Goal: Communication & Community: Answer question/provide support

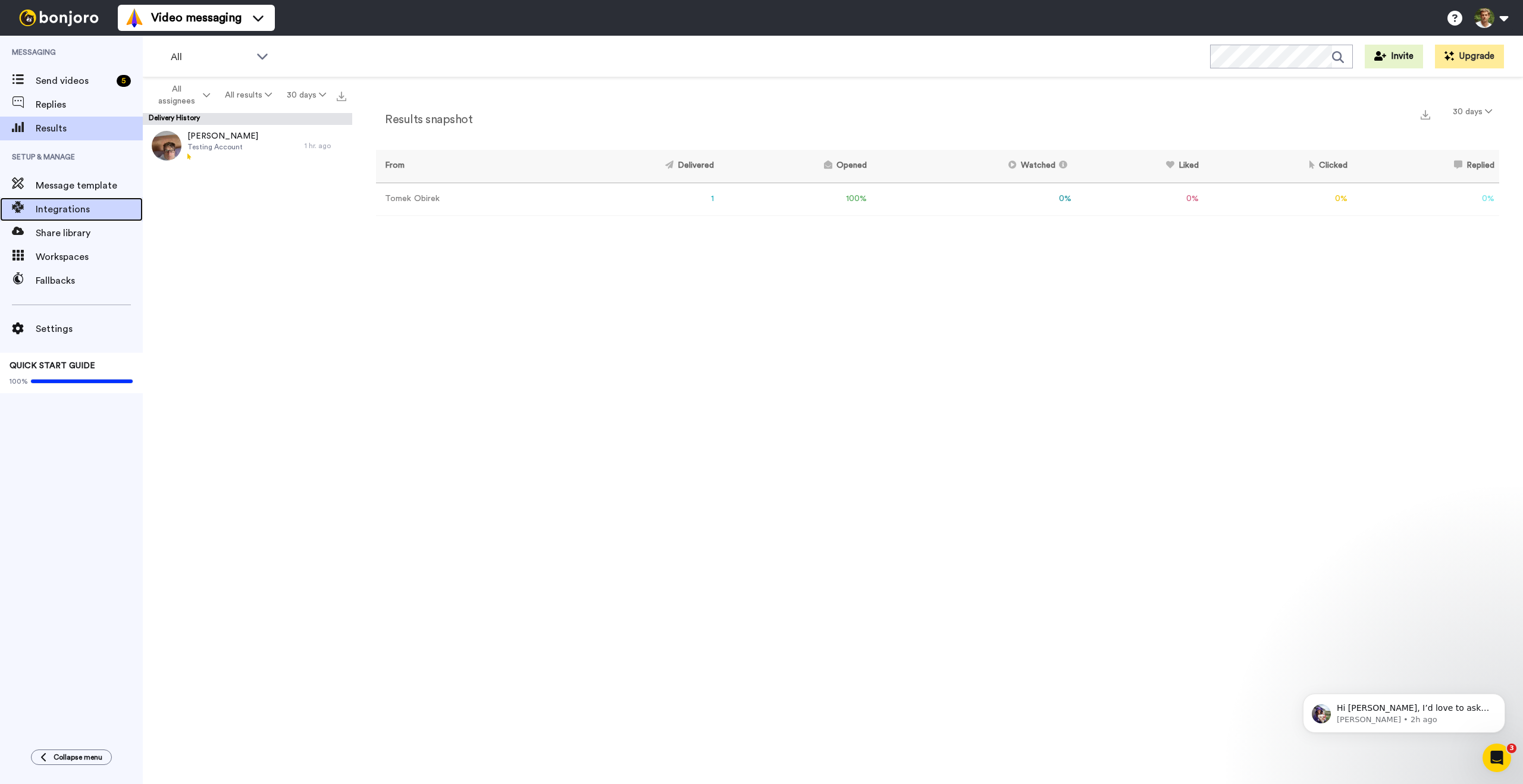
click at [78, 212] on span "Integrations" at bounding box center [89, 210] width 107 height 14
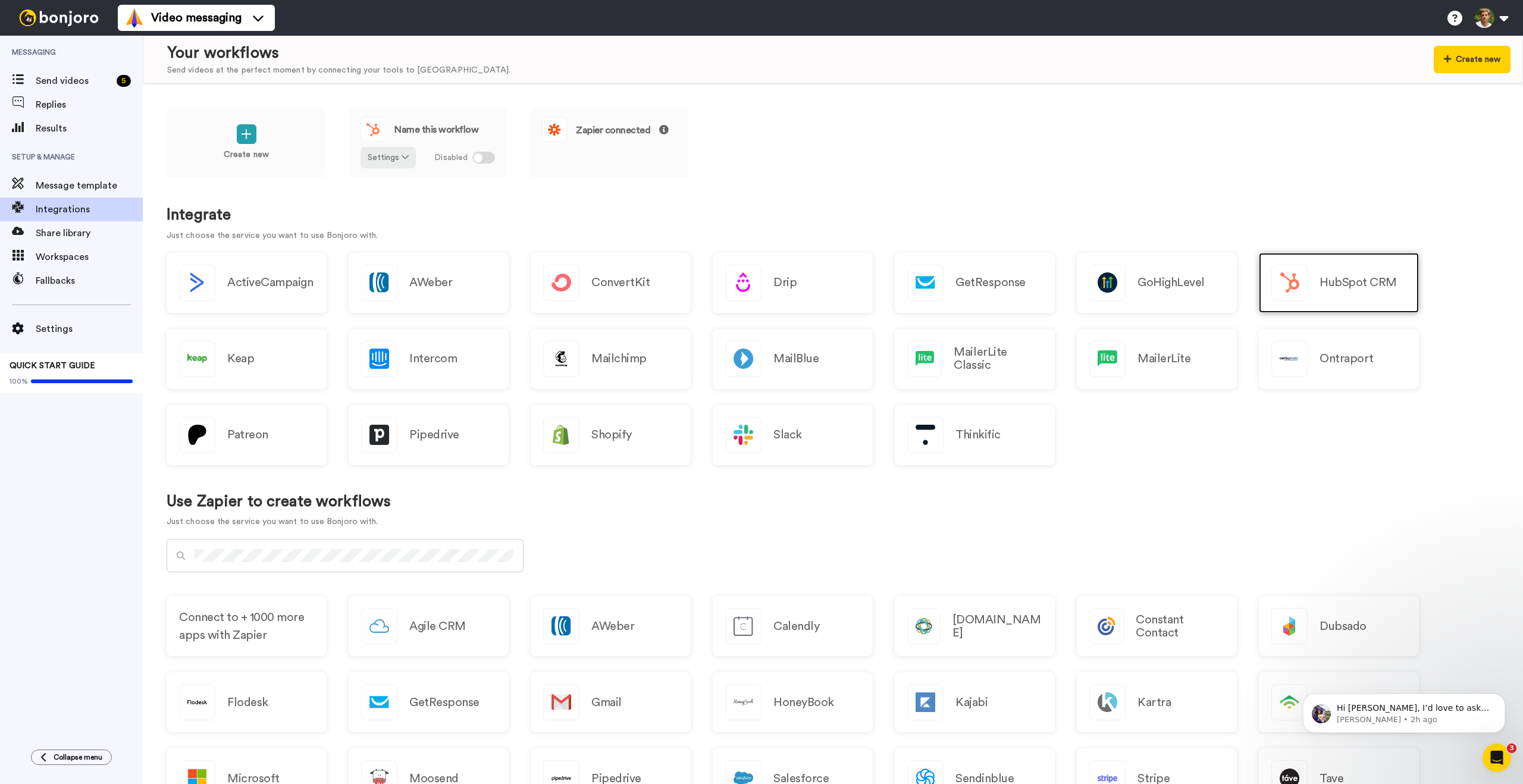
click at [1362, 286] on h2 "HubSpot CRM" at bounding box center [1358, 282] width 77 height 13
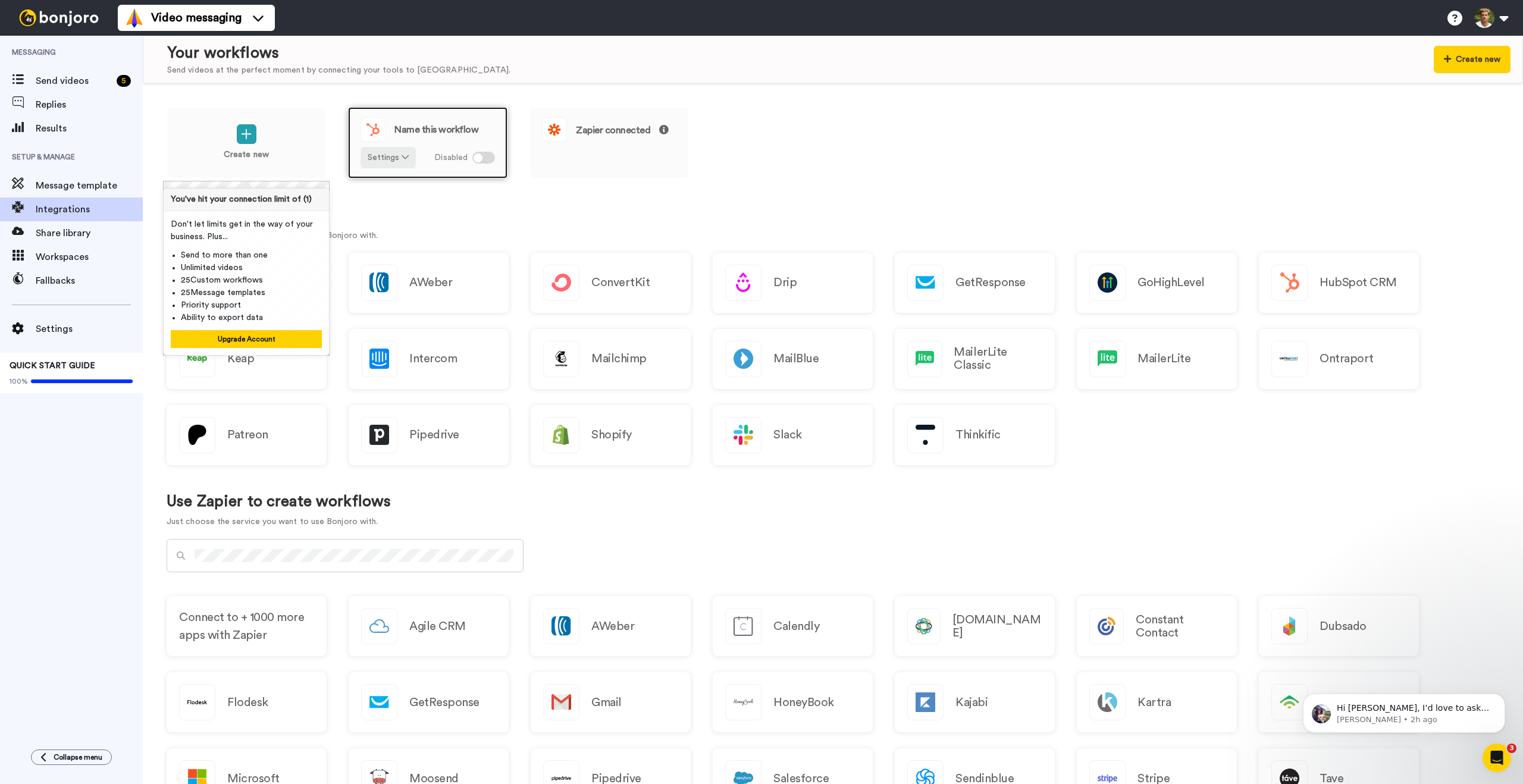
click at [485, 158] on div at bounding box center [483, 157] width 22 height 12
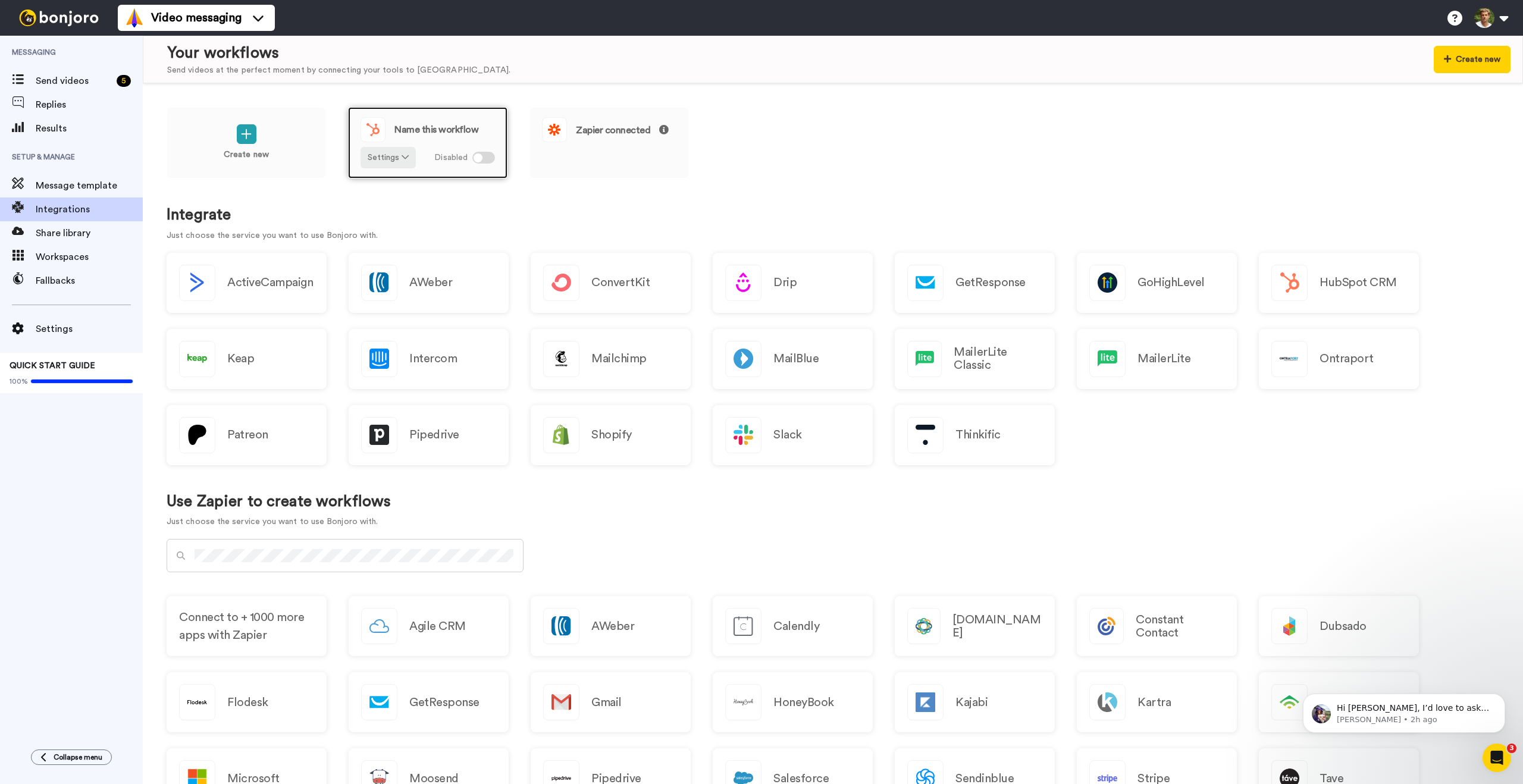
click at [486, 157] on div at bounding box center [483, 157] width 22 height 12
click at [482, 156] on div at bounding box center [478, 157] width 9 height 9
click at [402, 159] on icon at bounding box center [404, 157] width 7 height 8
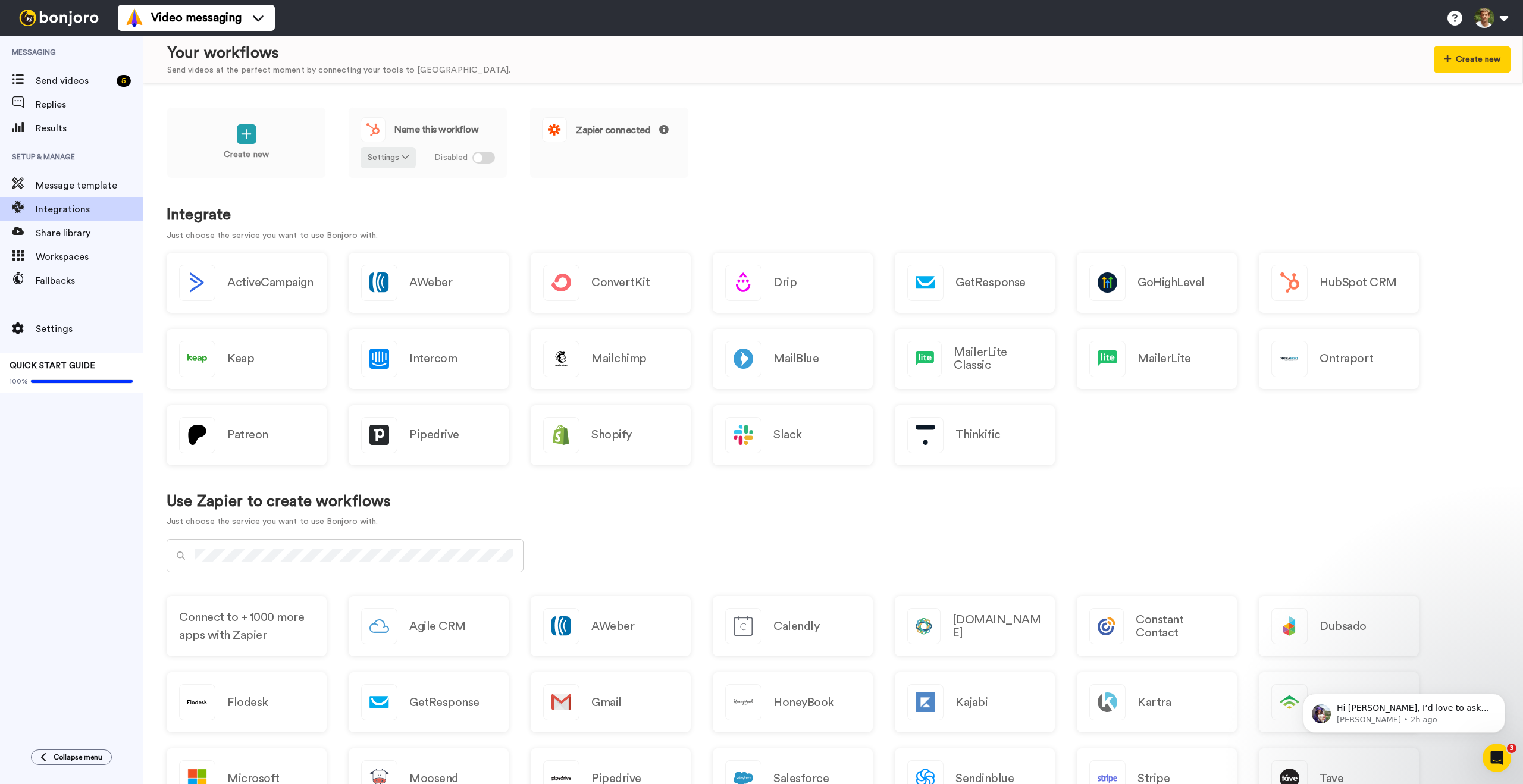
click at [820, 199] on div "Create new Name this workflow Settings Disabled Zapier connected Integrate Just…" at bounding box center [833, 433] width 1380 height 701
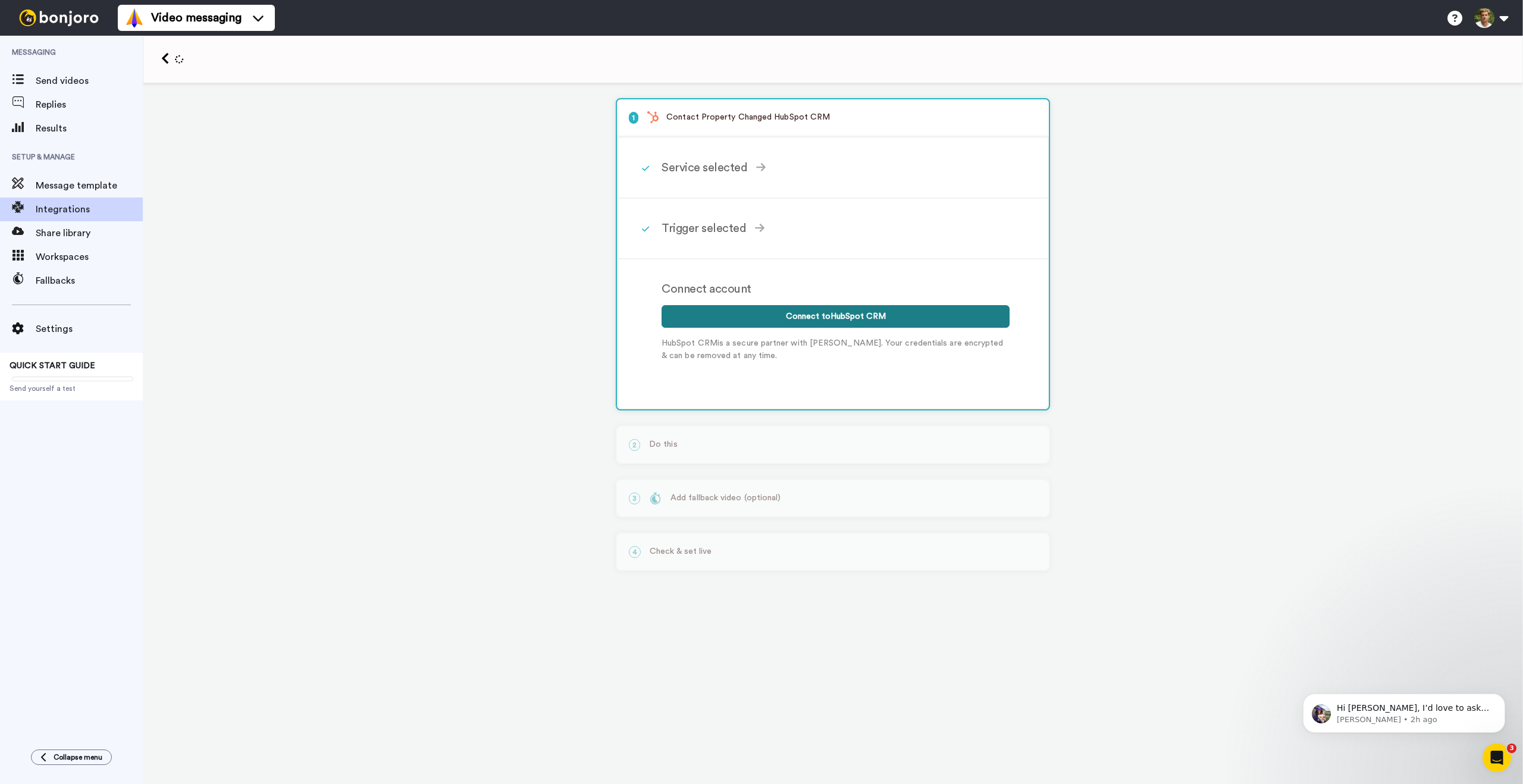
click at [834, 321] on button "Connect to HubSpot CRM" at bounding box center [835, 317] width 348 height 22
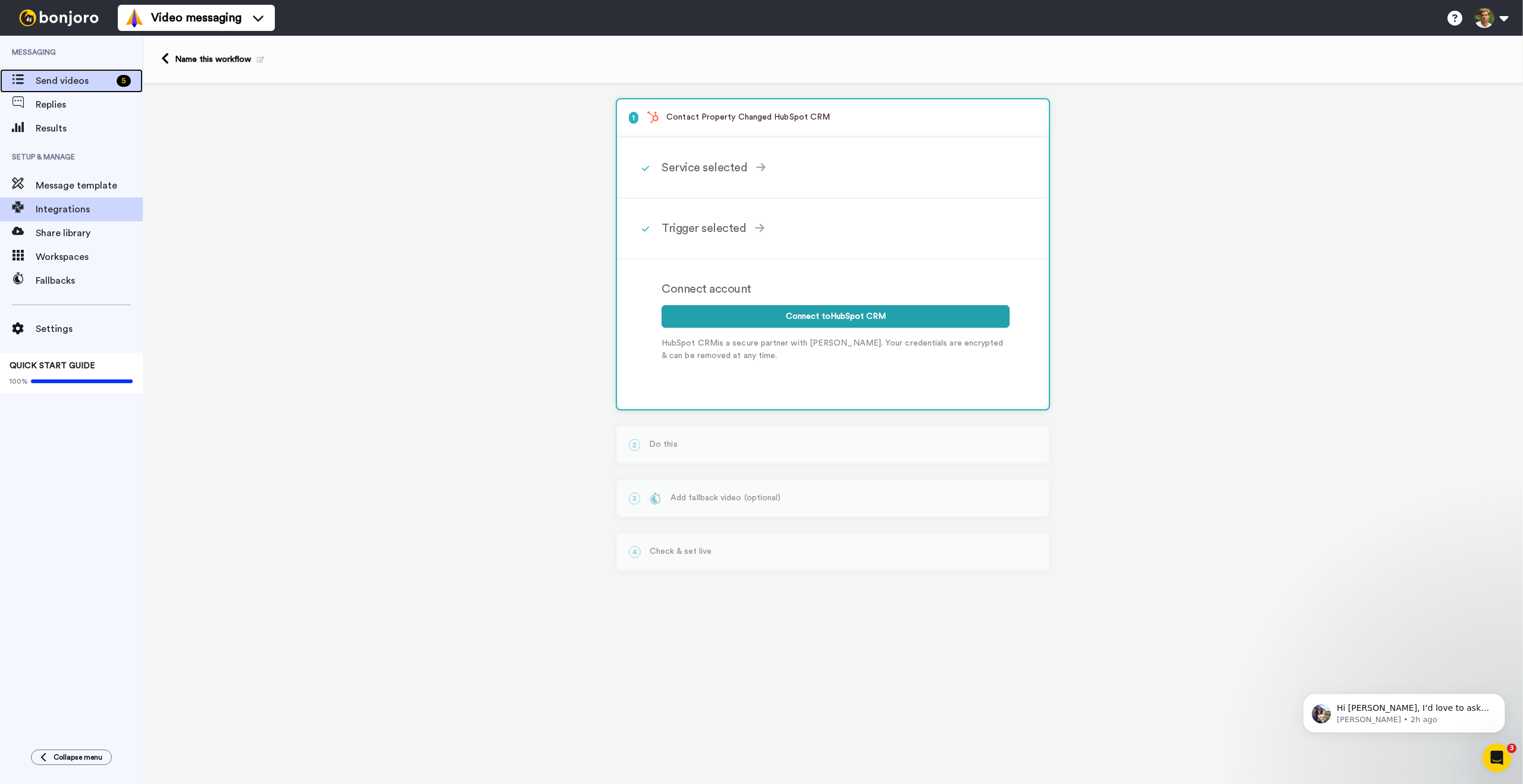
click at [69, 83] on span "Send videos" at bounding box center [73, 81] width 76 height 14
click at [69, 81] on span "Send videos" at bounding box center [73, 81] width 76 height 14
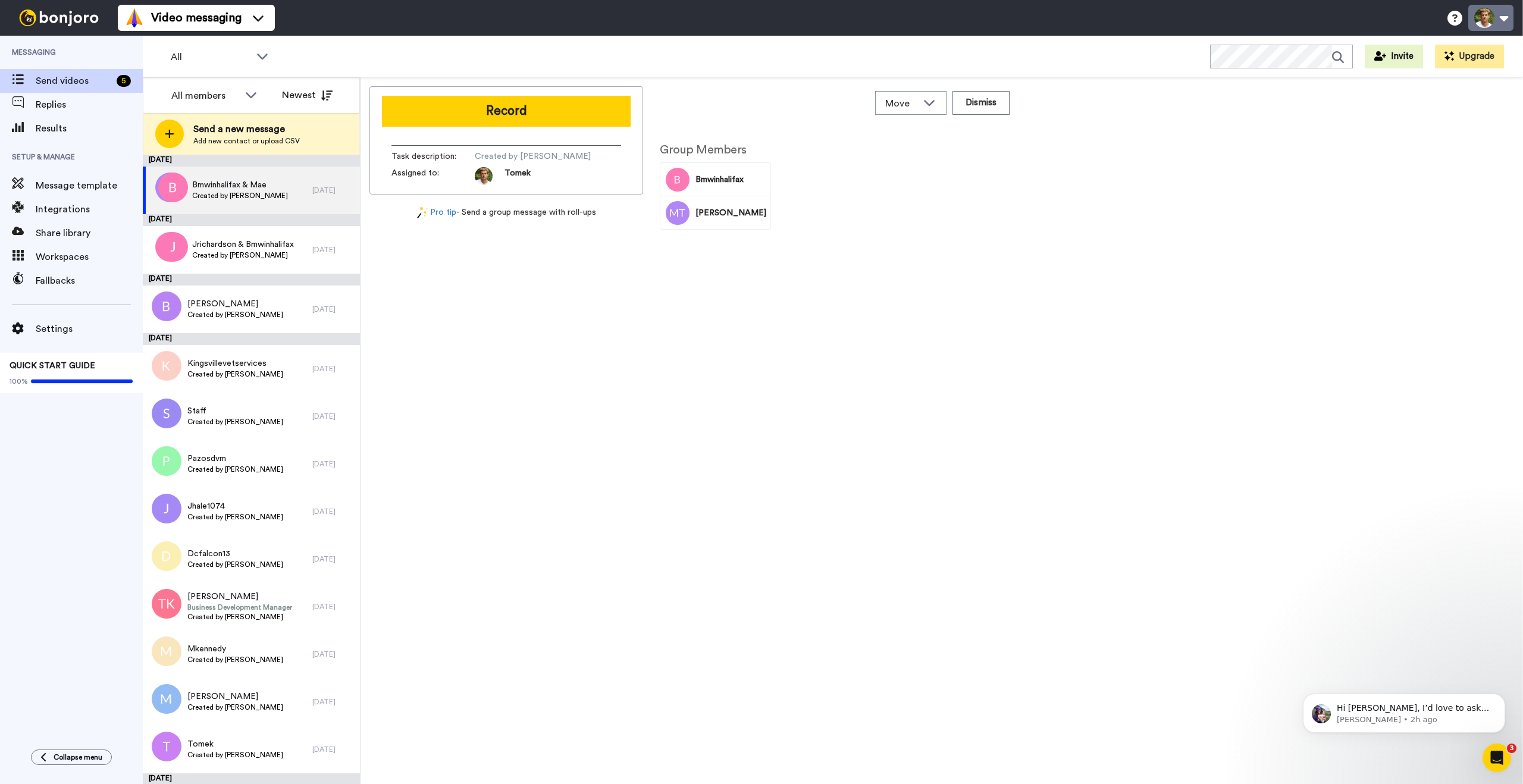
click at [1492, 13] on button at bounding box center [1491, 18] width 45 height 26
click at [1265, 152] on div "Record Task description : Created by Tomek Obirek Assigned to: Tomek Pro tip - …" at bounding box center [941, 433] width 1145 height 694
click at [1476, 56] on button "Upgrade" at bounding box center [1470, 57] width 69 height 24
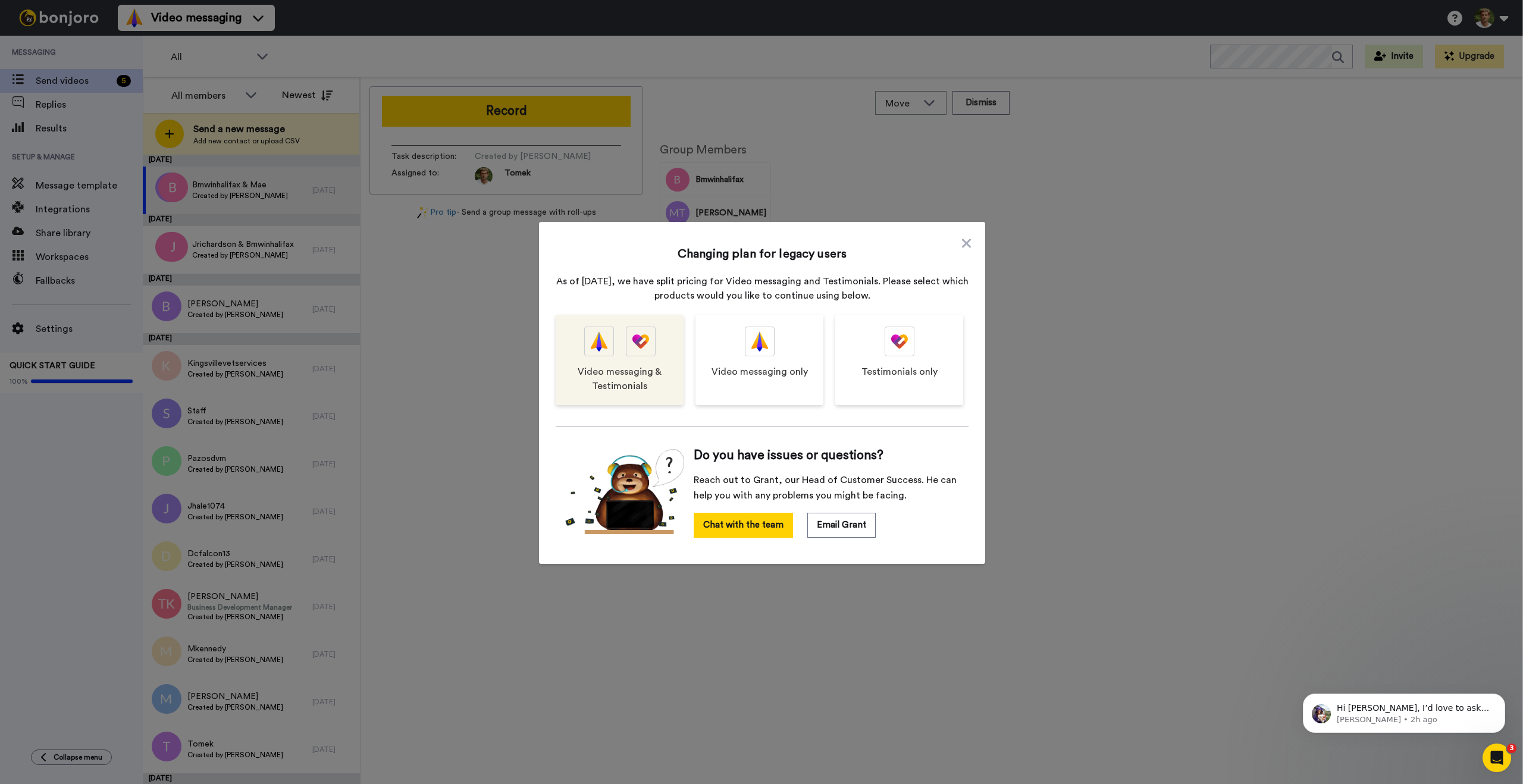
click at [606, 364] on span "Video messaging & Testimonials" at bounding box center [620, 379] width 105 height 29
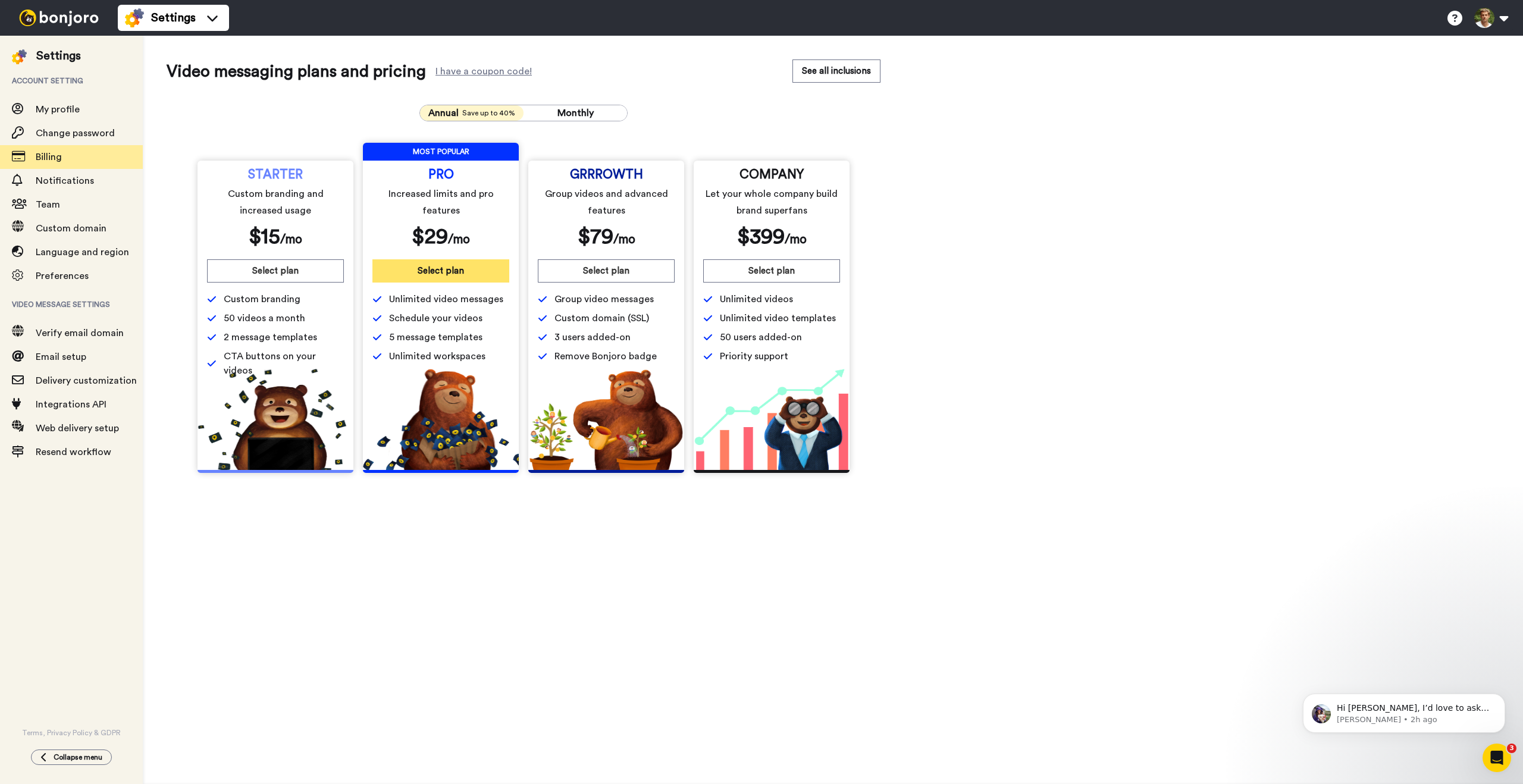
click at [458, 274] on button "Select plan" at bounding box center [441, 270] width 137 height 23
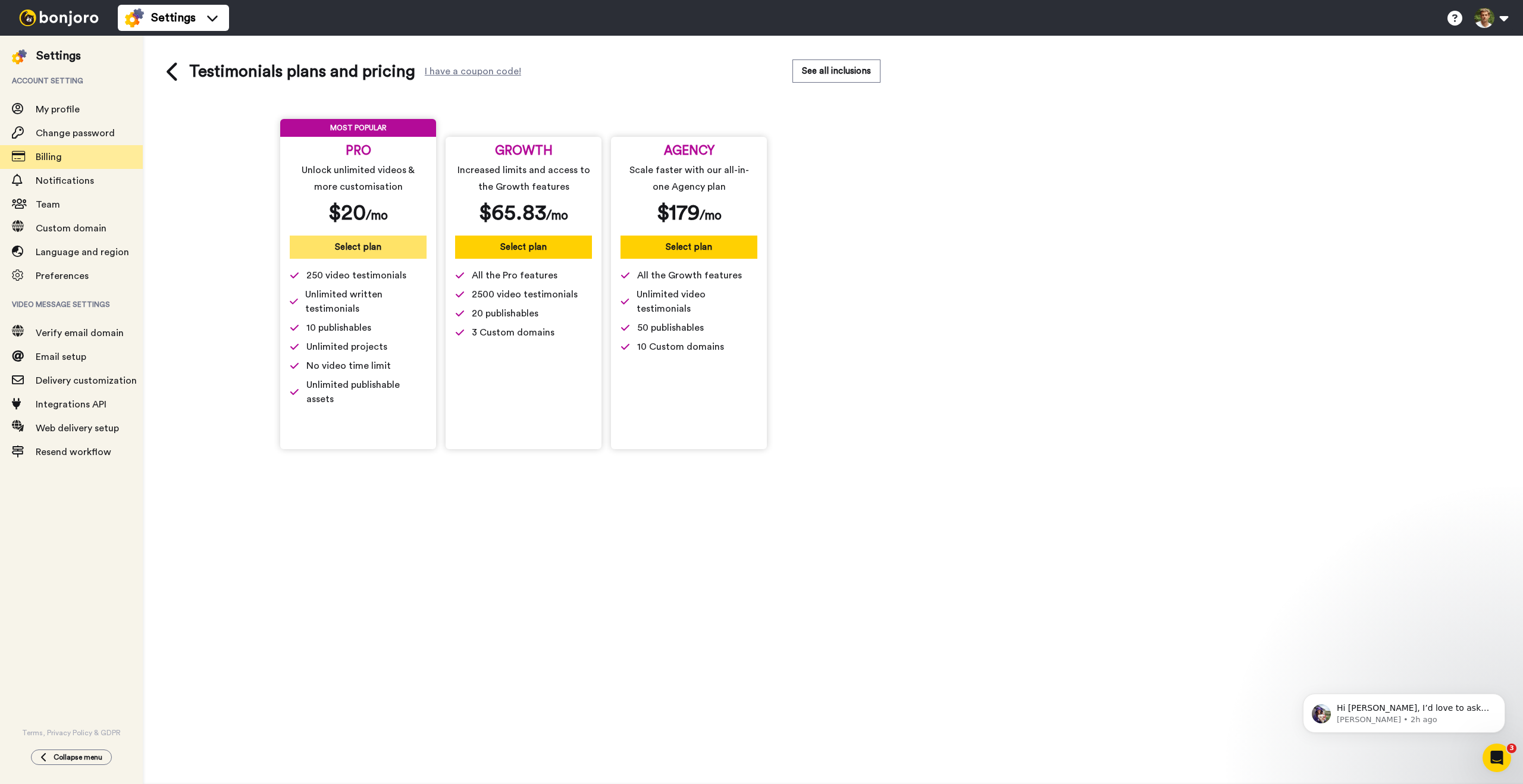
click at [376, 246] on button "Select plan" at bounding box center [358, 246] width 137 height 23
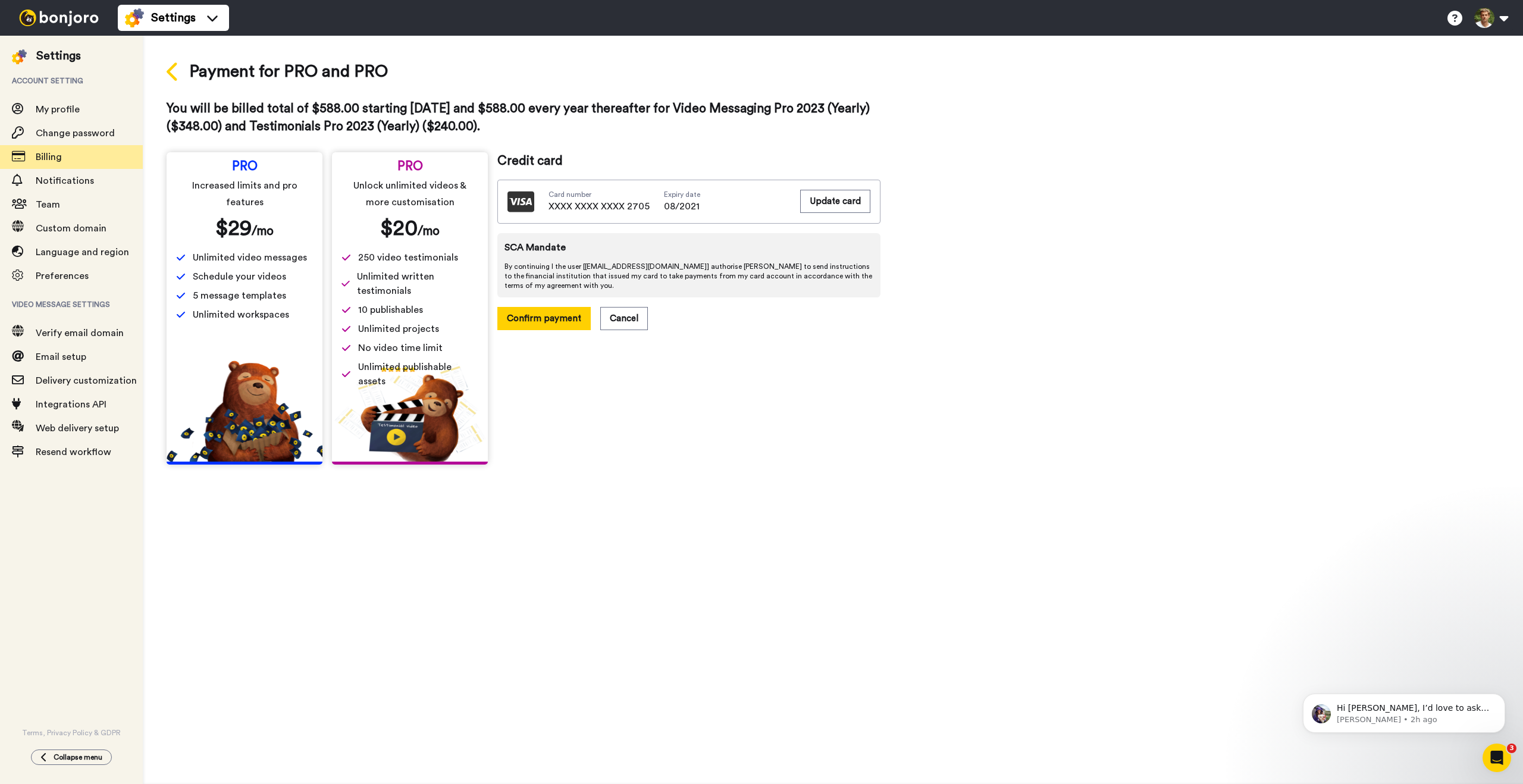
click at [172, 73] on icon at bounding box center [173, 72] width 13 height 21
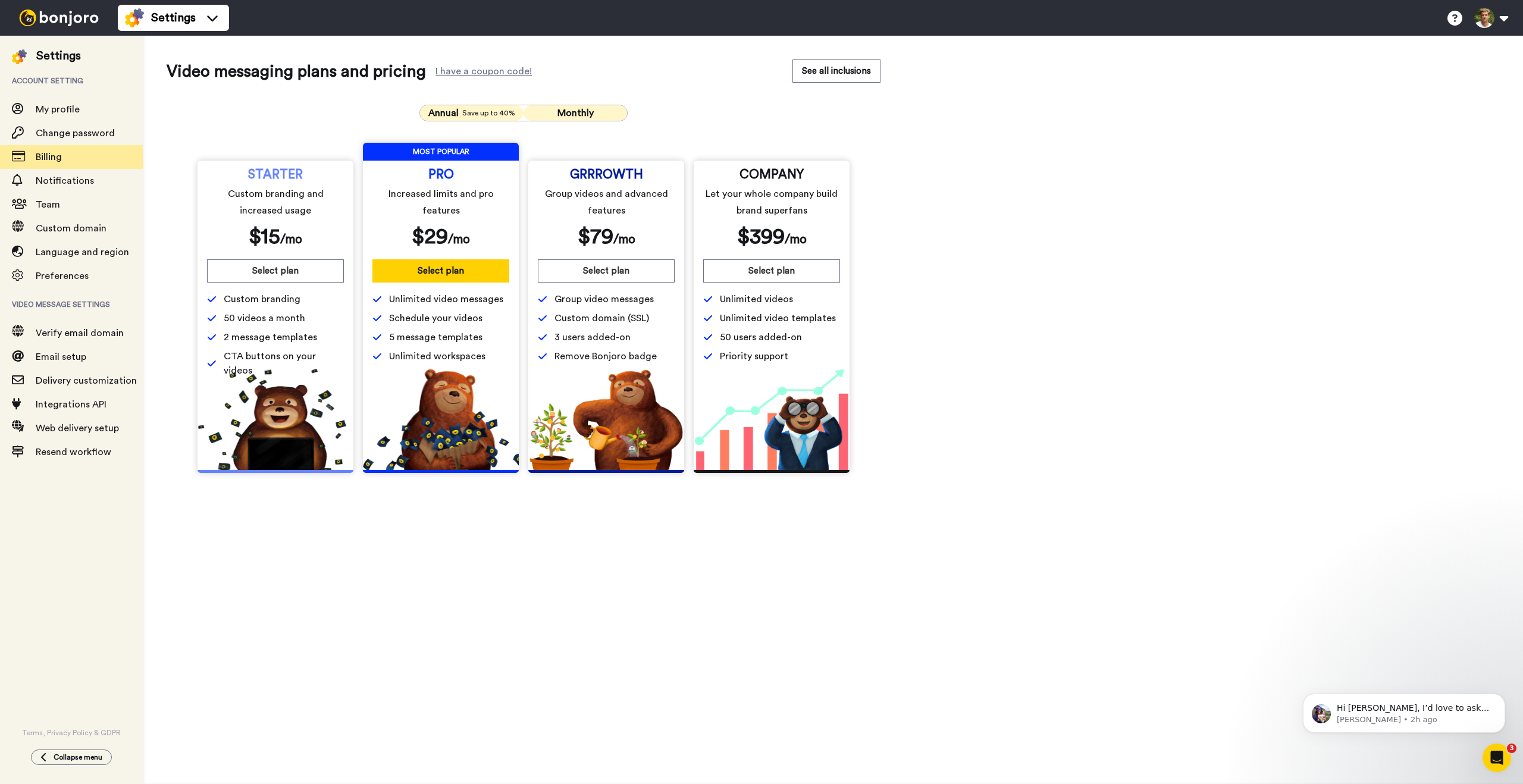
click at [582, 113] on span "Monthly" at bounding box center [575, 113] width 36 height 10
click at [464, 276] on button "Select plan" at bounding box center [441, 270] width 137 height 23
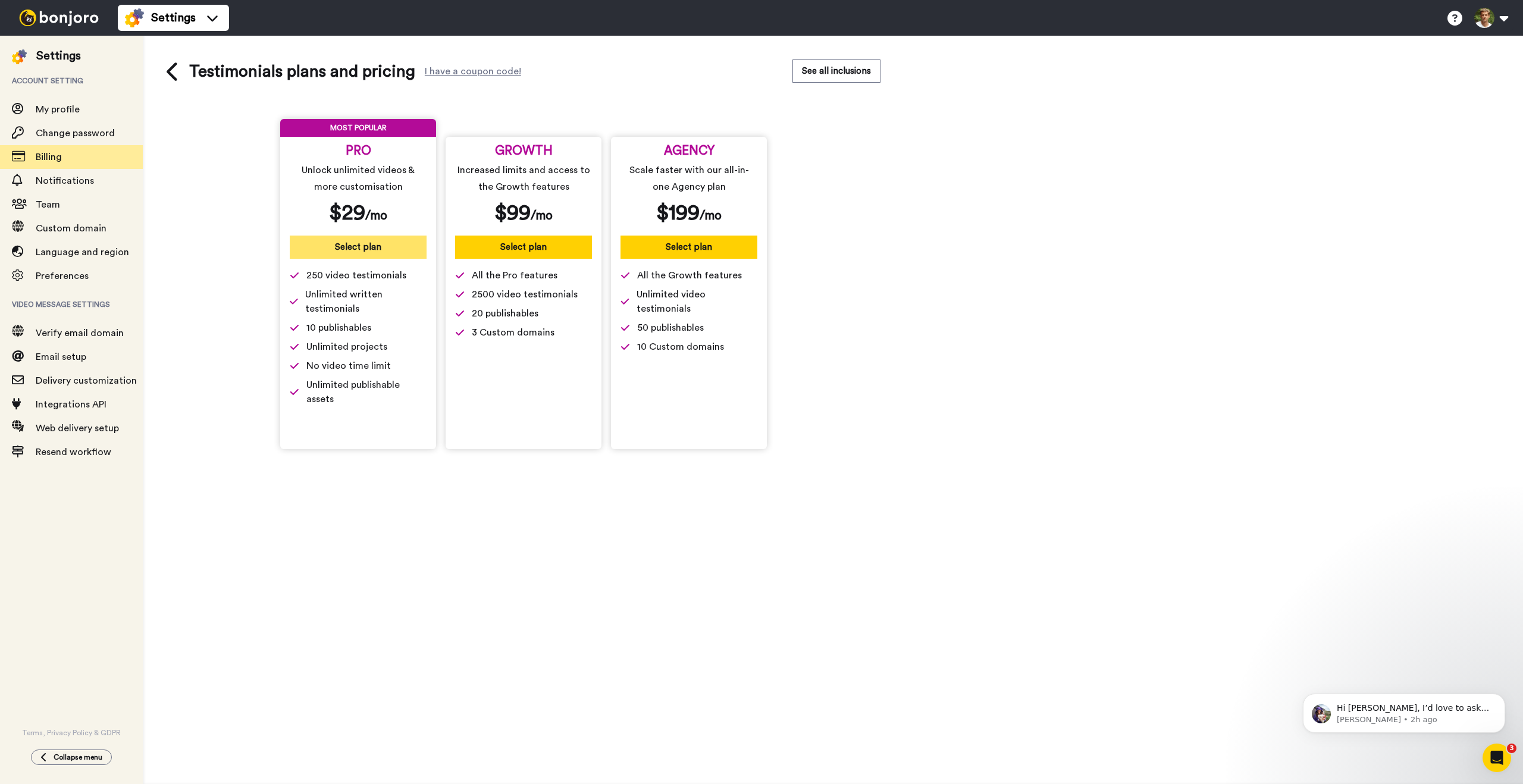
click at [364, 249] on button "Select plan" at bounding box center [358, 246] width 137 height 23
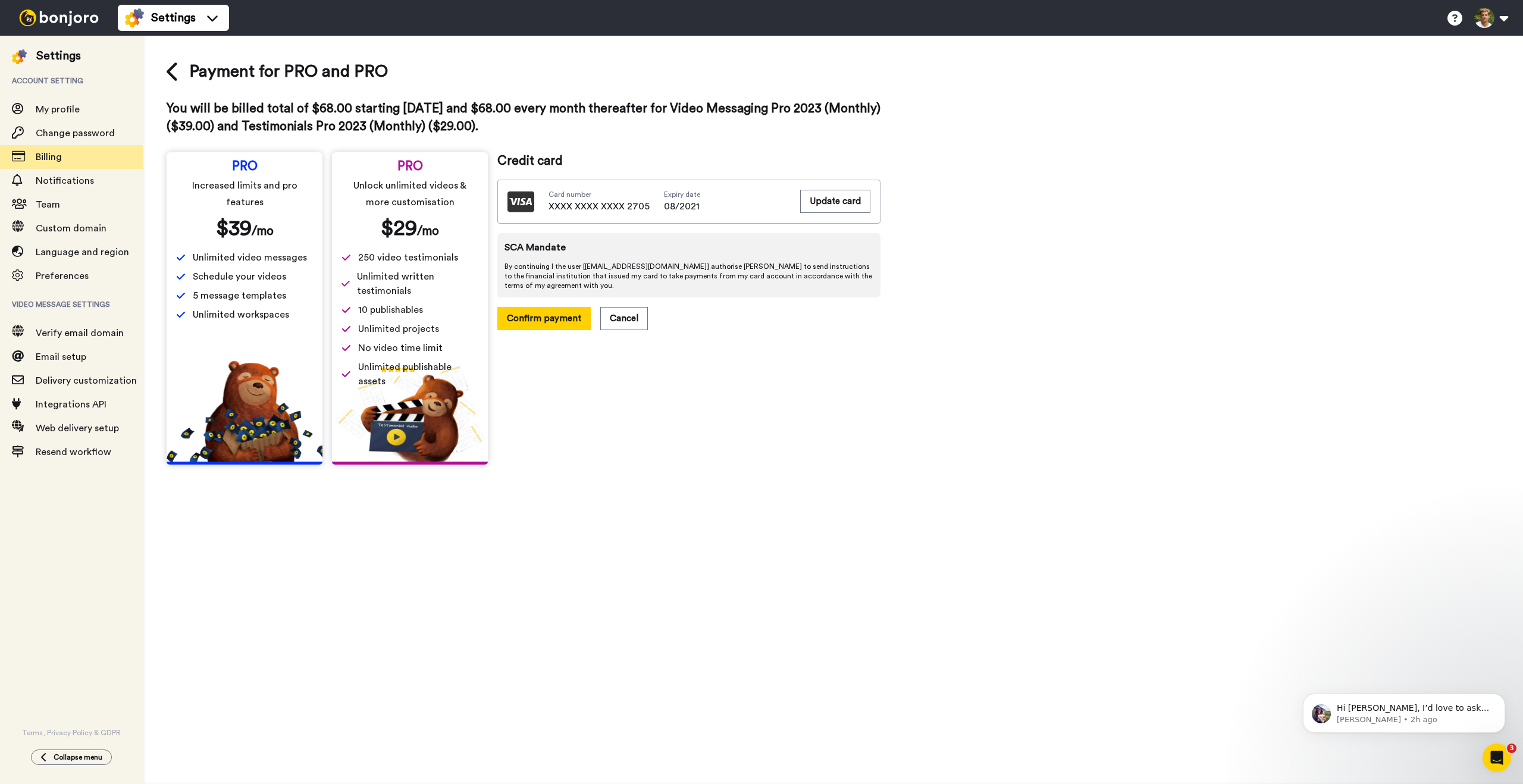
click at [604, 203] on span "XXXX XXXX XXXX 2705" at bounding box center [599, 207] width 101 height 14
click at [850, 202] on button "Update card" at bounding box center [835, 201] width 70 height 23
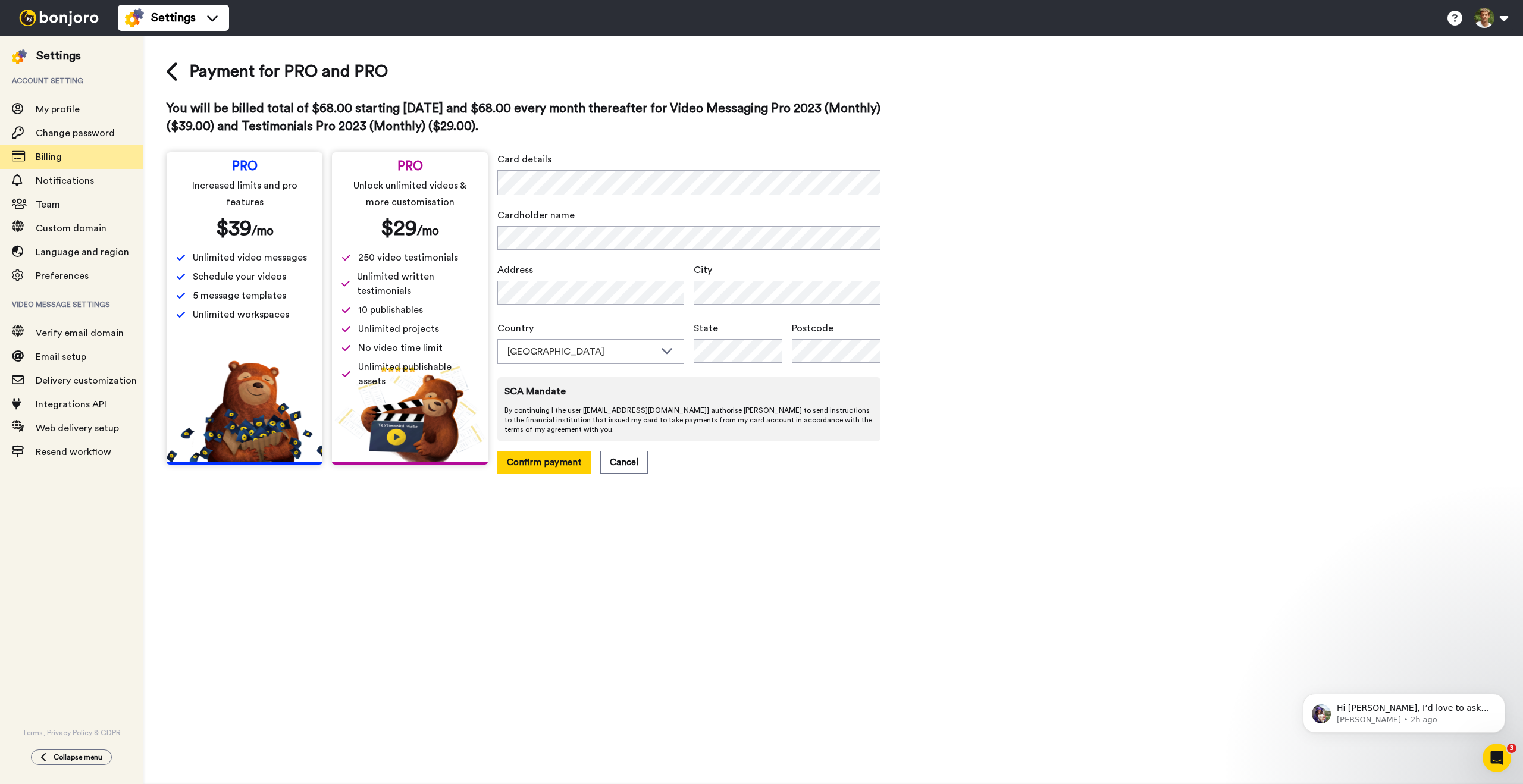
click at [1123, 280] on div "Payment for PRO and PRO You will be billed total of $68.00 starting today and $…" at bounding box center [833, 267] width 1333 height 415
click at [1052, 333] on div "Payment for PRO and PRO You will be billed total of $68.00 starting today and $…" at bounding box center [833, 267] width 1333 height 415
click at [654, 360] on div "Australia" at bounding box center [590, 352] width 186 height 24
click at [919, 412] on div "Payment for PRO and PRO You will be billed total of $68.00 starting today and $…" at bounding box center [833, 267] width 1333 height 415
click at [949, 273] on div "Payment for PRO and PRO You will be billed total of $68.00 starting today and $…" at bounding box center [833, 267] width 1333 height 415
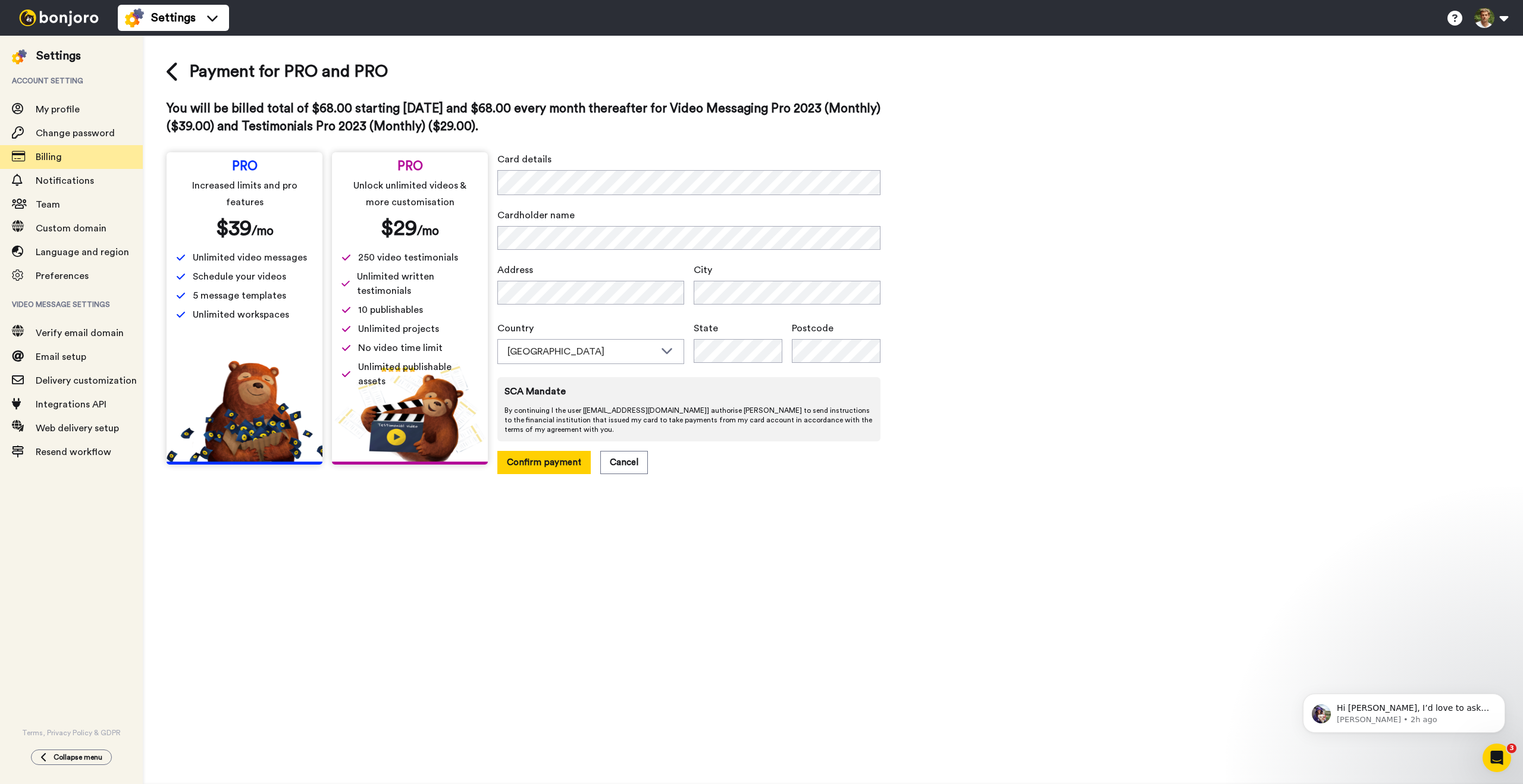
click at [994, 284] on div "Payment for PRO and PRO You will be billed total of $68.00 starting today and $…" at bounding box center [833, 267] width 1333 height 415
click at [993, 285] on div "Payment for PRO and PRO You will be billed total of $68.00 starting today and $…" at bounding box center [833, 267] width 1333 height 415
drag, startPoint x: 993, startPoint y: 285, endPoint x: 984, endPoint y: 291, distance: 10.8
click at [992, 284] on div "Payment for PRO and PRO You will be billed total of $68.00 starting today and $…" at bounding box center [833, 267] width 1333 height 415
click at [614, 344] on div "Australia" at bounding box center [590, 352] width 186 height 24
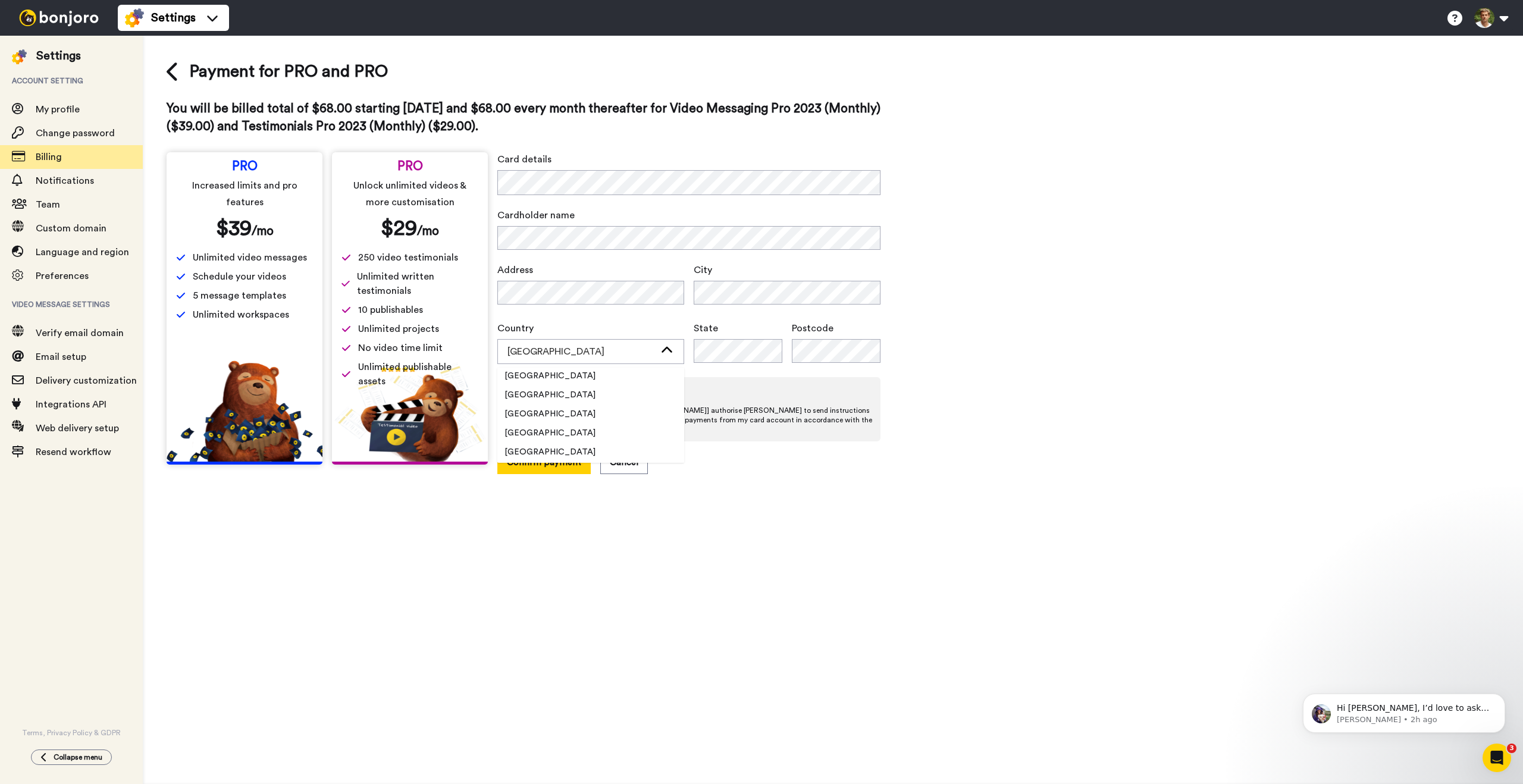
scroll to position [754, 0]
click at [585, 423] on li "Canada" at bounding box center [590, 423] width 187 height 19
click at [1027, 376] on div "Payment for PRO and PRO You will be billed total of $68.00 starting today and $…" at bounding box center [833, 266] width 1333 height 413
click at [554, 456] on button "Confirm payment" at bounding box center [543, 461] width 93 height 23
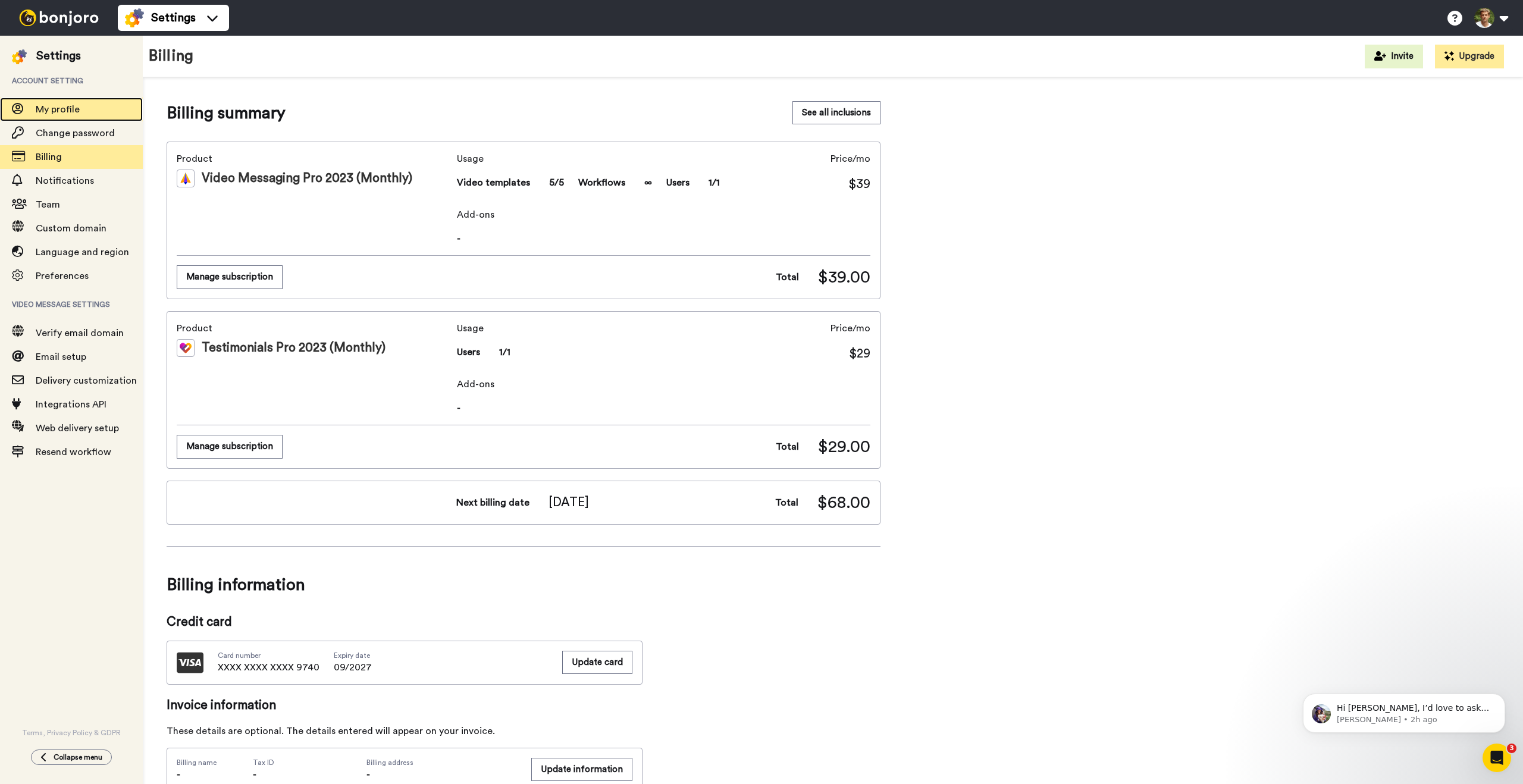
click at [62, 113] on span "My profile" at bounding box center [57, 109] width 44 height 10
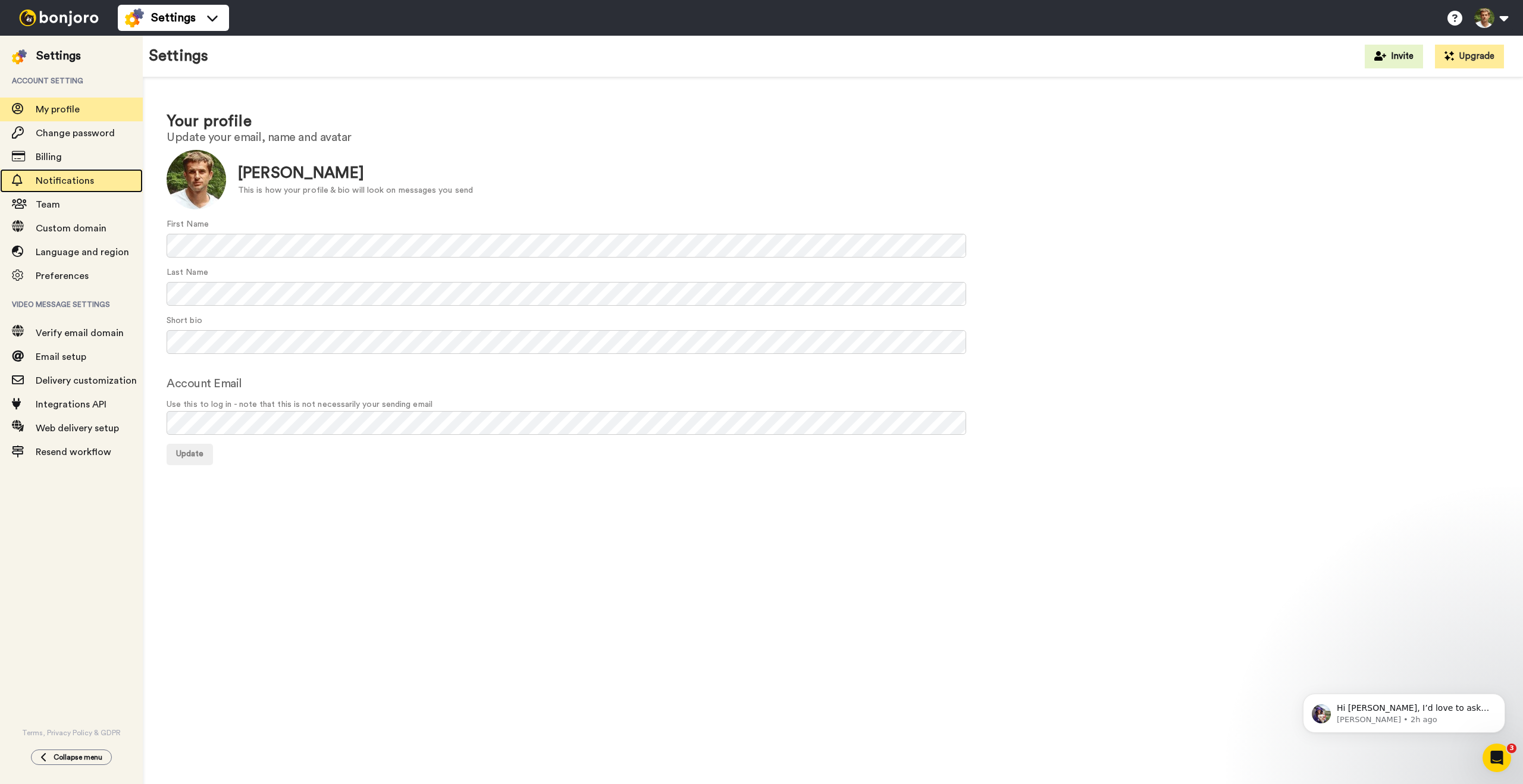
click at [70, 185] on span "Notifications" at bounding box center [65, 181] width 58 height 10
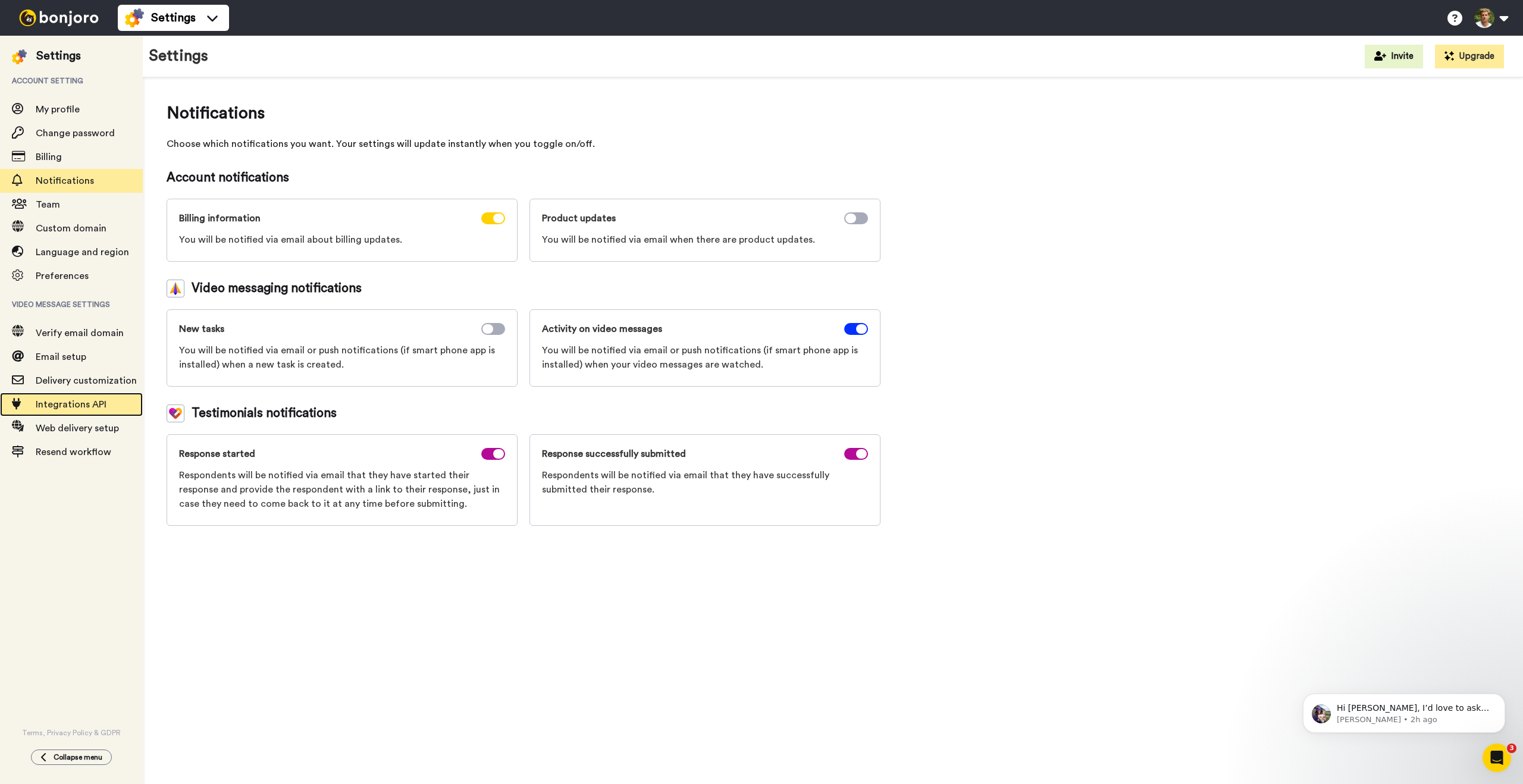
click at [69, 411] on span "Integrations API" at bounding box center [89, 404] width 107 height 14
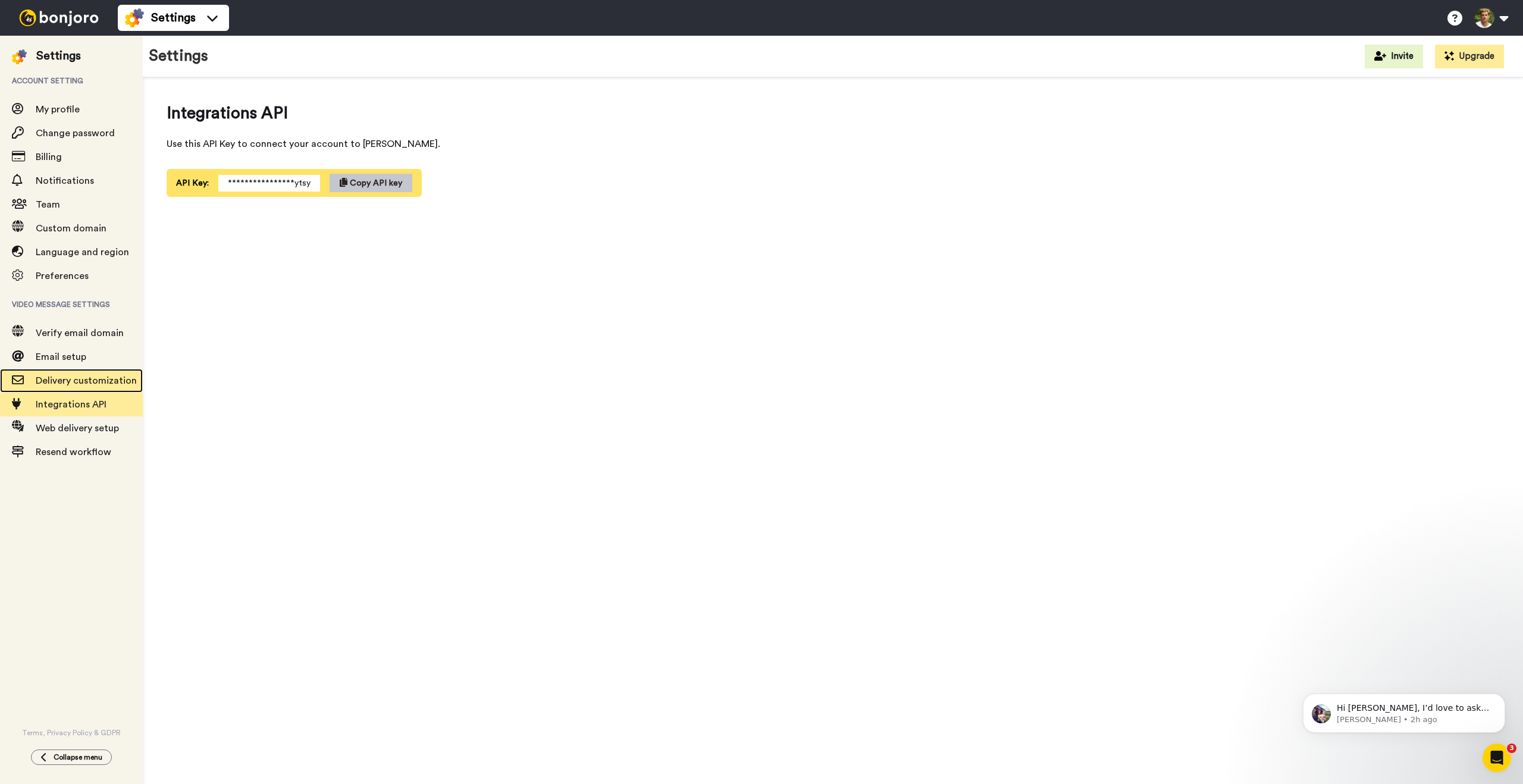
click at [102, 378] on span "Delivery customization" at bounding box center [86, 380] width 101 height 10
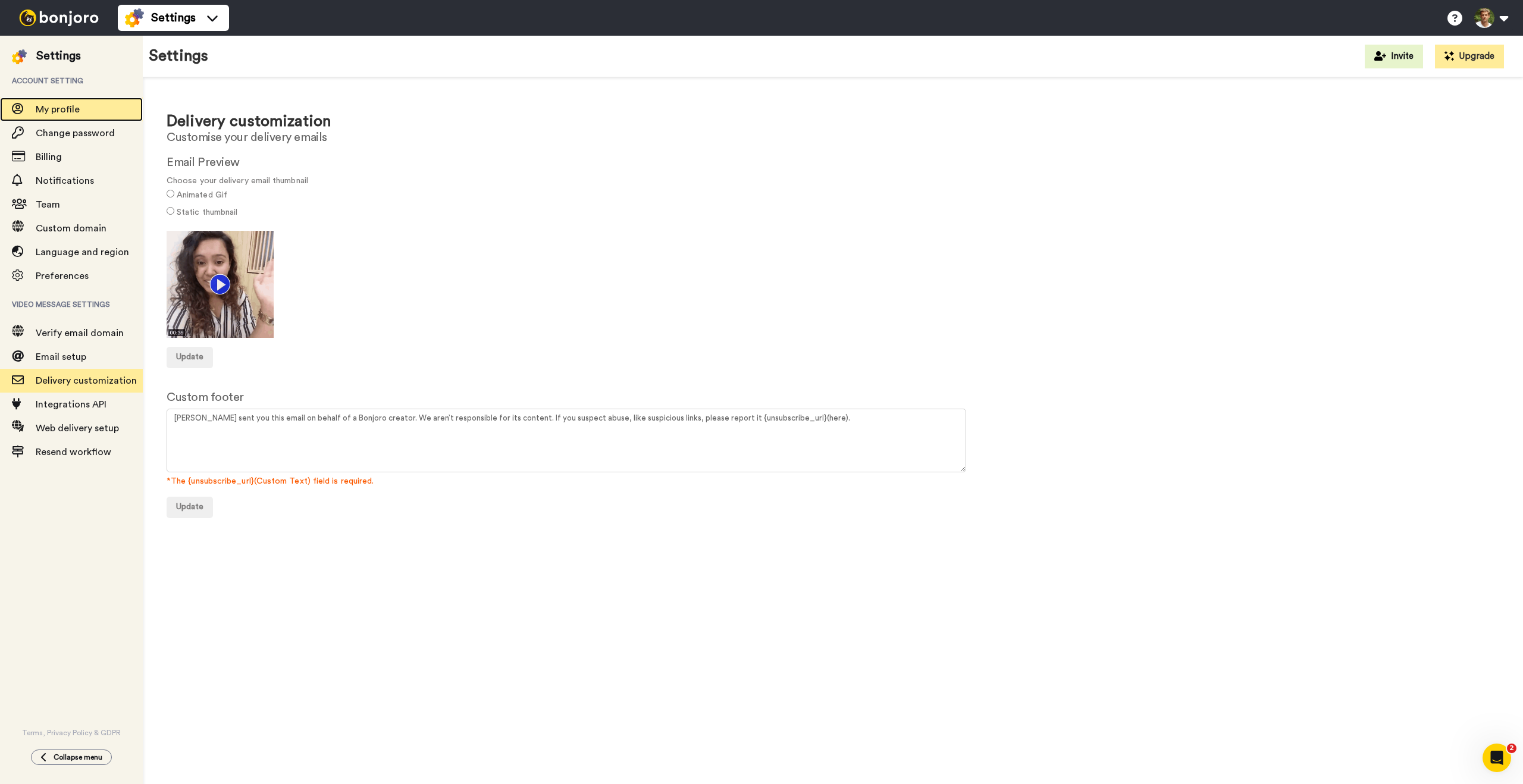
click at [57, 108] on span "My profile" at bounding box center [57, 109] width 44 height 10
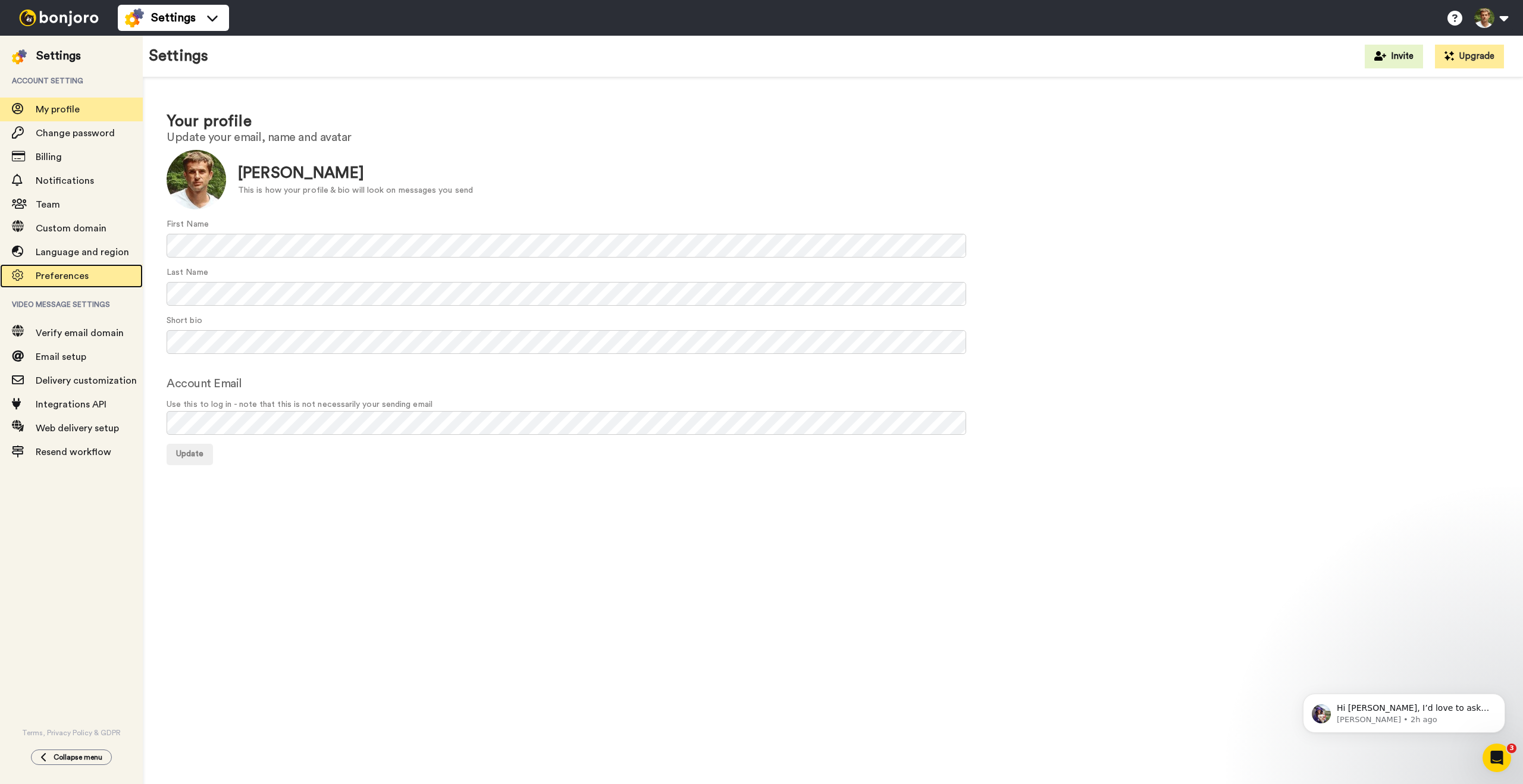
click at [63, 278] on span "Preferences" at bounding box center [62, 276] width 53 height 10
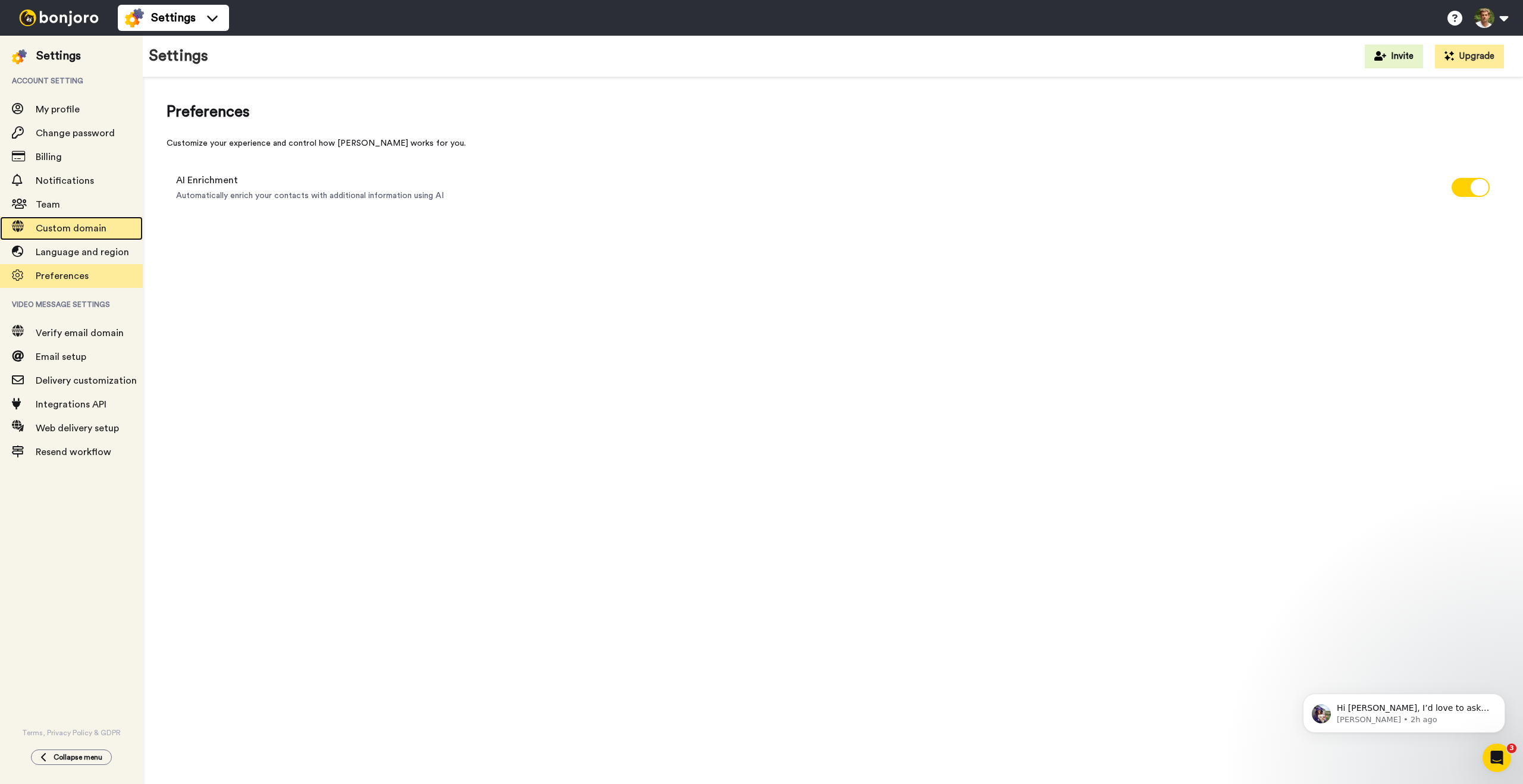
click at [57, 233] on span "Custom domain" at bounding box center [71, 228] width 71 height 10
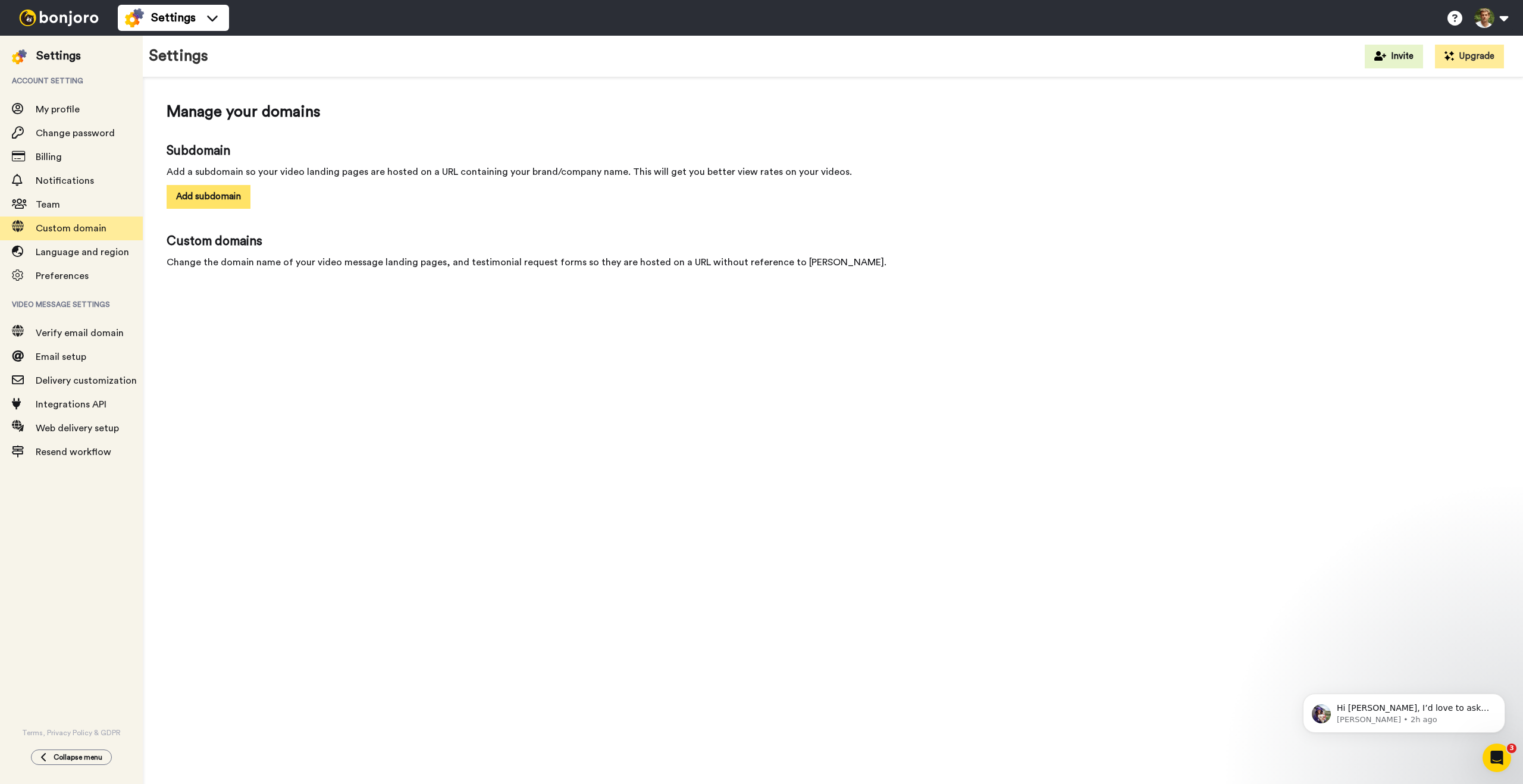
click at [214, 203] on button "Add subdomain" at bounding box center [208, 196] width 84 height 23
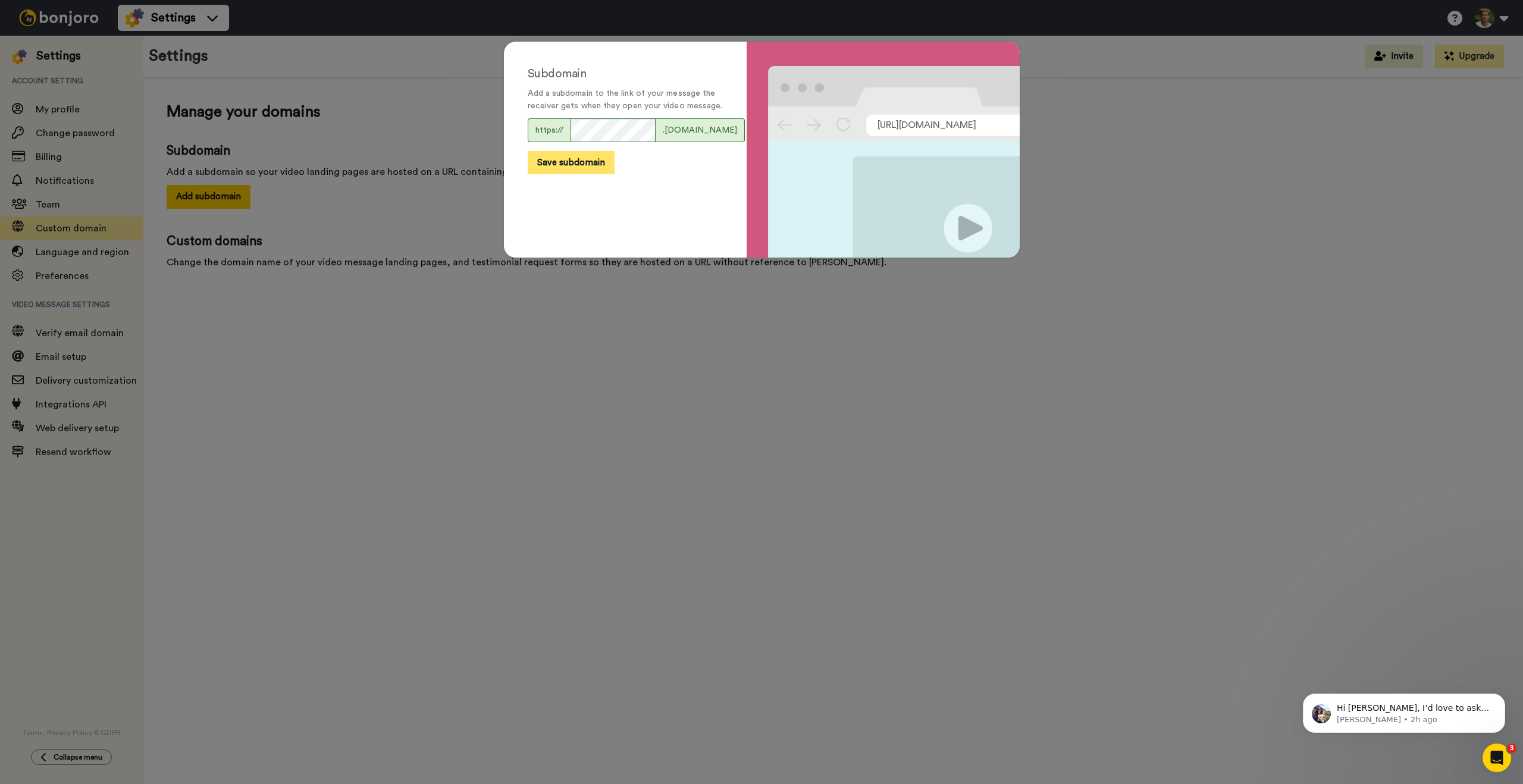
click at [562, 175] on button "Save subdomain" at bounding box center [571, 162] width 87 height 23
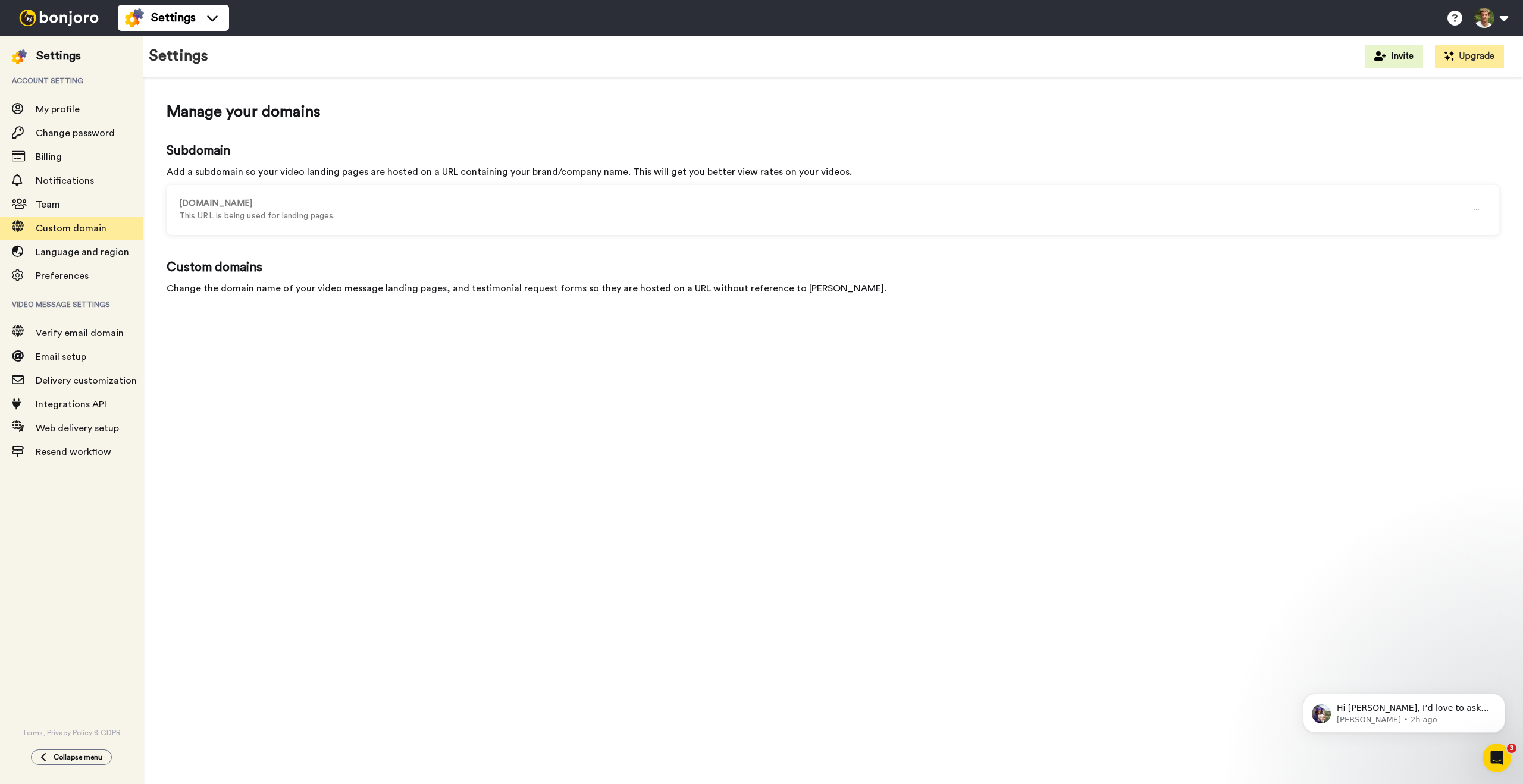
click at [233, 270] on span "Custom domains" at bounding box center [833, 267] width 1333 height 18
click at [92, 377] on span "Delivery customization" at bounding box center [86, 380] width 101 height 10
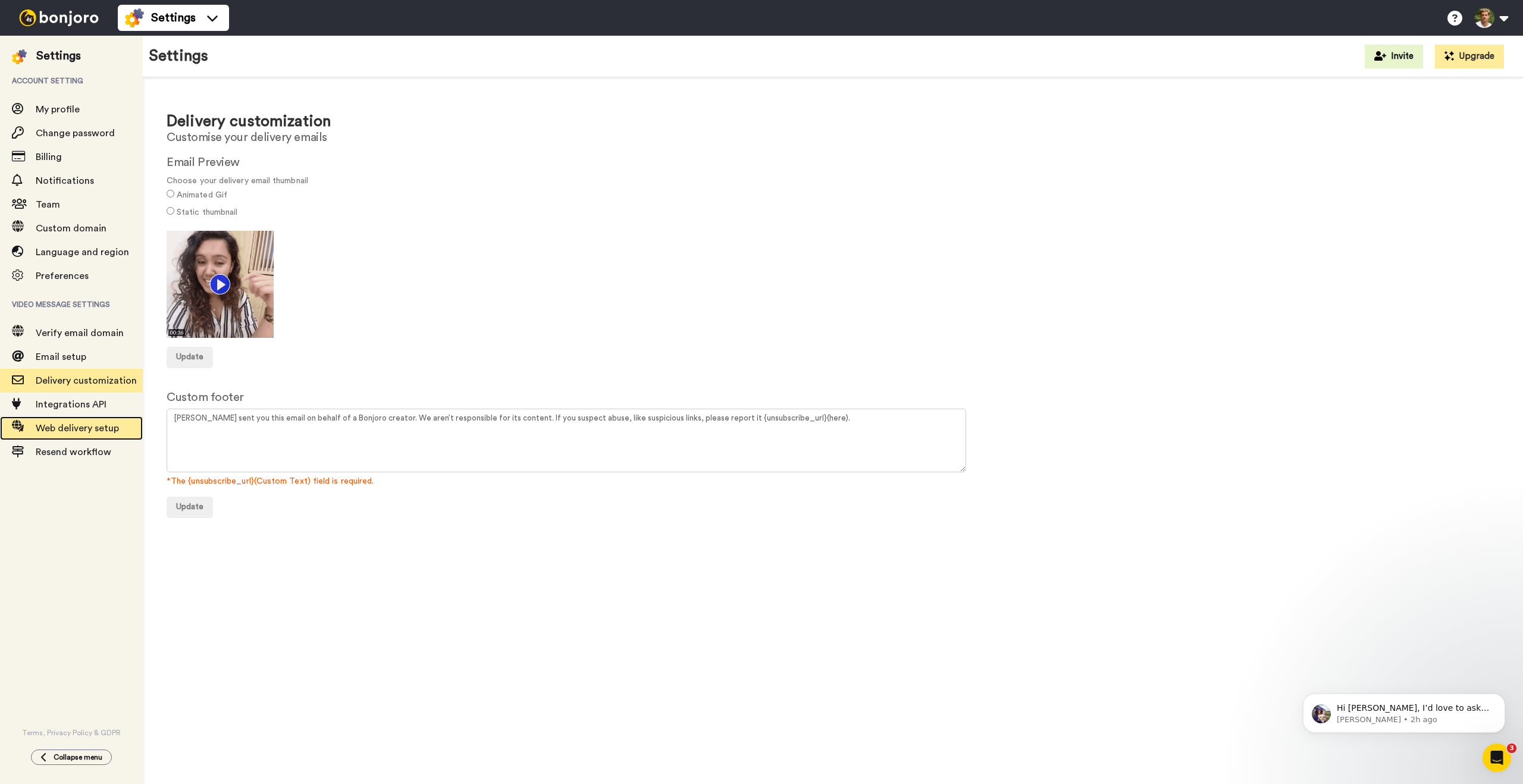
click at [69, 431] on span "Web delivery setup" at bounding box center [77, 428] width 83 height 10
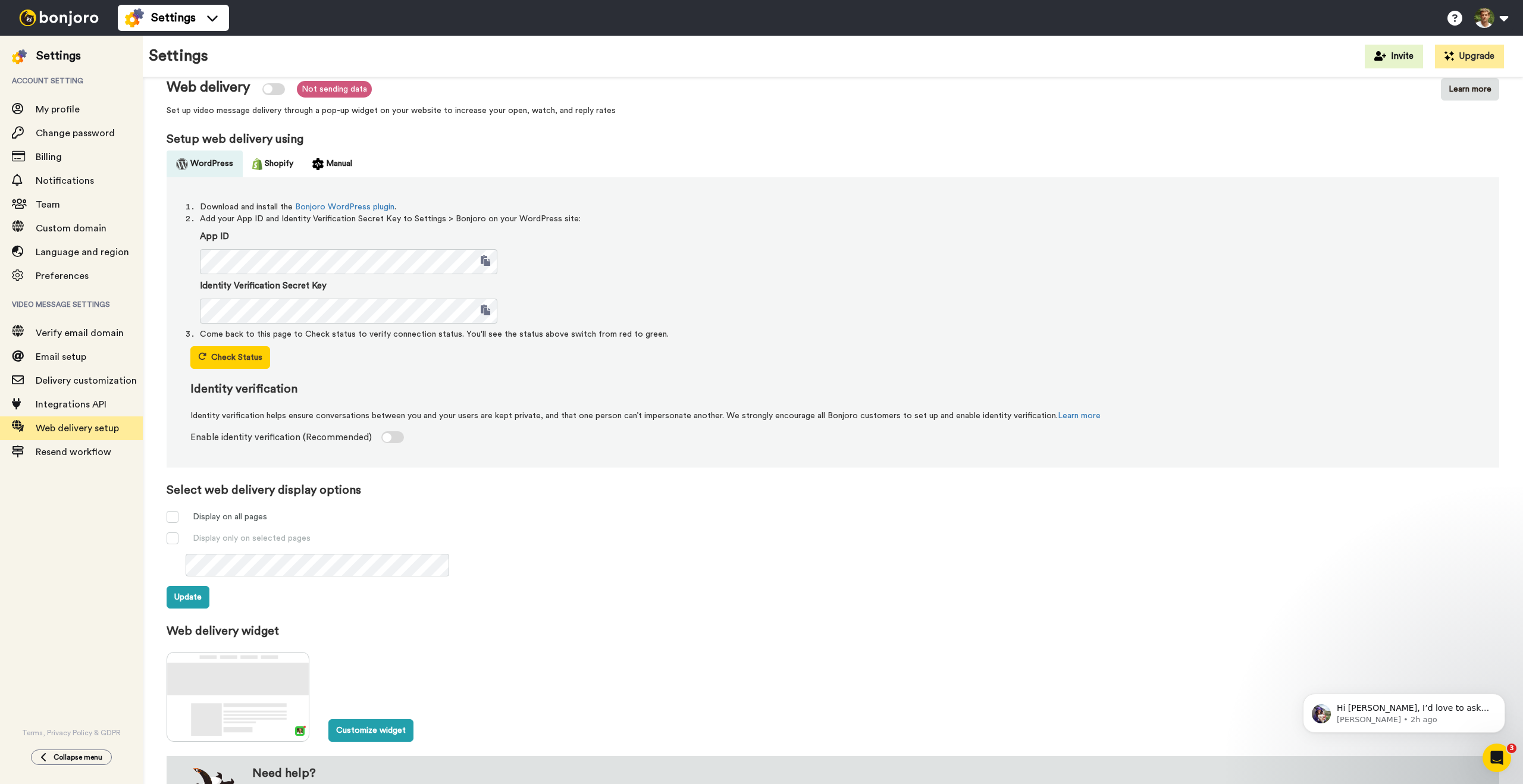
scroll to position [69, 0]
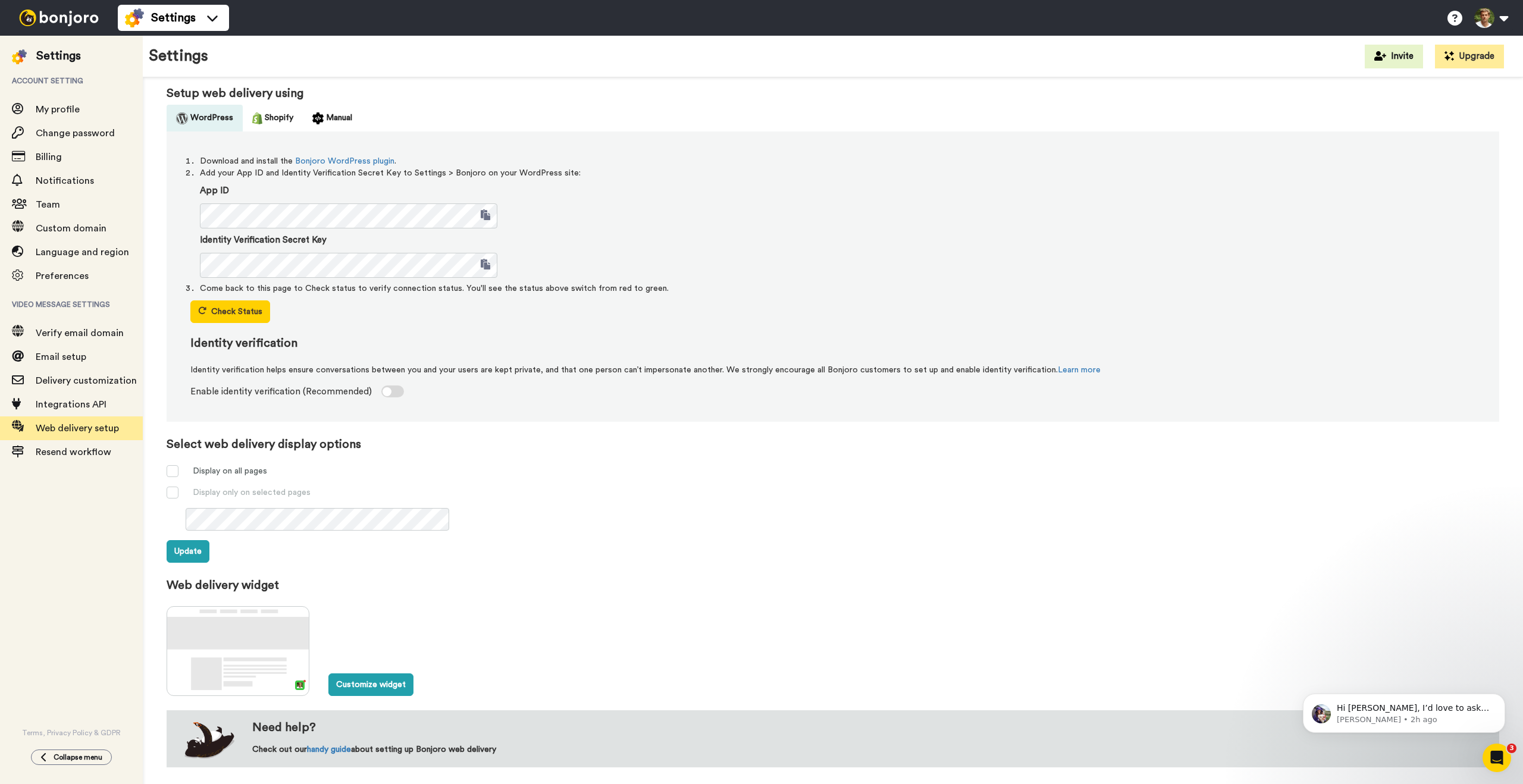
click at [57, 20] on img at bounding box center [59, 18] width 89 height 17
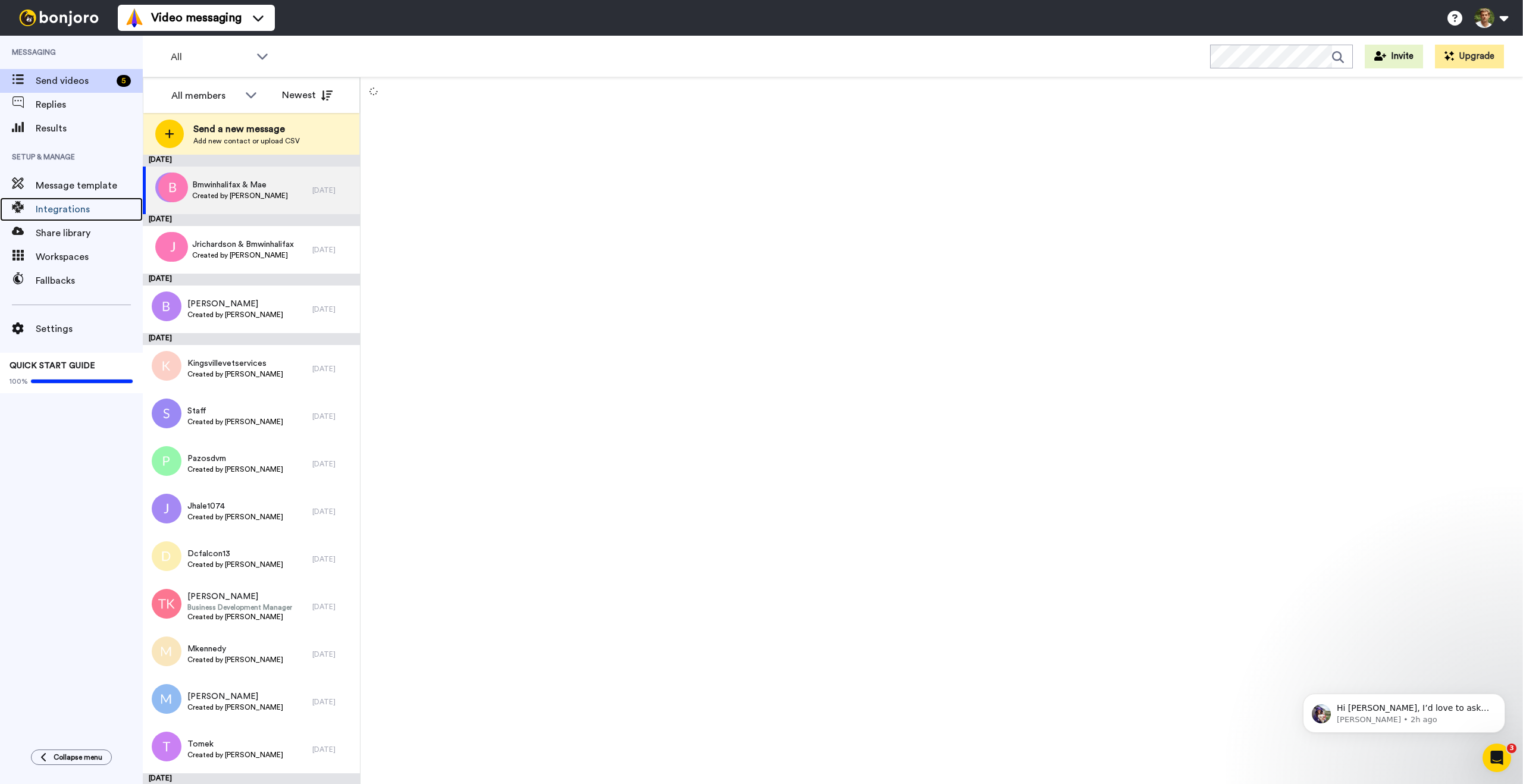
click at [69, 213] on span "Integrations" at bounding box center [89, 210] width 107 height 14
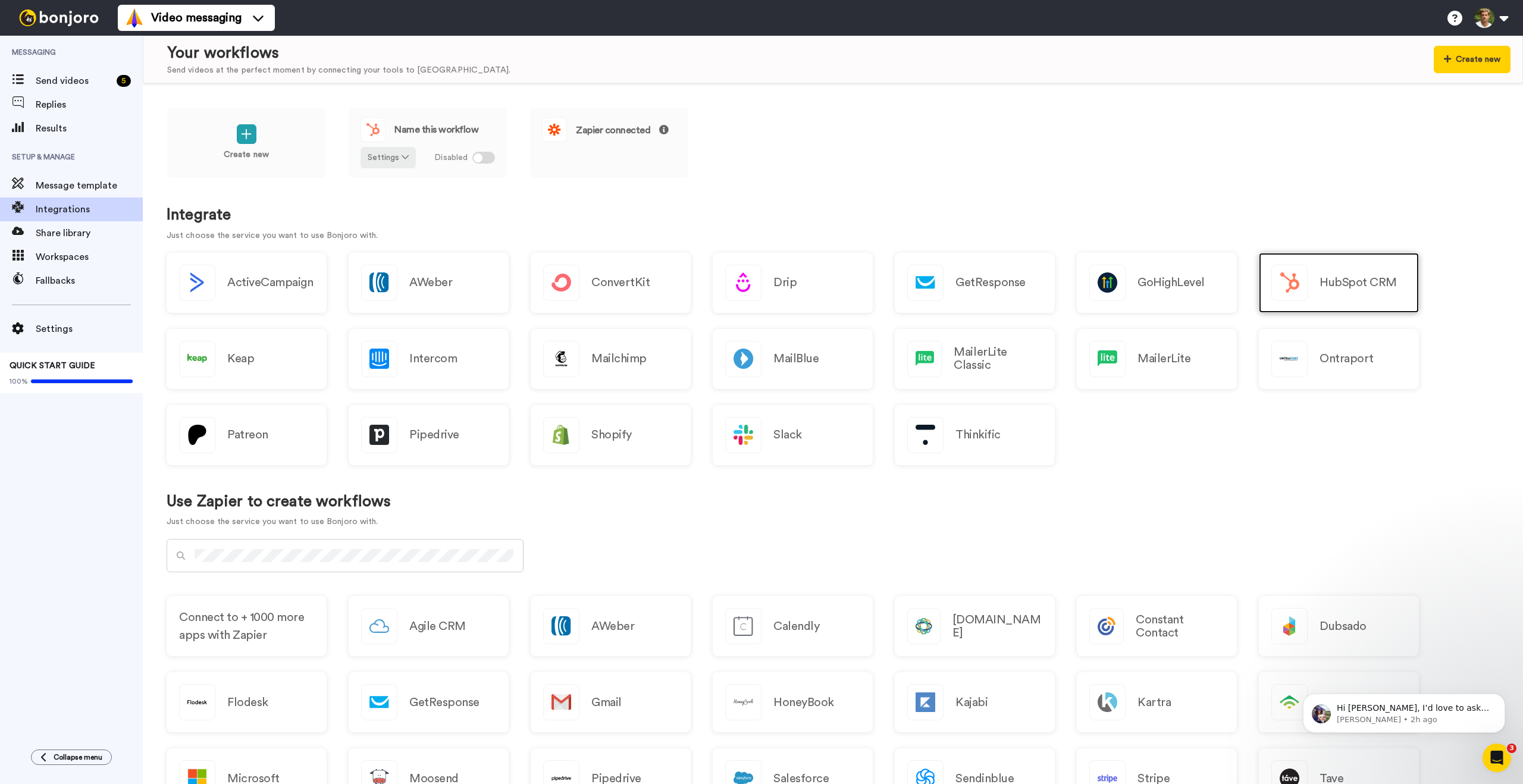
click at [1350, 282] on h2 "HubSpot CRM" at bounding box center [1358, 282] width 77 height 13
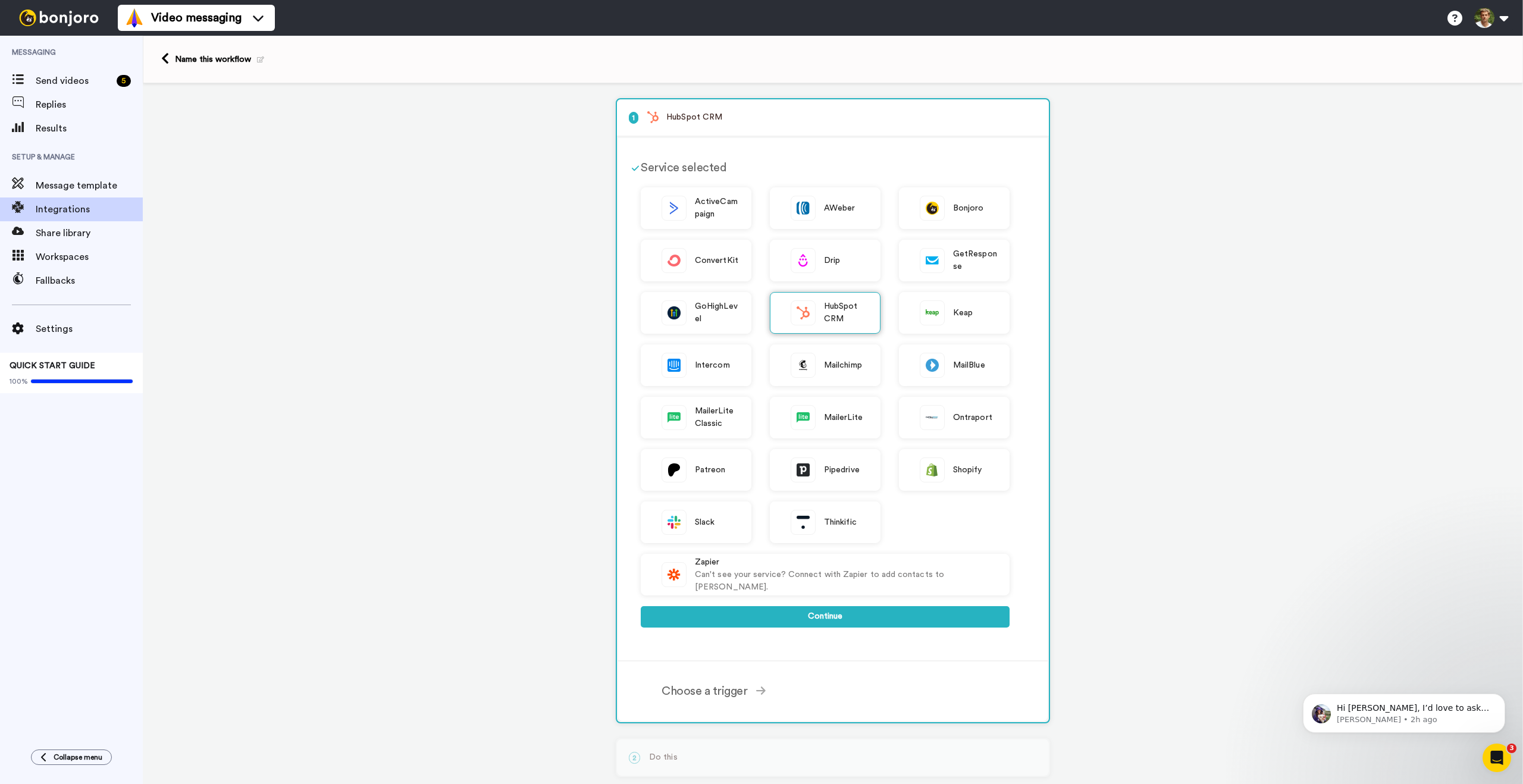
click at [824, 310] on span "HubSpot CRM" at bounding box center [846, 313] width 44 height 25
click at [857, 618] on button "Continue" at bounding box center [825, 617] width 369 height 22
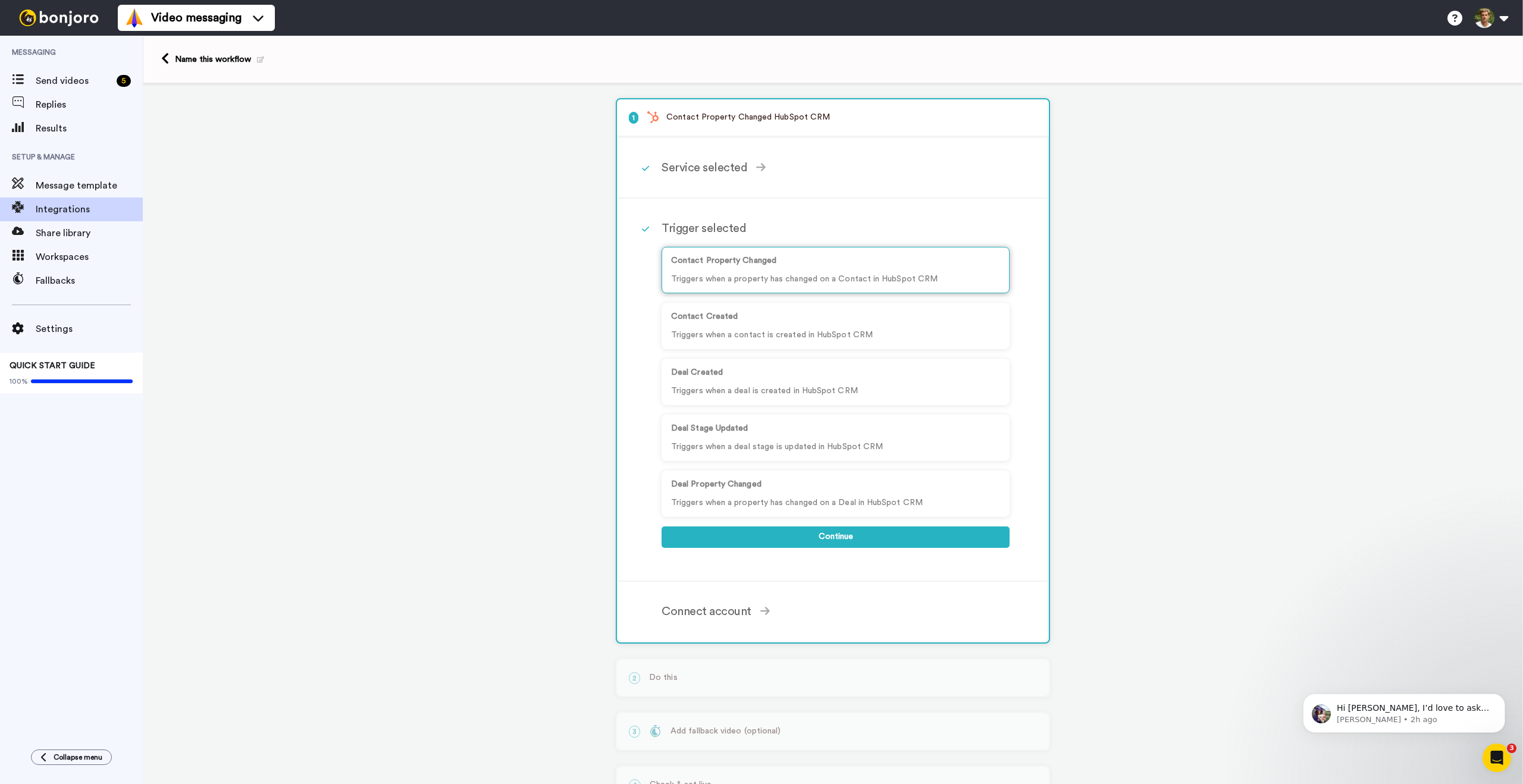
click at [756, 266] on p "Contact Property Changed" at bounding box center [835, 261] width 329 height 13
click at [831, 538] on button "Continue" at bounding box center [835, 537] width 348 height 22
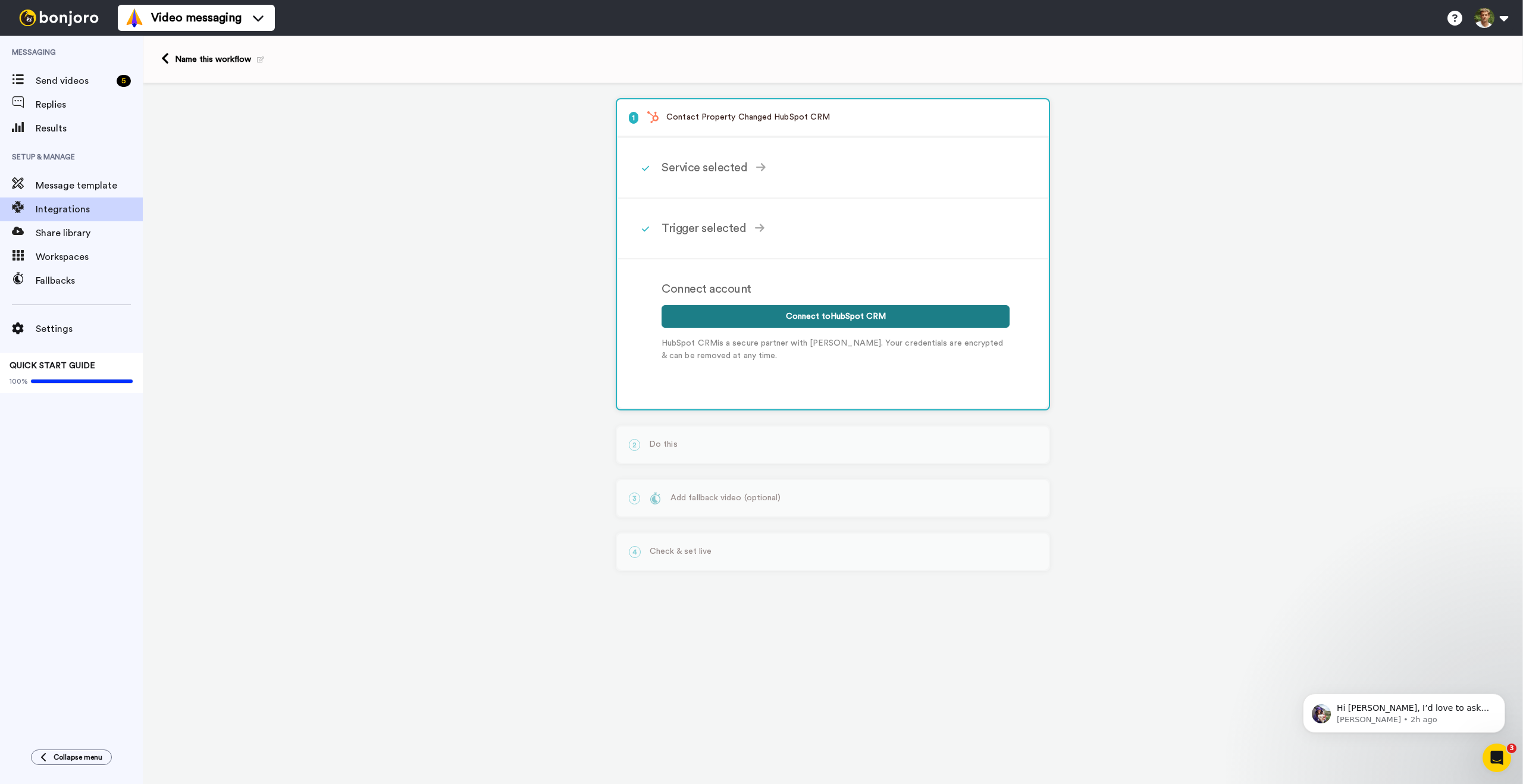
click at [869, 317] on button "Connect to HubSpot CRM" at bounding box center [835, 317] width 348 height 22
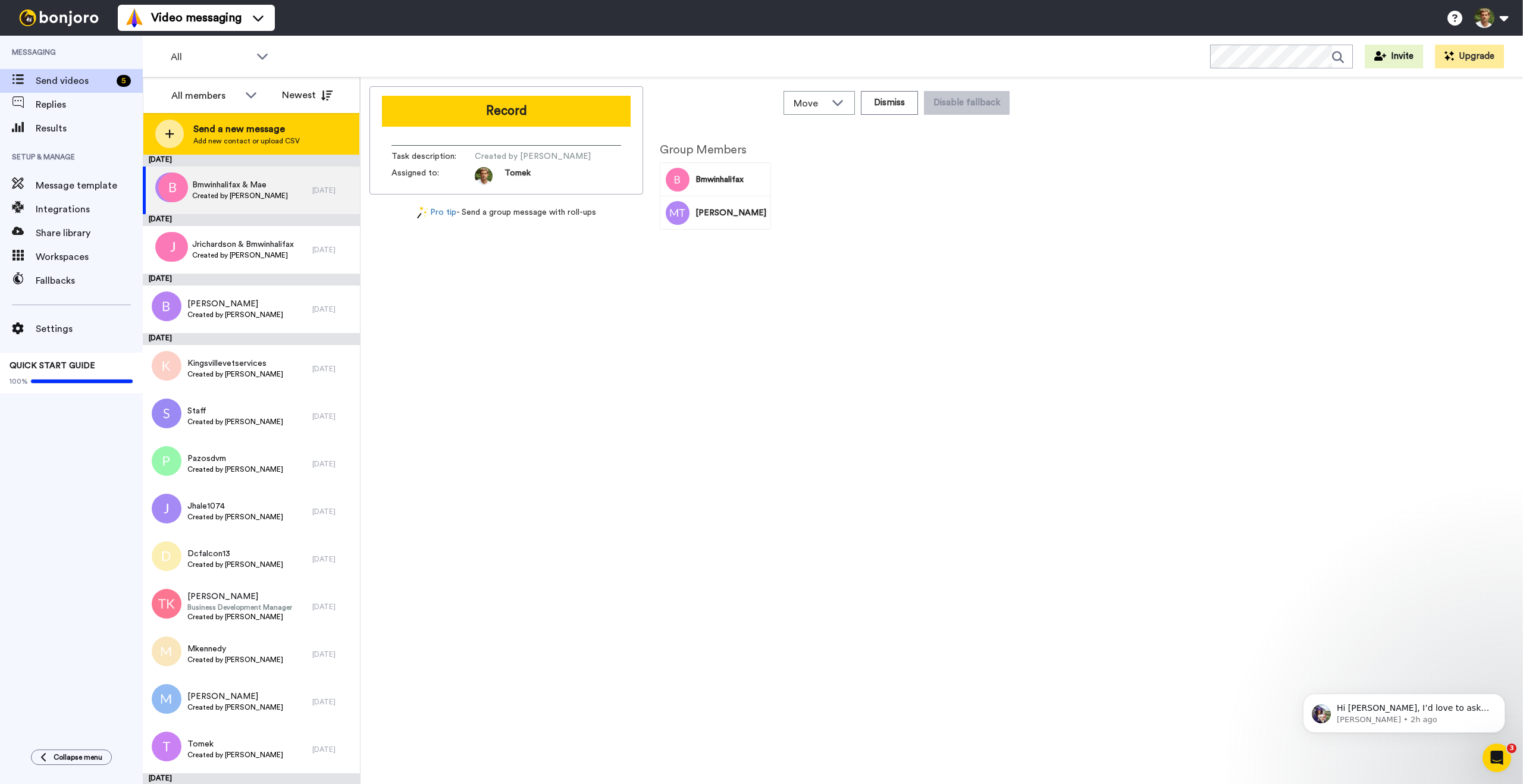
click at [231, 137] on span "Add new contact or upload CSV" at bounding box center [247, 141] width 107 height 10
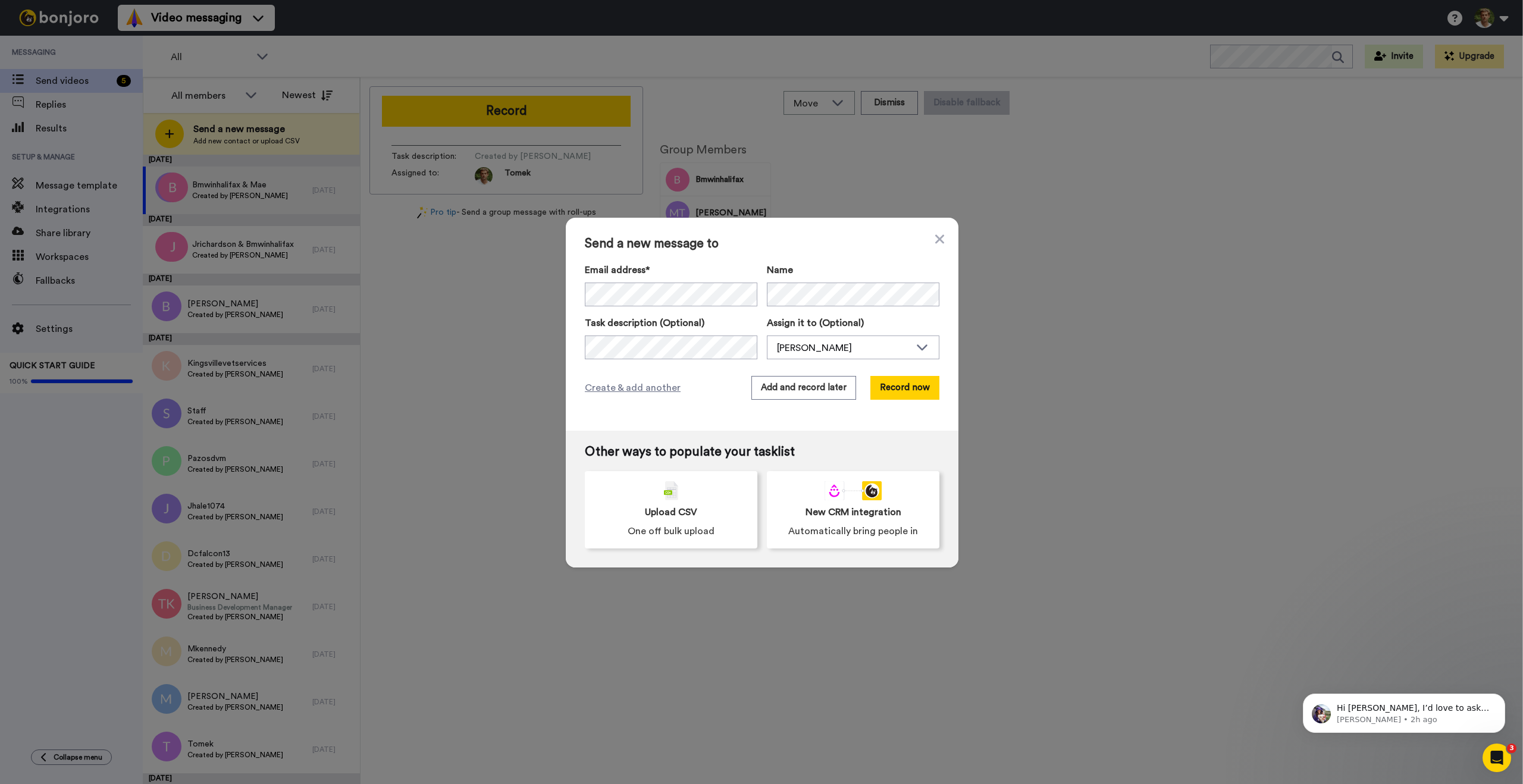
click at [684, 256] on div "Send a new message to Email address* Senit <senit@lutgencrull.com> Remiah <remi…" at bounding box center [762, 324] width 393 height 213
click at [917, 346] on icon at bounding box center [922, 346] width 14 height 12
click at [917, 346] on icon at bounding box center [922, 346] width 14 height 12
click at [704, 385] on div "Create & add another Add and record later Record now" at bounding box center [762, 388] width 355 height 24
click at [909, 389] on button "Record now" at bounding box center [905, 388] width 69 height 24
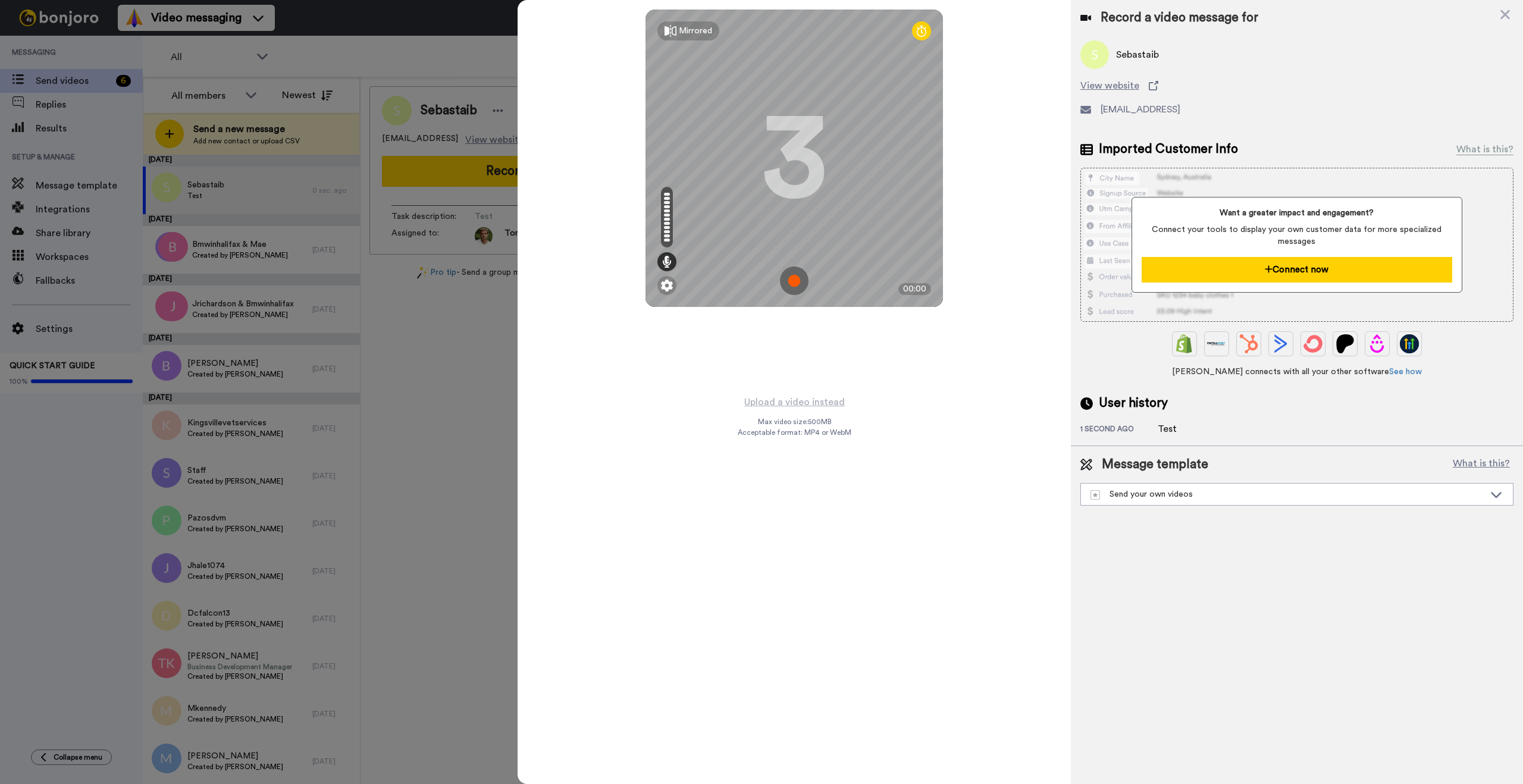
click at [1316, 275] on button "Connect now" at bounding box center [1296, 270] width 310 height 26
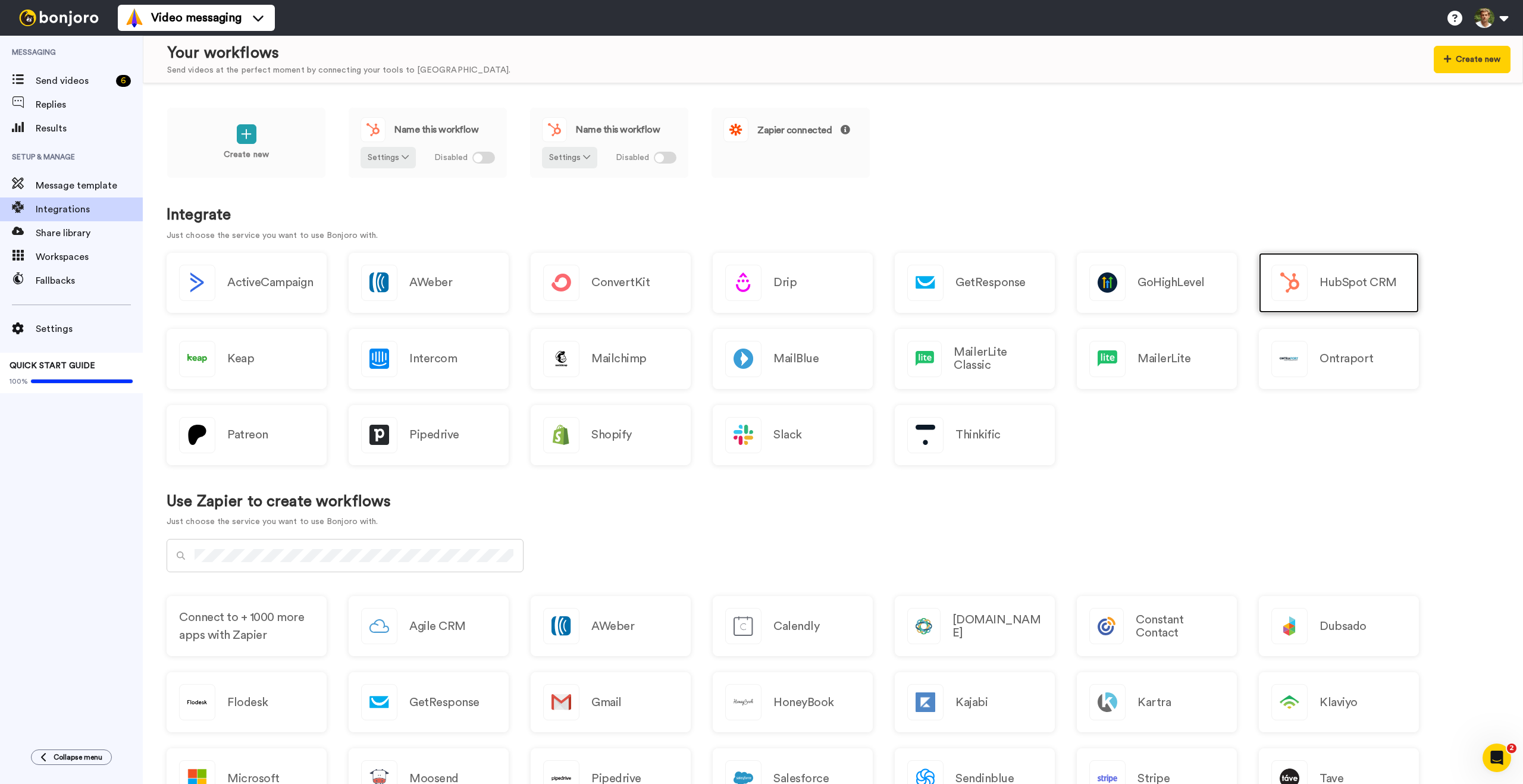
click at [1312, 286] on div "HubSpot CRM" at bounding box center [1339, 282] width 160 height 60
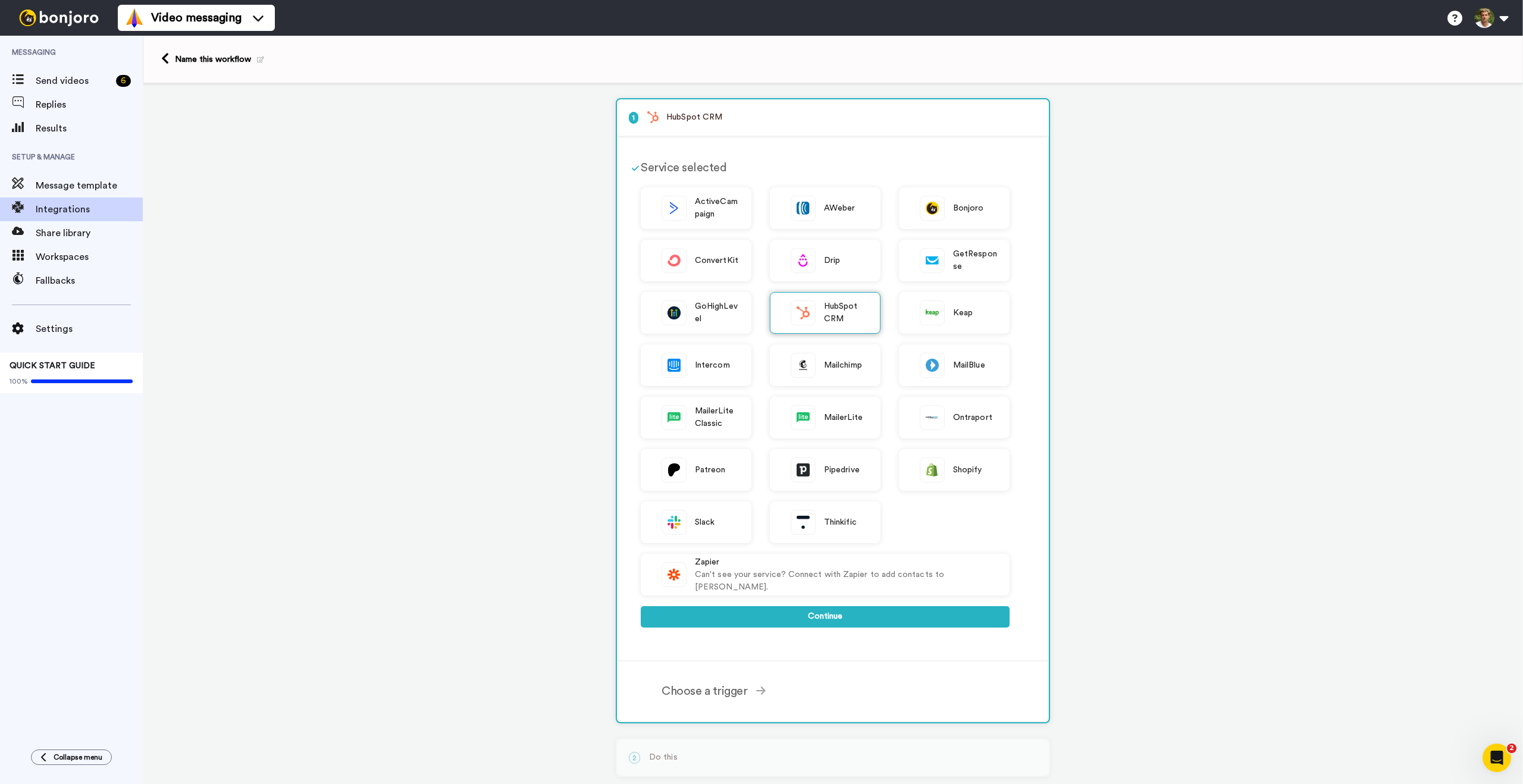
click at [810, 320] on img at bounding box center [803, 313] width 24 height 24
click at [797, 623] on button "Continue" at bounding box center [825, 617] width 369 height 22
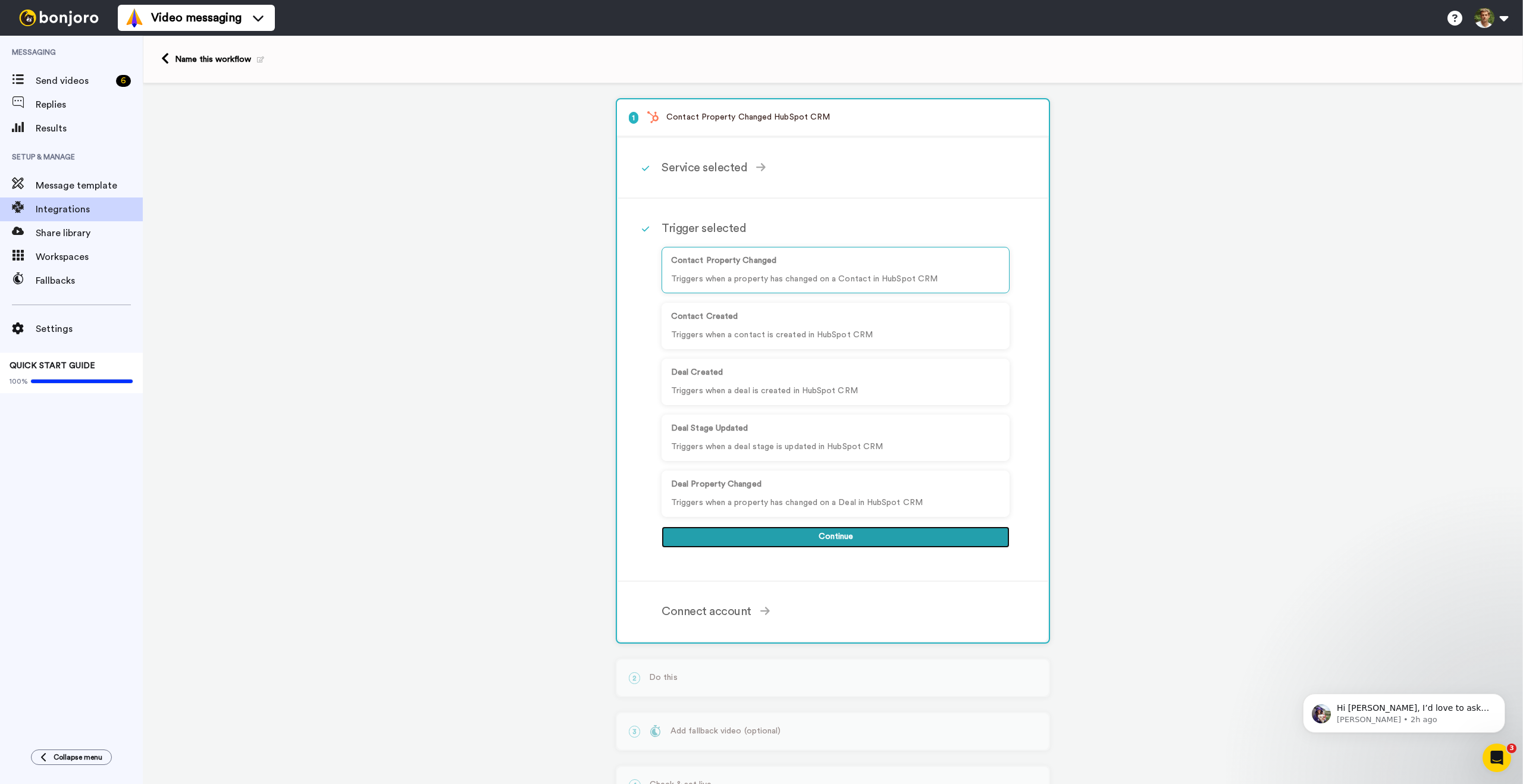
click at [827, 539] on button "Continue" at bounding box center [835, 537] width 348 height 22
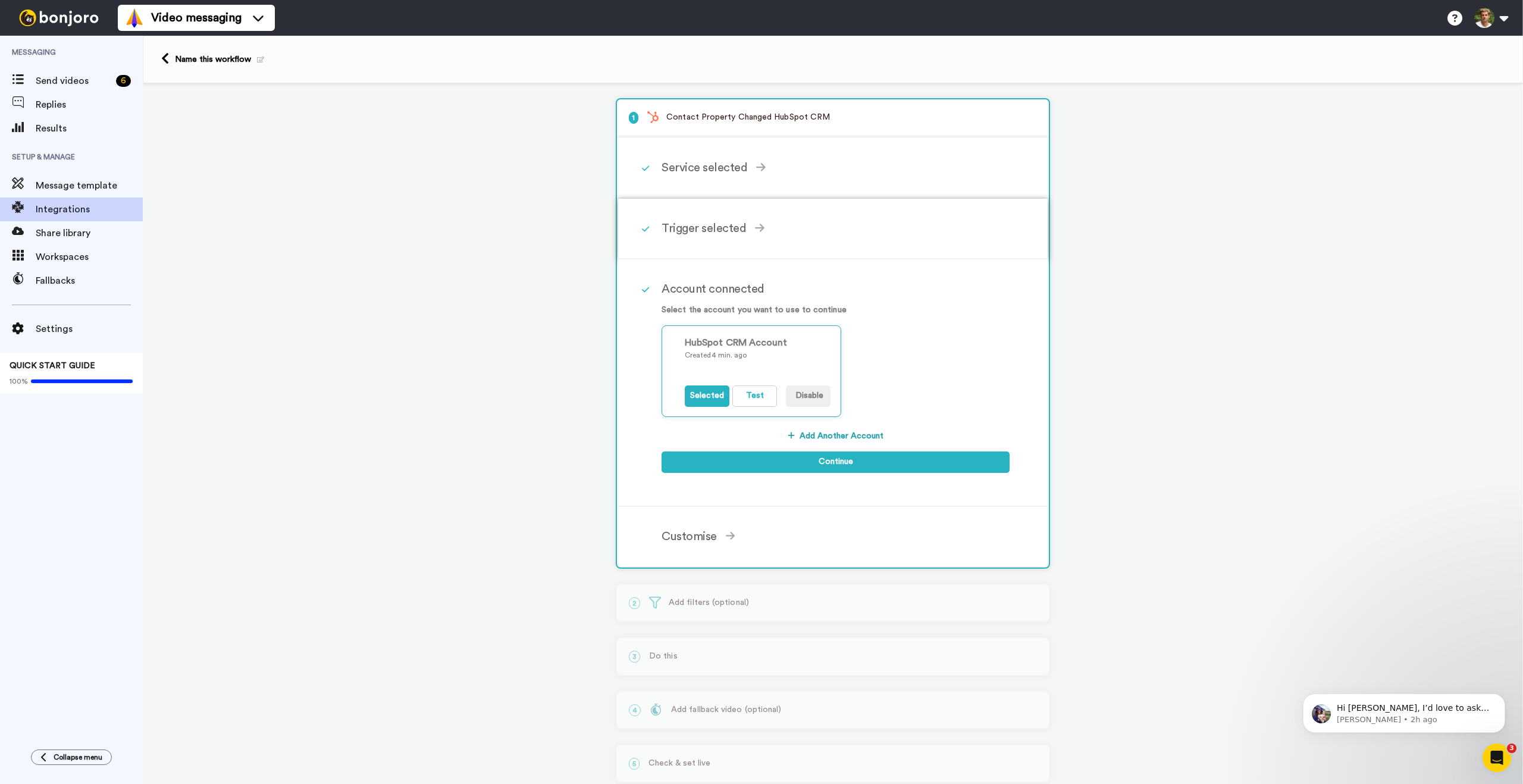
click at [756, 230] on icon at bounding box center [760, 227] width 10 height 10
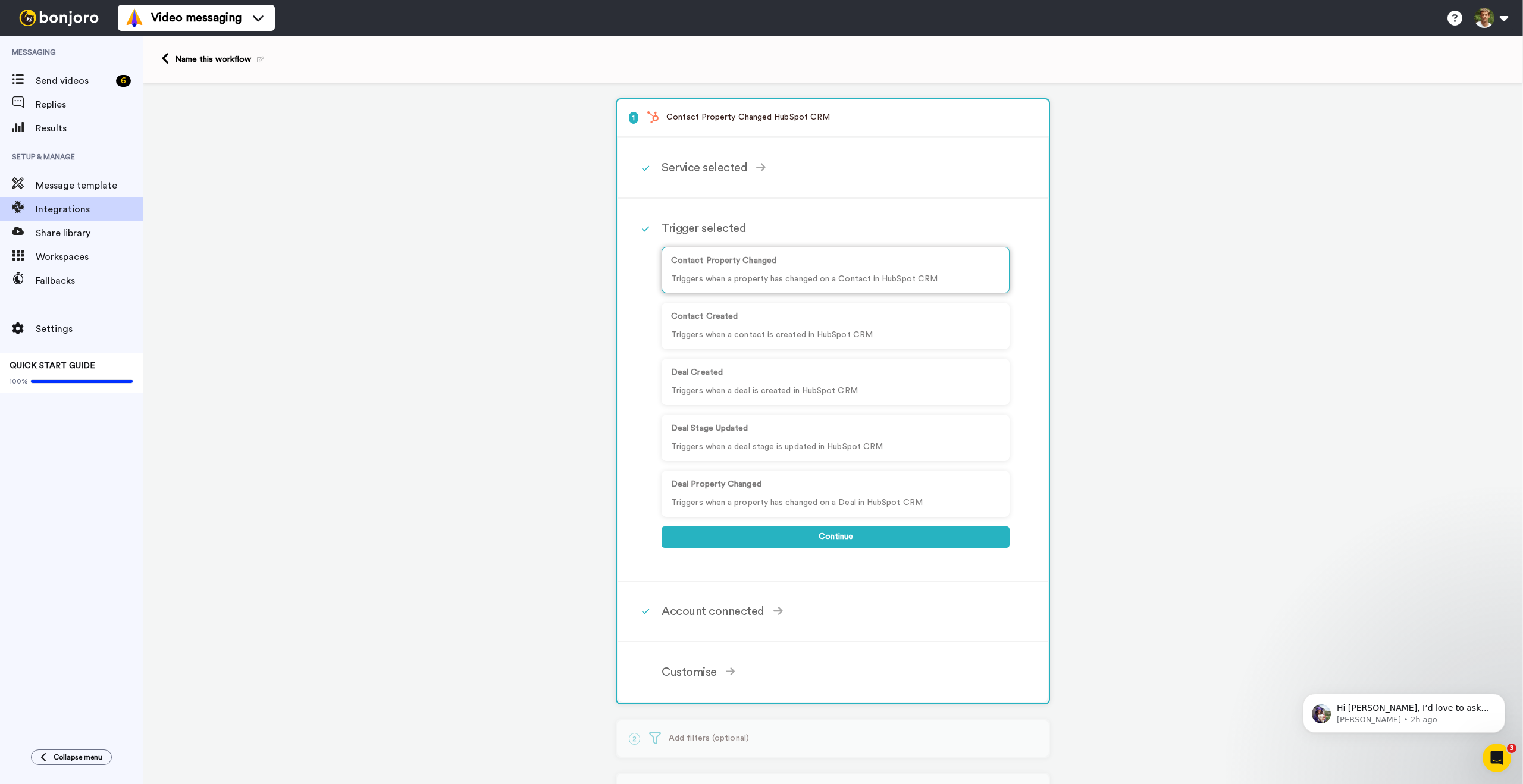
click at [840, 268] on div "Contact Property Changed Triggers when a property has changed on a Contact in H…" at bounding box center [835, 270] width 348 height 46
click at [753, 268] on div "Contact Property Changed Triggers when a property has changed on a Contact in H…" at bounding box center [835, 270] width 348 height 46
click at [744, 619] on div "Connect account" at bounding box center [835, 612] width 348 height 18
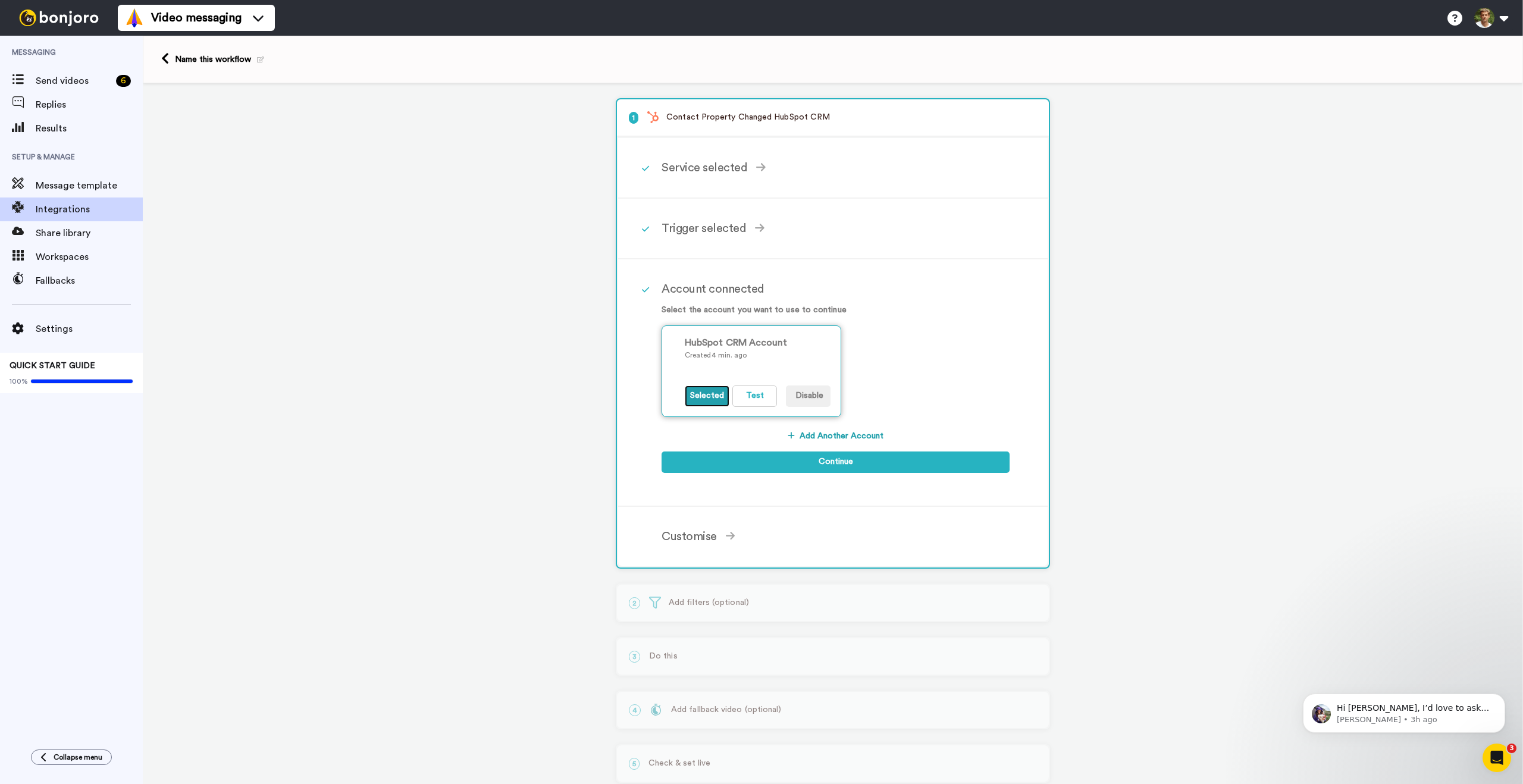
click at [699, 400] on button "Selected" at bounding box center [707, 396] width 45 height 22
click at [748, 401] on button "Test" at bounding box center [755, 396] width 45 height 22
click at [694, 394] on button "Selected" at bounding box center [707, 396] width 45 height 22
click at [745, 230] on div "Trigger selected" at bounding box center [835, 228] width 348 height 18
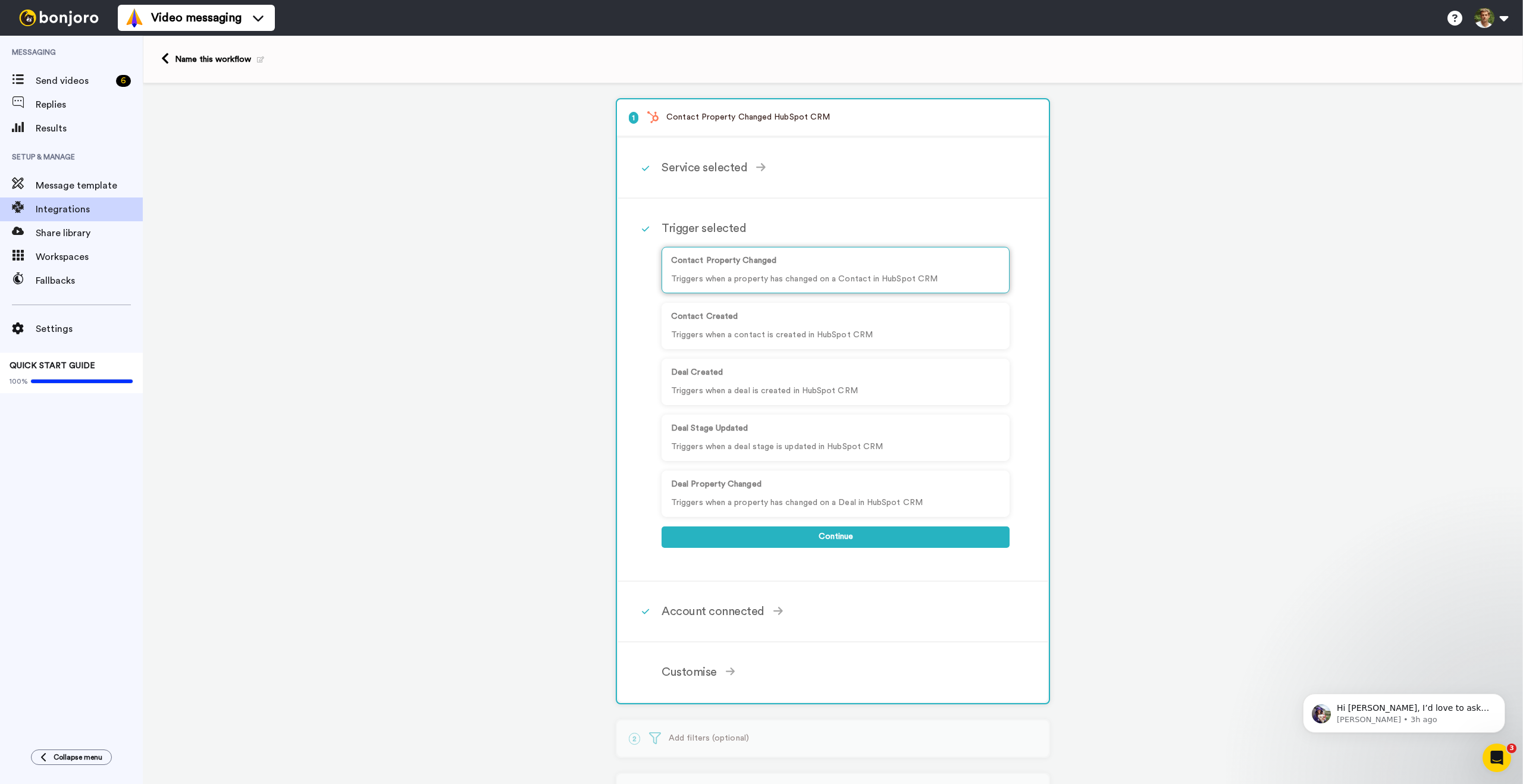
click at [761, 270] on div "Contact Property Changed Triggers when a property has changed on a Contact in H…" at bounding box center [835, 270] width 348 height 46
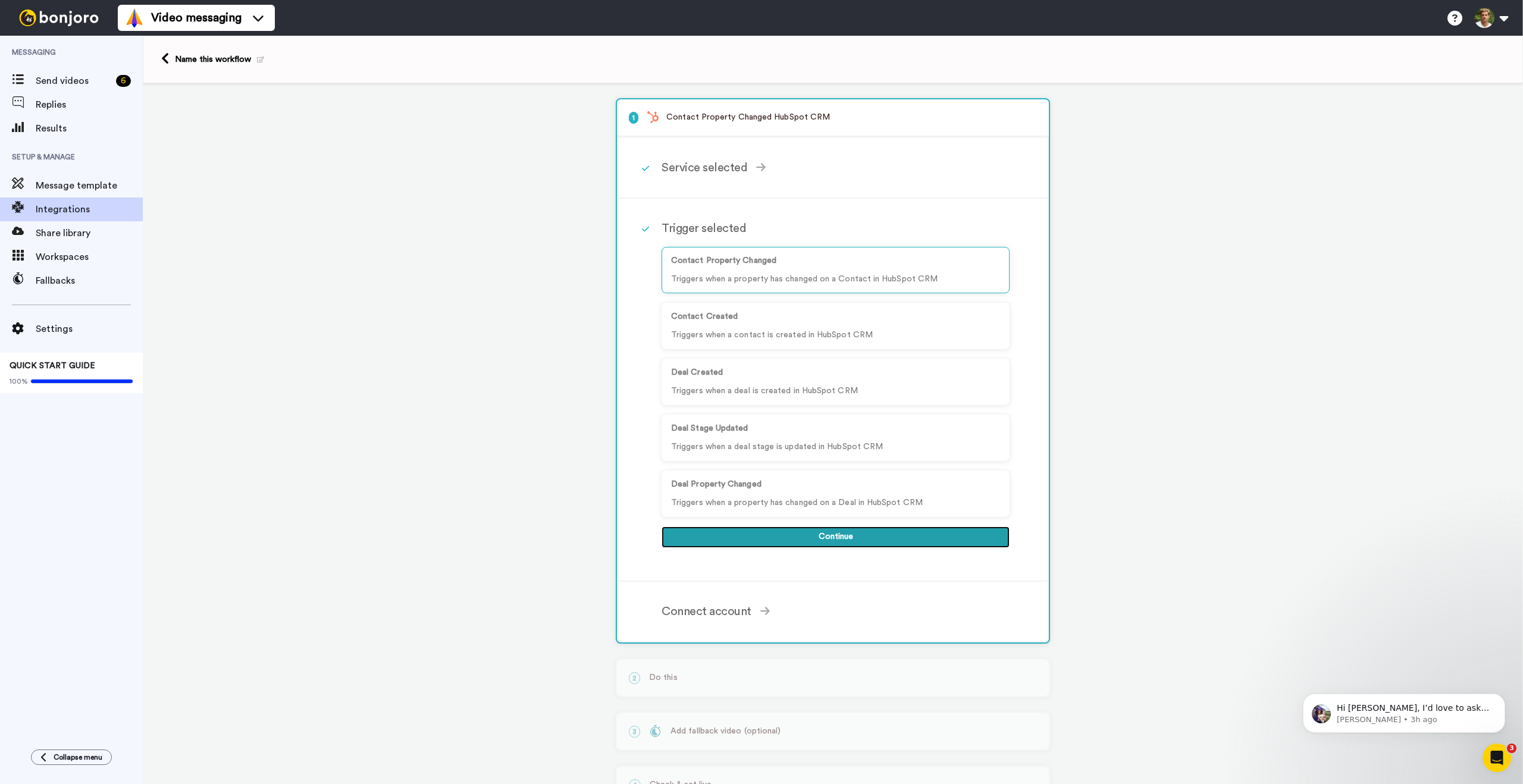
click at [818, 541] on button "Continue" at bounding box center [835, 537] width 348 height 22
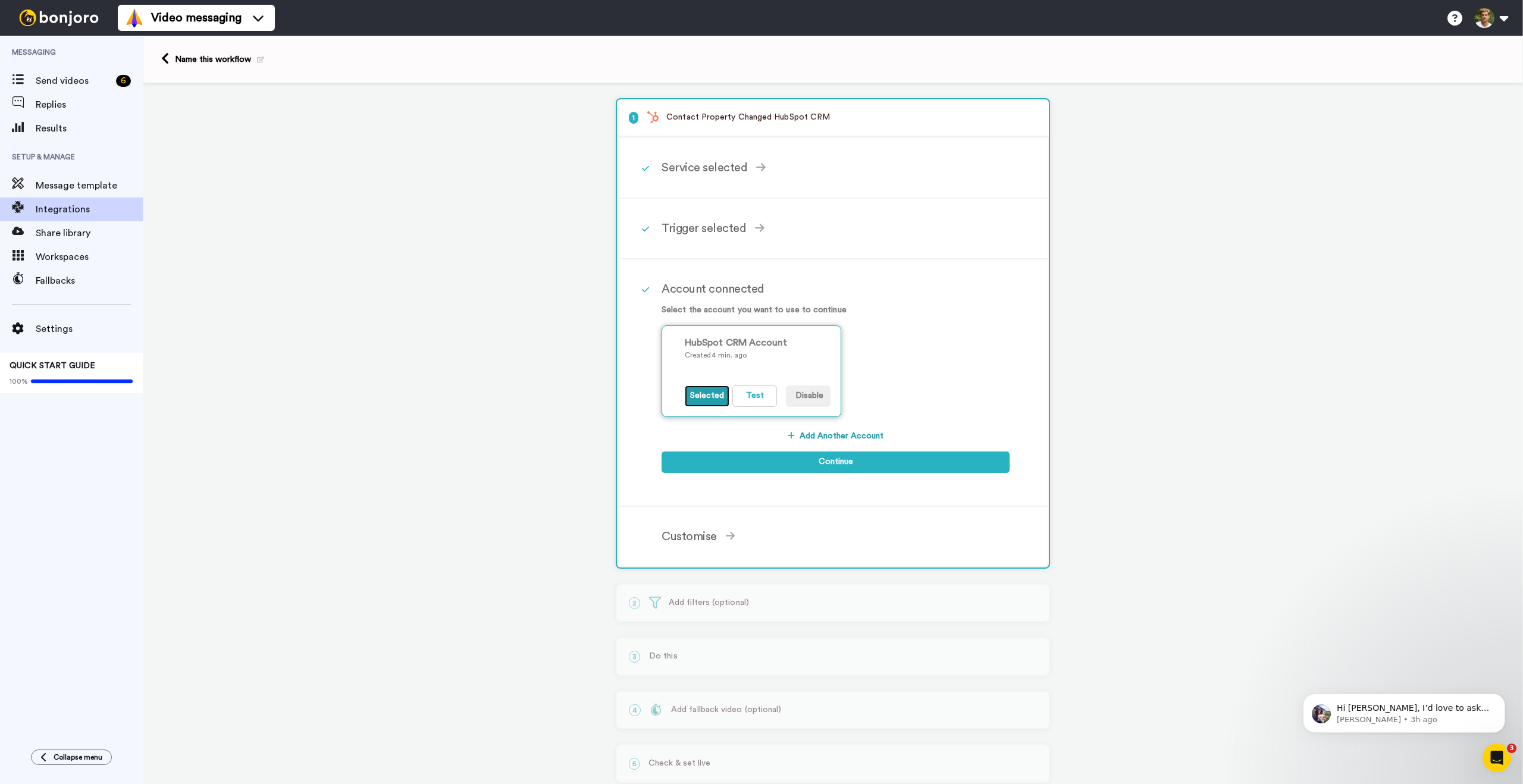
click at [708, 399] on button "Selected" at bounding box center [707, 396] width 45 height 22
click at [749, 399] on button "Test" at bounding box center [755, 396] width 45 height 22
click at [689, 399] on button "Selected" at bounding box center [707, 396] width 45 height 22
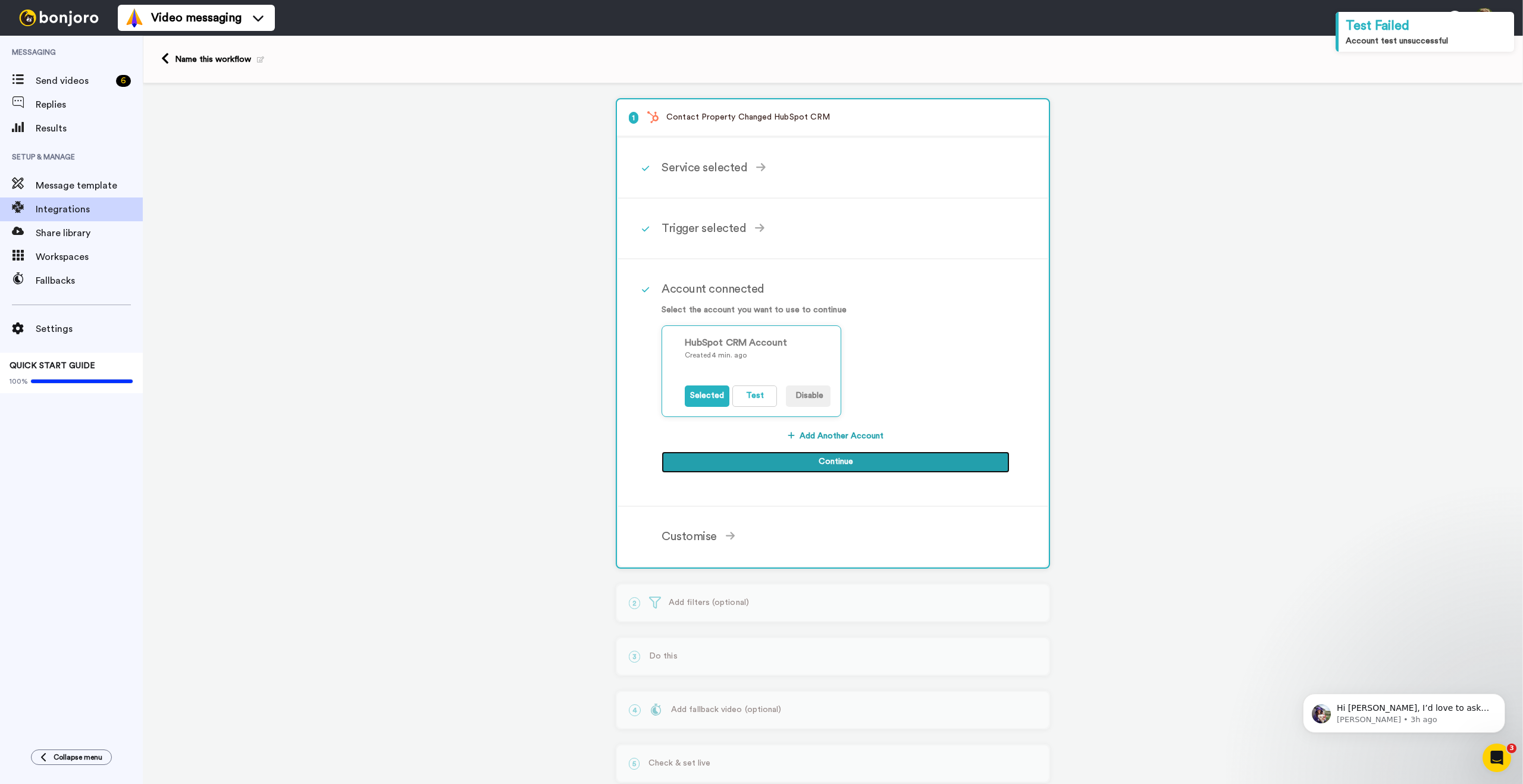
click at [799, 467] on button "Continue" at bounding box center [835, 462] width 348 height 22
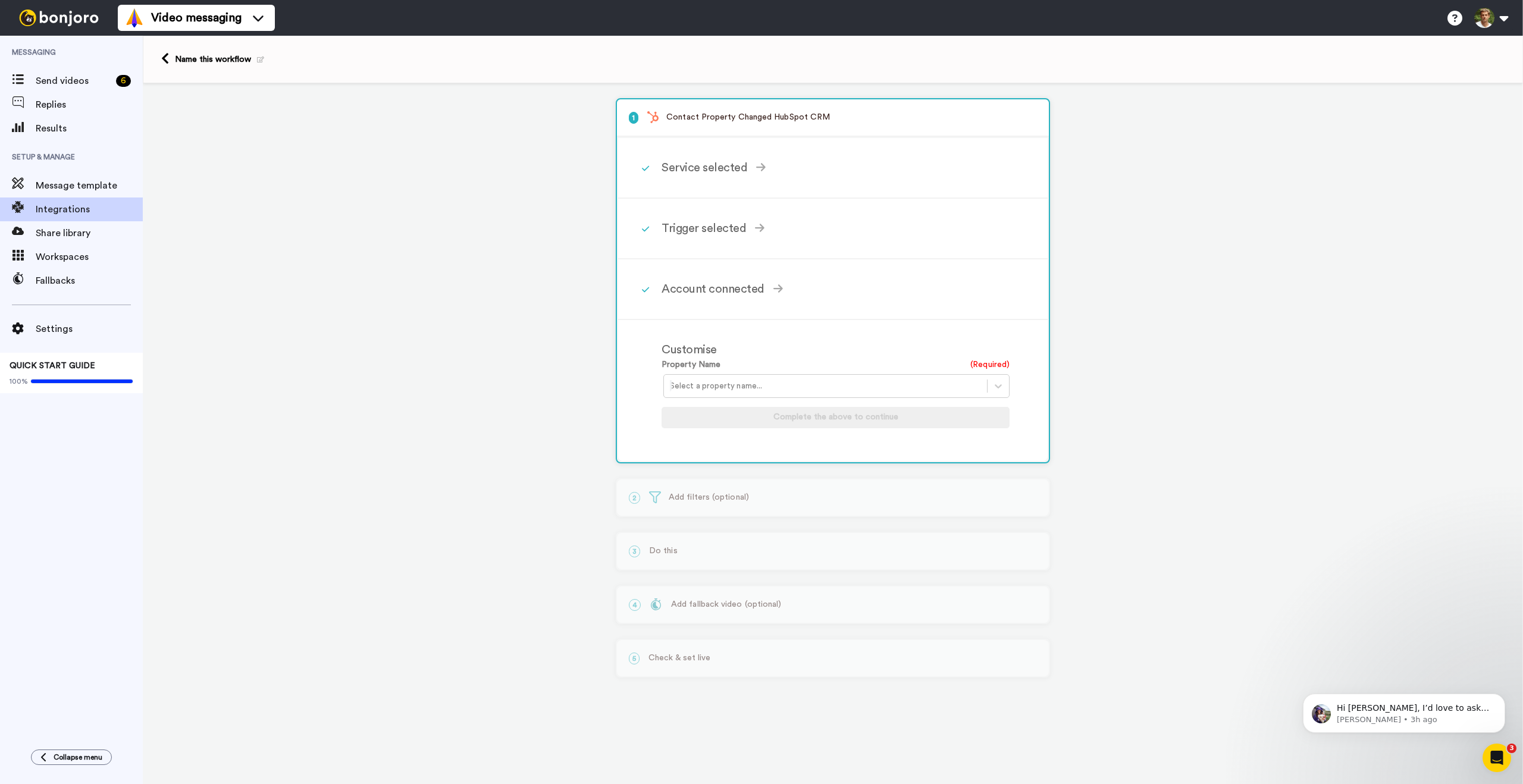
click at [744, 385] on div at bounding box center [826, 386] width 311 height 14
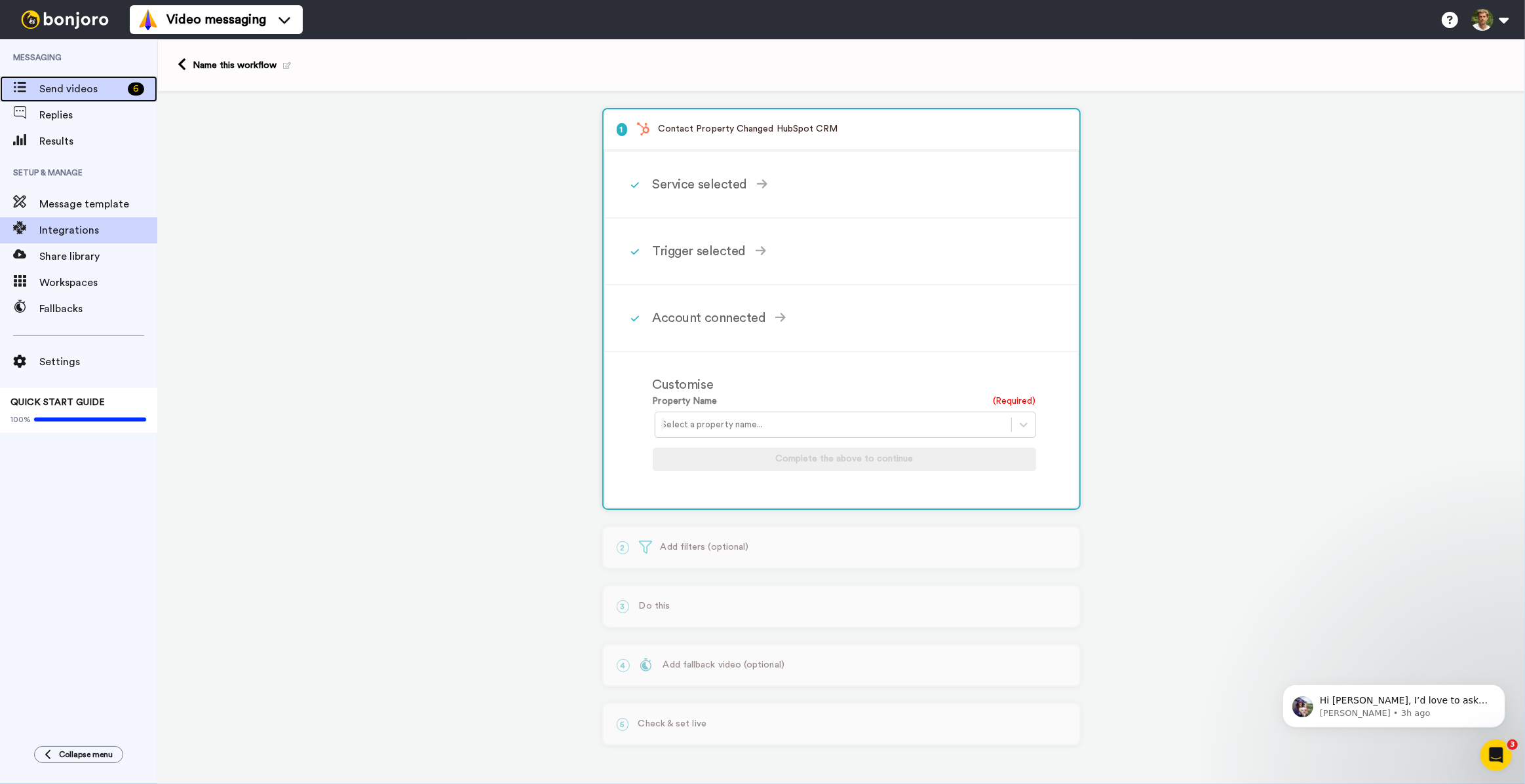
click at [71, 89] on span "Send videos" at bounding box center [81, 89] width 83 height 16
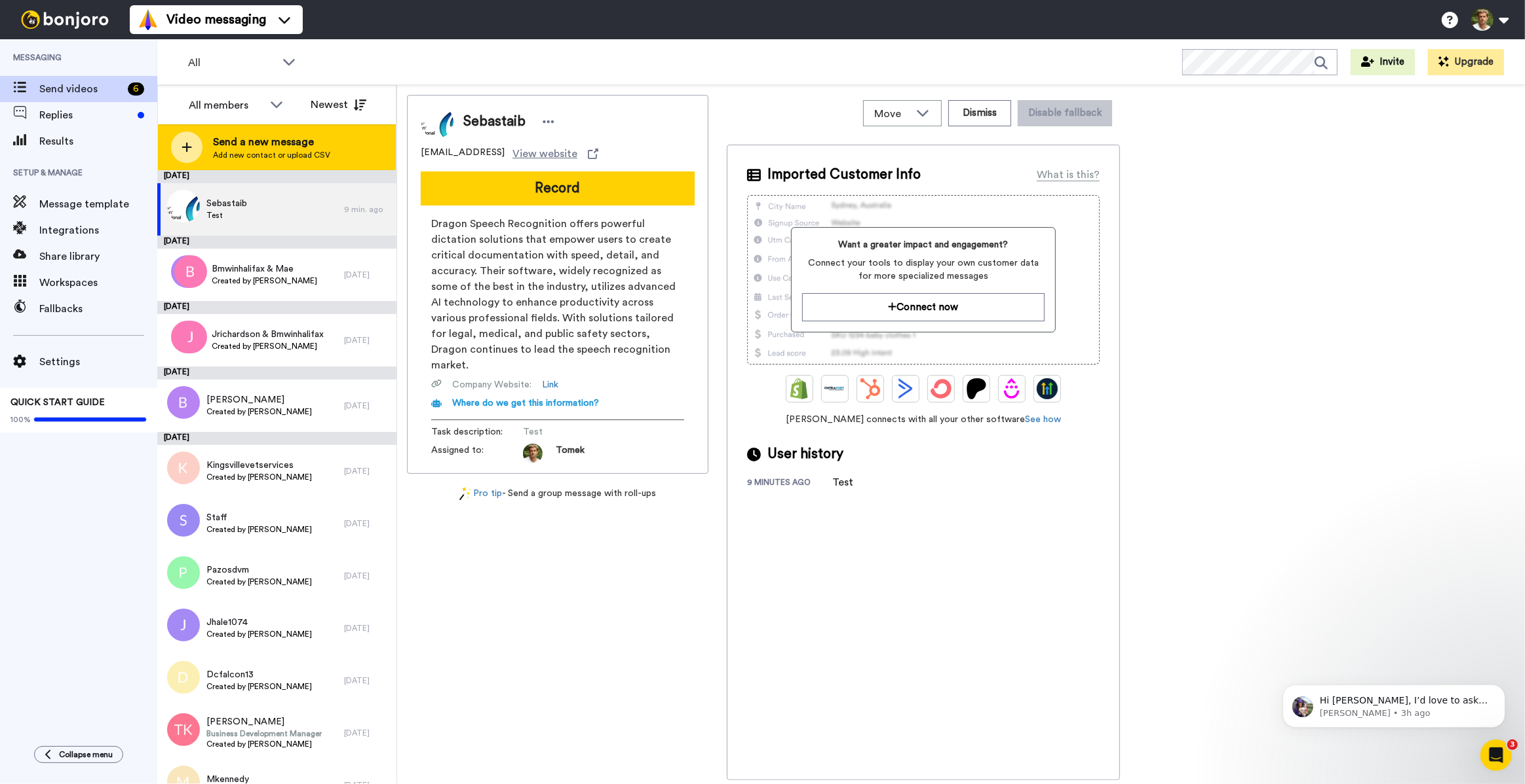
click at [303, 141] on span "Send a new message" at bounding box center [271, 142] width 118 height 16
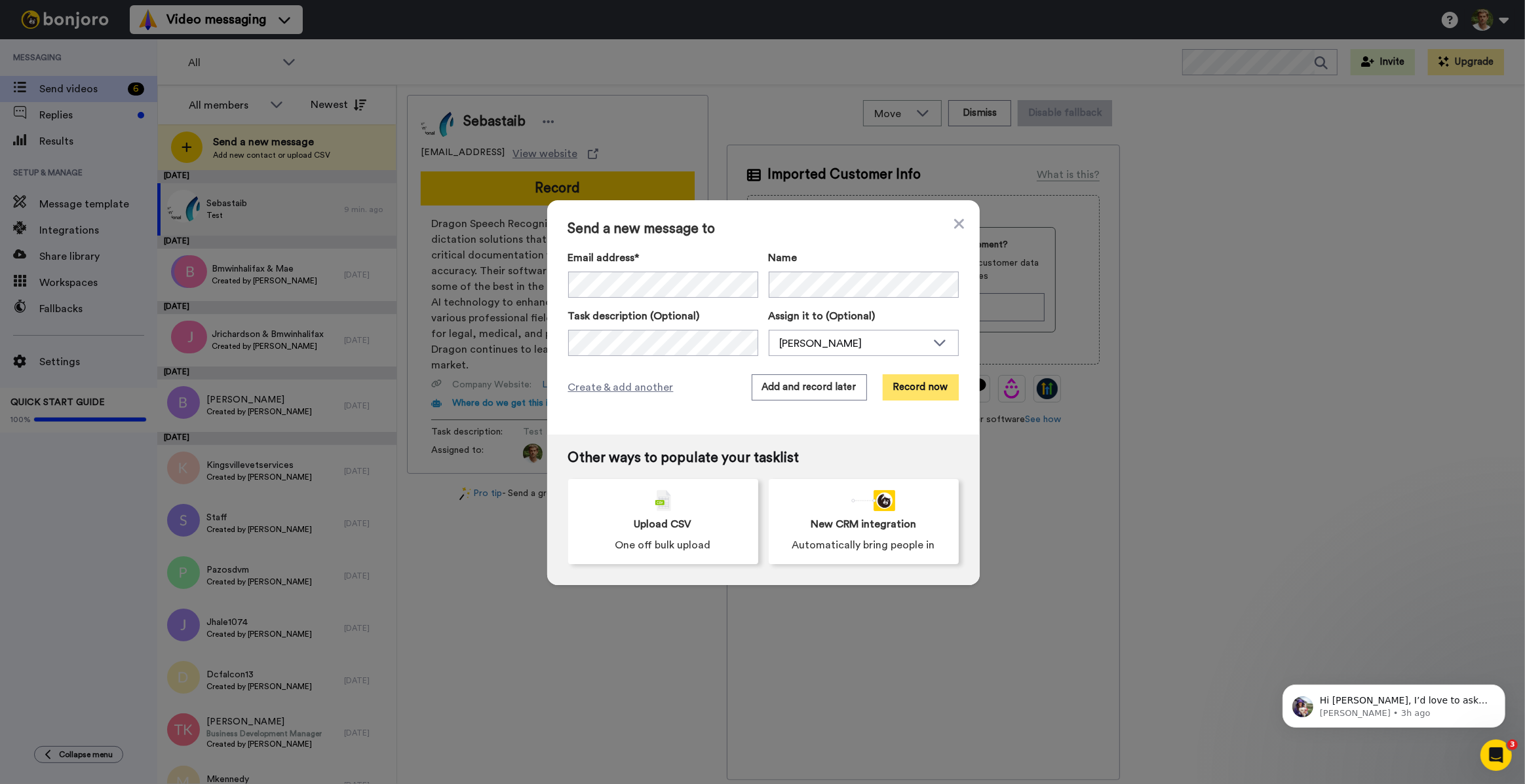
click at [919, 393] on button "Record now" at bounding box center [921, 388] width 76 height 26
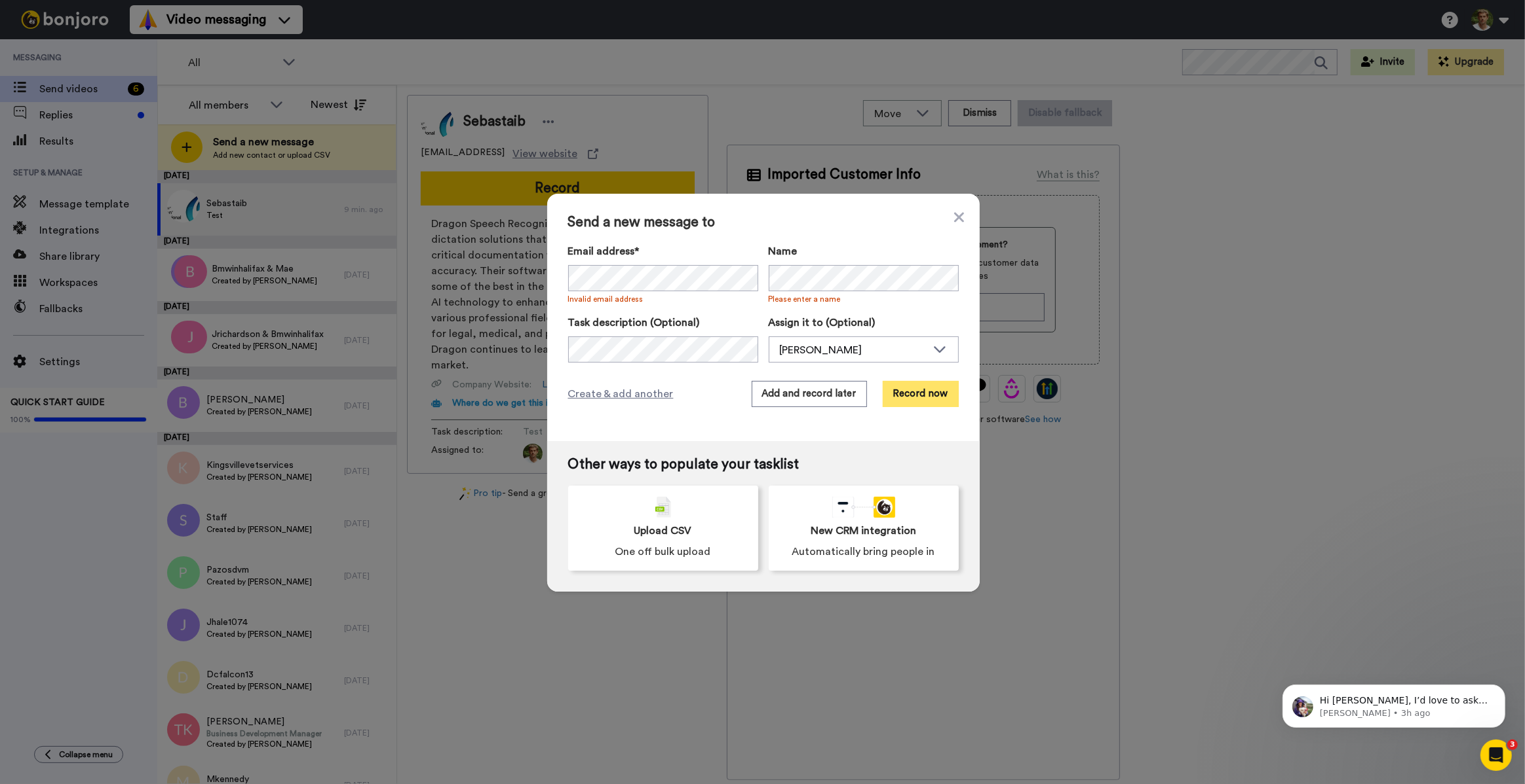
click at [923, 397] on button "Record now" at bounding box center [921, 394] width 76 height 26
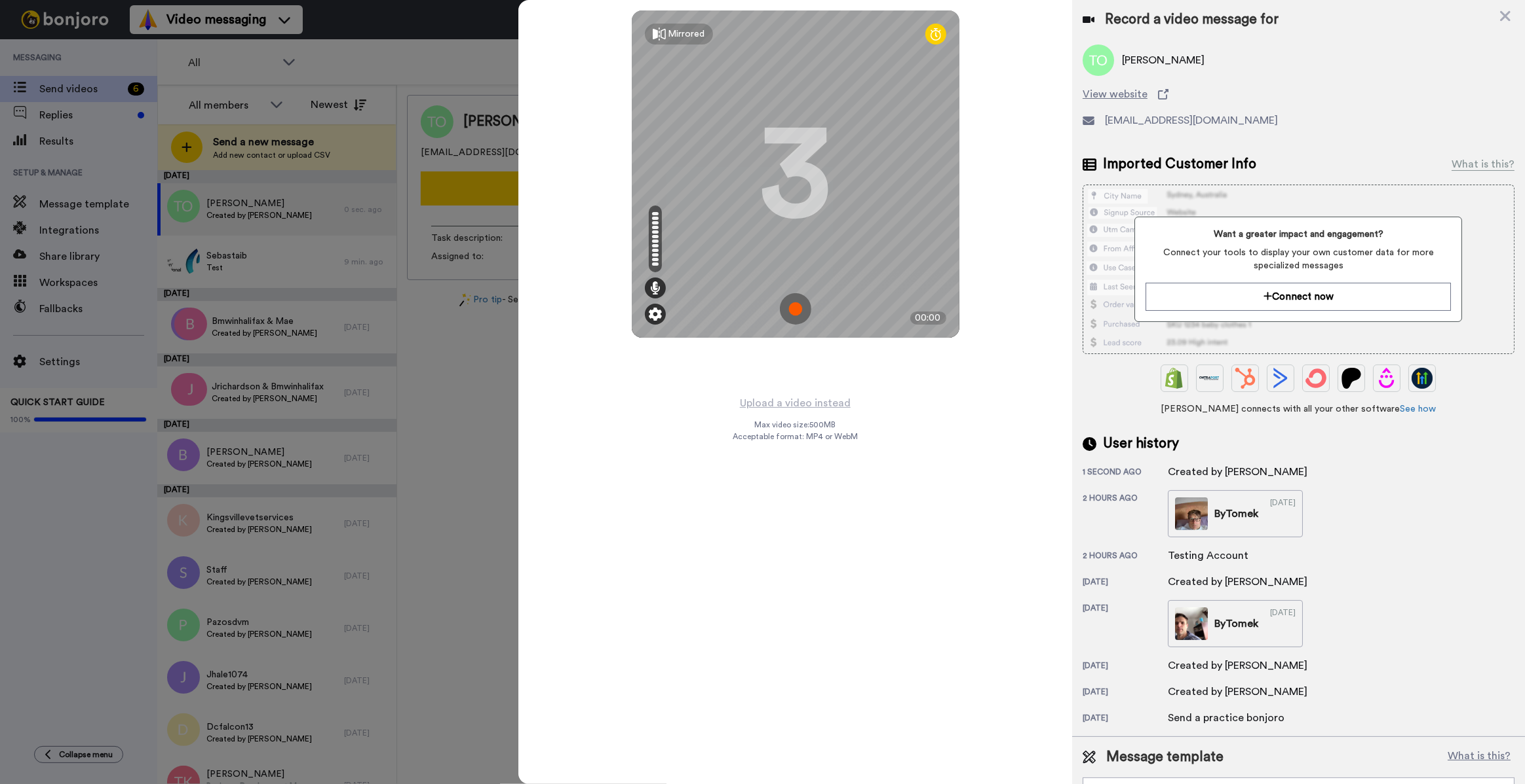
click at [647, 313] on div at bounding box center [655, 314] width 21 height 21
click at [656, 316] on img at bounding box center [654, 314] width 13 height 13
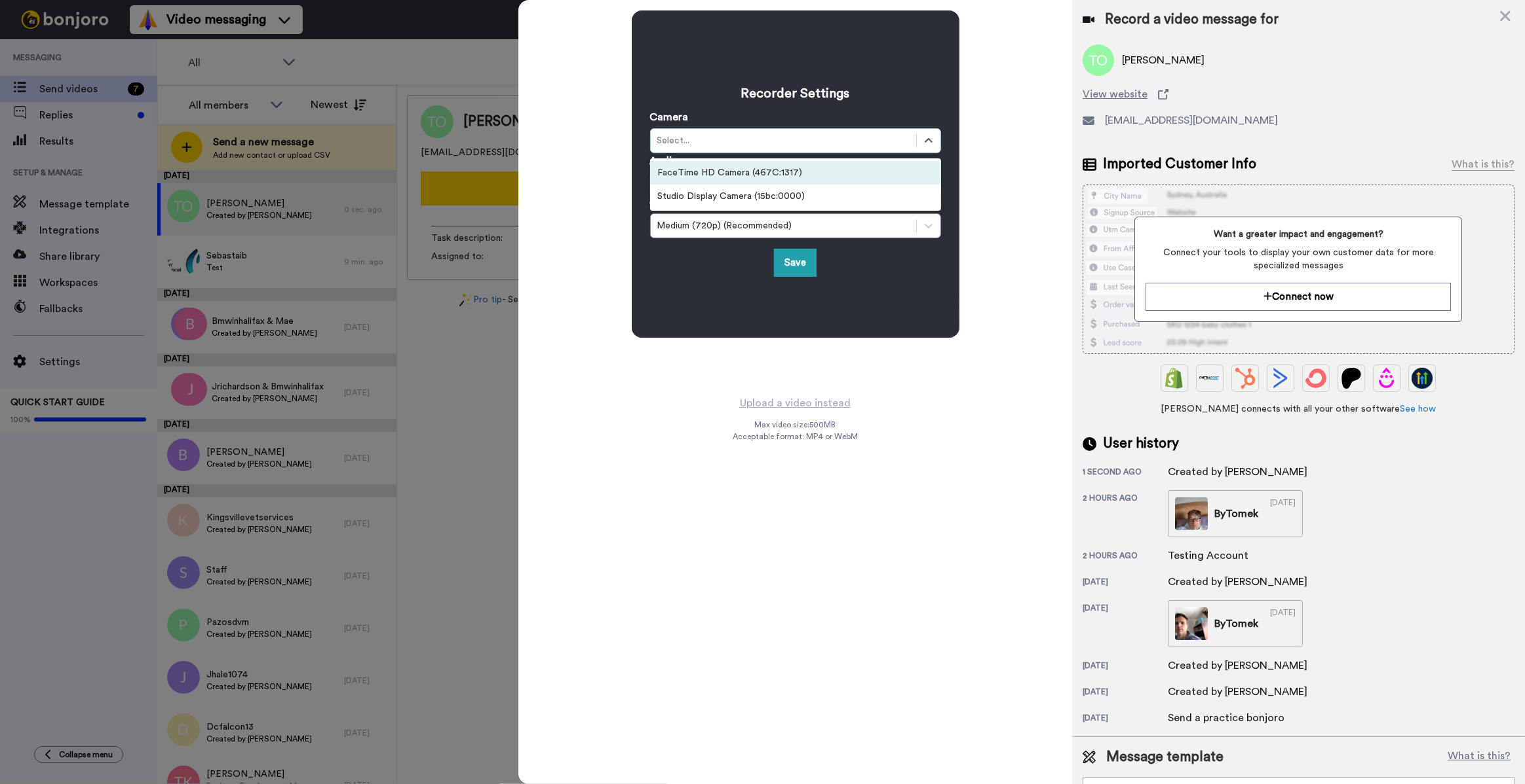
click at [756, 143] on div "Select..." at bounding box center [783, 140] width 252 height 13
click at [706, 355] on div "Recorder Settings Camera option Studio Display Camera (15bc:0000) focused, 2 of…" at bounding box center [795, 198] width 553 height 395
click at [737, 138] on div "Select..." at bounding box center [783, 140] width 252 height 13
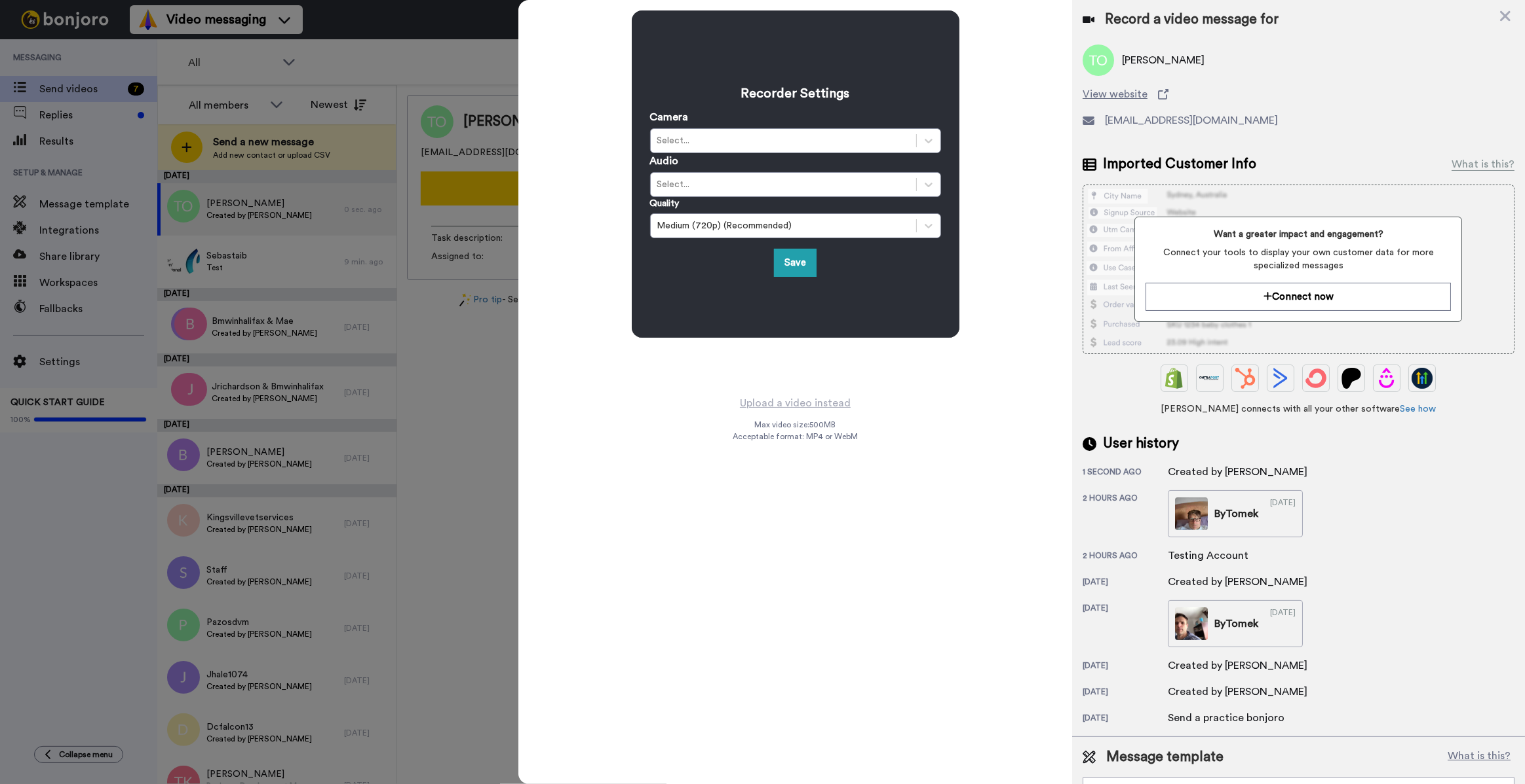
click at [685, 298] on div "Recorder Settings Camera Select... Audio Select... Quality Medium (720p) (Recom…" at bounding box center [795, 174] width 328 height 327
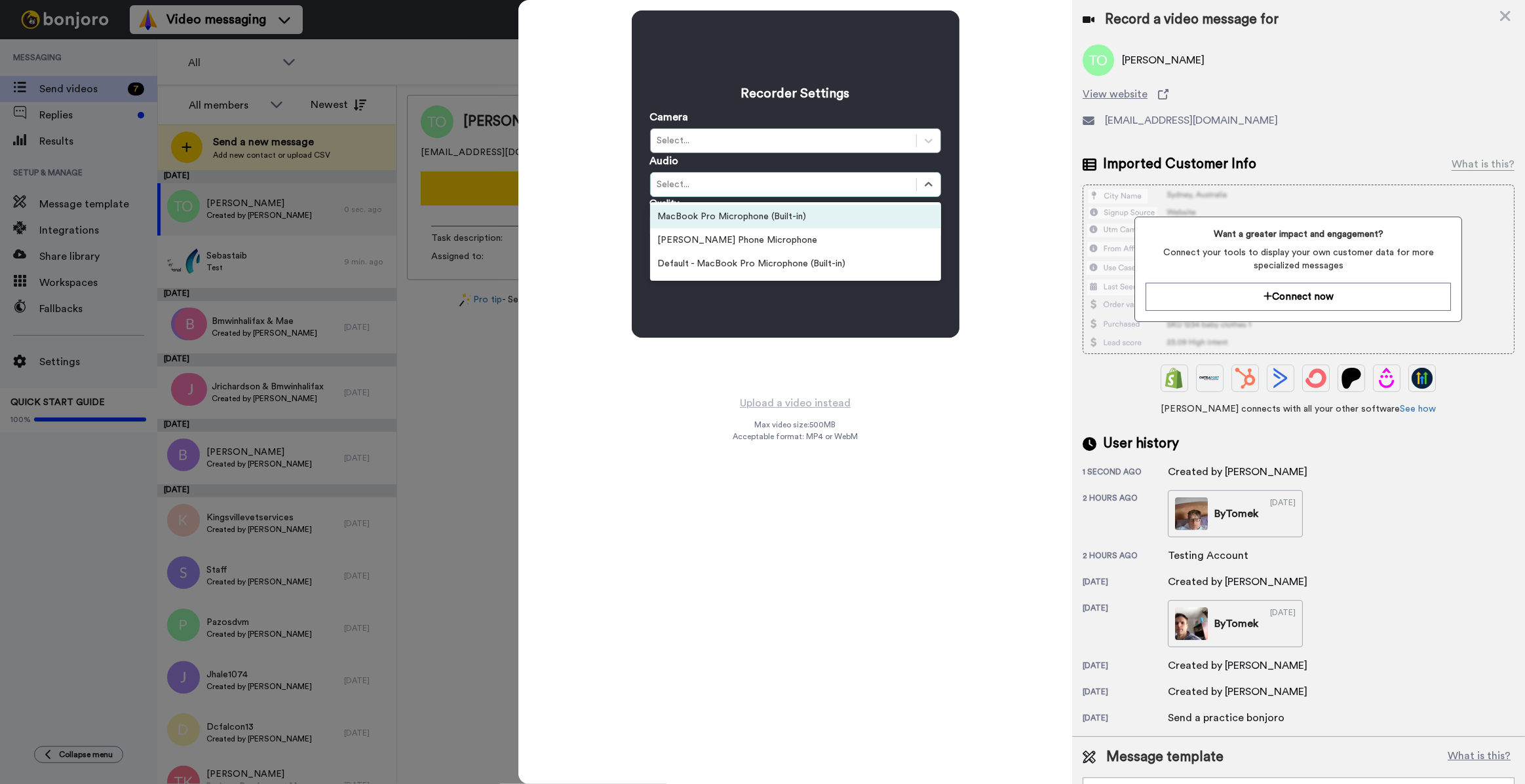
click at [719, 176] on div "Select..." at bounding box center [795, 184] width 291 height 25
click at [619, 386] on div "Recorder Settings Camera Select... Audio option Default - MacBook Pro Microphon…" at bounding box center [795, 198] width 553 height 395
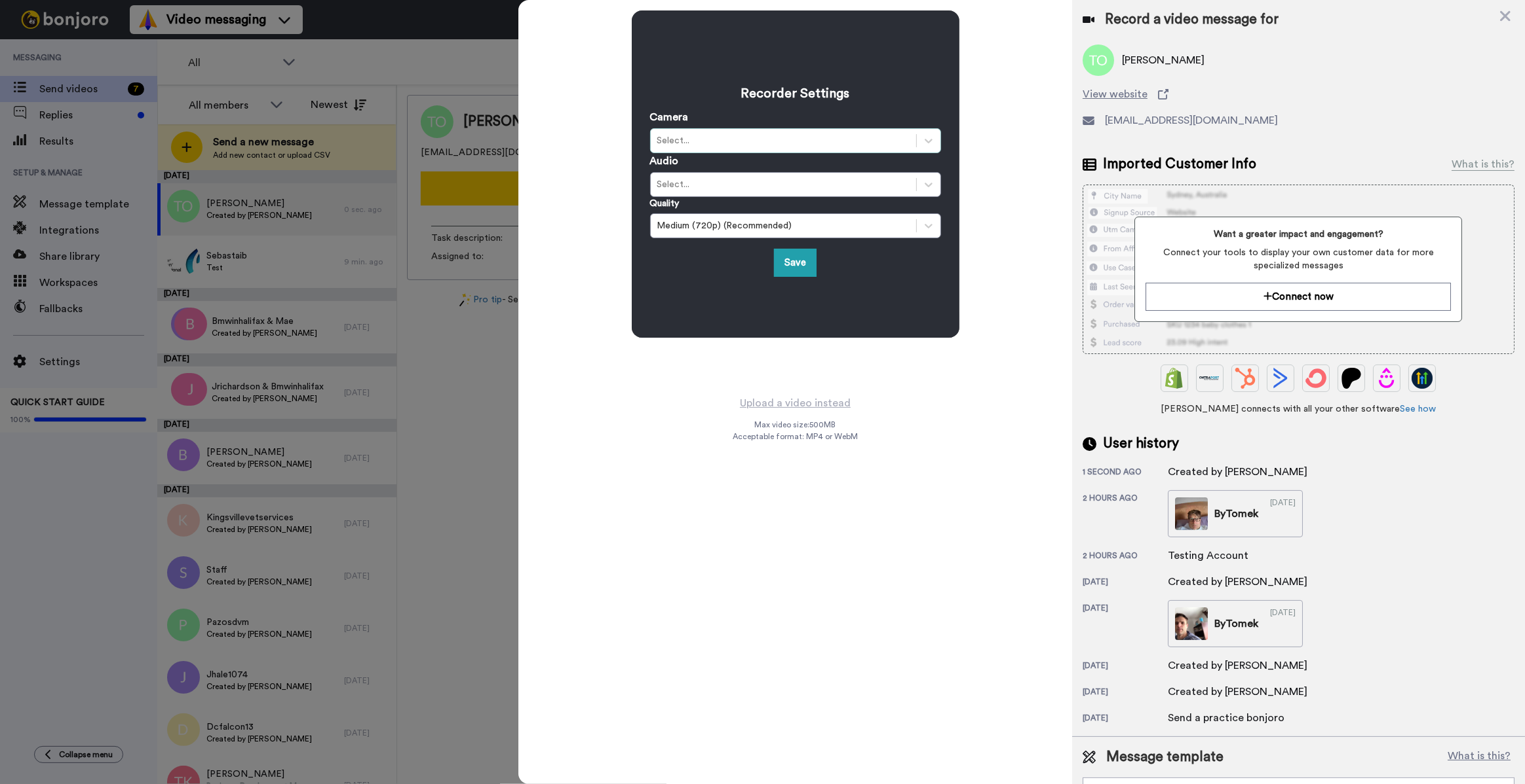
click at [720, 137] on div "Select..." at bounding box center [783, 140] width 252 height 13
click at [720, 138] on div "Select..." at bounding box center [783, 140] width 252 height 13
click at [731, 146] on div "Select..." at bounding box center [783, 140] width 252 height 13
click at [1505, 17] on icon at bounding box center [1505, 17] width 11 height 11
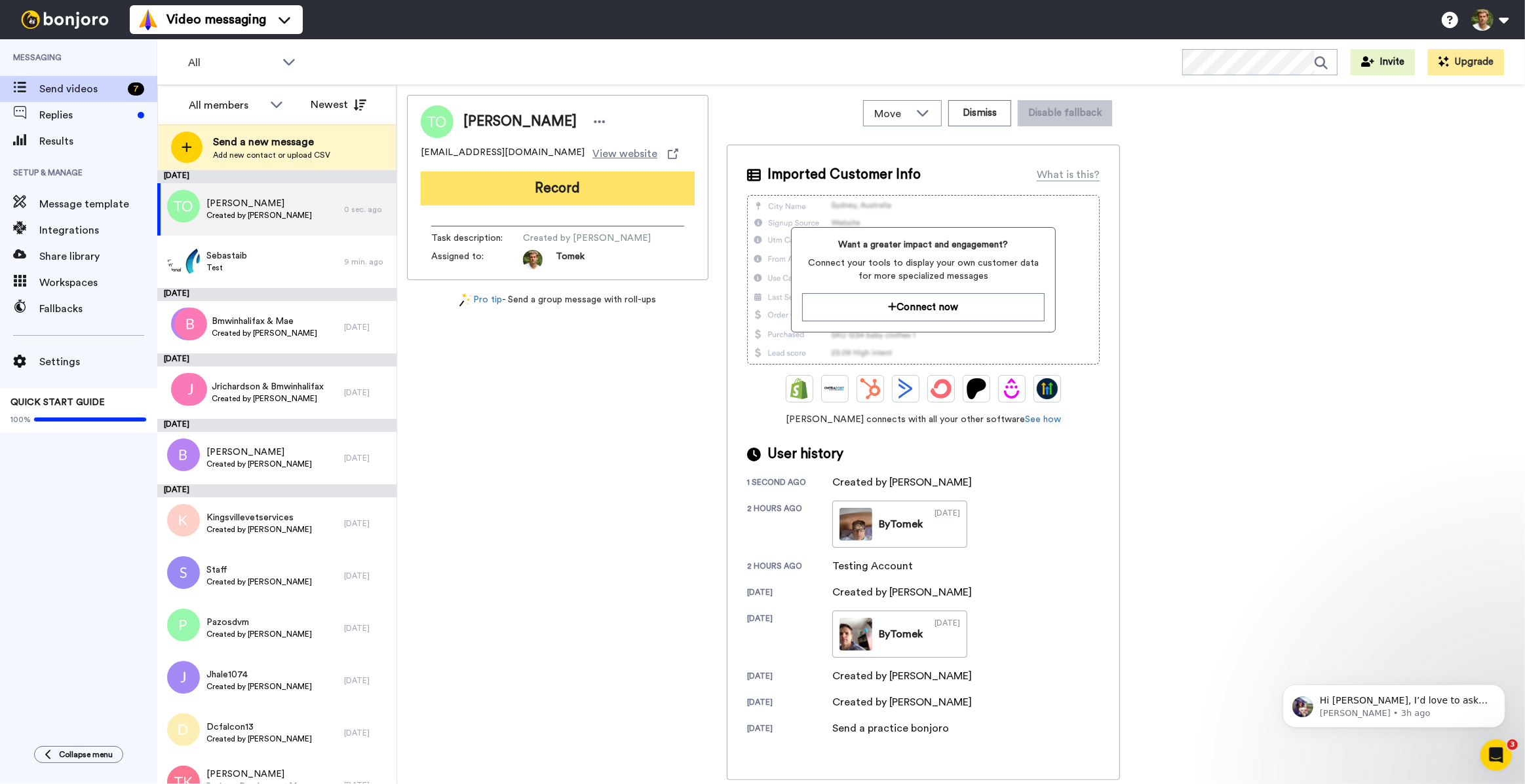
click at [596, 190] on button "Record" at bounding box center [558, 188] width 274 height 34
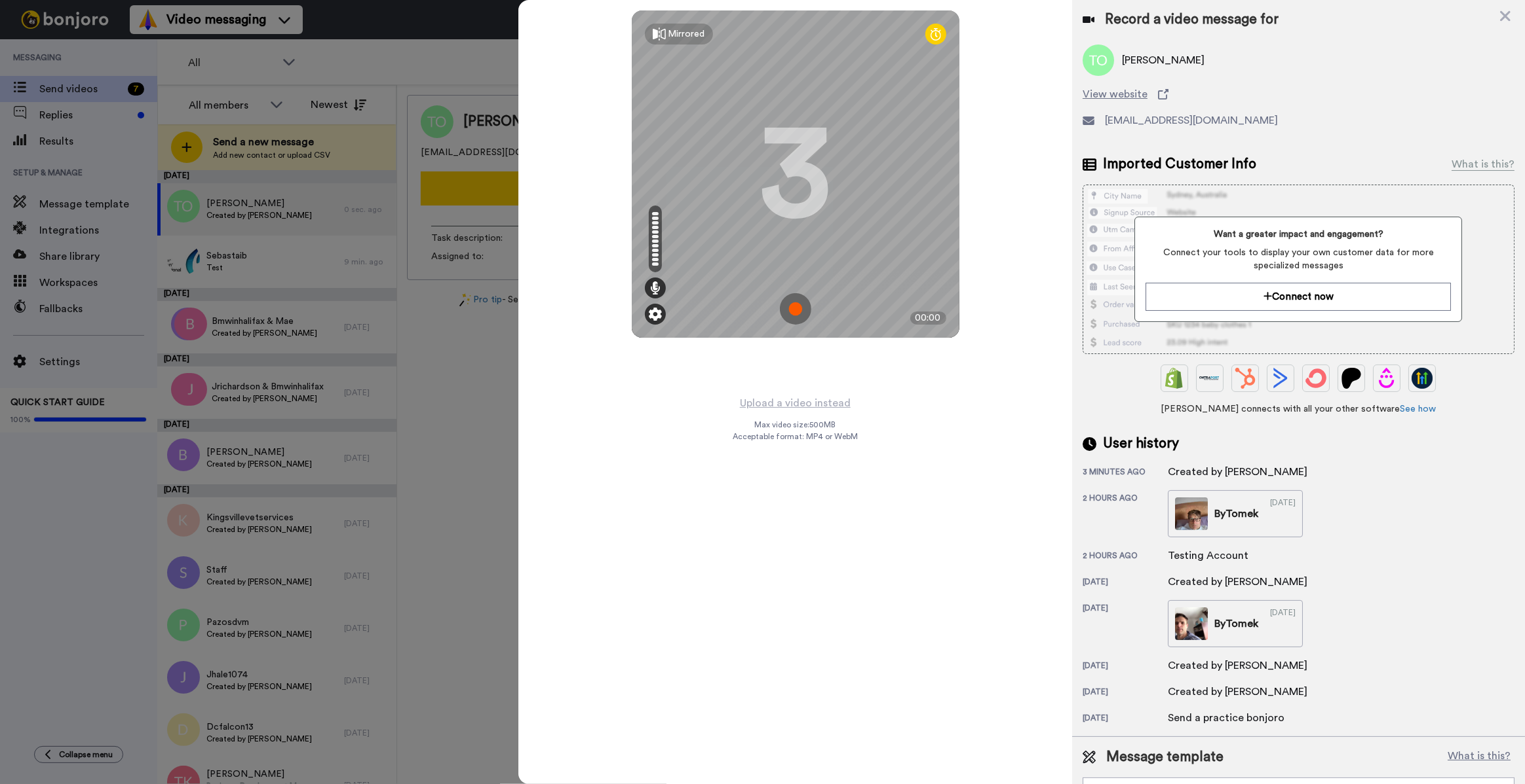
click at [658, 315] on img at bounding box center [654, 314] width 13 height 13
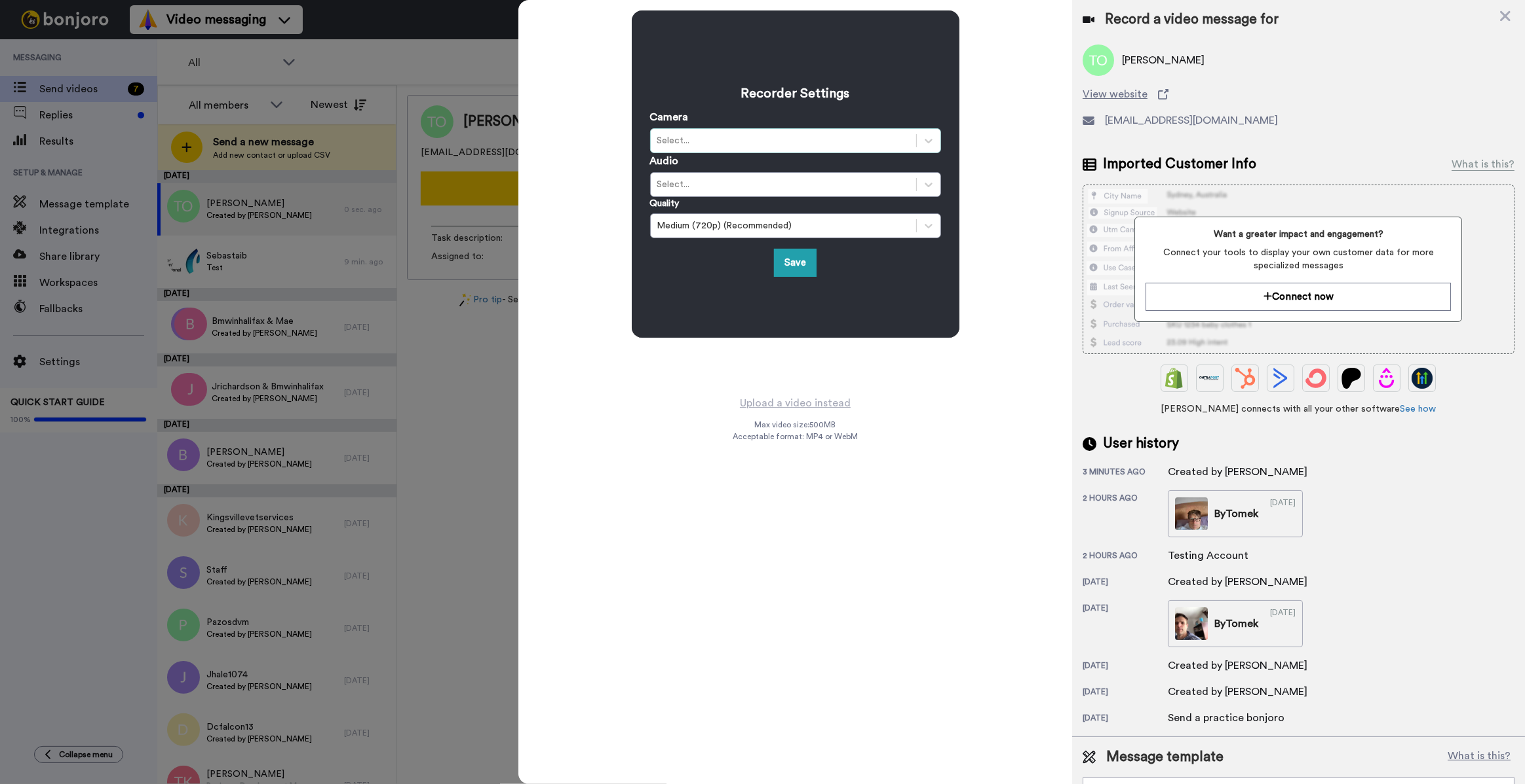
click at [770, 151] on div "Select..." at bounding box center [795, 140] width 291 height 25
click at [771, 144] on div "Select..." at bounding box center [783, 140] width 252 height 13
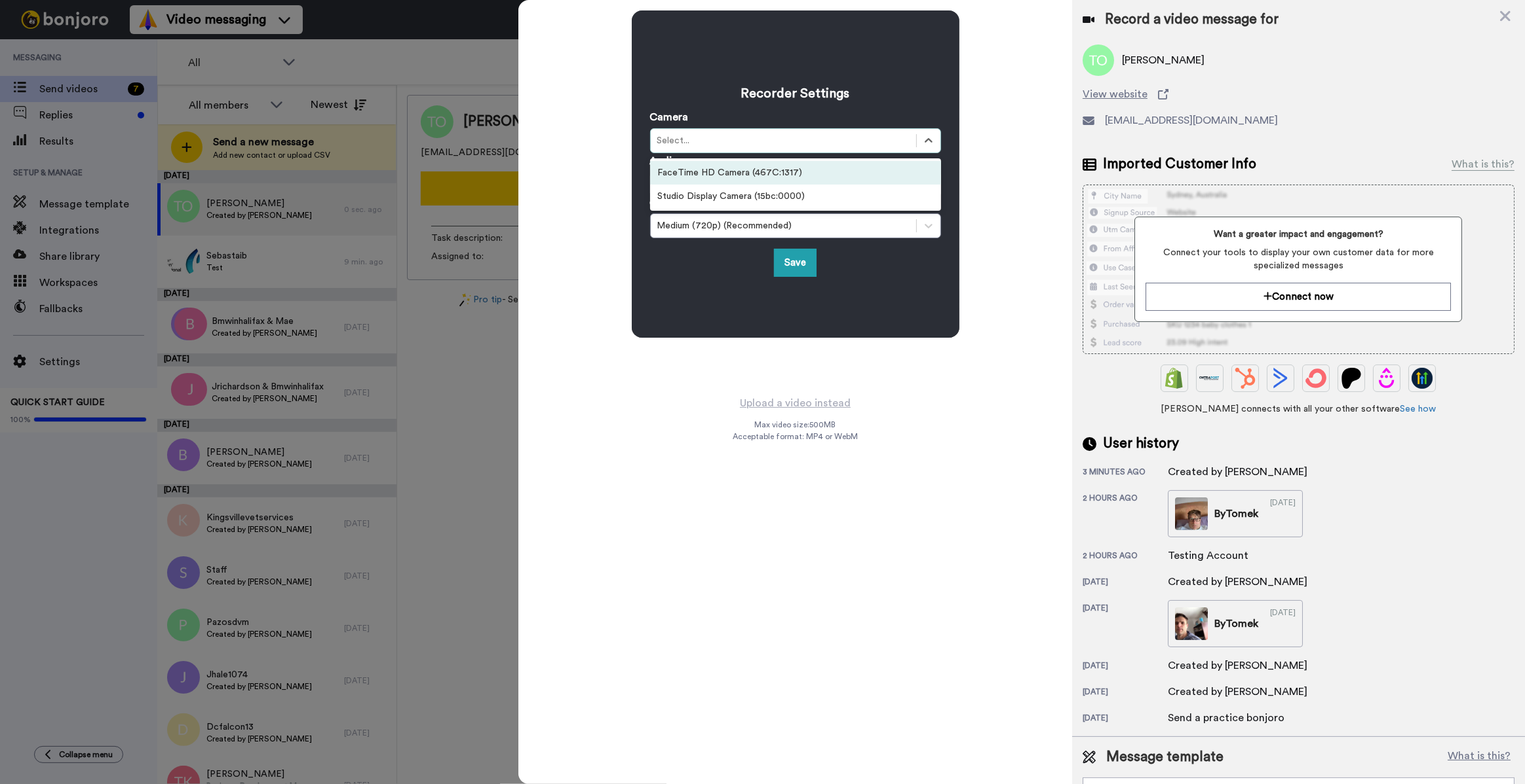
click at [771, 144] on div "Select..." at bounding box center [783, 140] width 252 height 13
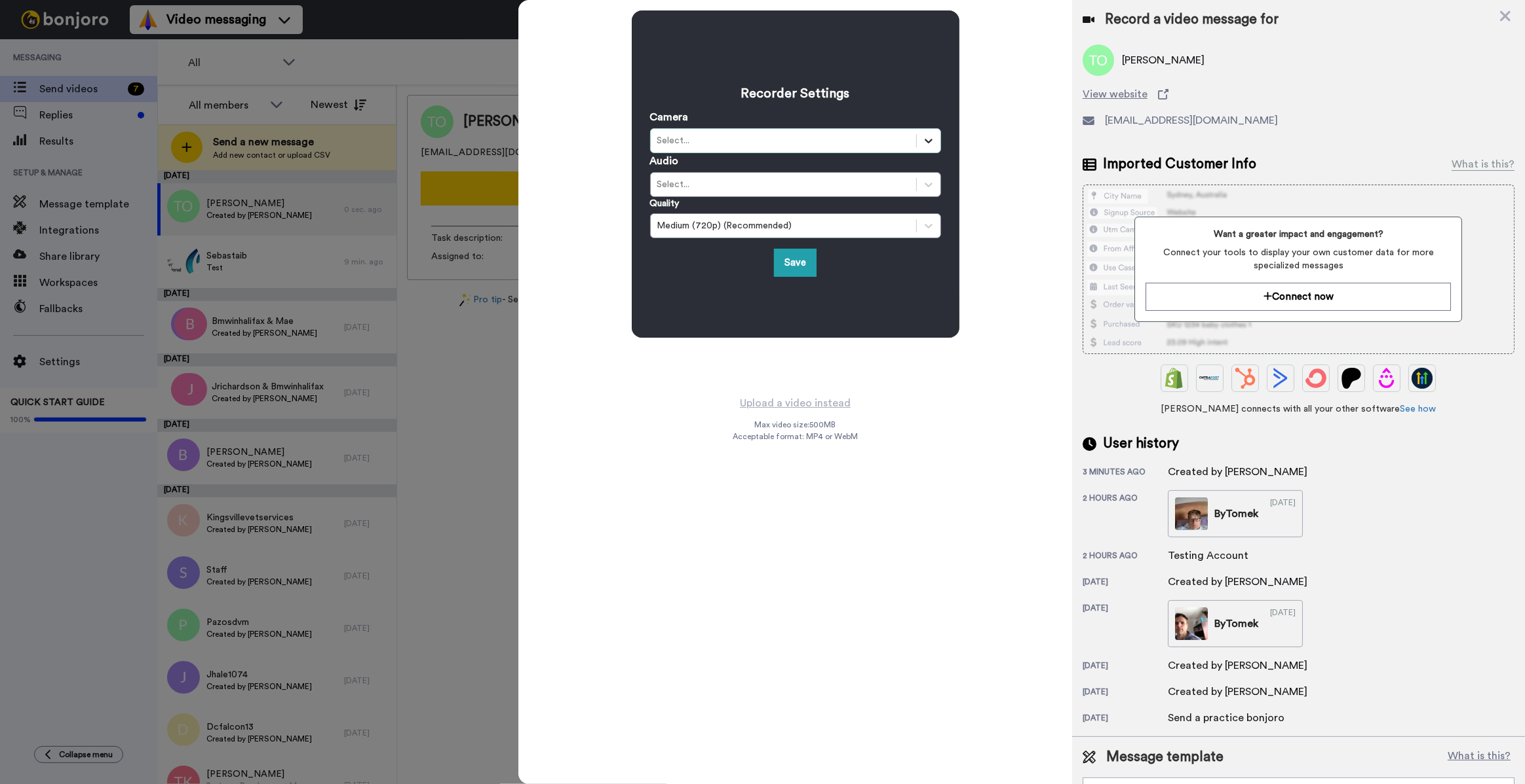
click at [934, 138] on icon at bounding box center [928, 140] width 13 height 13
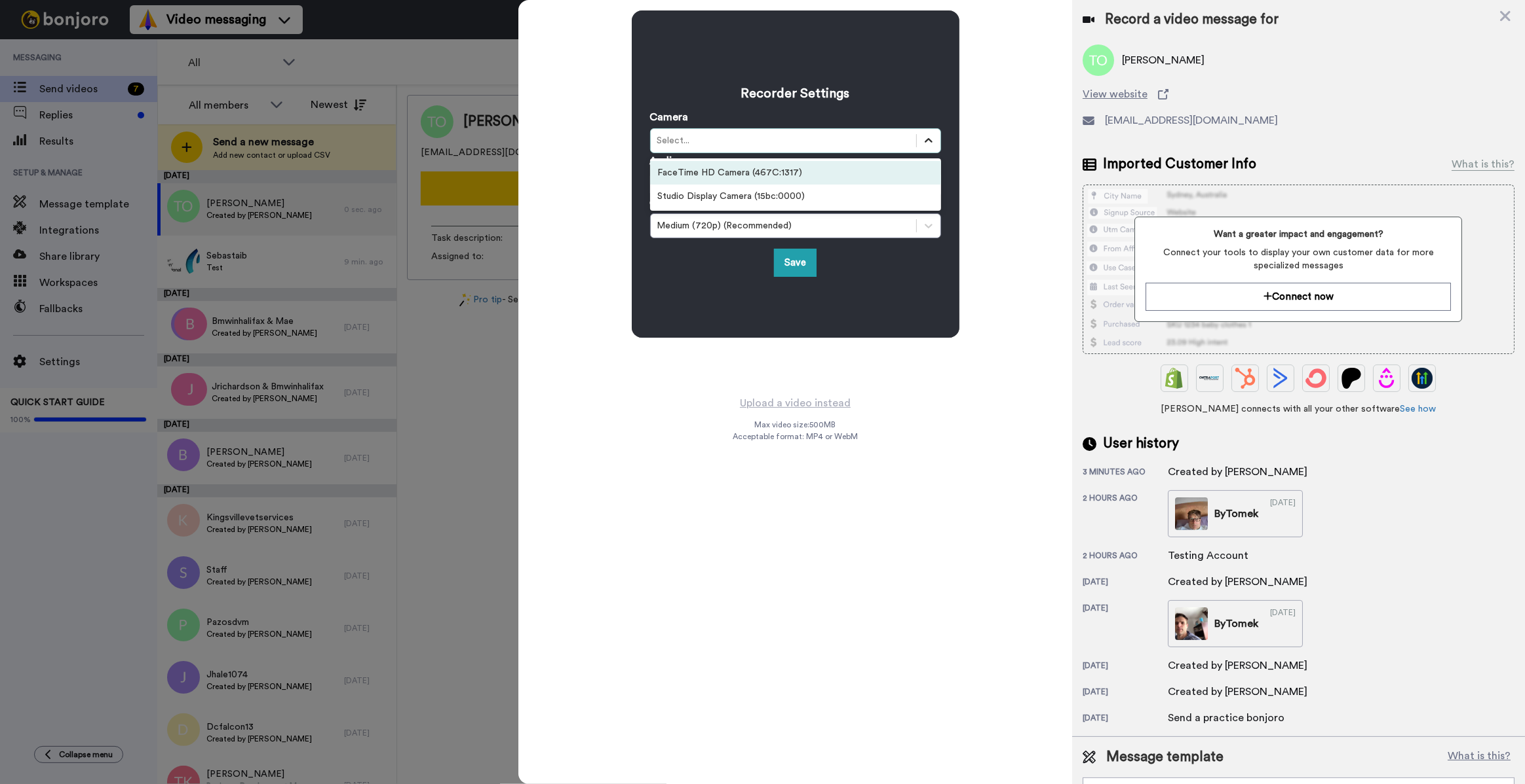
click at [934, 138] on icon at bounding box center [928, 140] width 13 height 13
click at [978, 491] on div "Recorder Settings Camera option FaceTime HD Camera (467C:1317) focused, 1 of 2.…" at bounding box center [795, 392] width 553 height 784
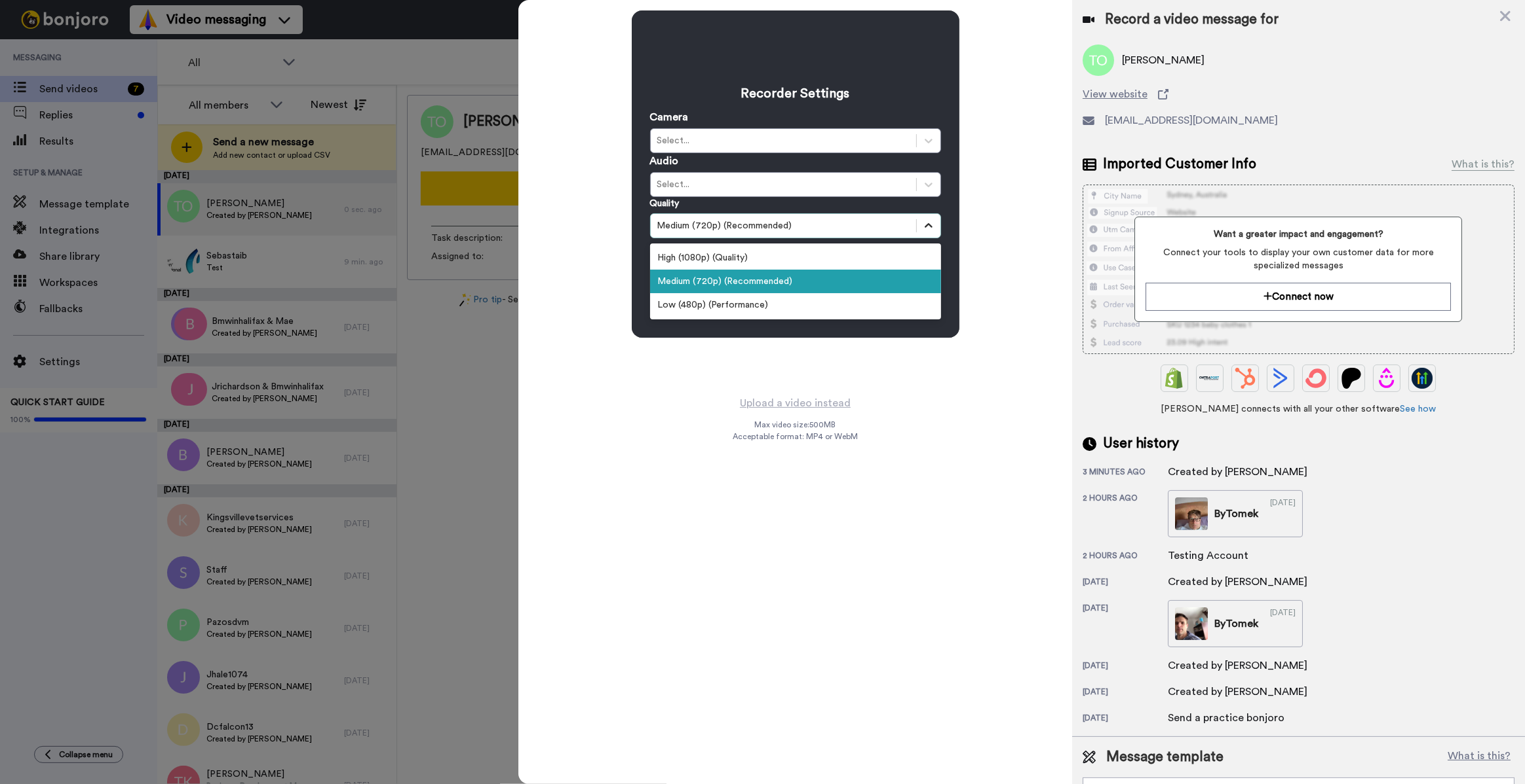
click at [931, 225] on icon at bounding box center [928, 226] width 13 height 13
click at [731, 260] on div "High (1080p) (Quality)" at bounding box center [795, 257] width 291 height 24
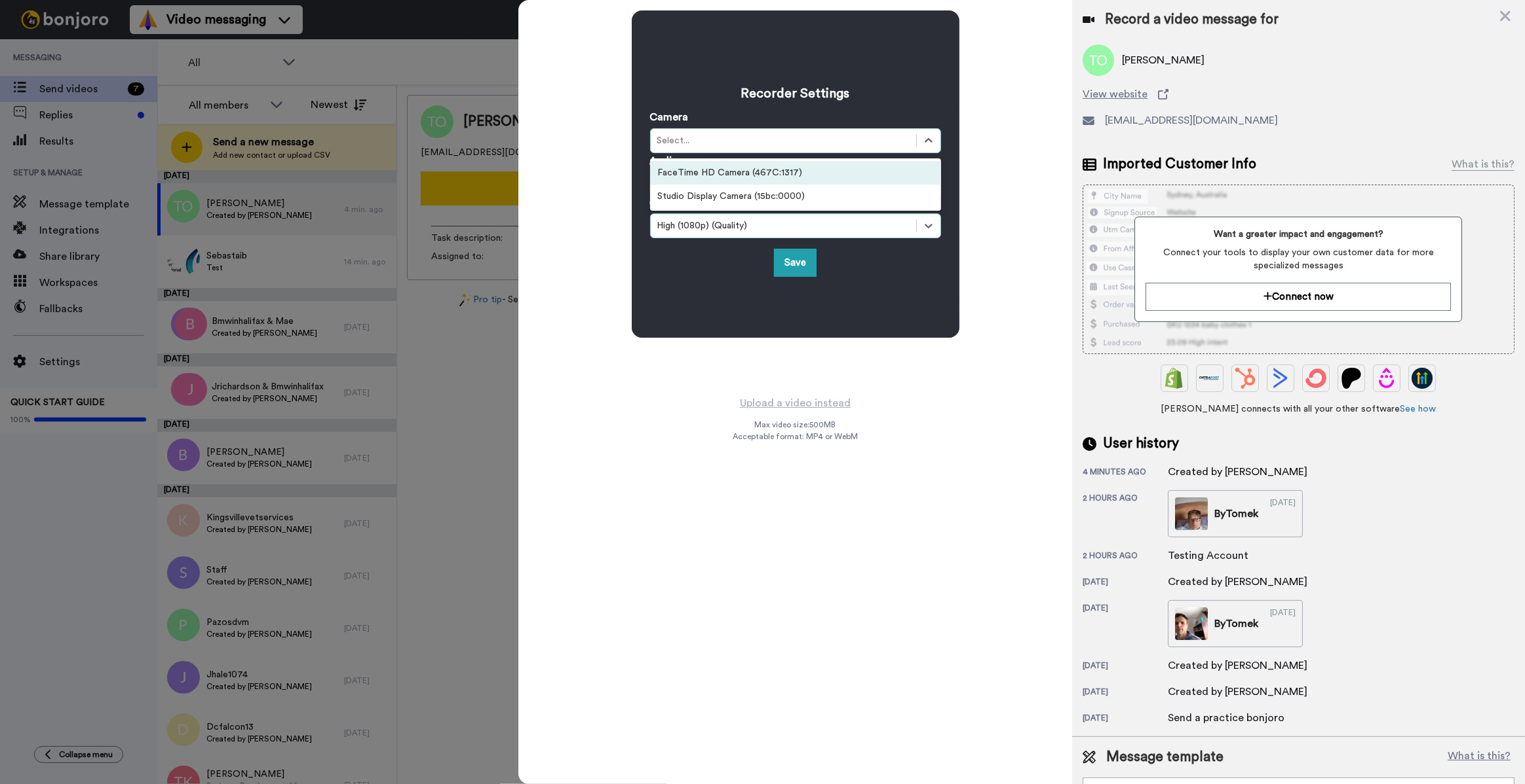
click at [821, 140] on div "Select..." at bounding box center [783, 140] width 252 height 13
click at [817, 197] on div "Studio Display Camera (15bc:0000)" at bounding box center [795, 196] width 291 height 24
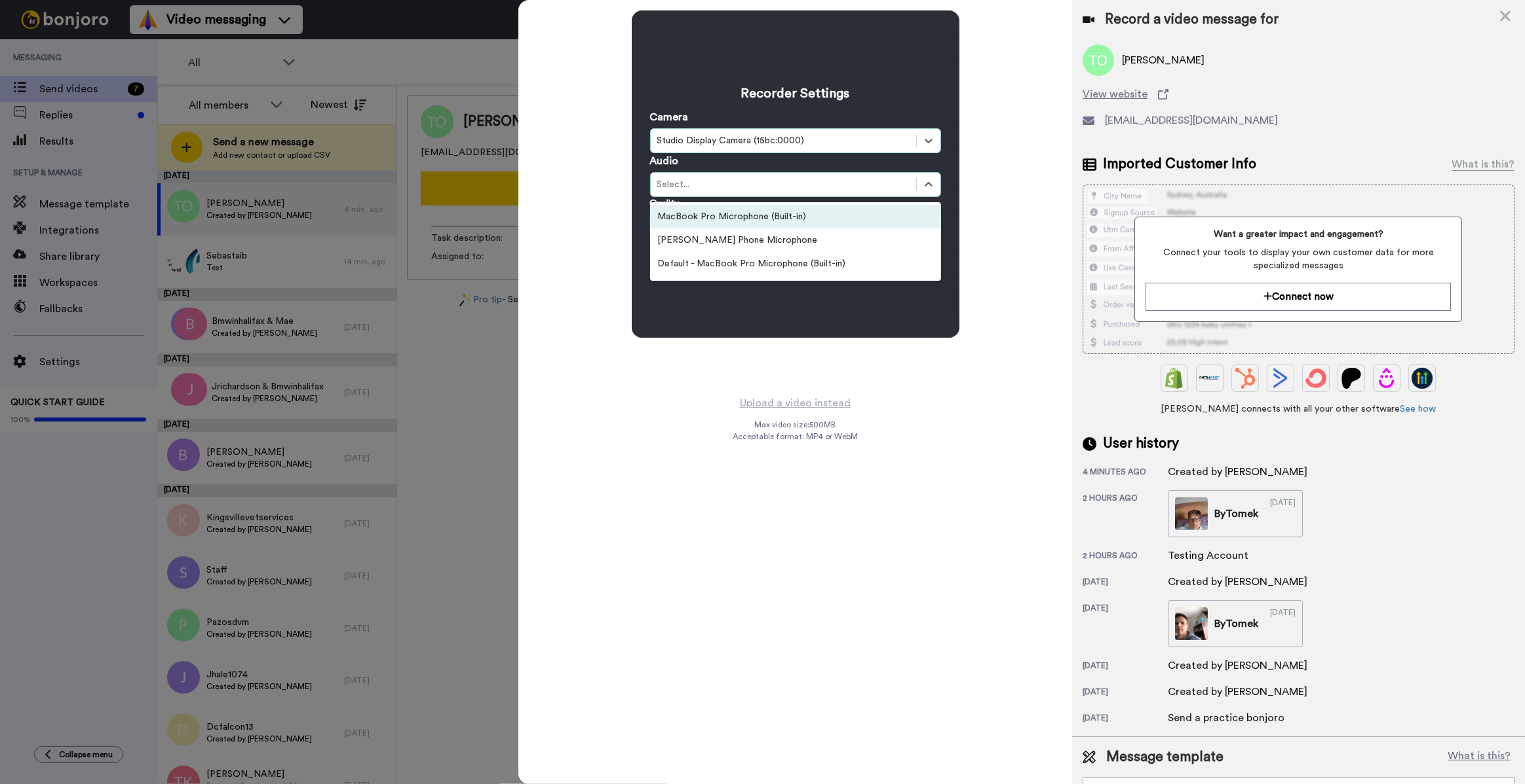
click at [813, 180] on div "Select..." at bounding box center [783, 184] width 252 height 13
click at [777, 217] on div "MacBook Pro Microphone (Built-in)" at bounding box center [795, 216] width 291 height 24
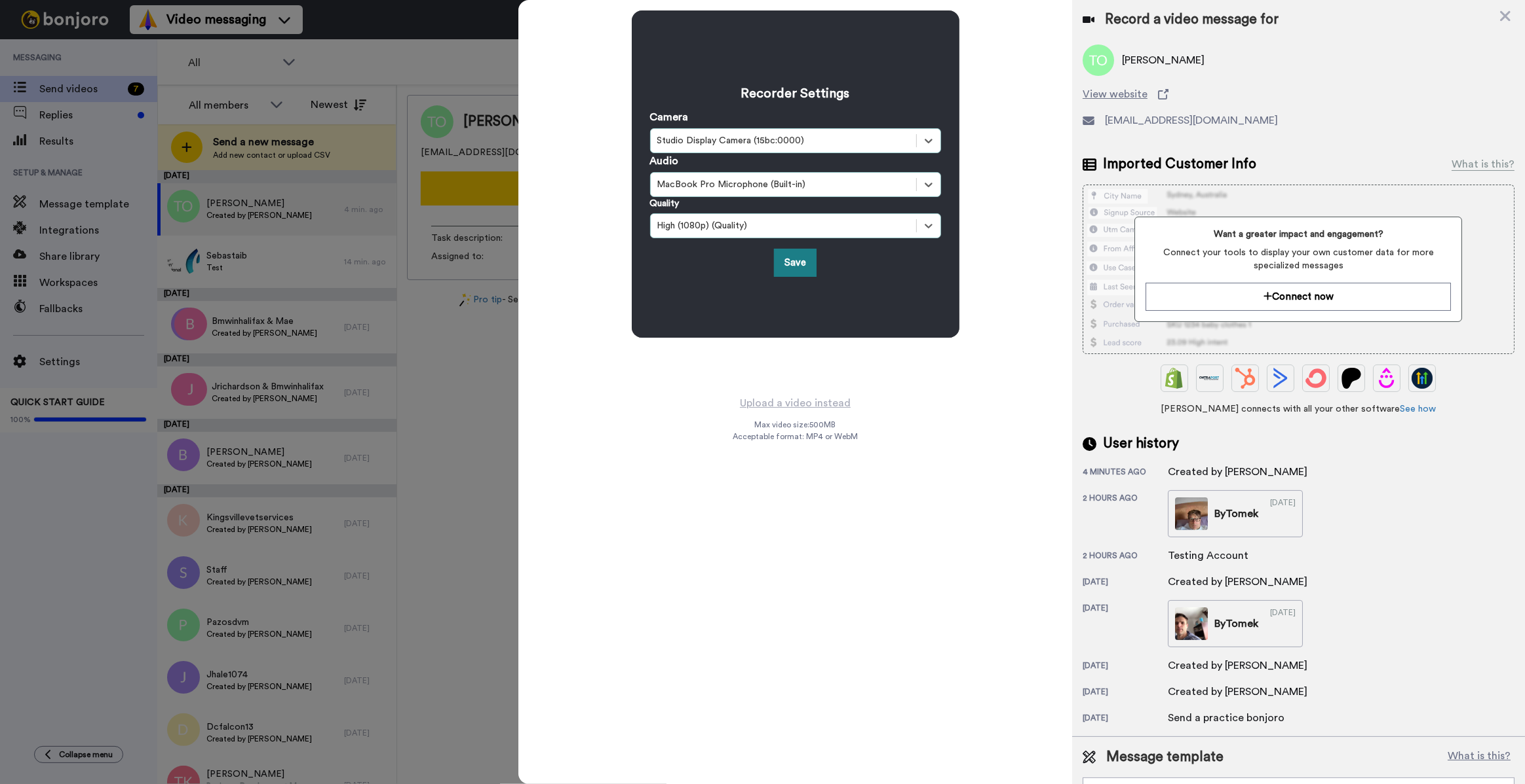
click at [799, 262] on button "Save" at bounding box center [795, 263] width 42 height 28
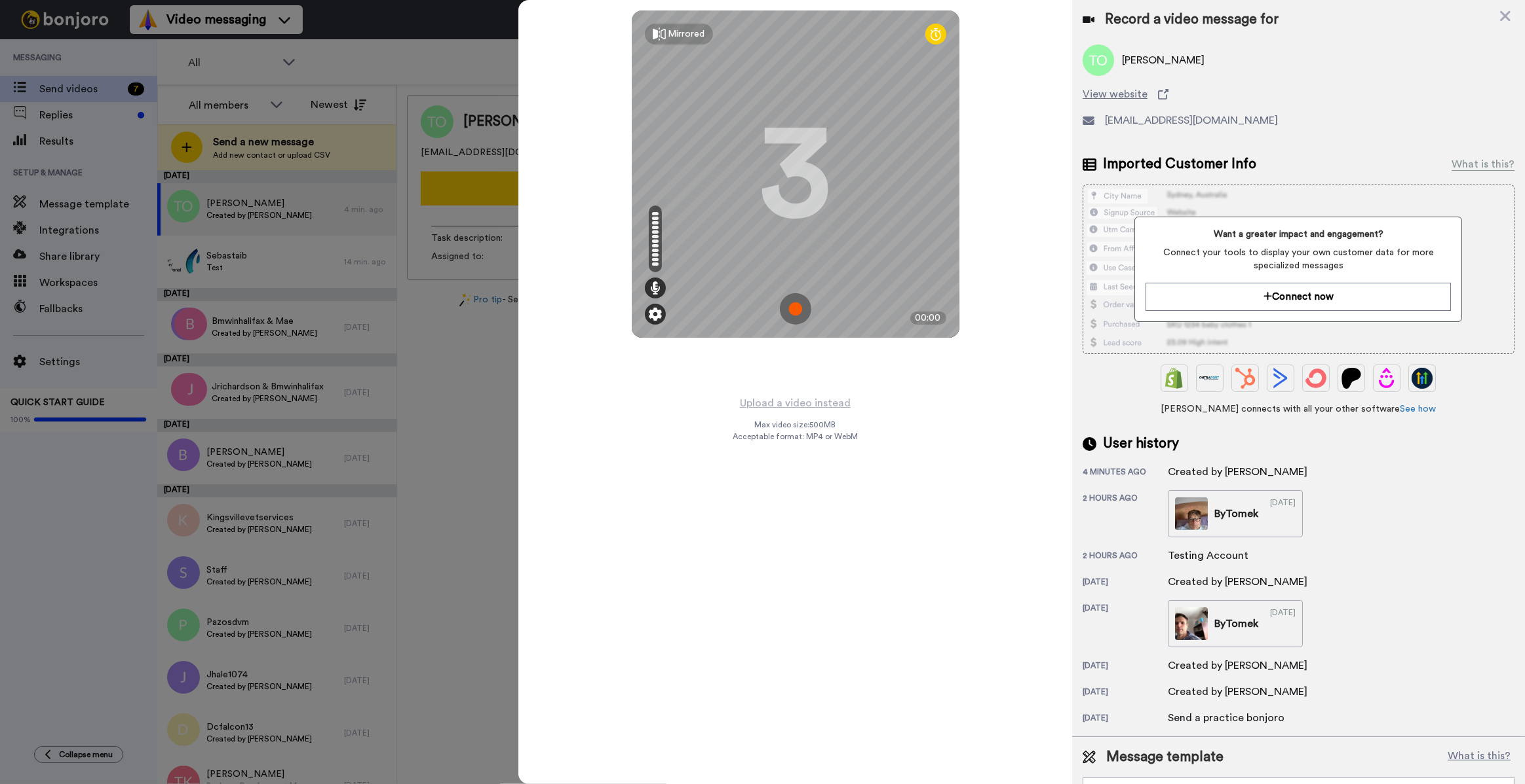
click at [655, 316] on img at bounding box center [654, 314] width 13 height 13
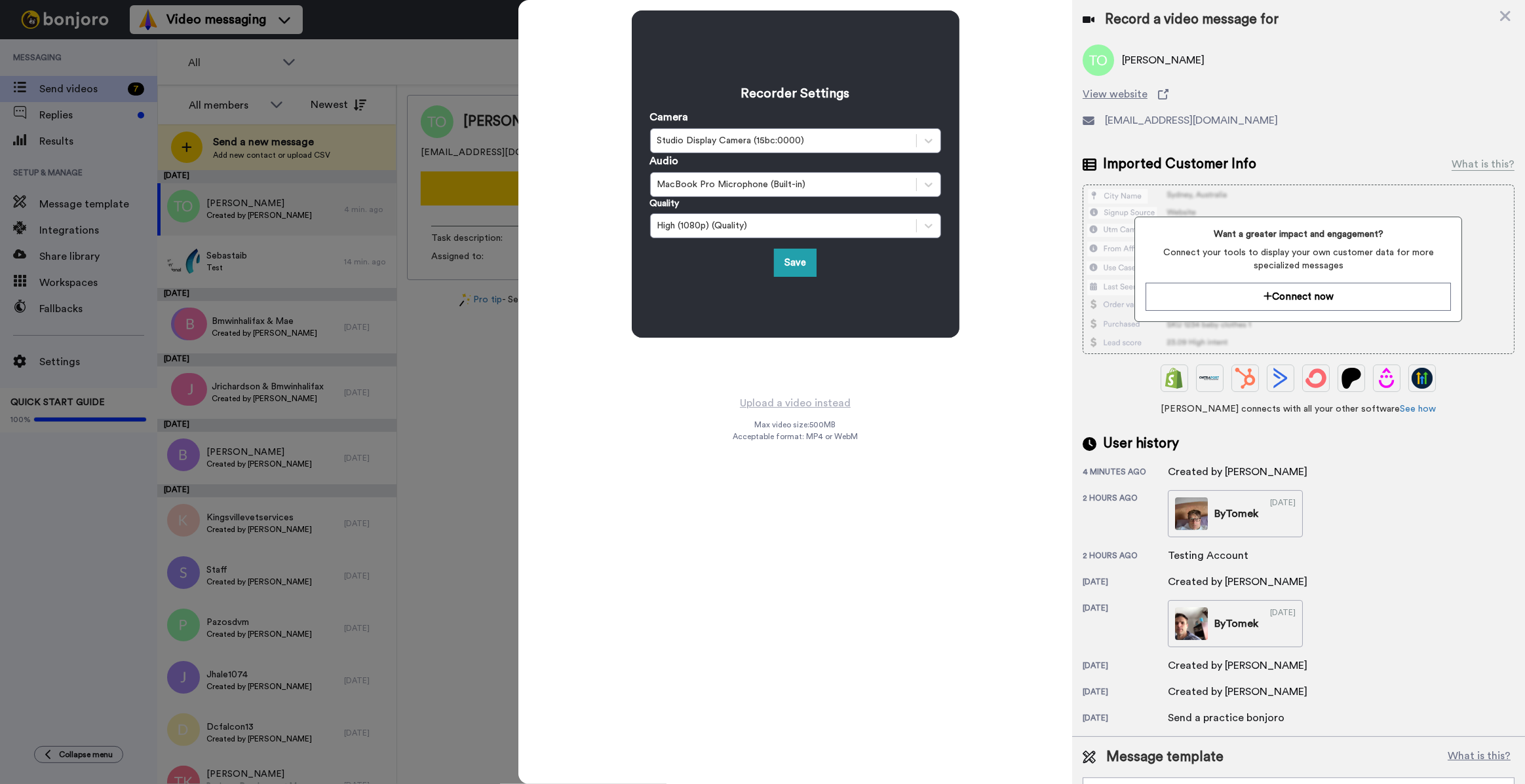
drag, startPoint x: 519, startPoint y: 375, endPoint x: 510, endPoint y: 392, distance: 19.2
click at [519, 375] on div "Recorder Settings Camera Studio Display Camera (15bc:0000) Audio MacBook Pro Mi…" at bounding box center [795, 198] width 553 height 395
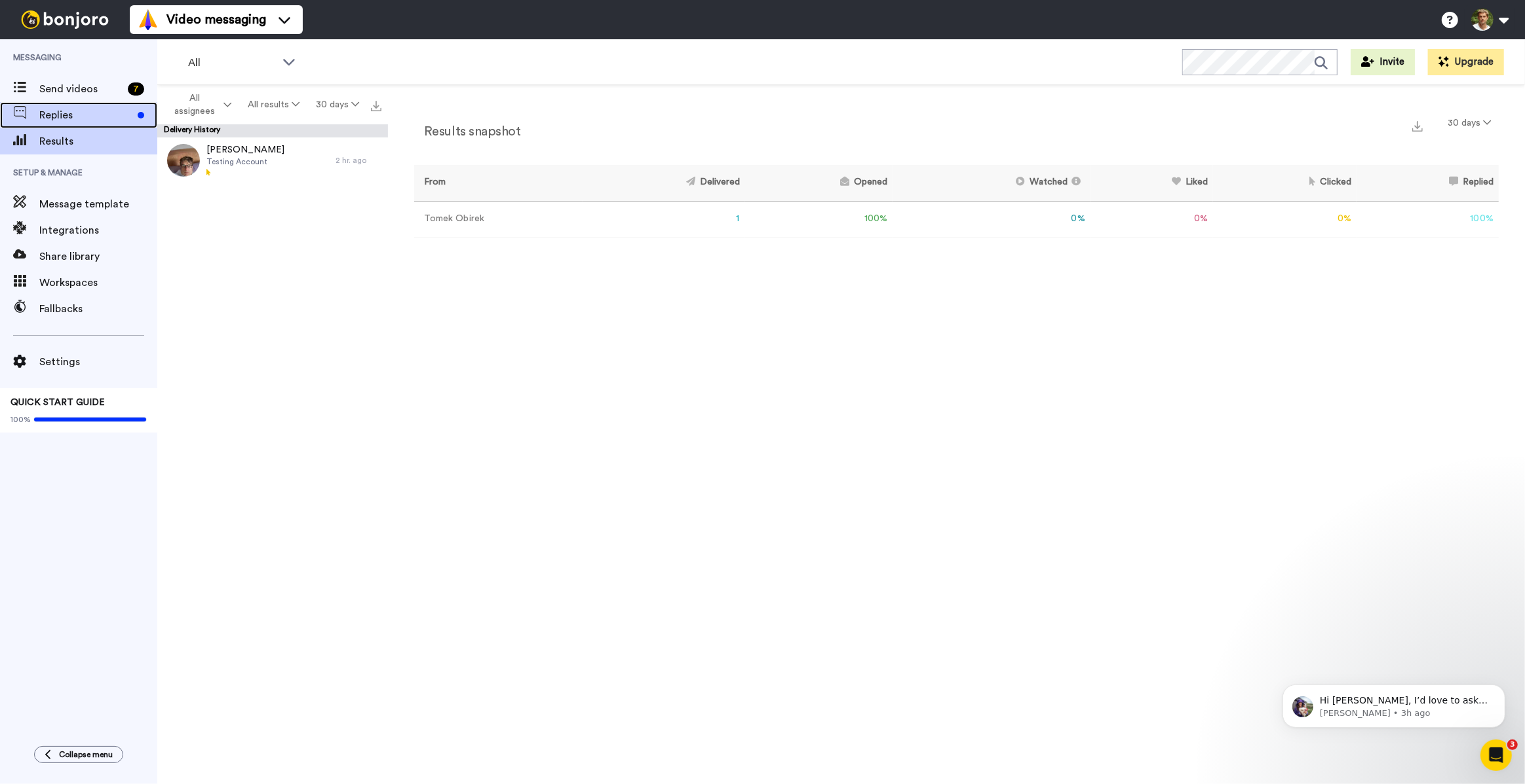
click at [99, 115] on span "Replies" at bounding box center [86, 115] width 93 height 16
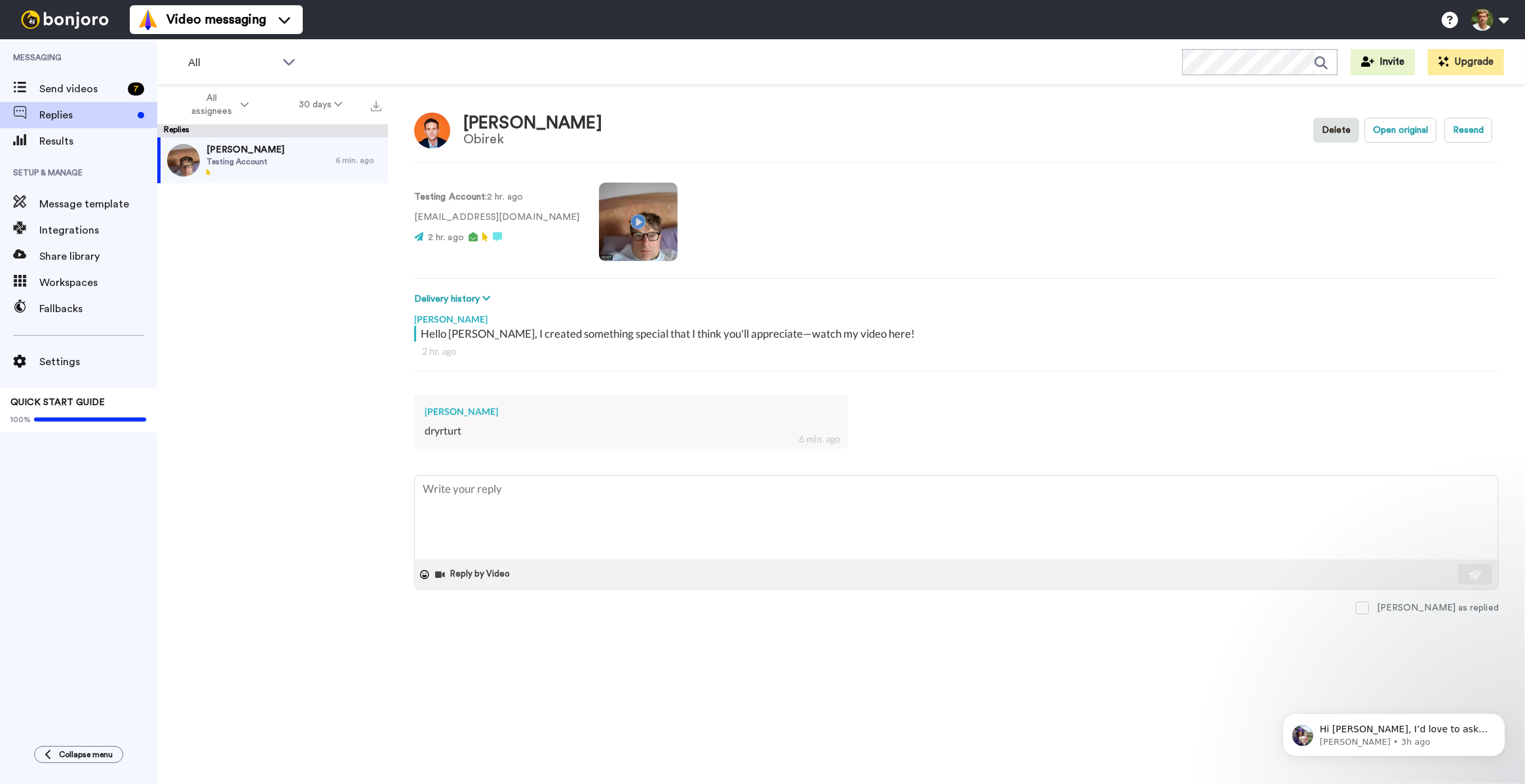
type textarea "x"
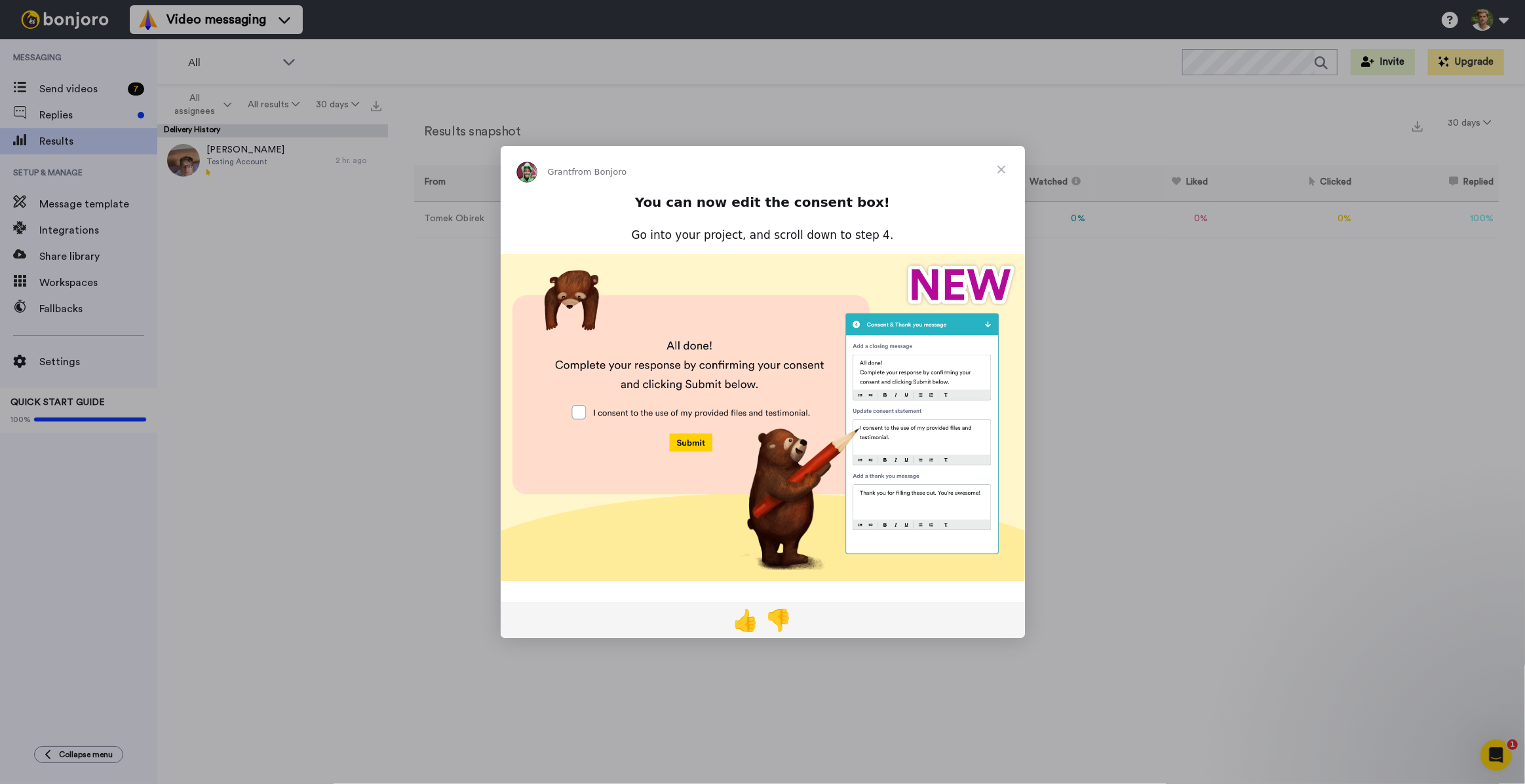
click at [1006, 166] on span "Close" at bounding box center [1001, 169] width 47 height 47
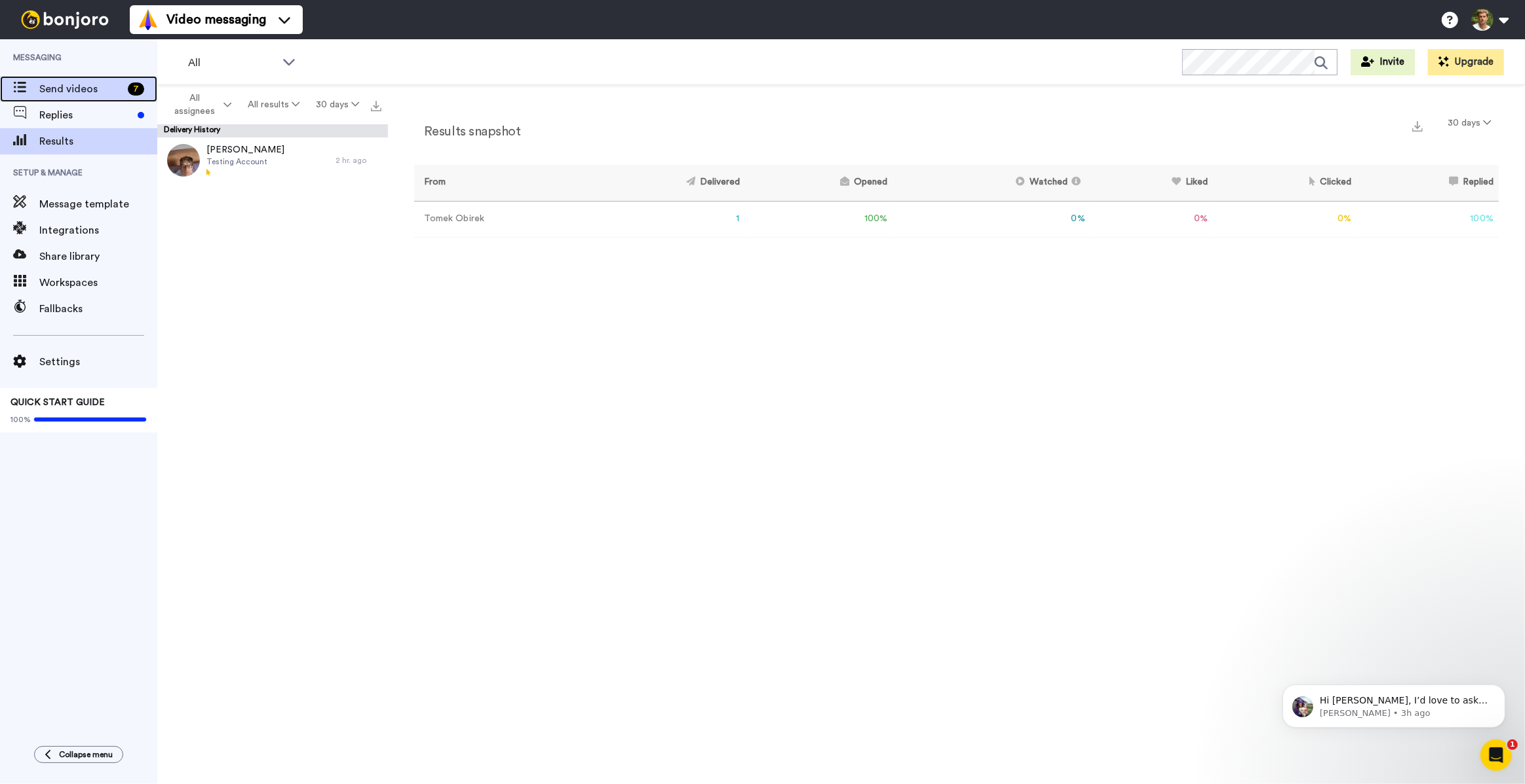
click at [81, 90] on span "Send videos" at bounding box center [81, 89] width 83 height 16
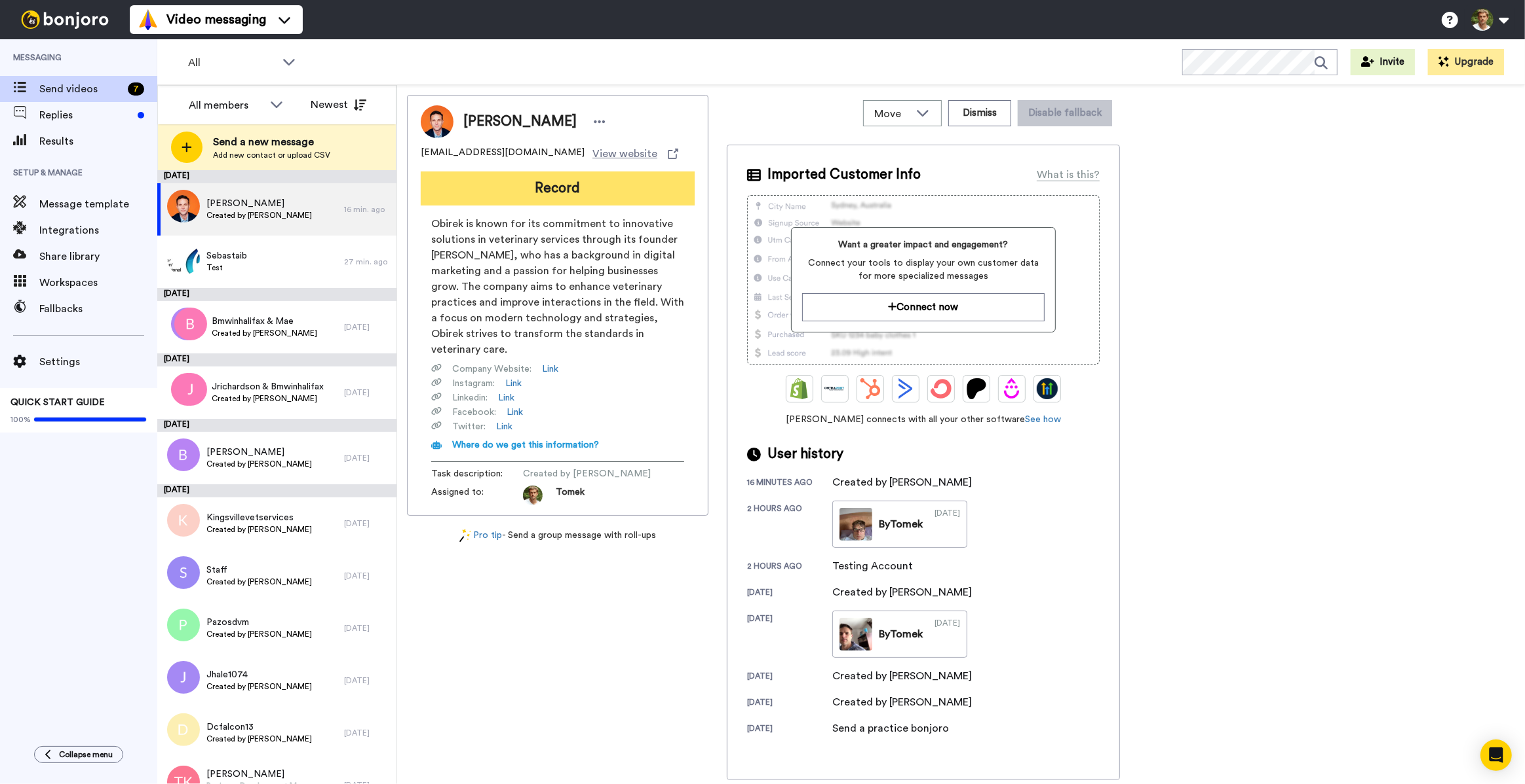
click at [587, 197] on button "Record" at bounding box center [558, 188] width 274 height 34
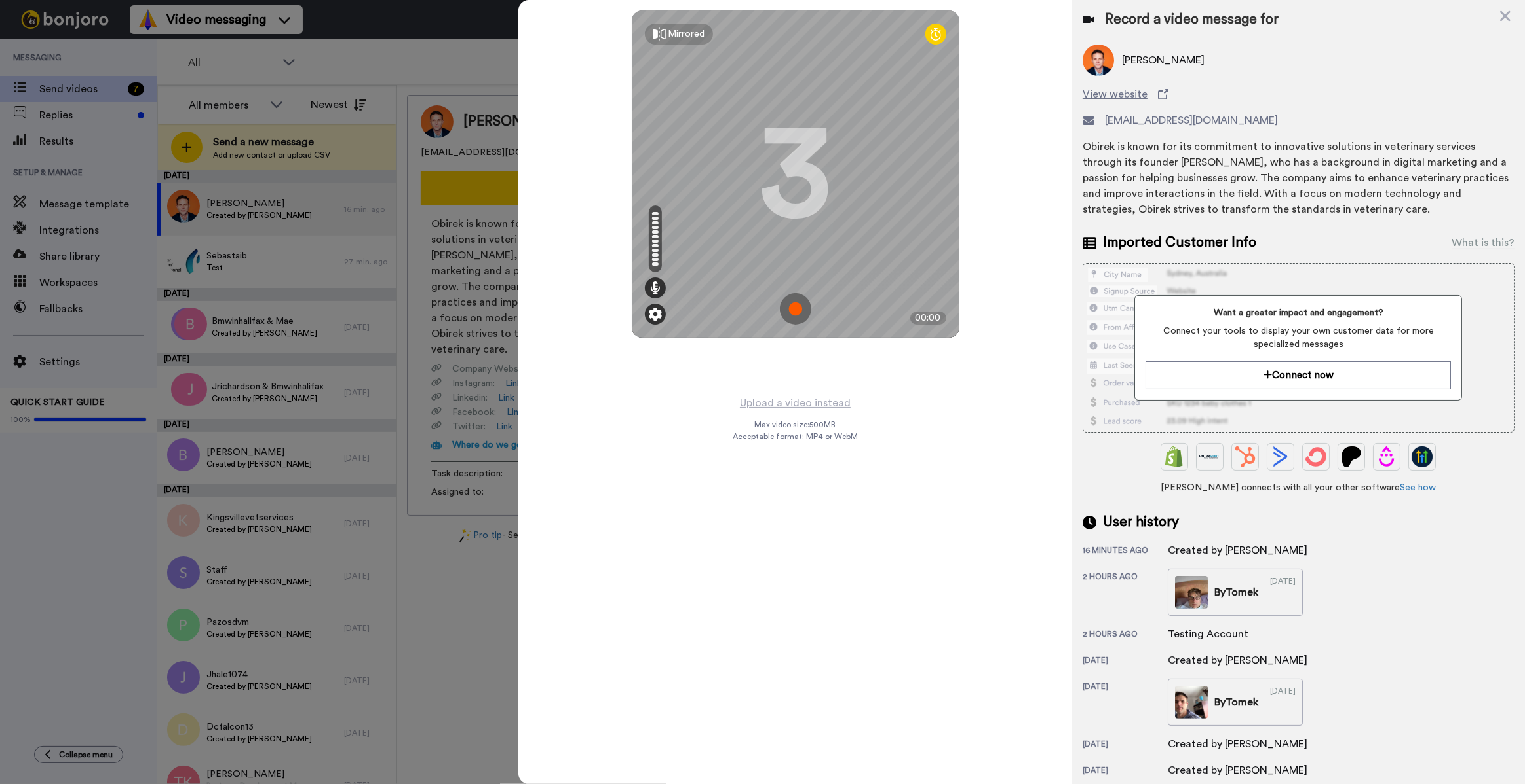
click at [655, 312] on img at bounding box center [654, 314] width 13 height 13
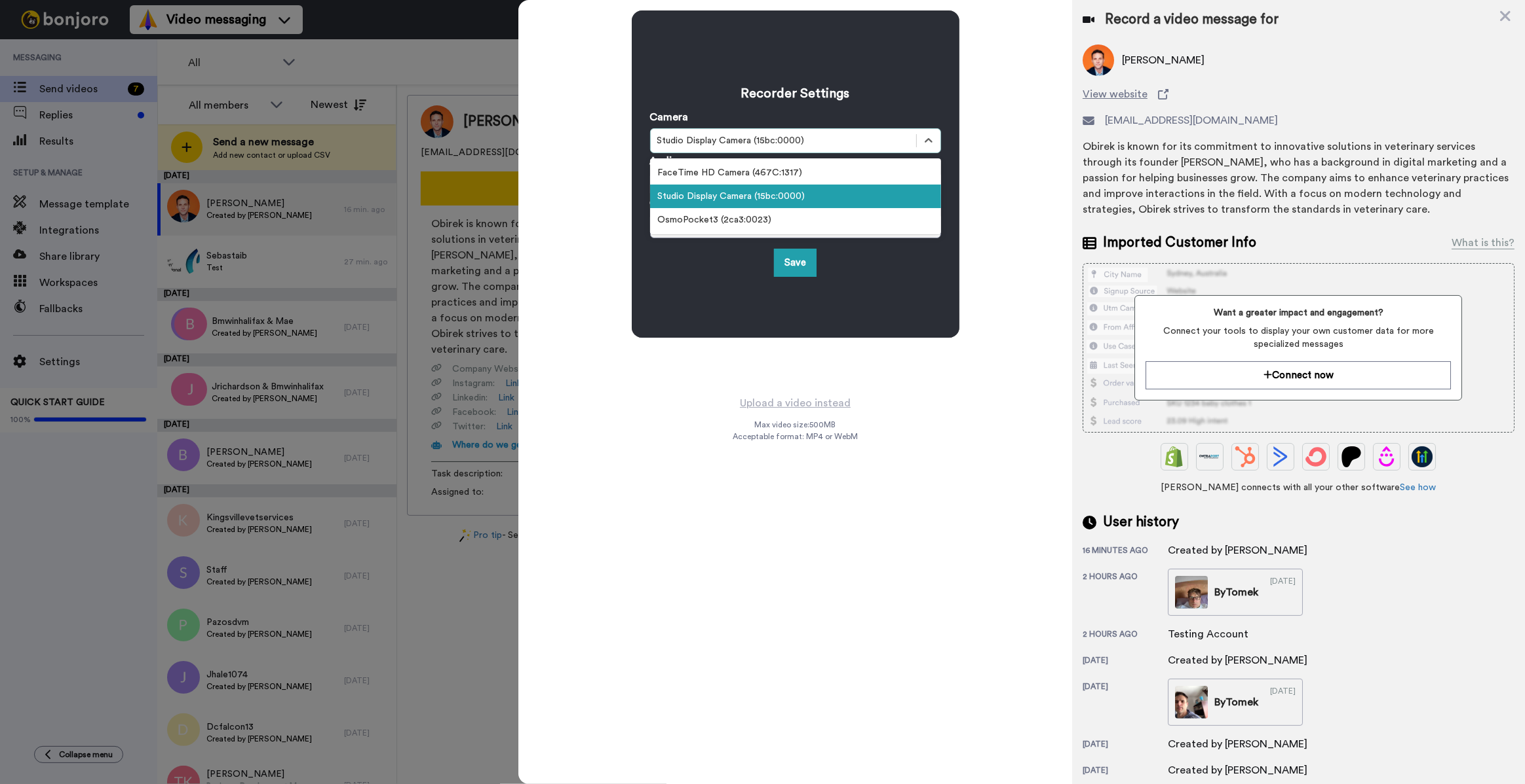
click at [784, 130] on div "Studio Display Camera (15bc:0000)" at bounding box center [795, 140] width 291 height 25
click at [728, 222] on div "OsmoPocket3 (2ca3:0023)" at bounding box center [795, 219] width 291 height 24
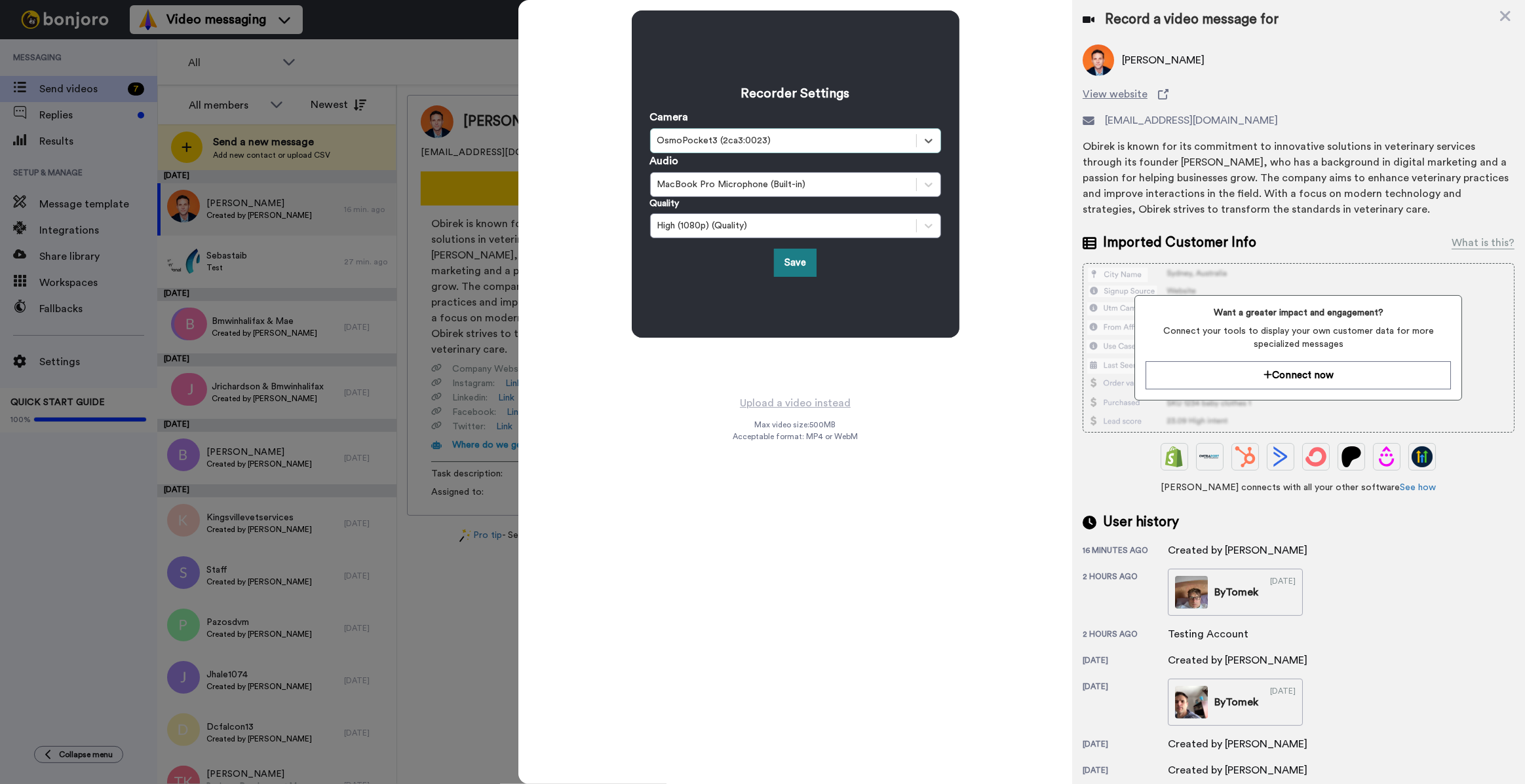
click at [803, 263] on button "Save" at bounding box center [795, 263] width 42 height 28
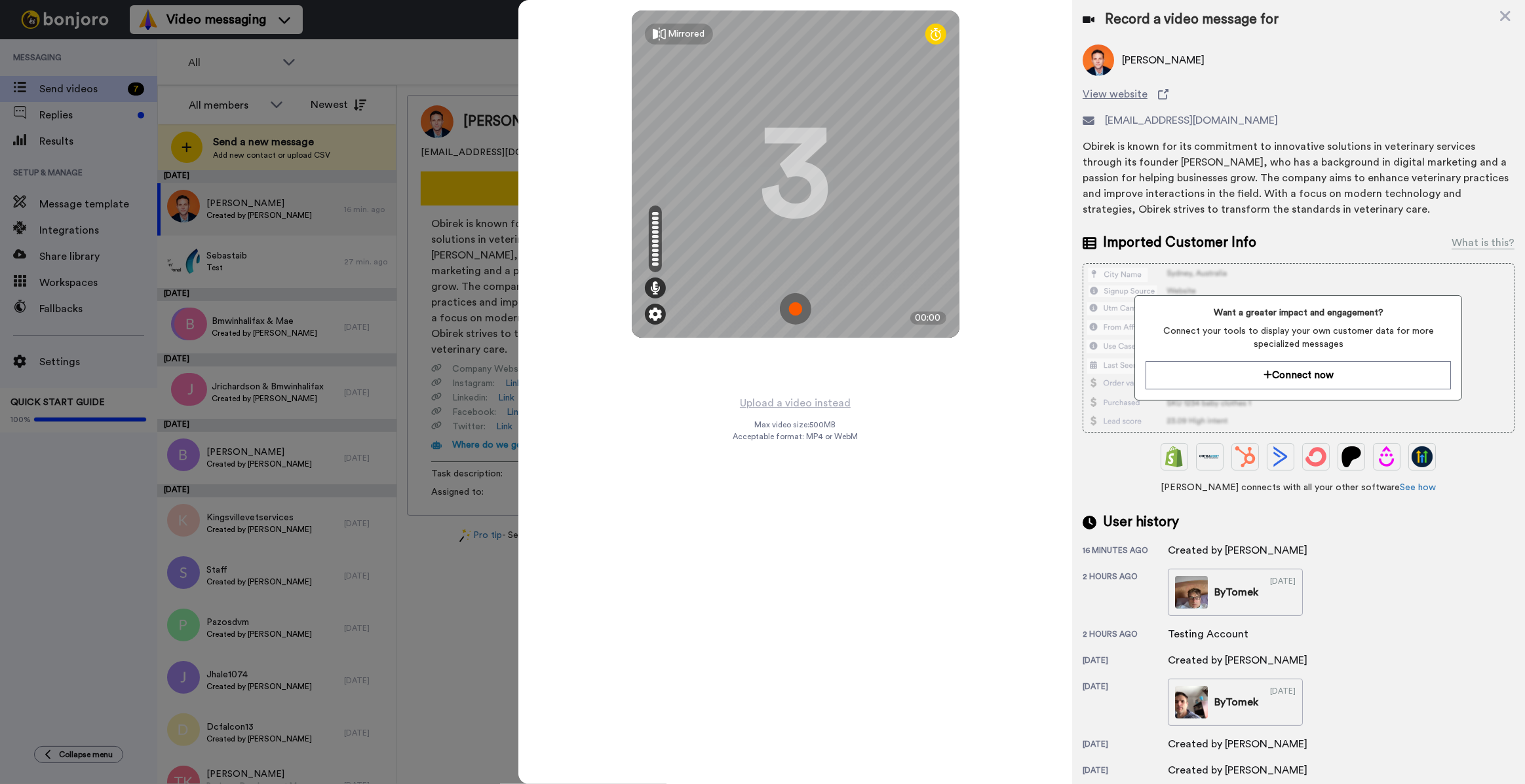
click at [646, 313] on div at bounding box center [655, 314] width 21 height 21
click at [657, 313] on img at bounding box center [654, 314] width 13 height 13
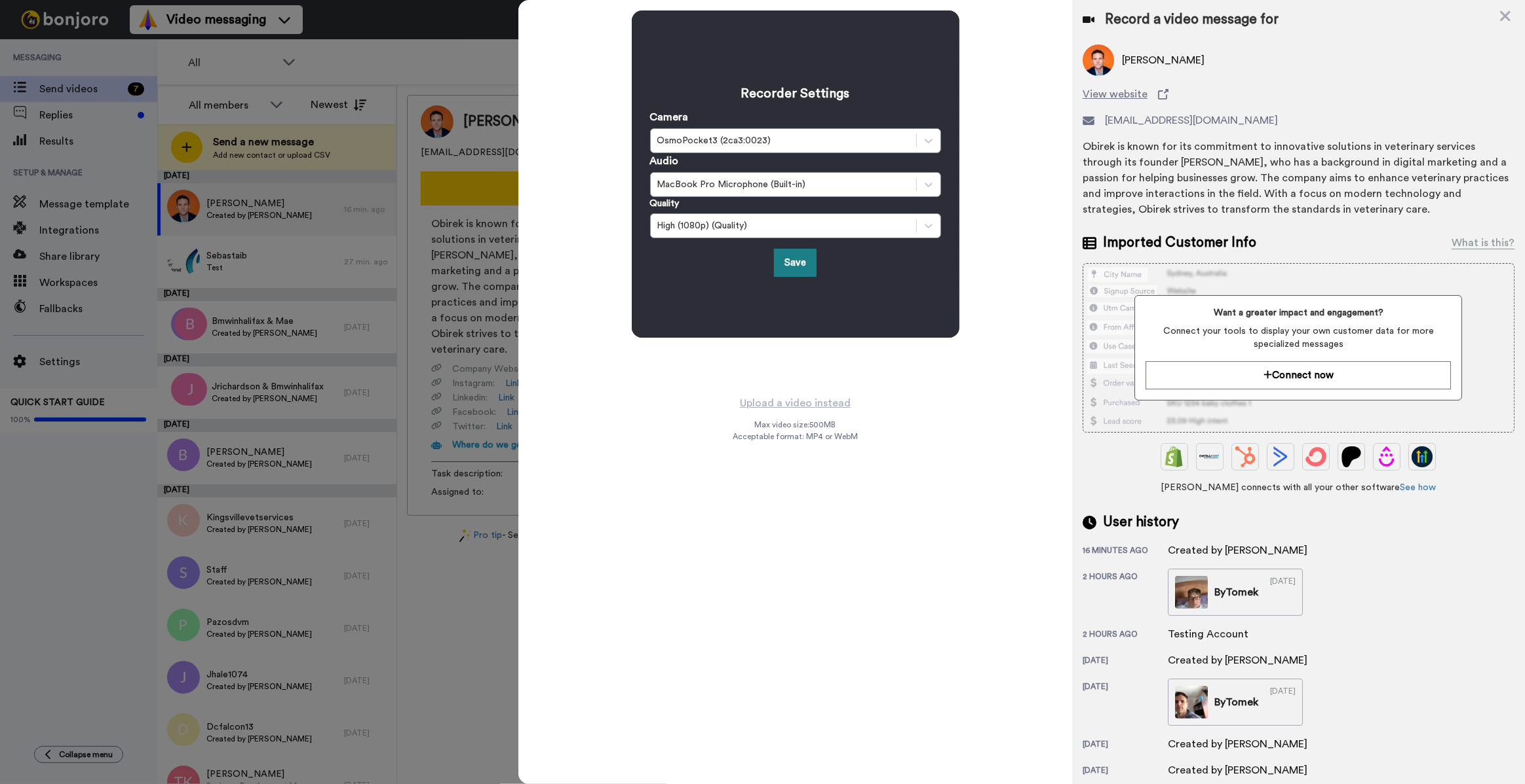
click at [799, 265] on button "Save" at bounding box center [795, 263] width 42 height 28
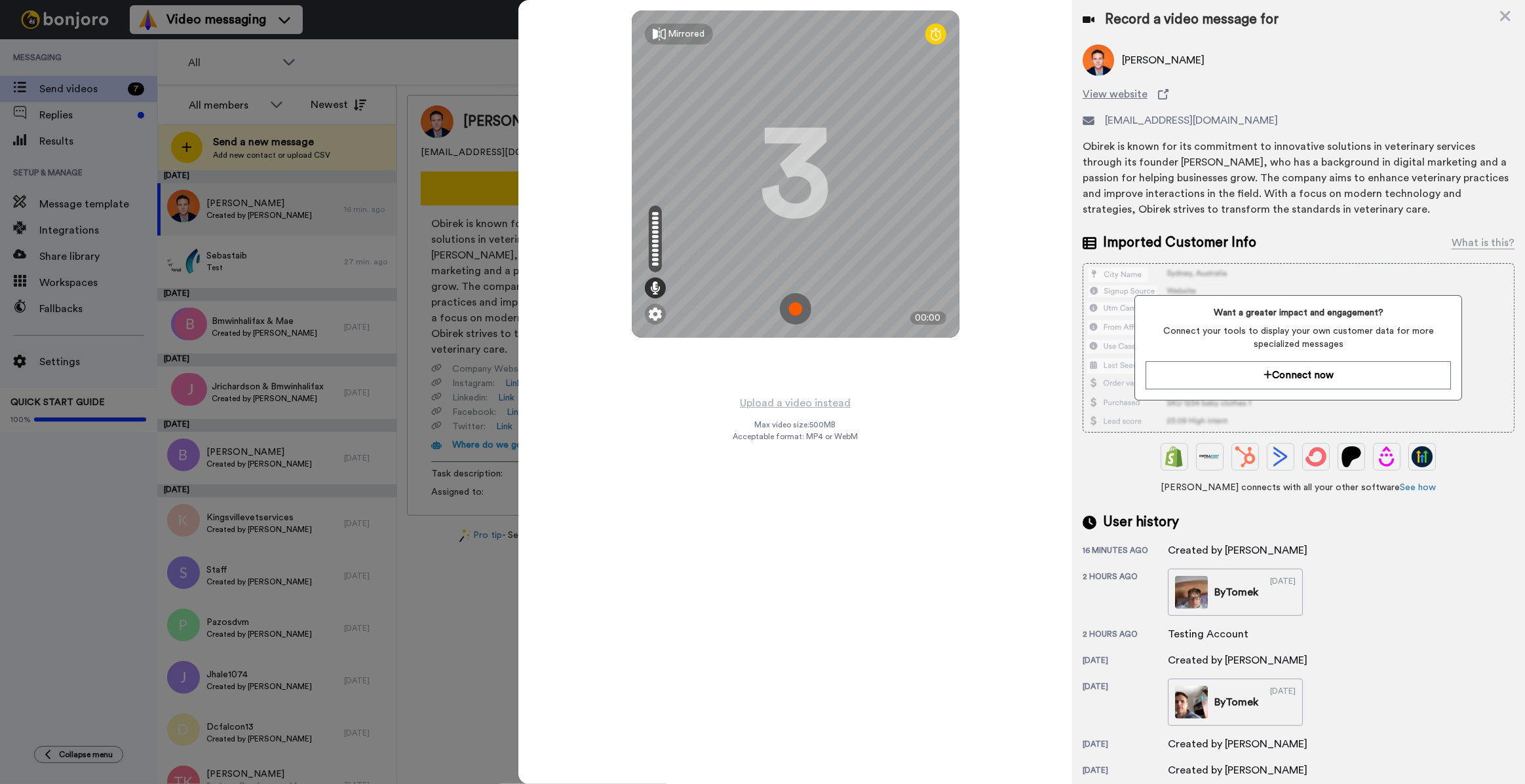
click at [793, 310] on img at bounding box center [796, 309] width 32 height 32
click at [795, 308] on img at bounding box center [796, 309] width 32 height 32
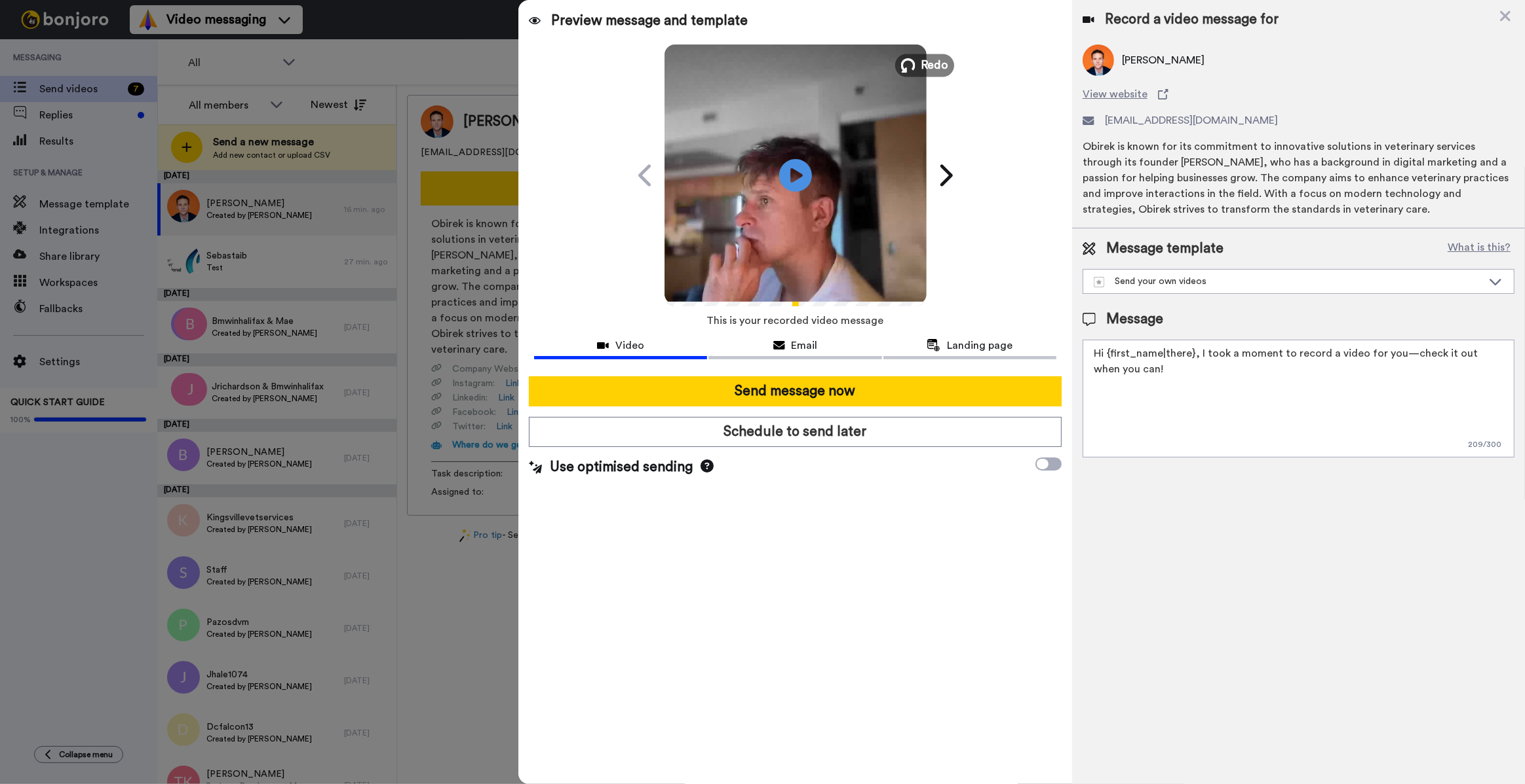
click at [926, 66] on span "Redo" at bounding box center [934, 64] width 27 height 17
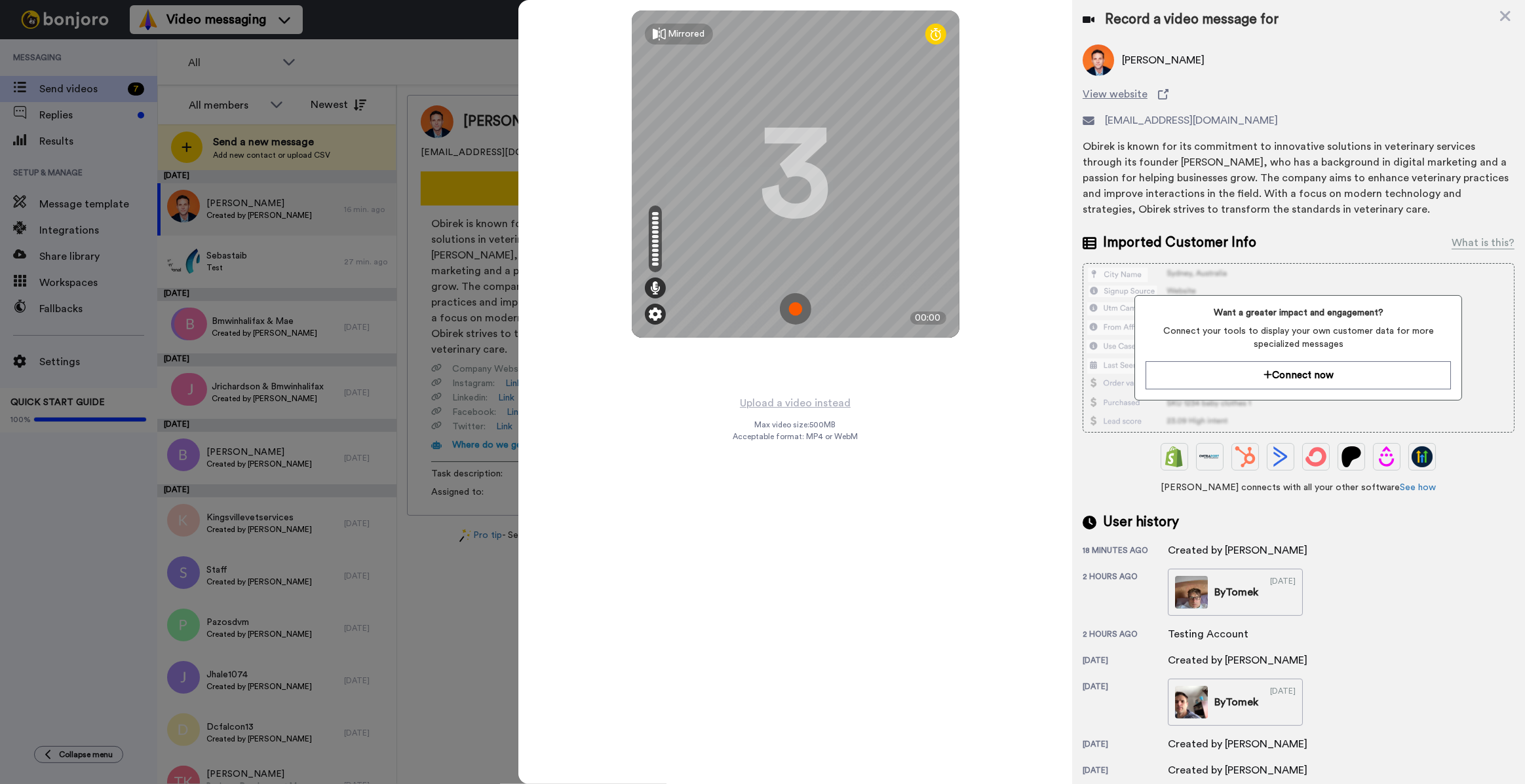
click at [656, 313] on img at bounding box center [654, 314] width 13 height 13
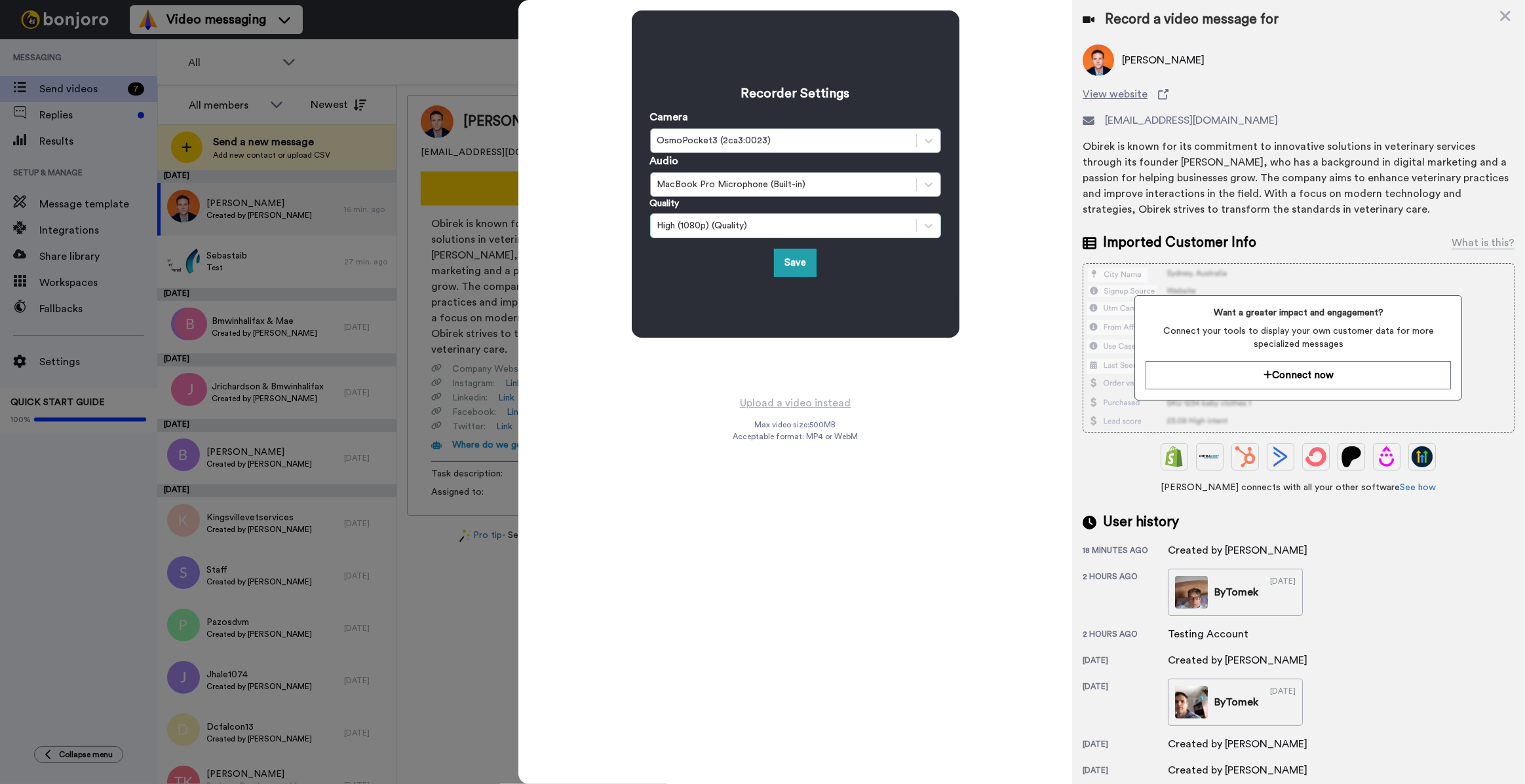
click at [803, 232] on div "High (1080p) (Quality)" at bounding box center [784, 226] width 265 height 16
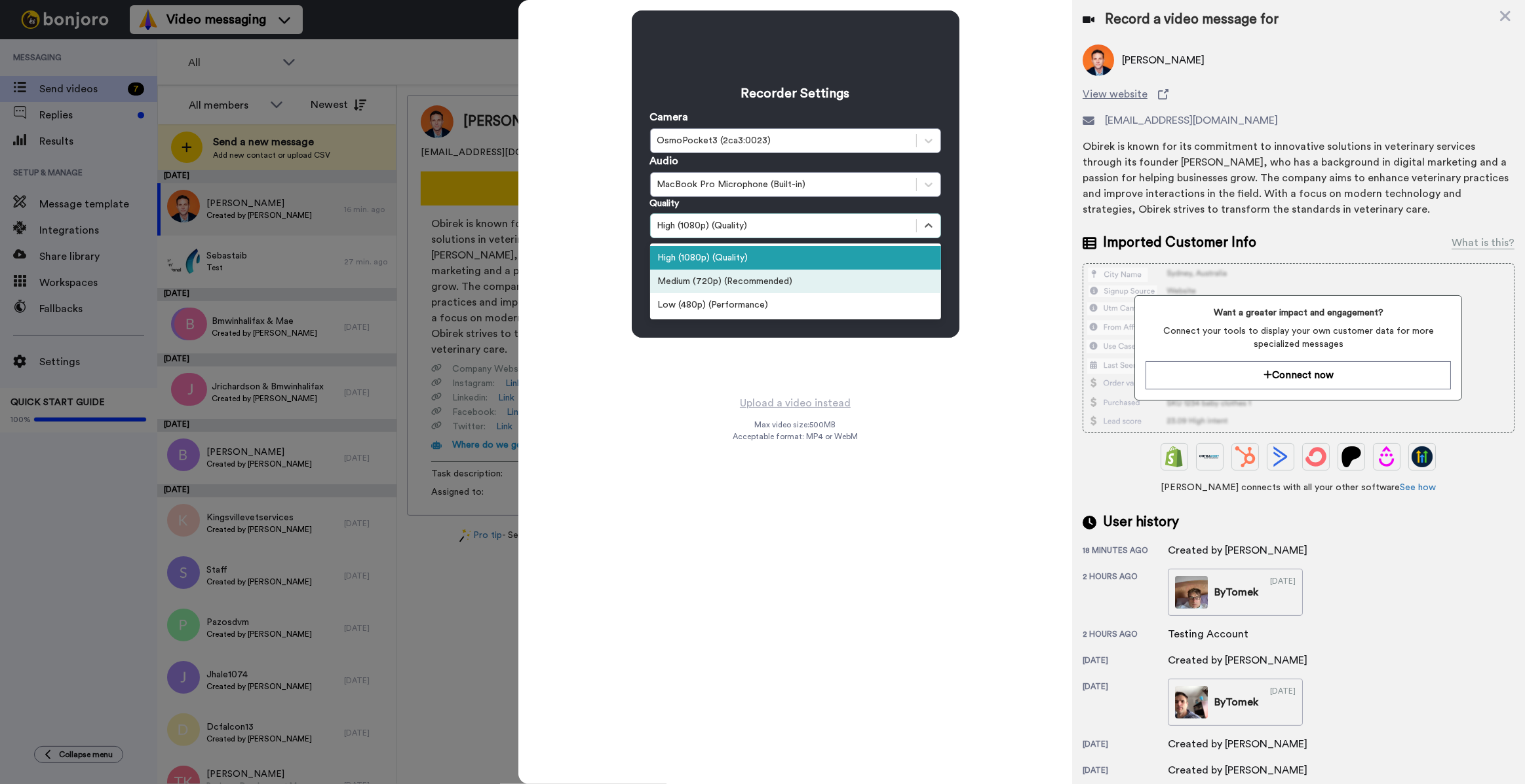
click at [792, 282] on div "Medium (720p) (Recommended)" at bounding box center [795, 281] width 291 height 24
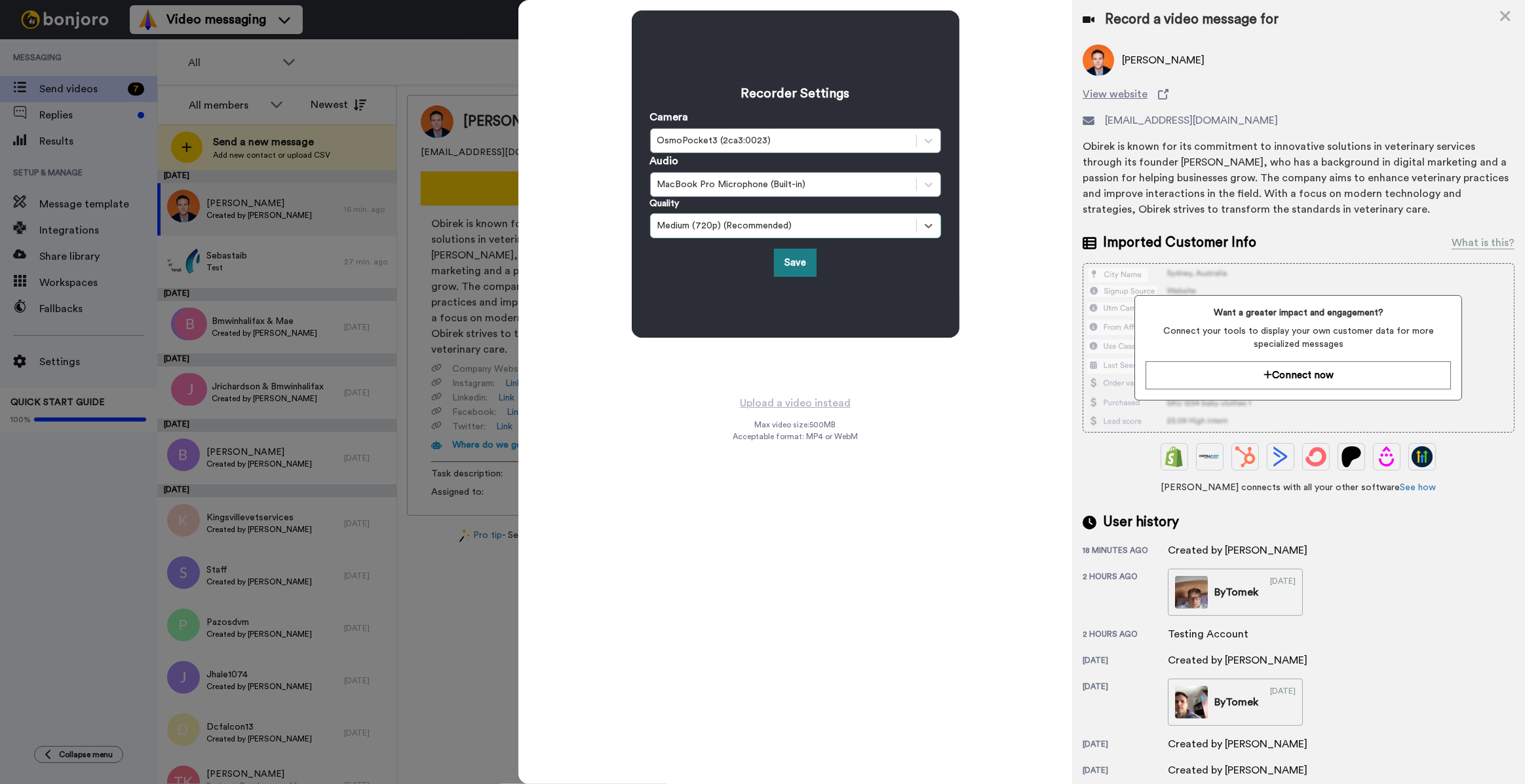
click at [799, 263] on button "Save" at bounding box center [795, 263] width 42 height 28
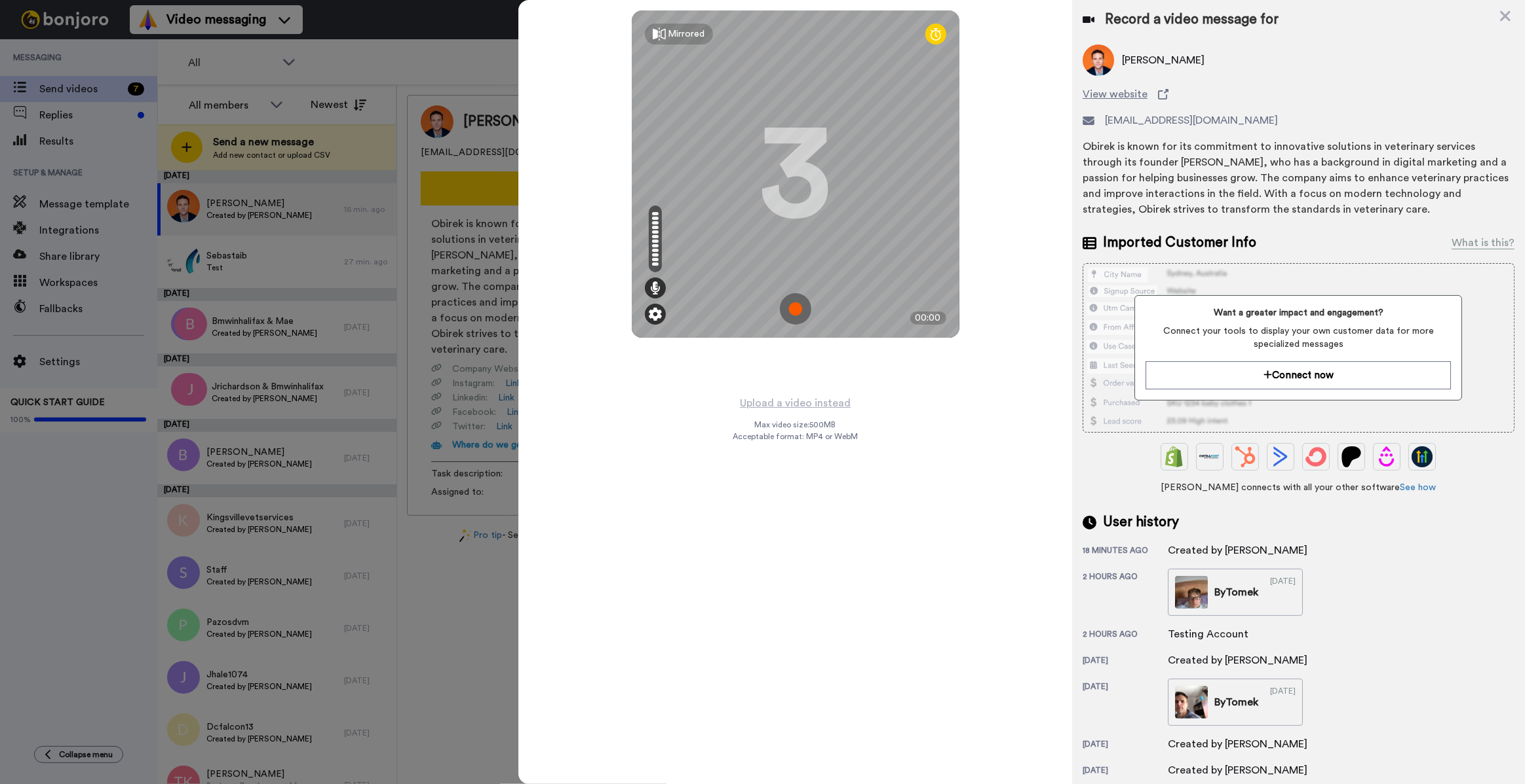
click at [654, 314] on img at bounding box center [654, 314] width 13 height 13
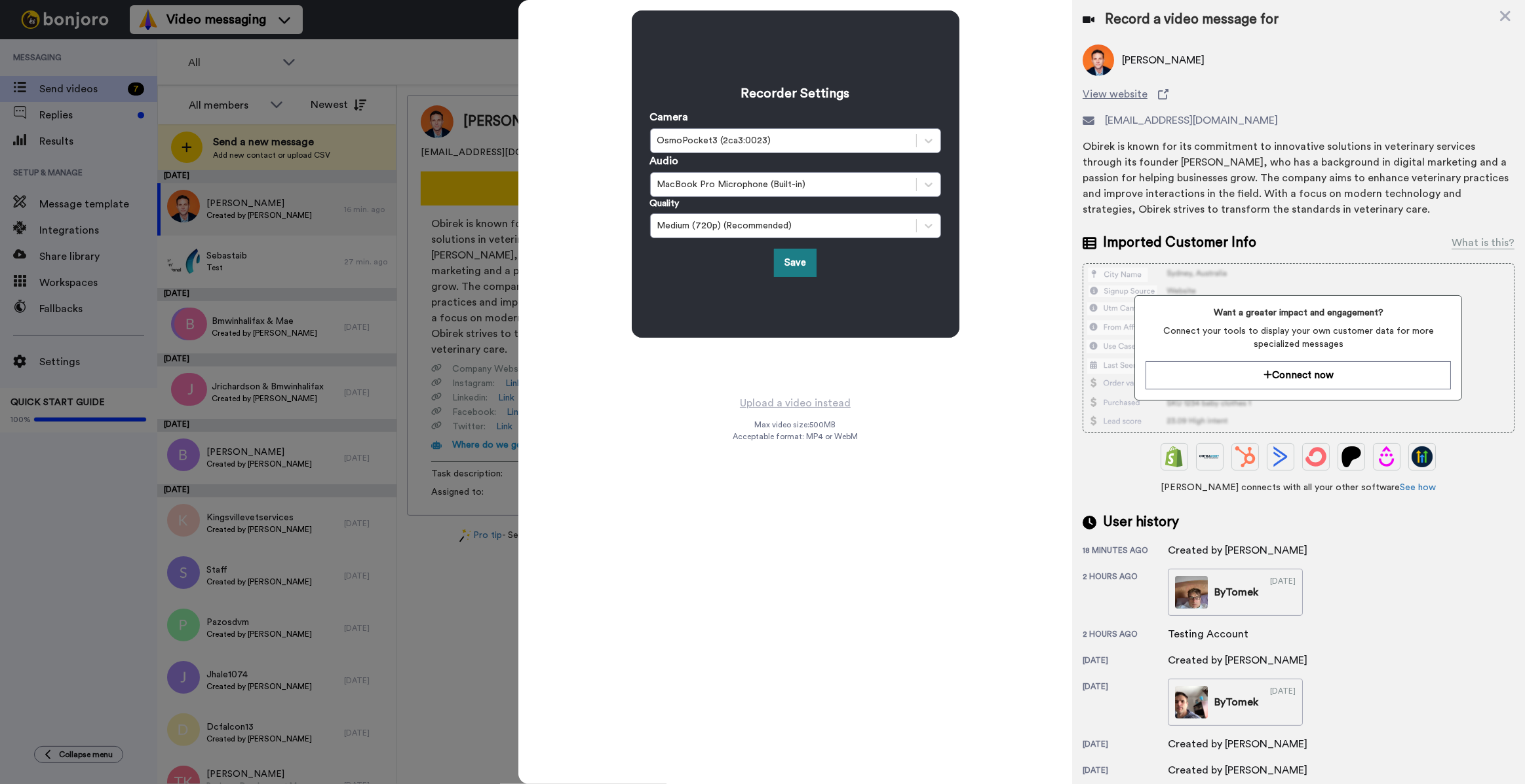
click at [792, 266] on button "Save" at bounding box center [795, 263] width 42 height 28
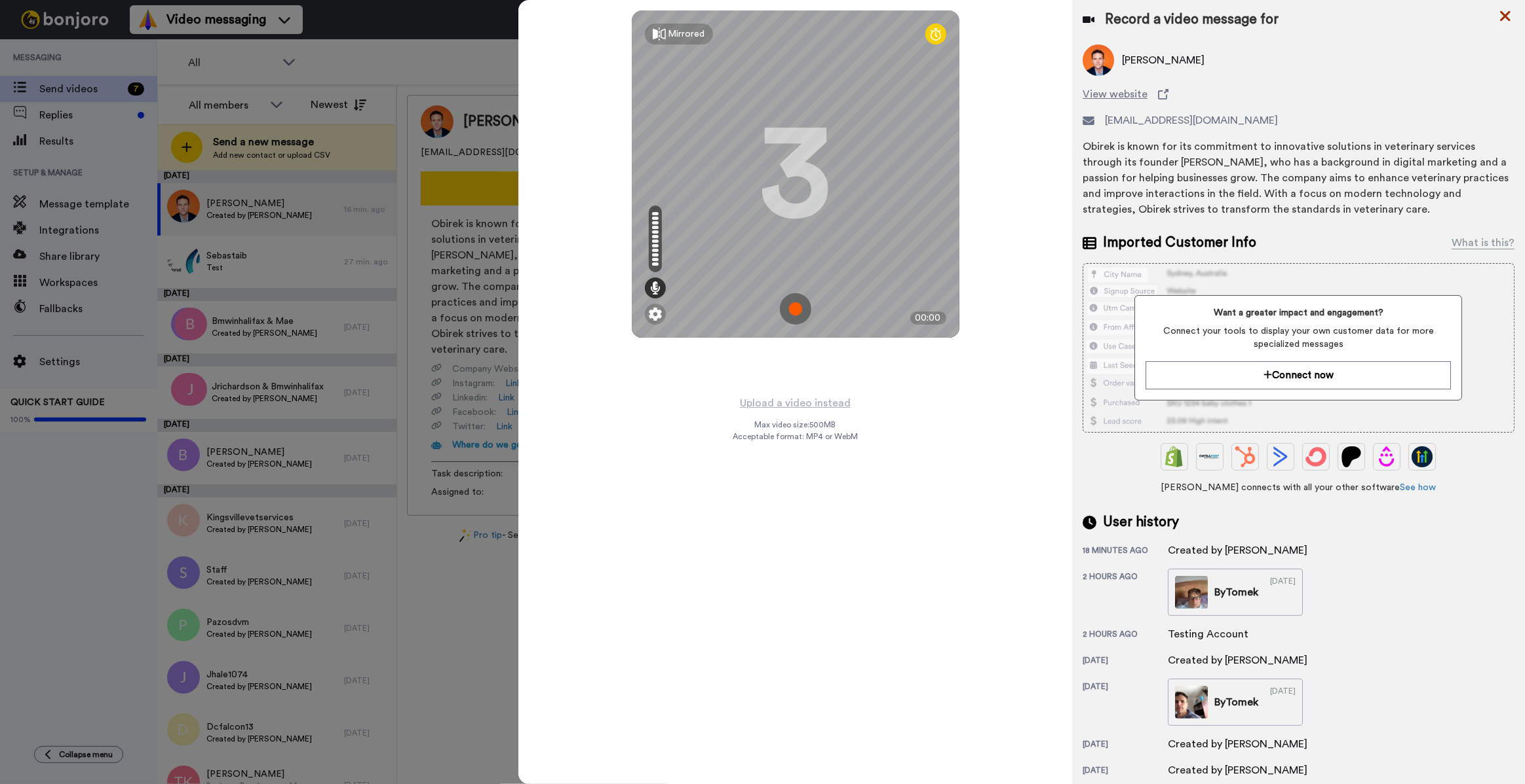
click at [1503, 14] on icon at bounding box center [1505, 17] width 11 height 11
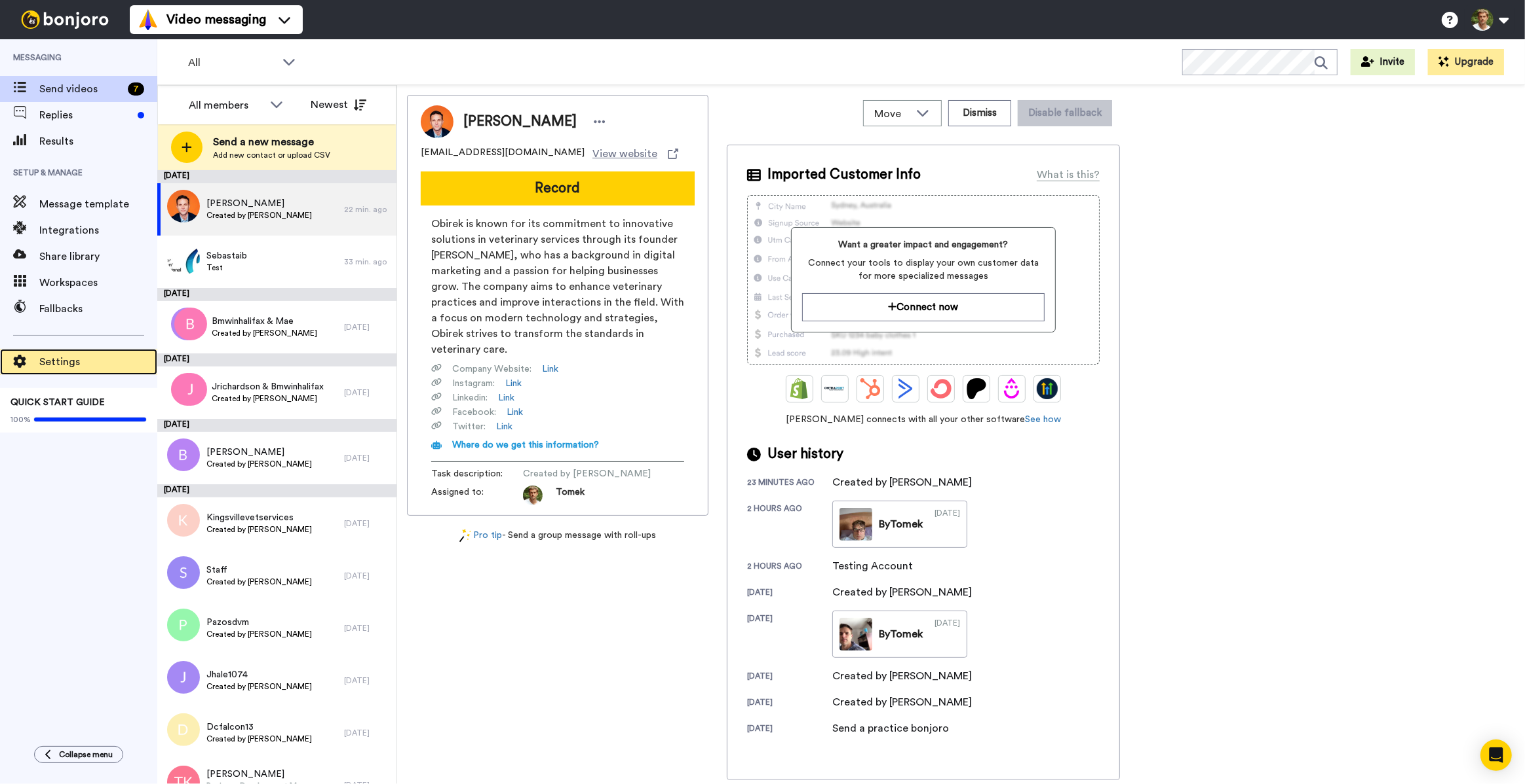
click at [54, 368] on span "Settings" at bounding box center [98, 362] width 118 height 16
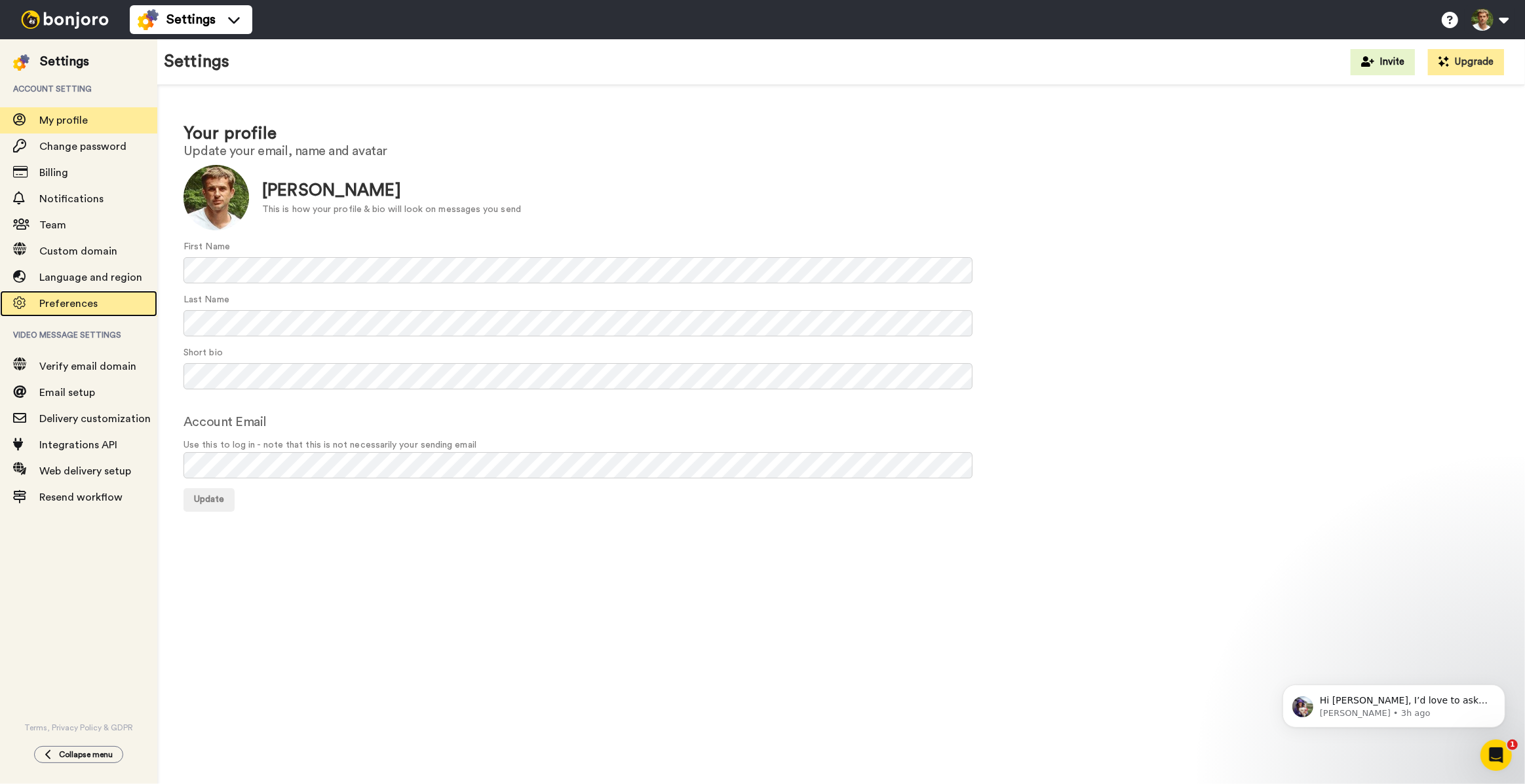
click at [97, 305] on span "Preferences" at bounding box center [98, 304] width 118 height 16
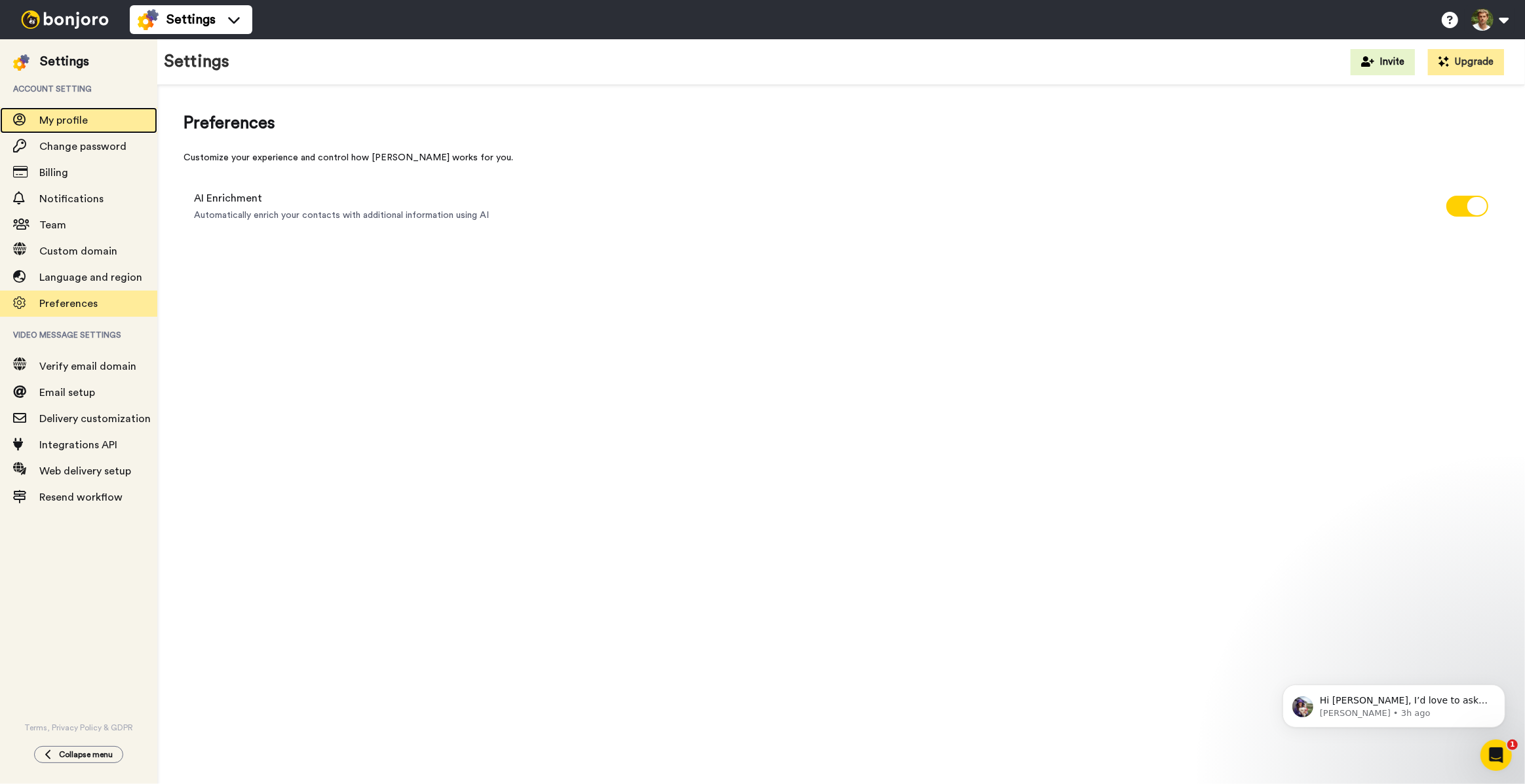
click at [58, 123] on span "My profile" at bounding box center [63, 120] width 48 height 11
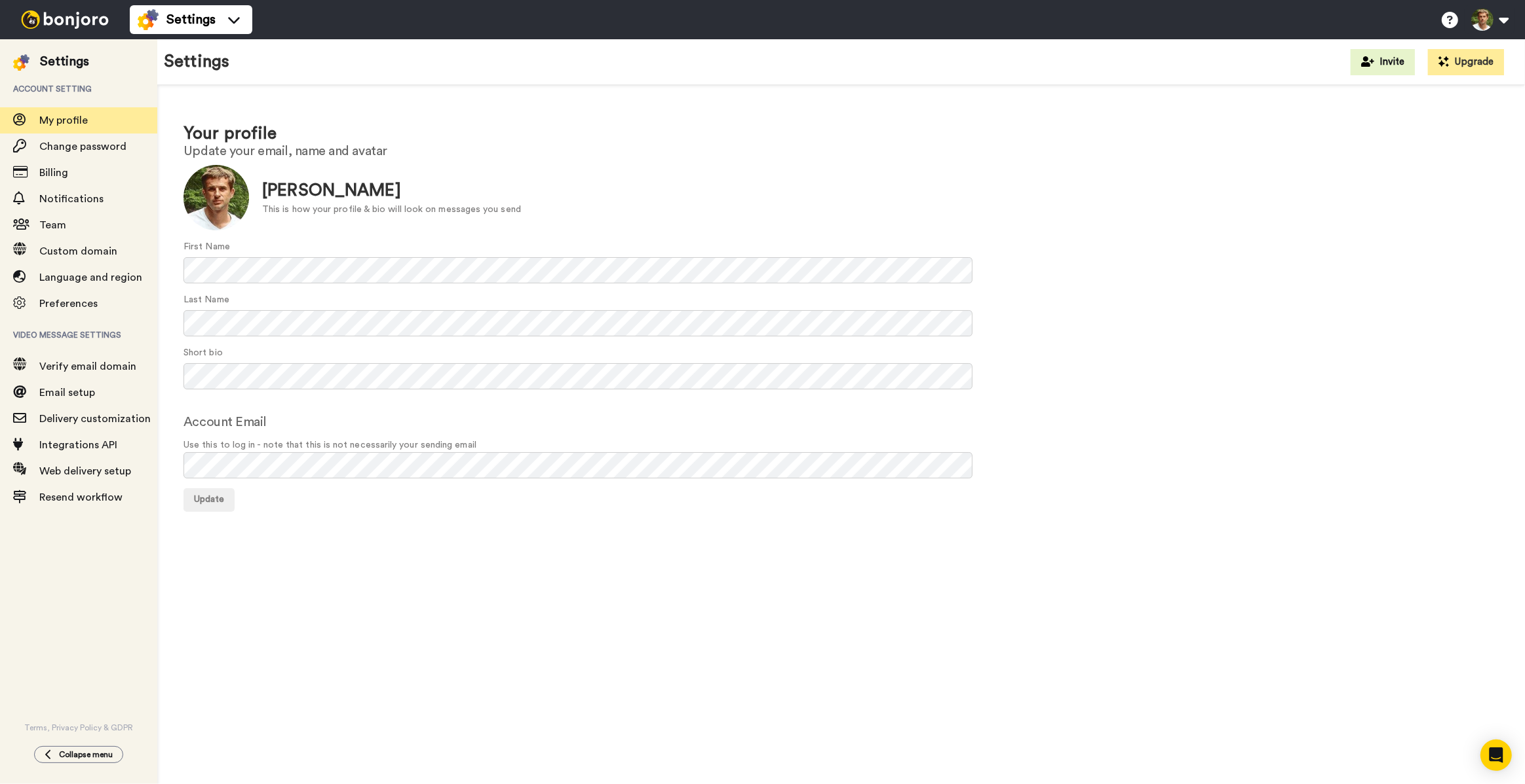
click at [74, 27] on img at bounding box center [65, 19] width 98 height 18
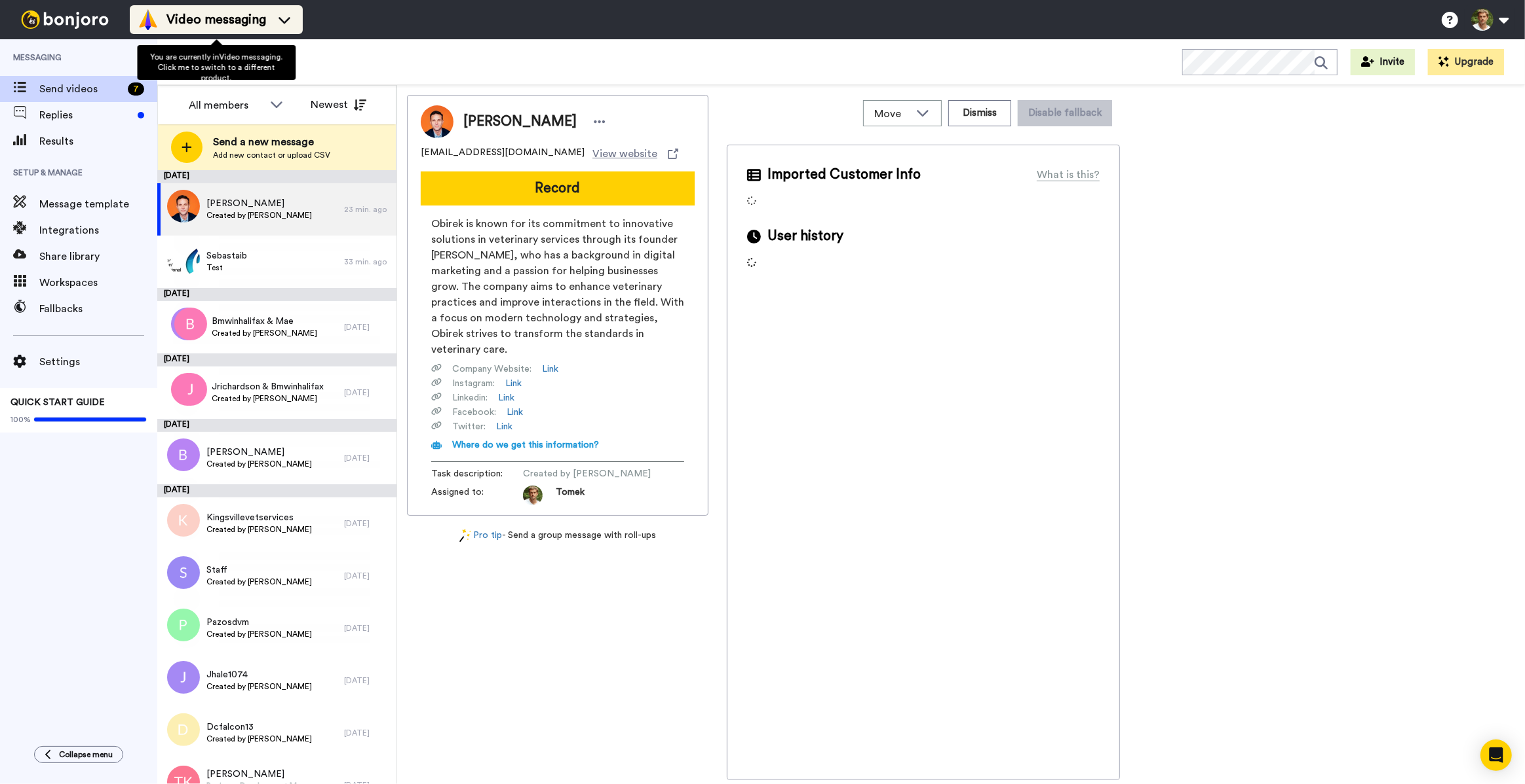
click at [285, 26] on div "Video messaging" at bounding box center [216, 19] width 157 height 21
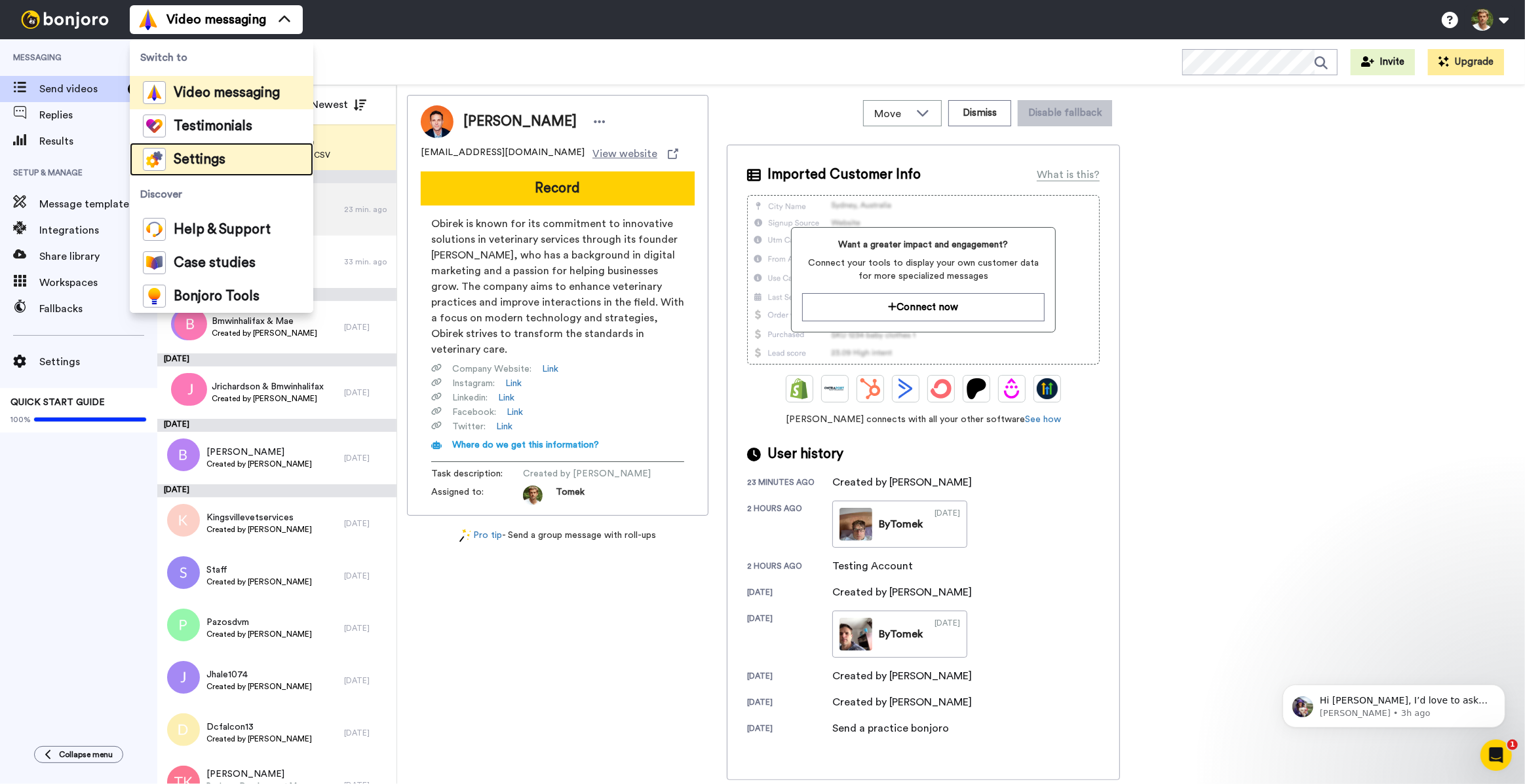
click at [236, 155] on li "Settings" at bounding box center [221, 160] width 184 height 33
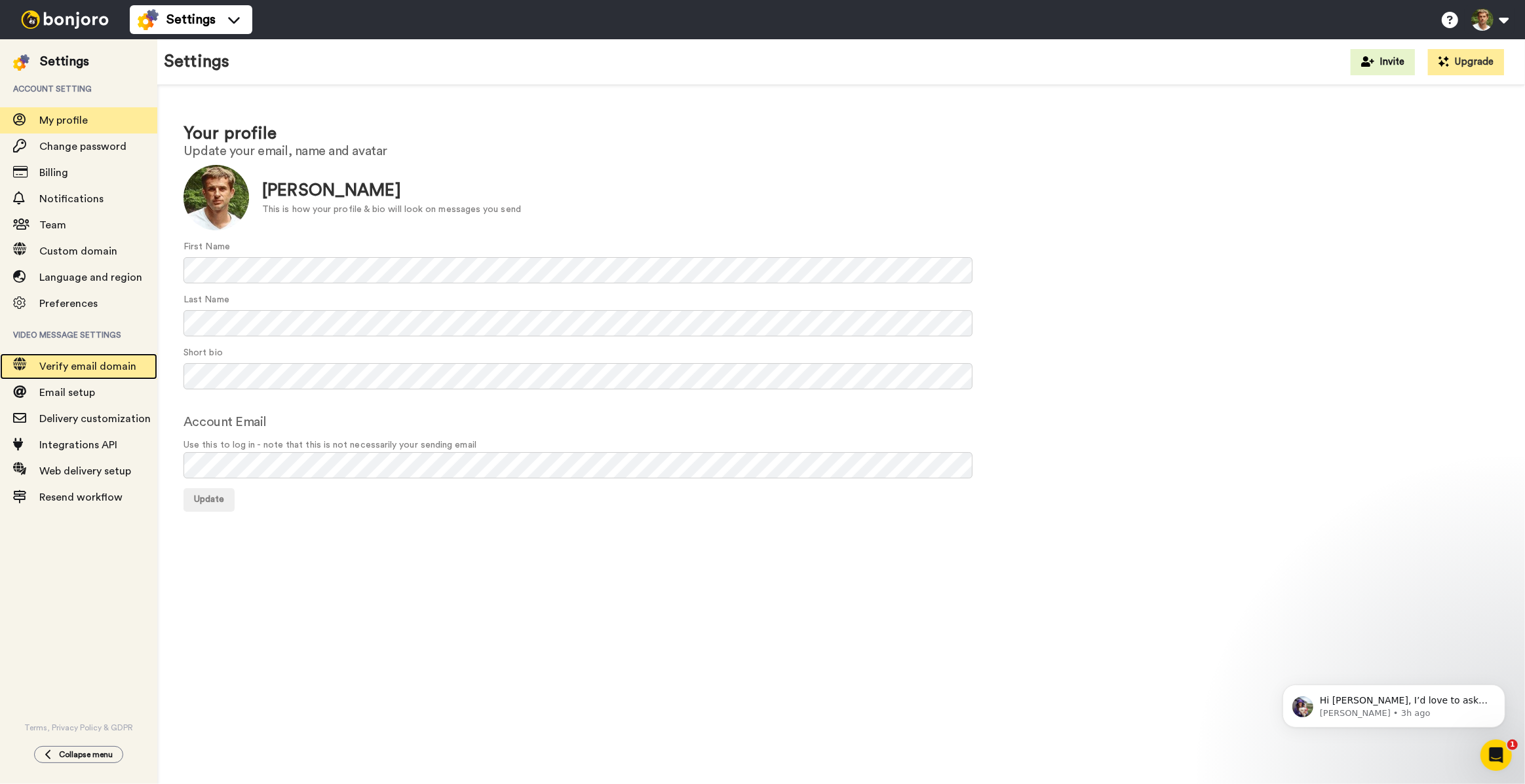
click at [90, 370] on span "Verify email domain" at bounding box center [88, 367] width 97 height 11
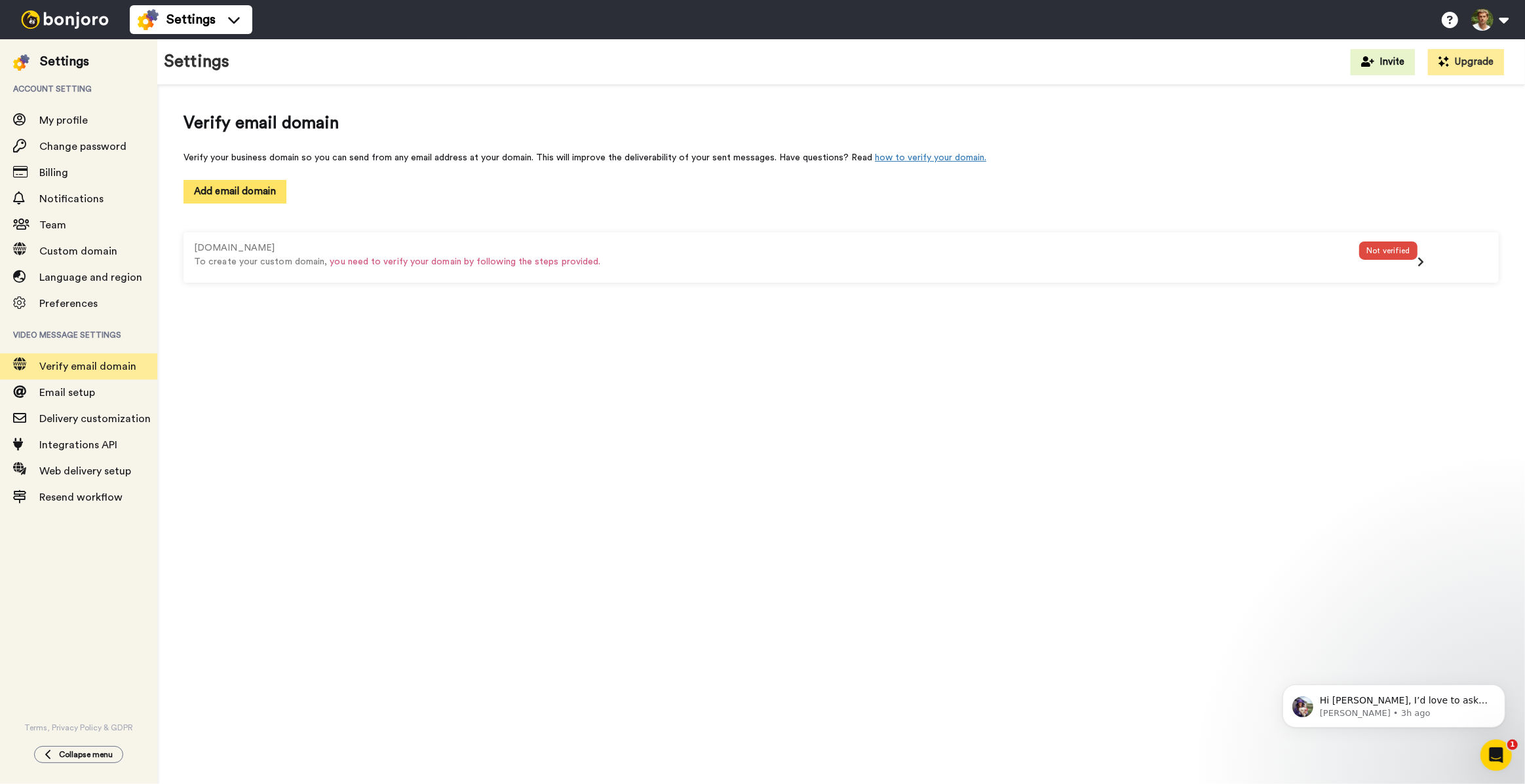
click at [239, 193] on button "Add email domain" at bounding box center [235, 191] width 103 height 23
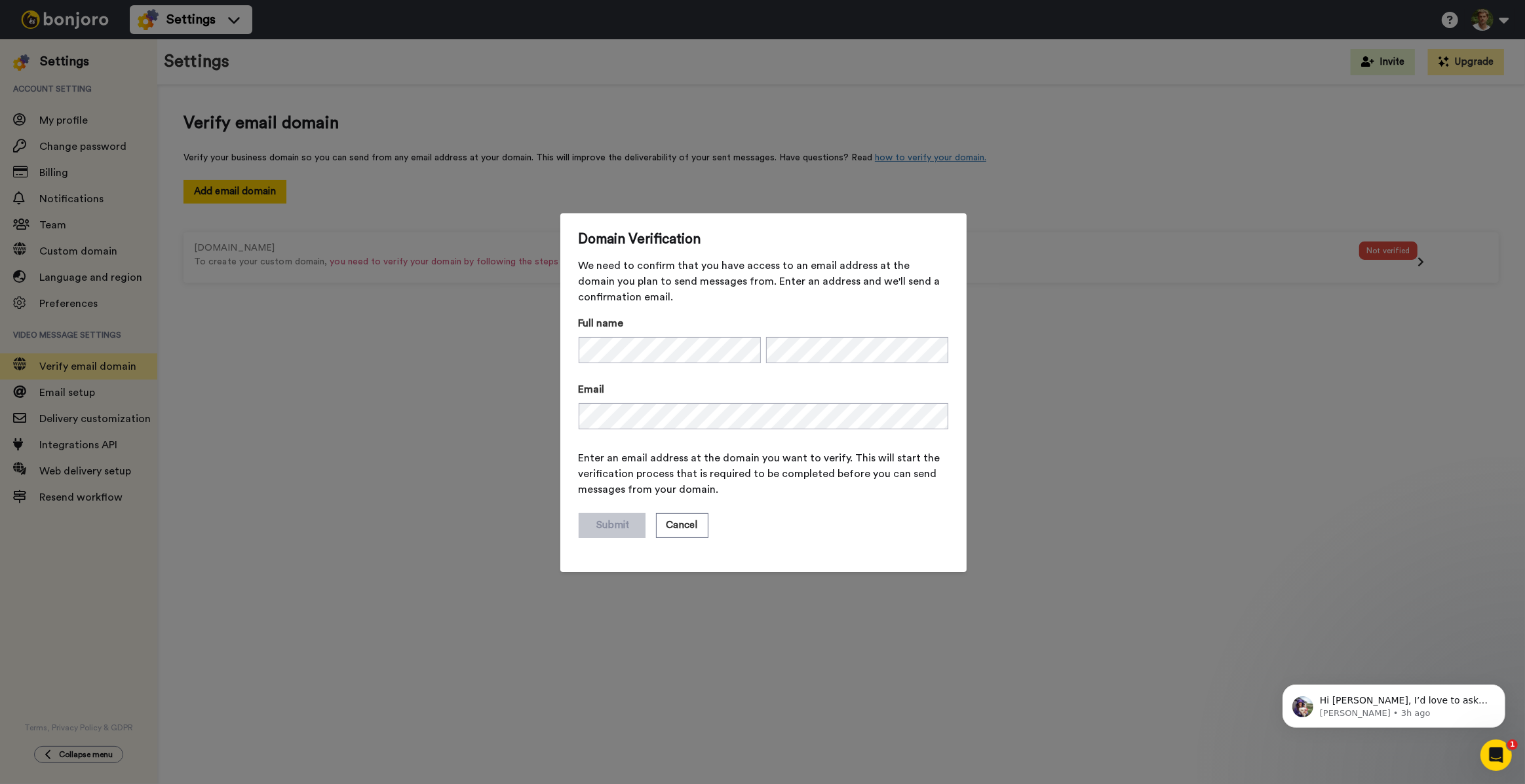
click at [328, 364] on div "Domain Verification We need to confirm that you have access to an email address…" at bounding box center [762, 392] width 1525 height 784
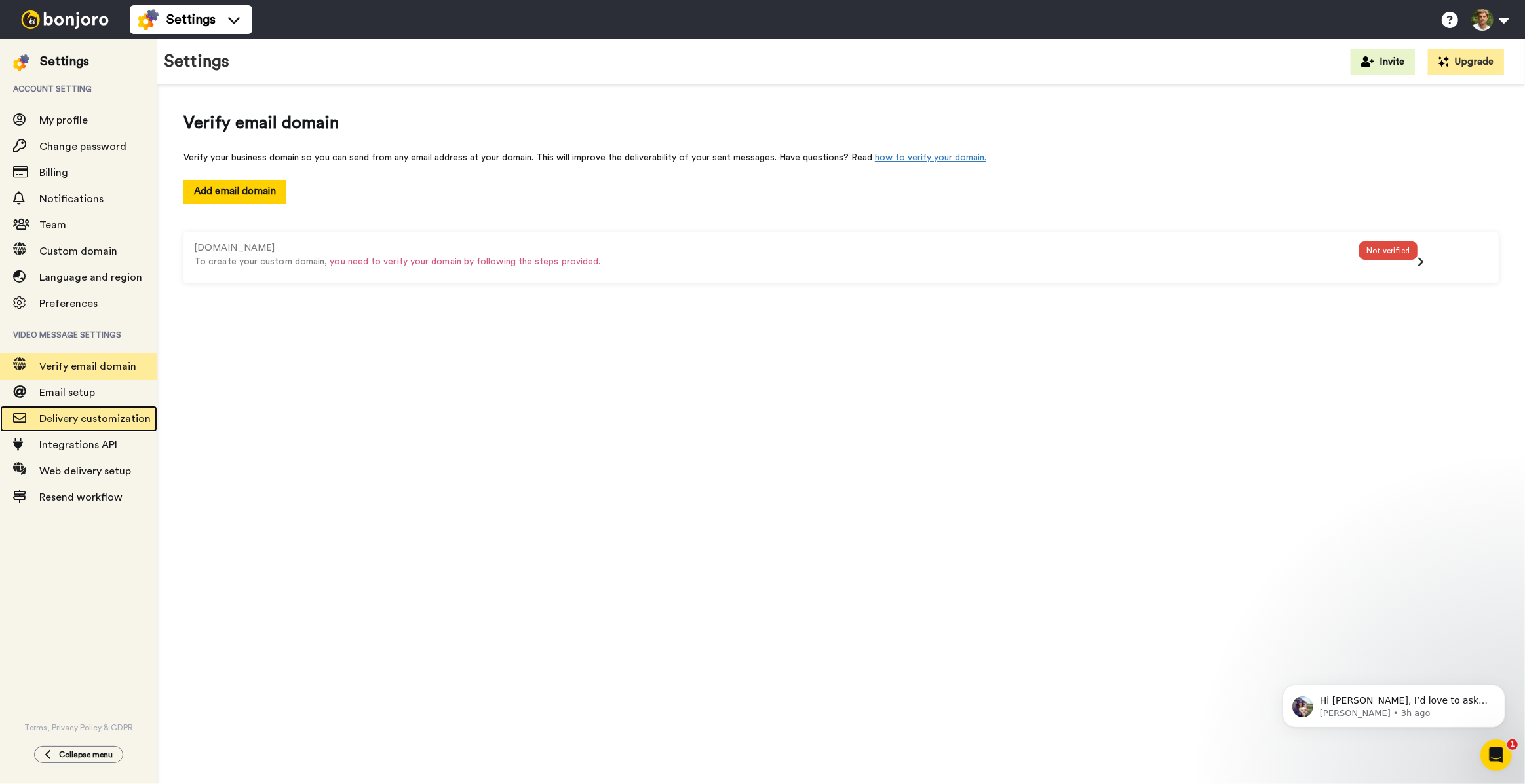
click at [112, 424] on span "Delivery customization" at bounding box center [95, 419] width 112 height 11
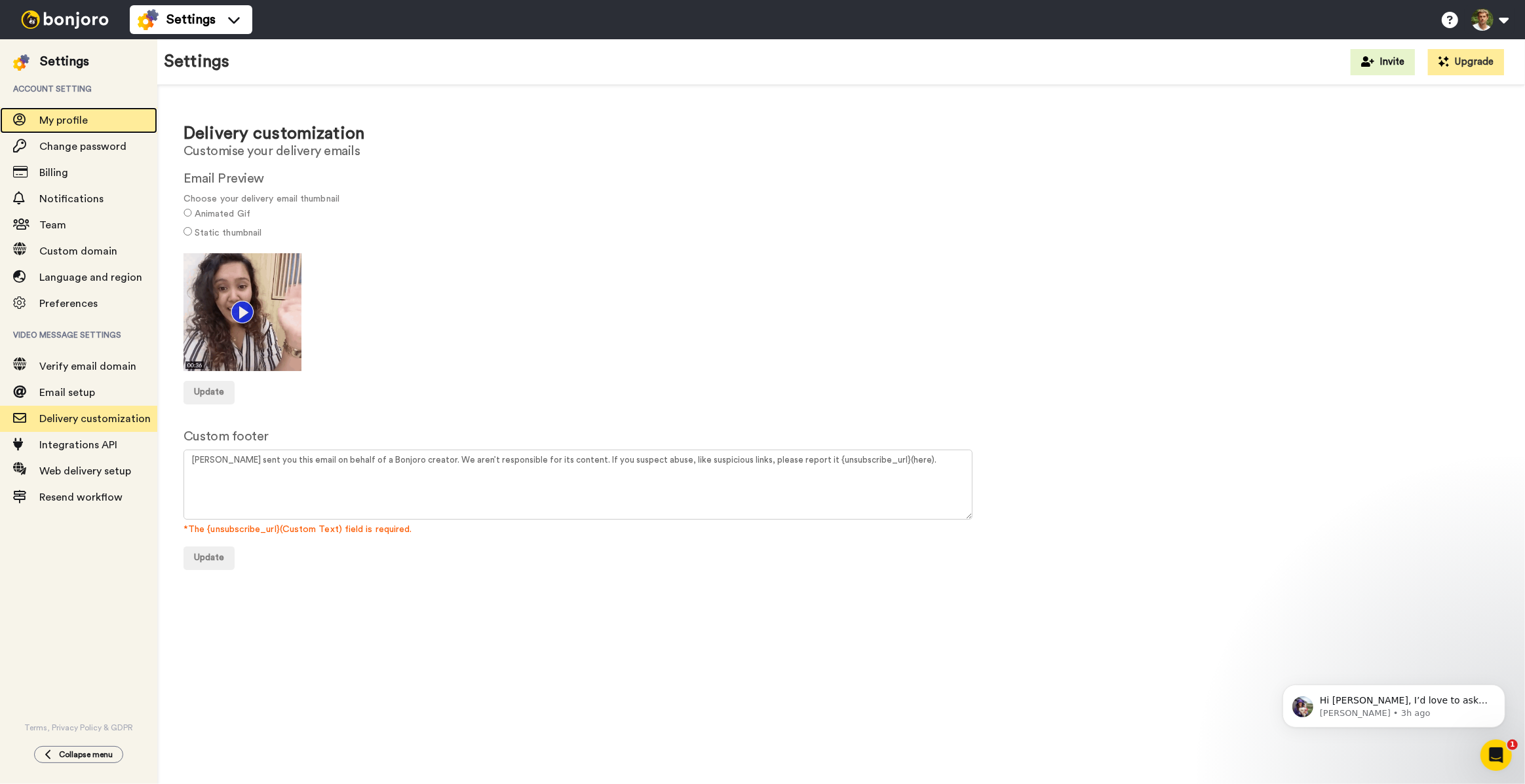
click at [56, 124] on span "My profile" at bounding box center [63, 120] width 48 height 11
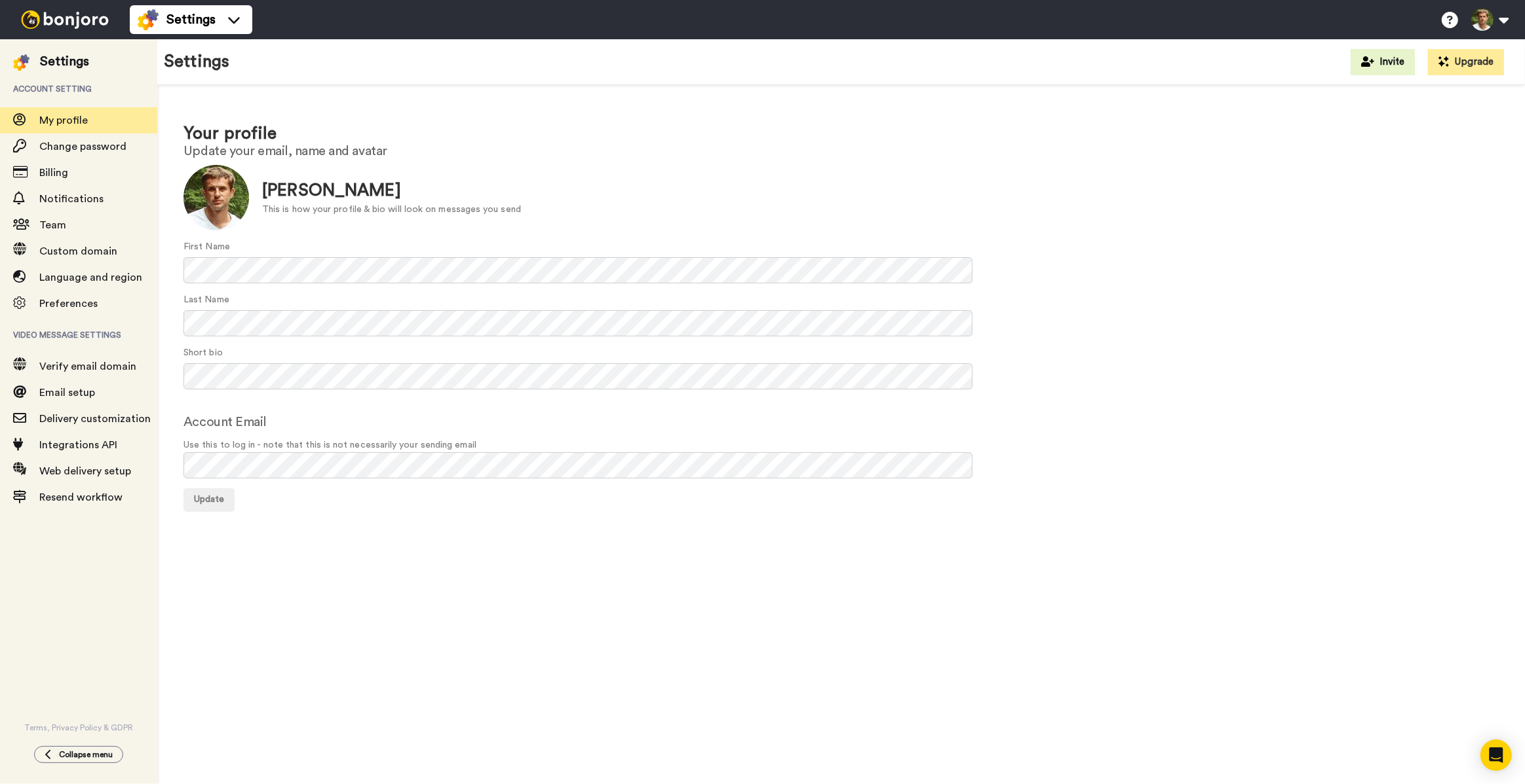
click at [79, 22] on img at bounding box center [65, 19] width 98 height 18
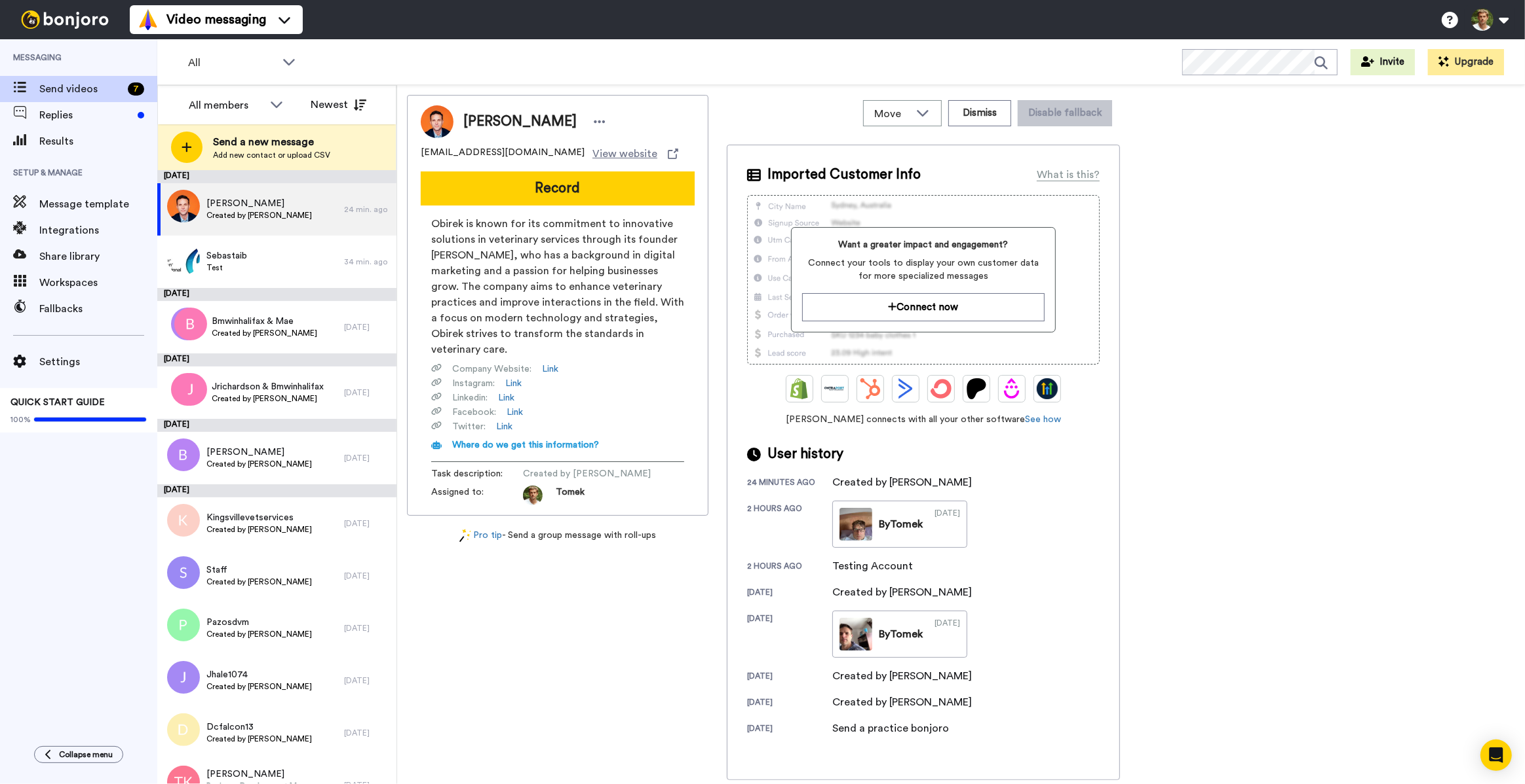
click at [560, 192] on button "Record" at bounding box center [558, 188] width 274 height 34
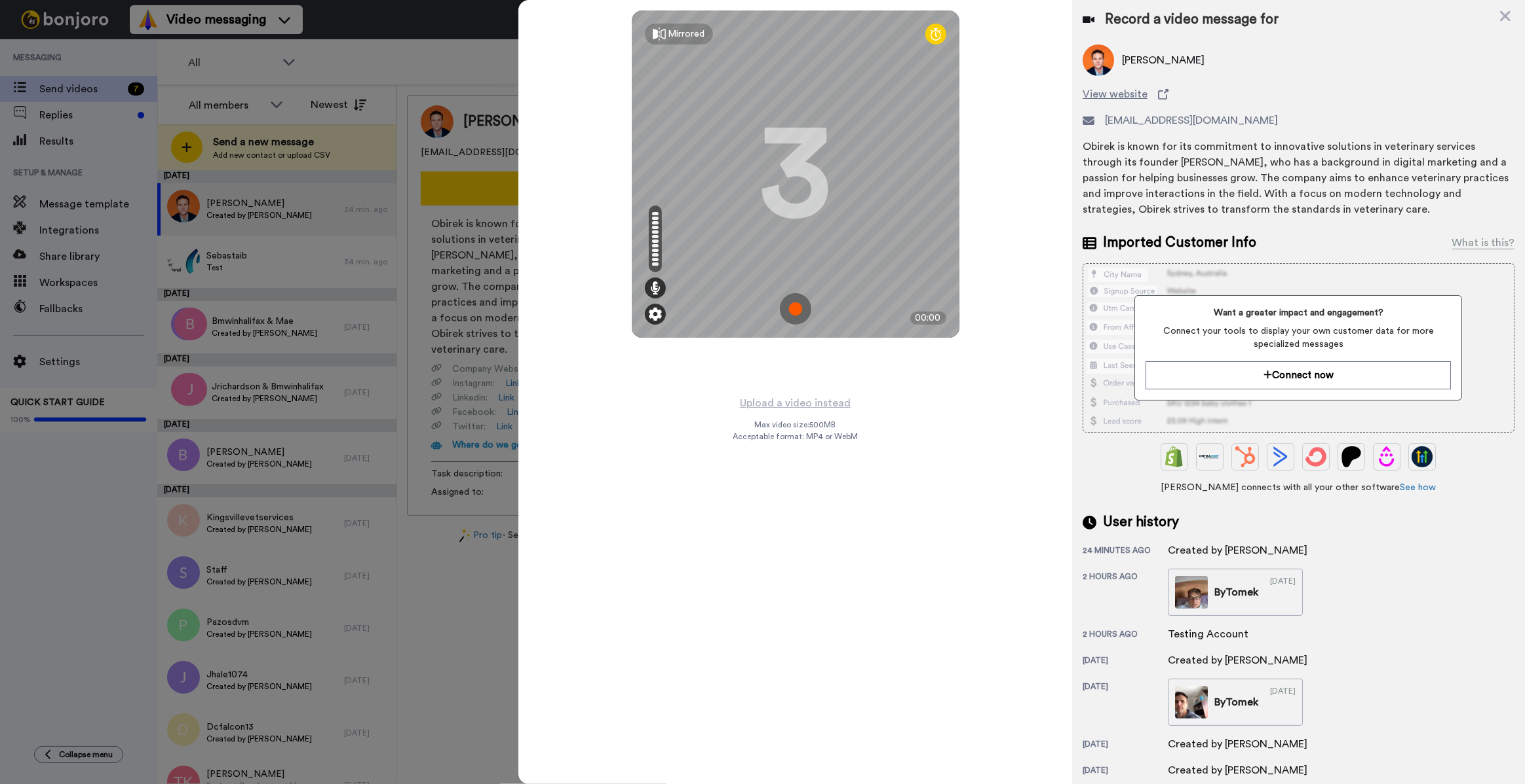
click at [657, 314] on img at bounding box center [654, 314] width 13 height 13
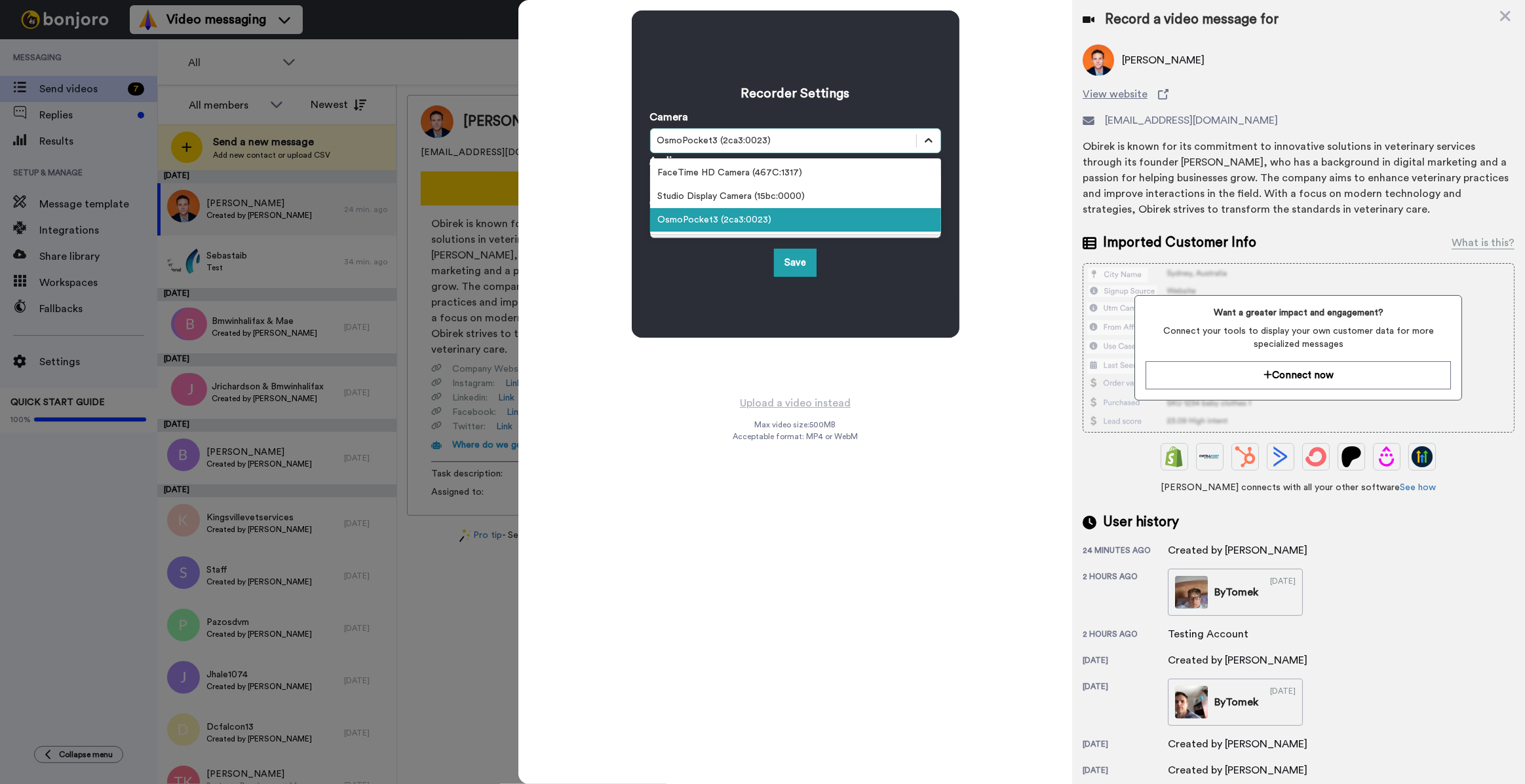
click at [931, 137] on icon at bounding box center [928, 140] width 13 height 13
click at [838, 197] on div "Studio Display Camera (15bc:0000)" at bounding box center [795, 196] width 291 height 24
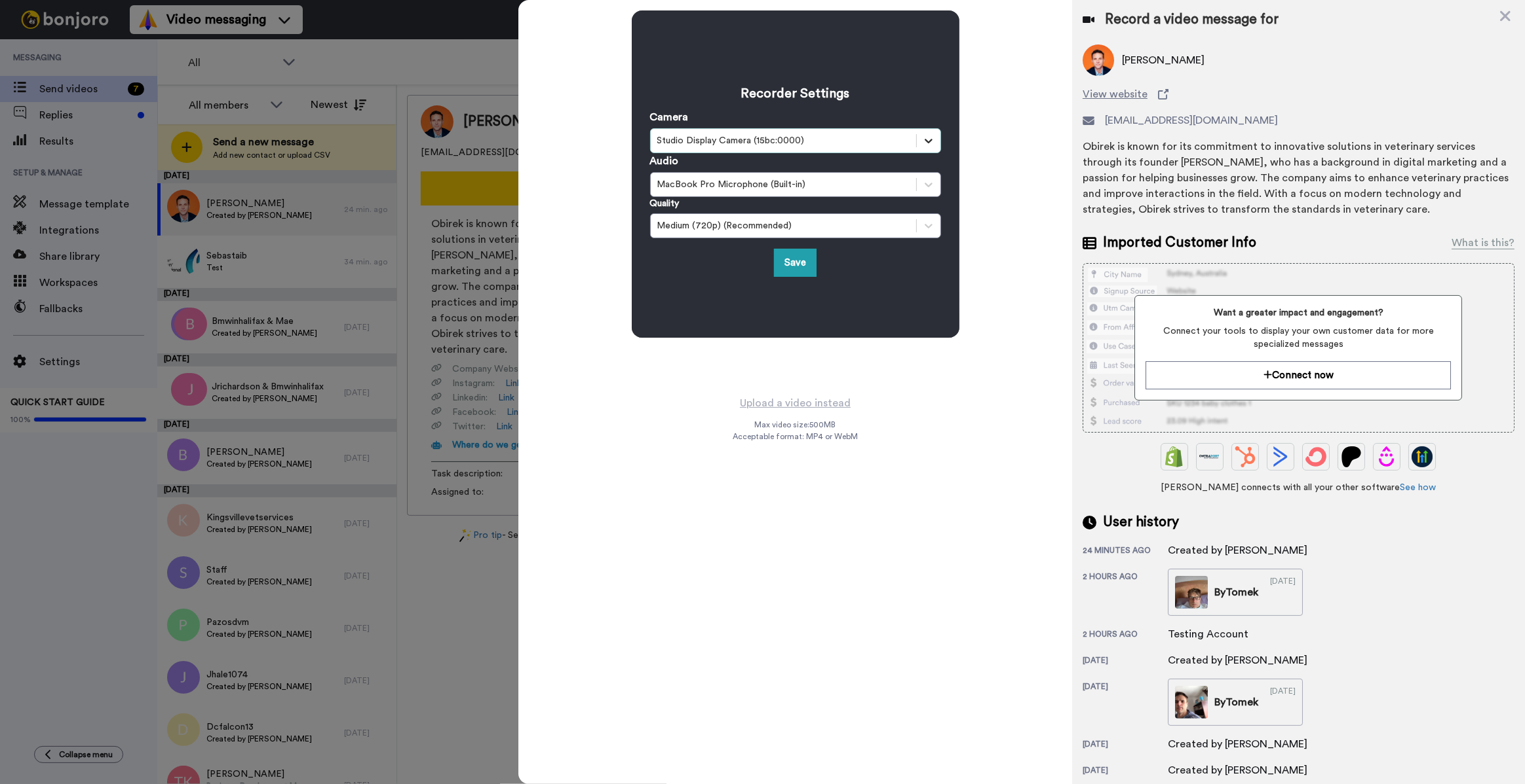
click at [929, 135] on icon at bounding box center [928, 140] width 13 height 13
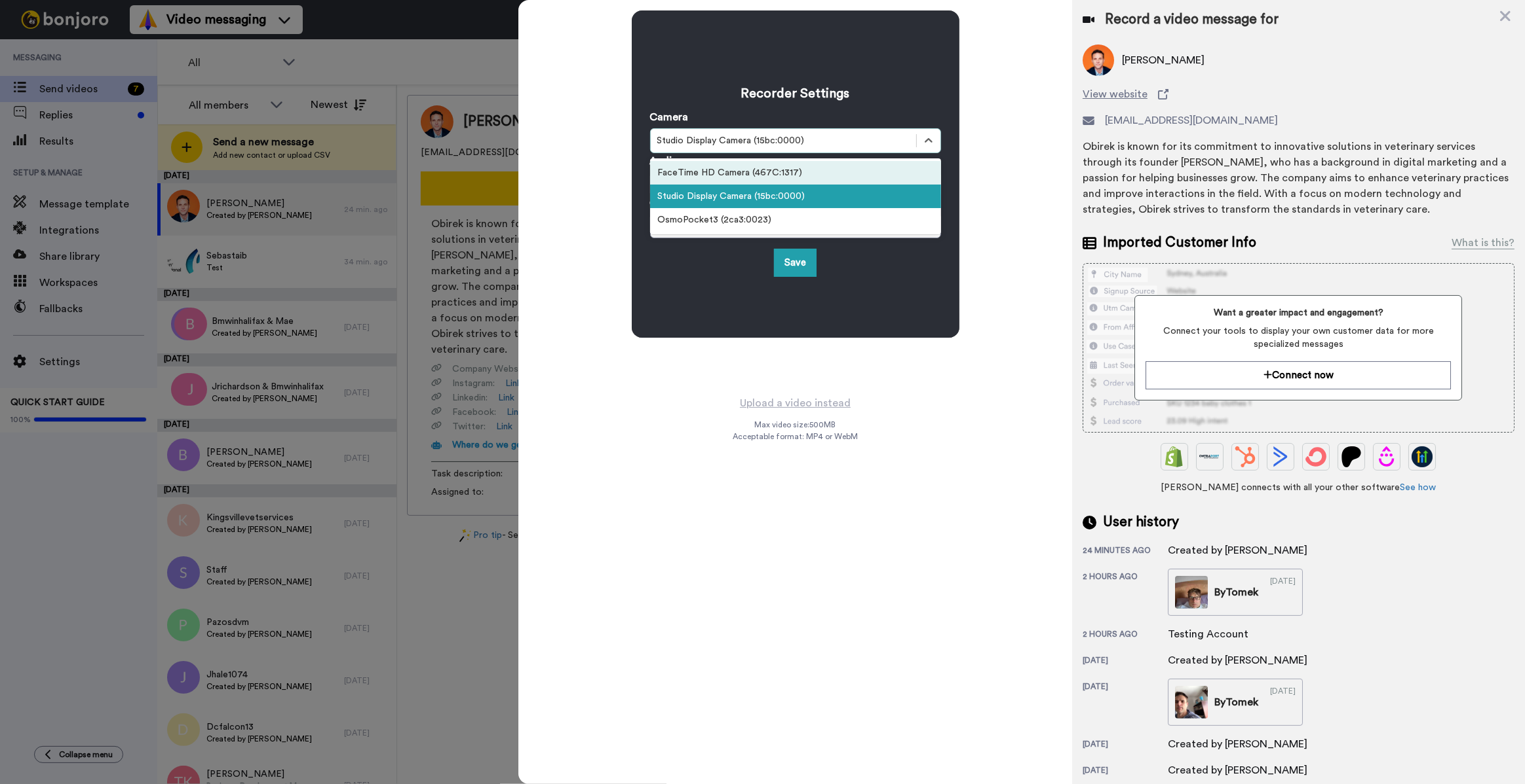
click at [813, 171] on div "FaceTime HD Camera (467C:1317)" at bounding box center [795, 172] width 291 height 24
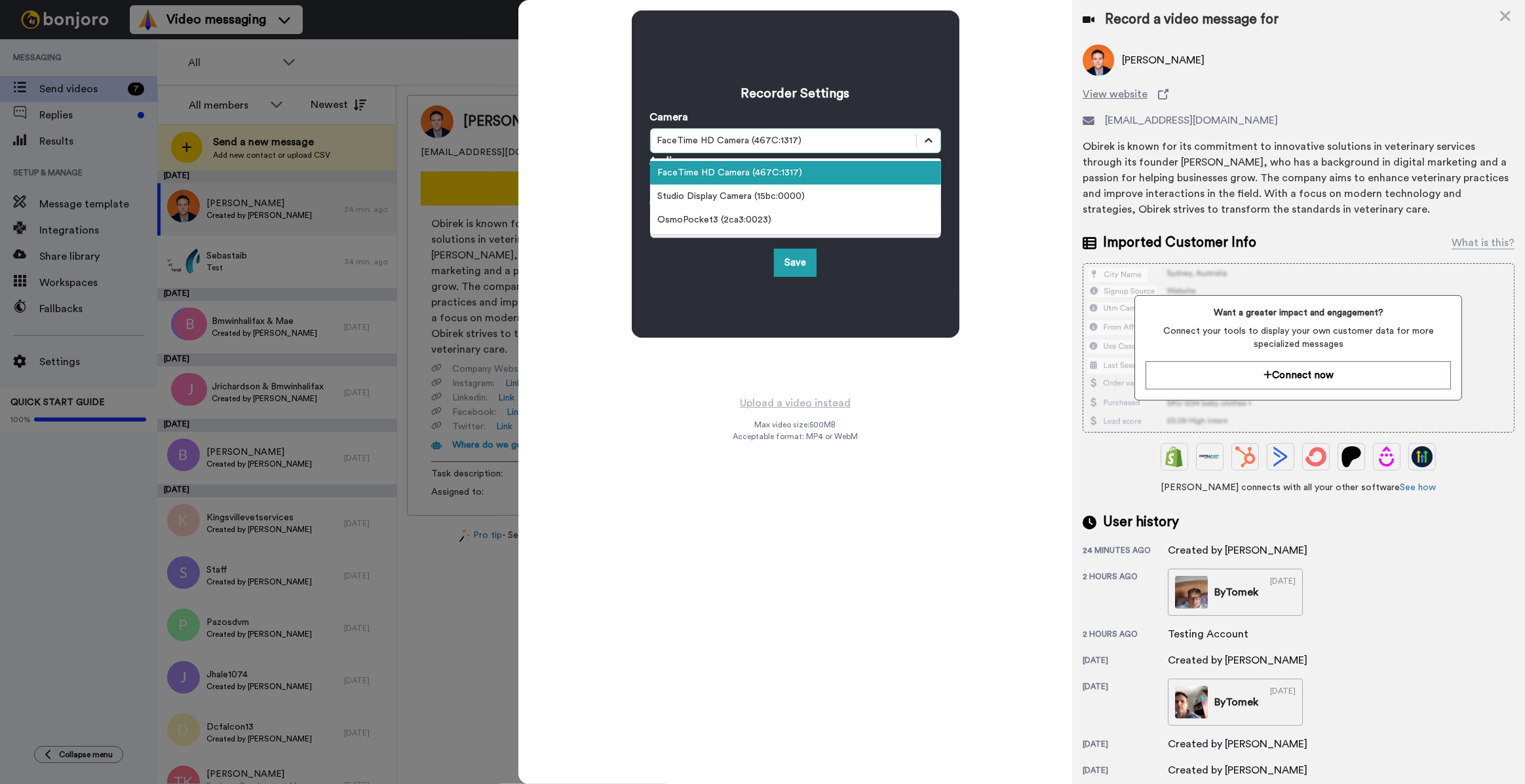
click at [922, 140] on icon at bounding box center [928, 140] width 13 height 13
click at [822, 220] on div "OsmoPocket3 (2ca3:0023)" at bounding box center [795, 219] width 291 height 24
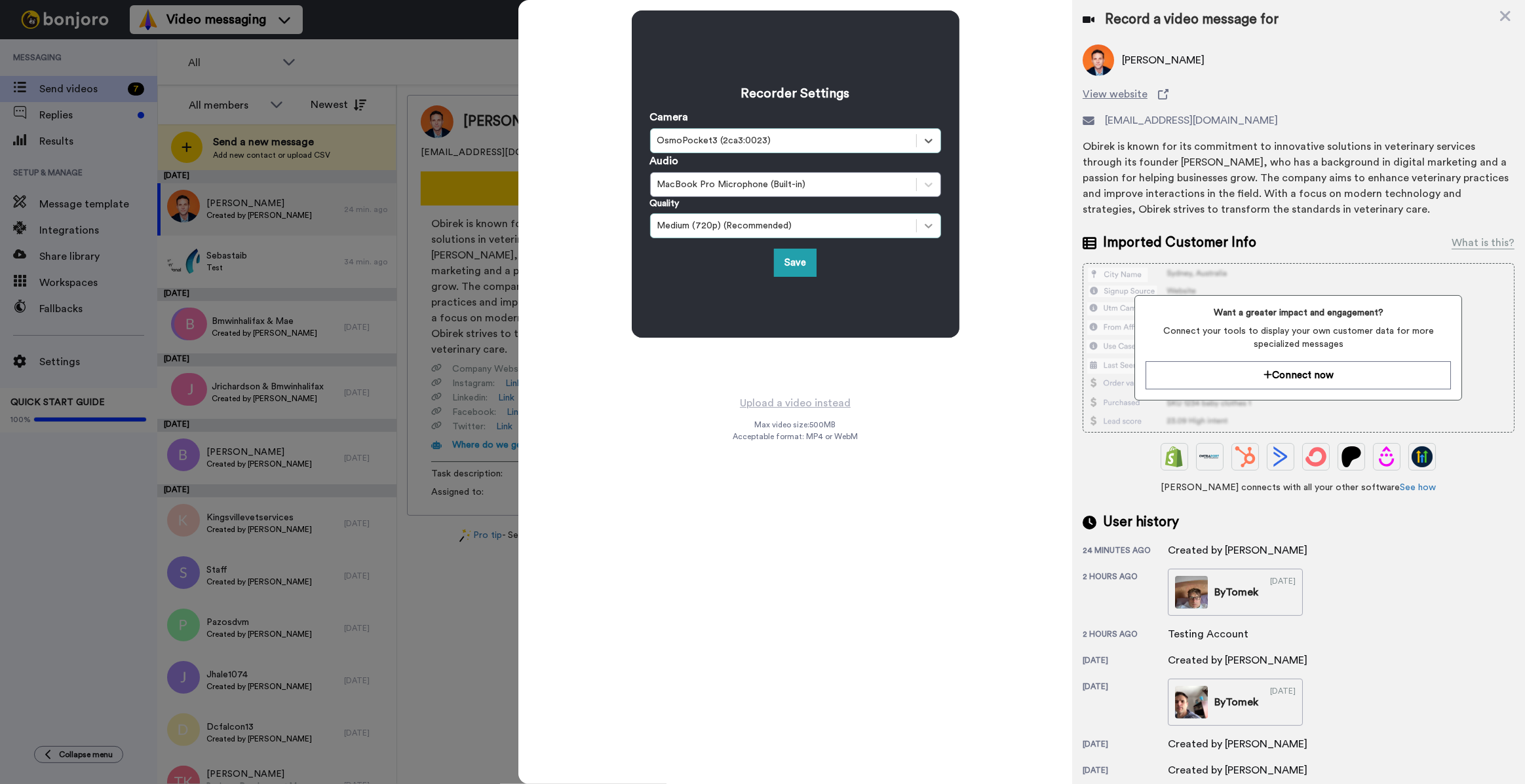
click at [927, 226] on icon at bounding box center [928, 226] width 8 height 4
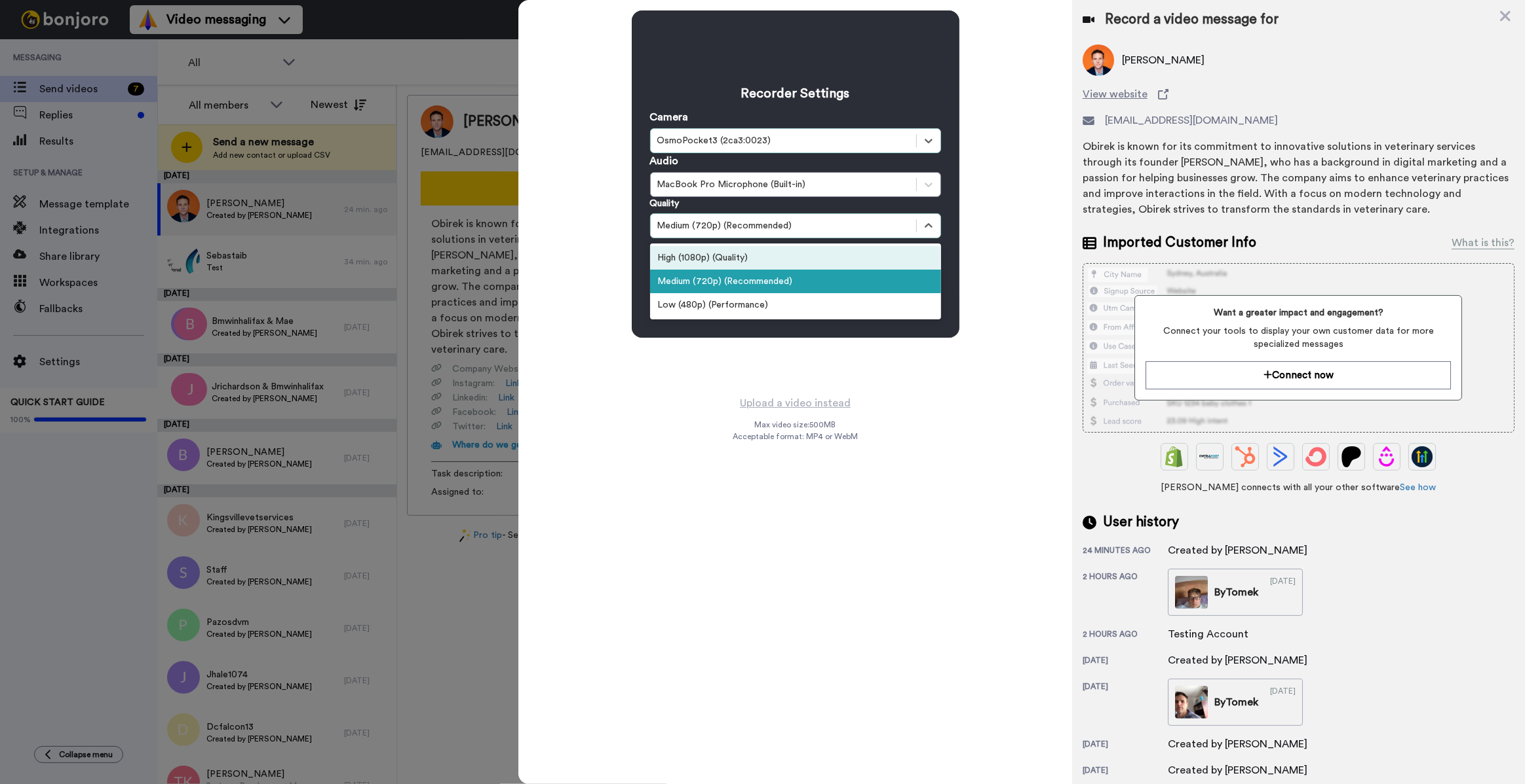
click at [862, 259] on div "High (1080p) (Quality)" at bounding box center [795, 257] width 291 height 24
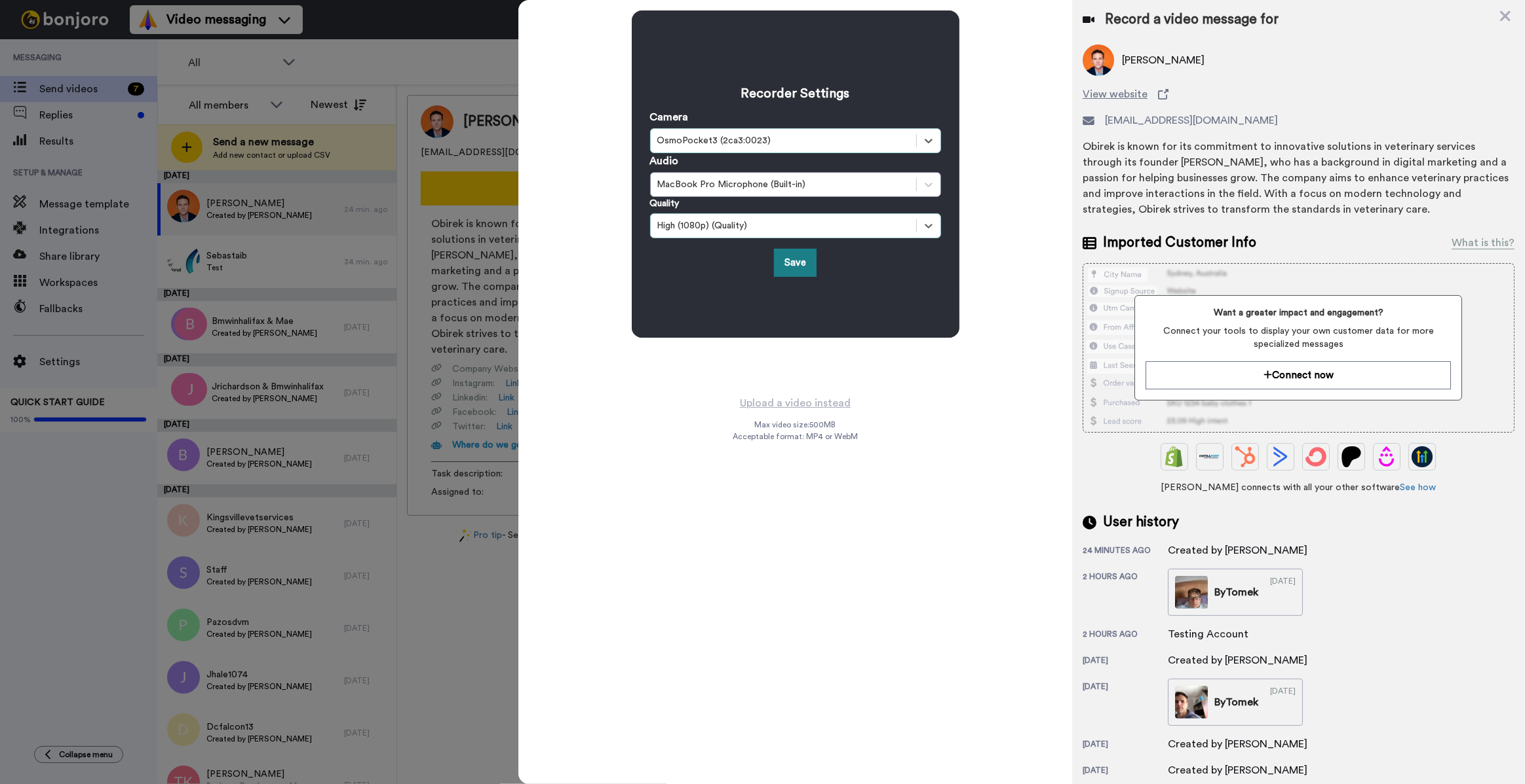
click at [797, 262] on button "Save" at bounding box center [795, 263] width 42 height 28
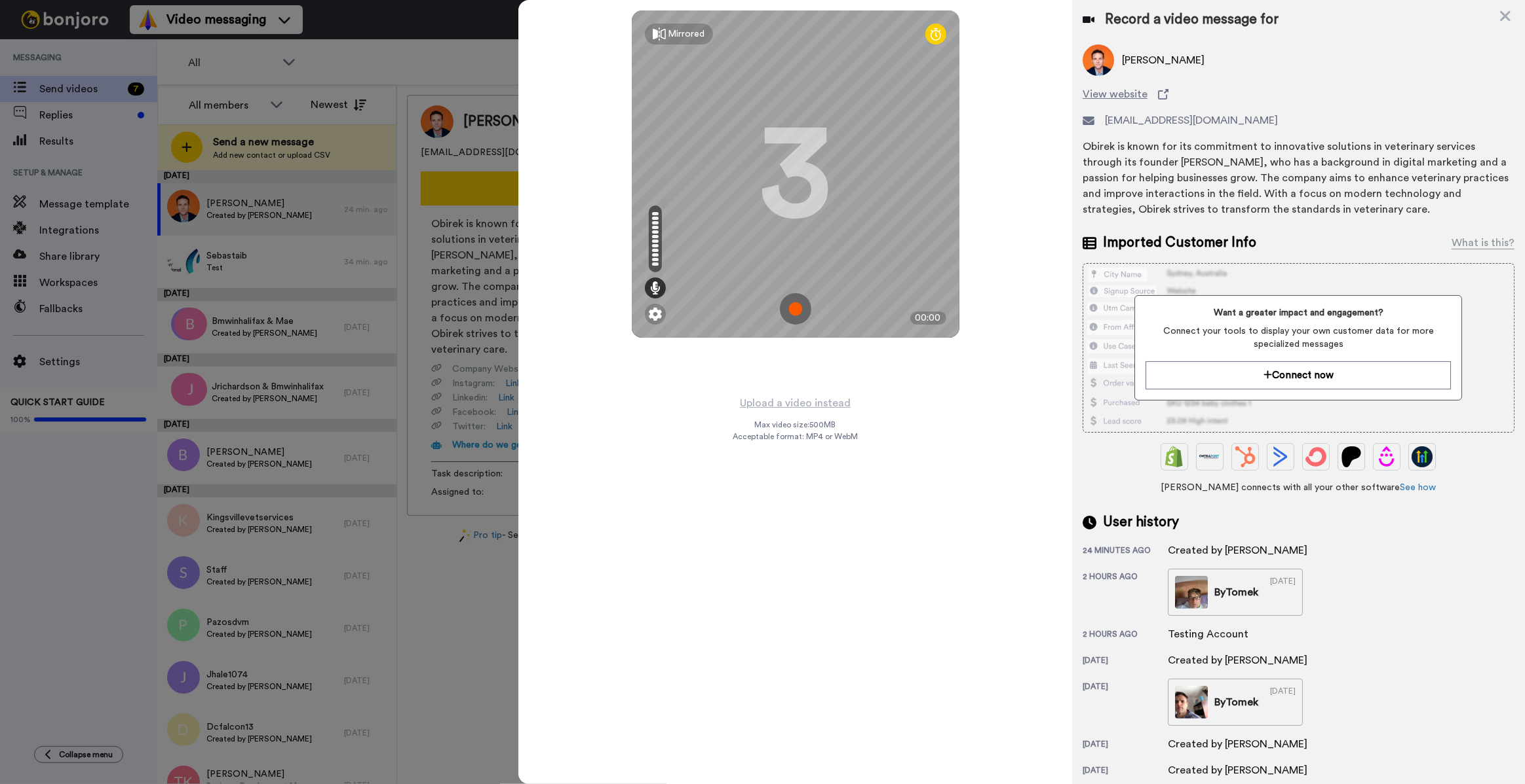
click at [795, 313] on img at bounding box center [796, 309] width 32 height 32
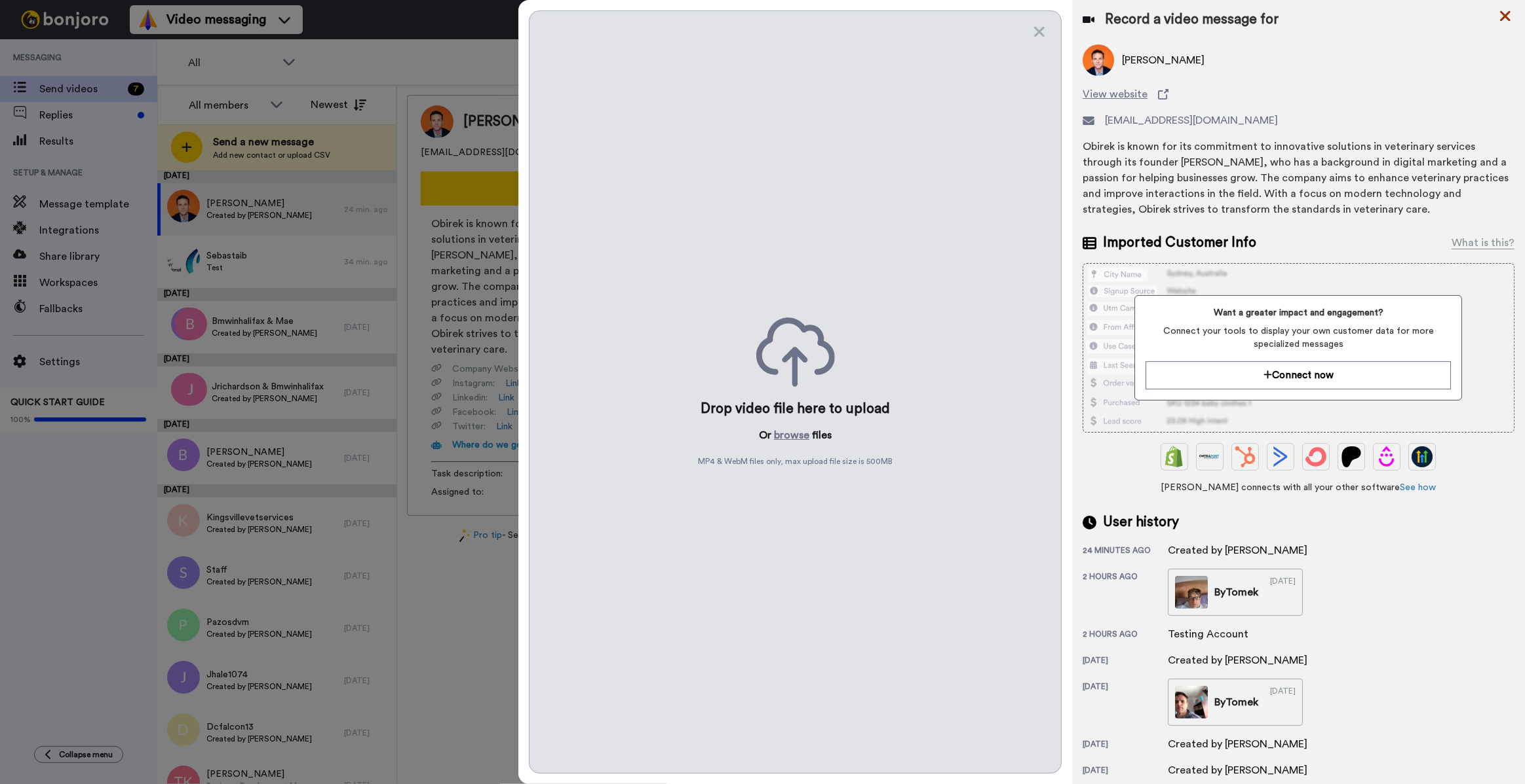
click at [1509, 11] on icon at bounding box center [1505, 17] width 11 height 11
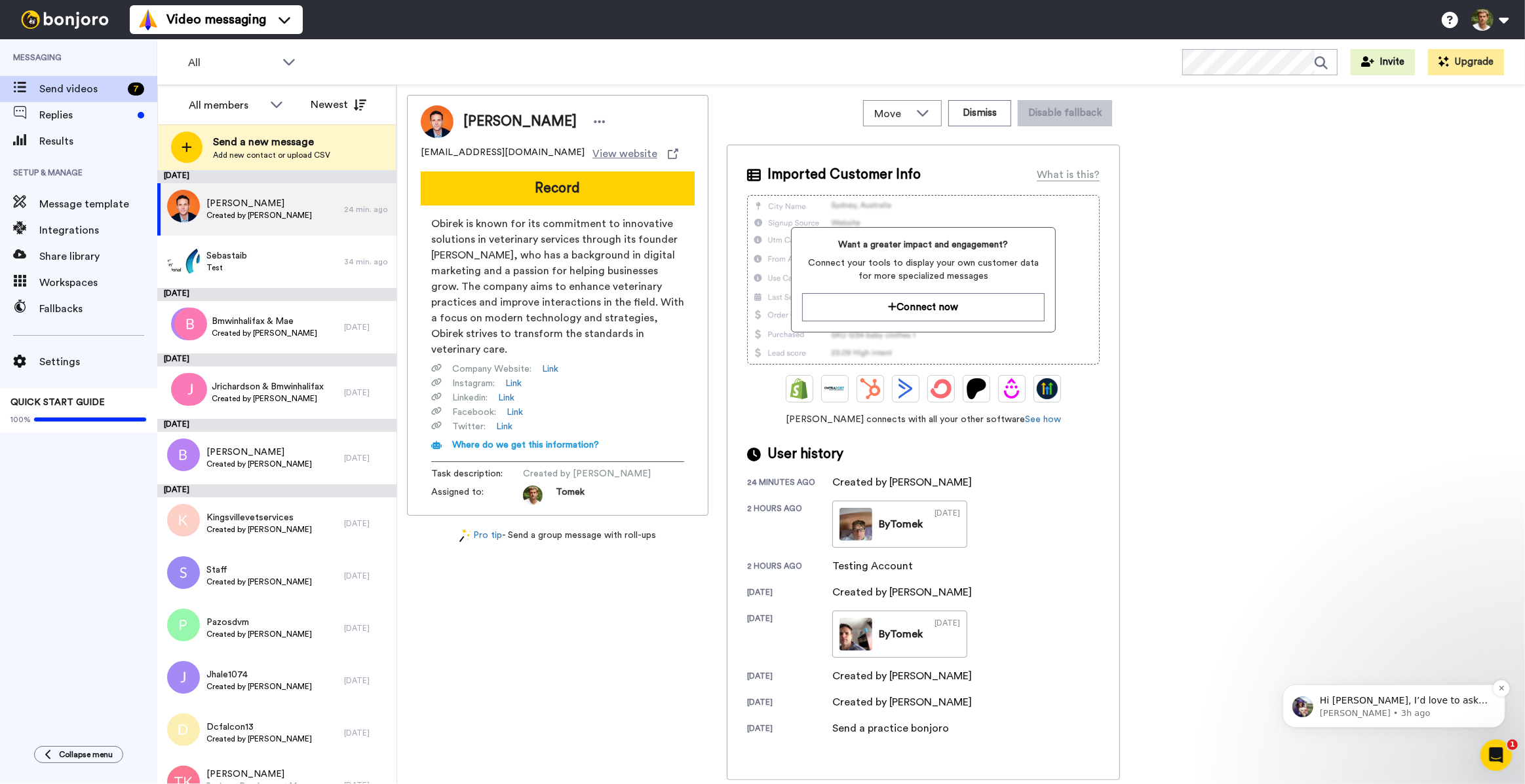
click at [1425, 705] on p "Hi Tomek, I’d love to ask you a quick question: If Bonjoro could introduce a ne…" at bounding box center [1403, 701] width 169 height 13
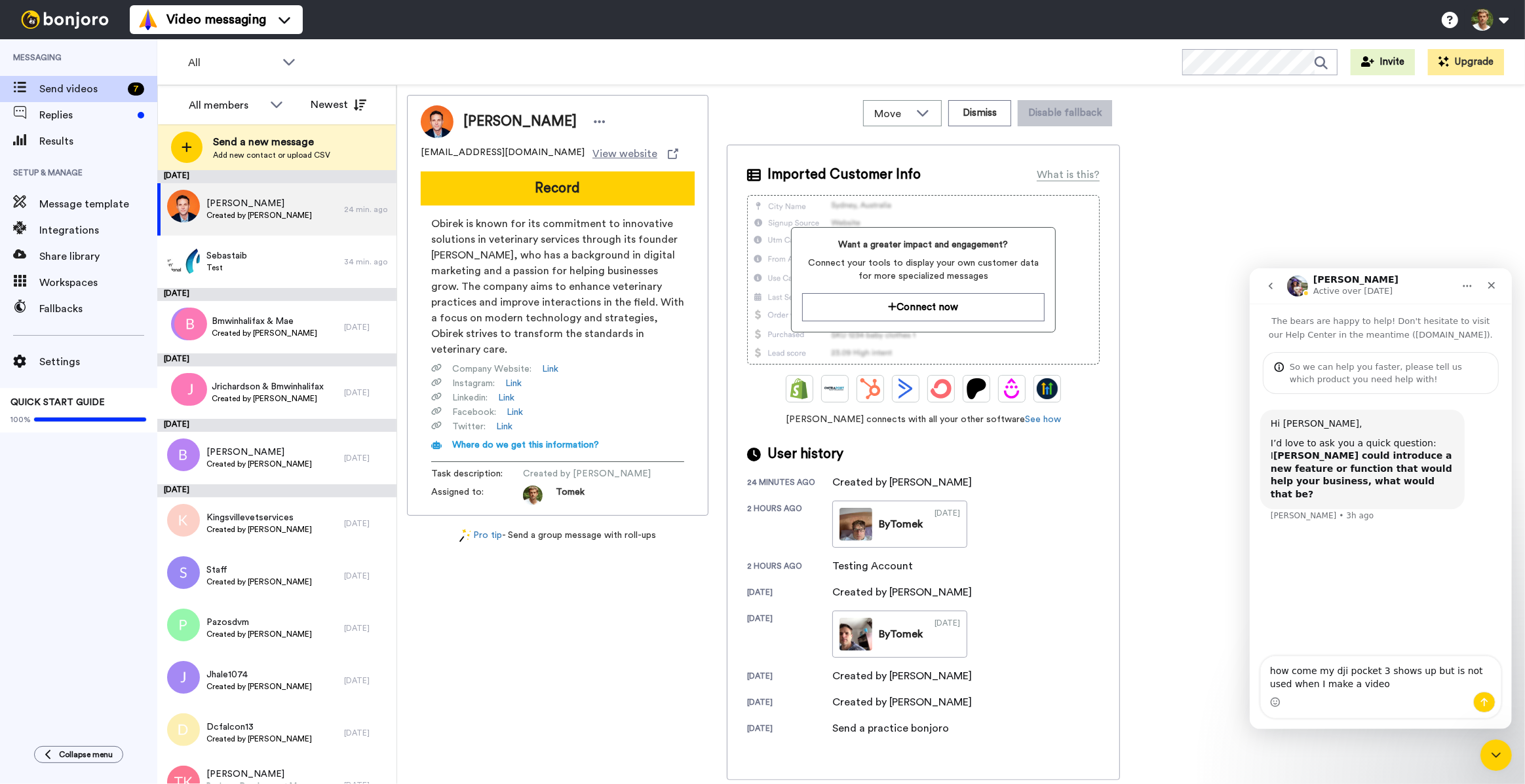
type textarea "how come my dji pocket 3 shows up but is not used when I make a video?"
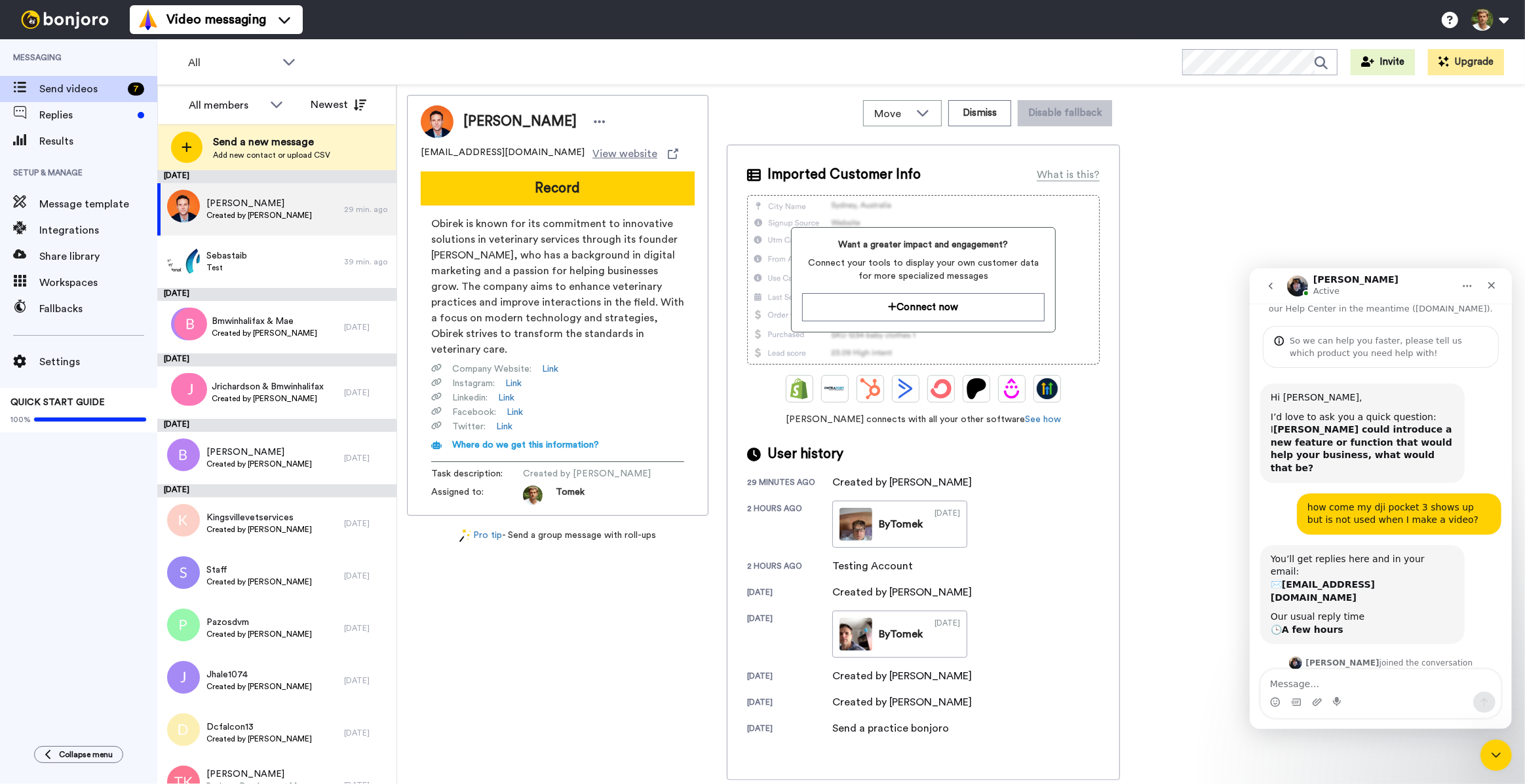
scroll to position [71, 0]
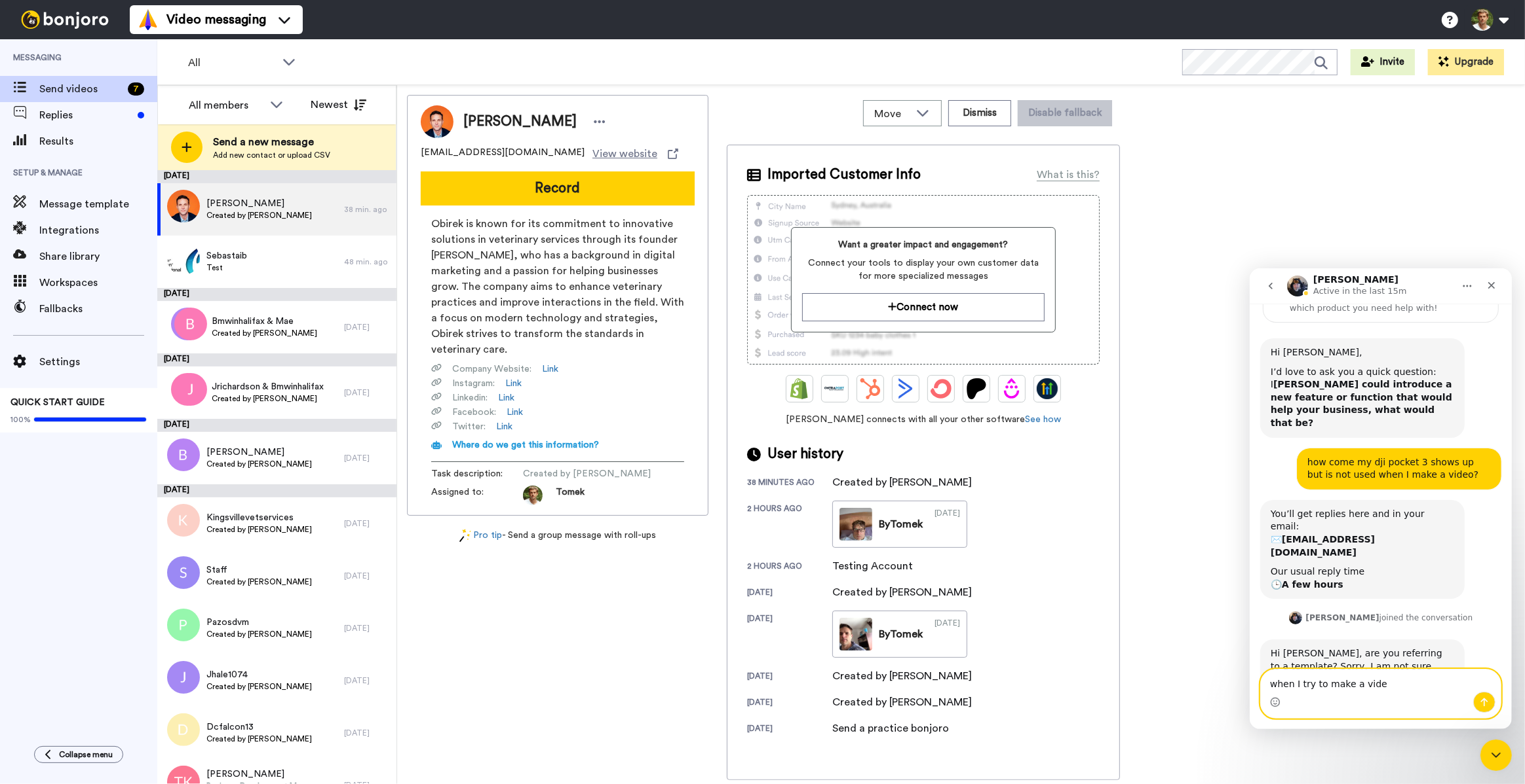
type textarea "when I try to make a video"
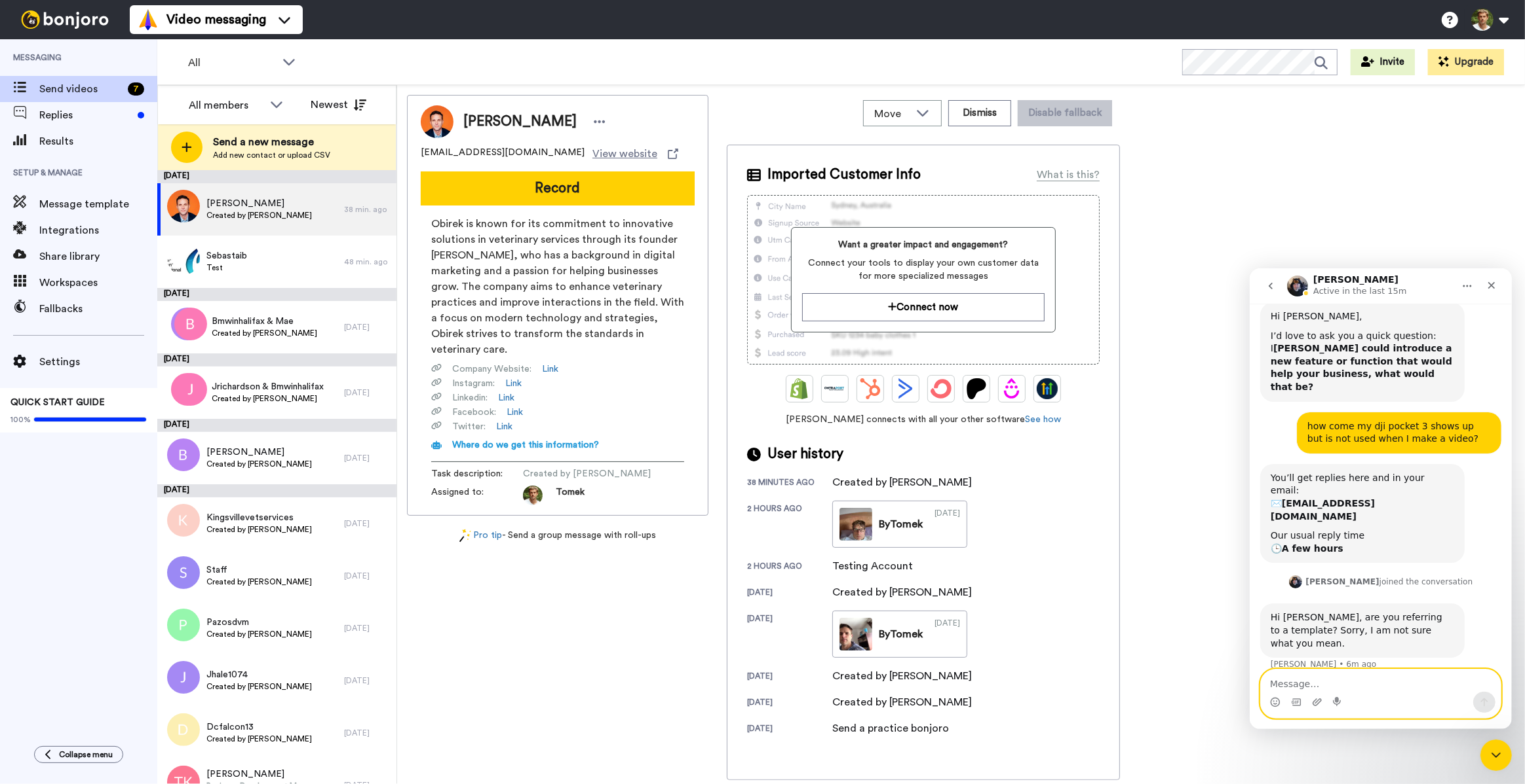
scroll to position [110, 0]
type textarea "it shows I can pick the pocket camera"
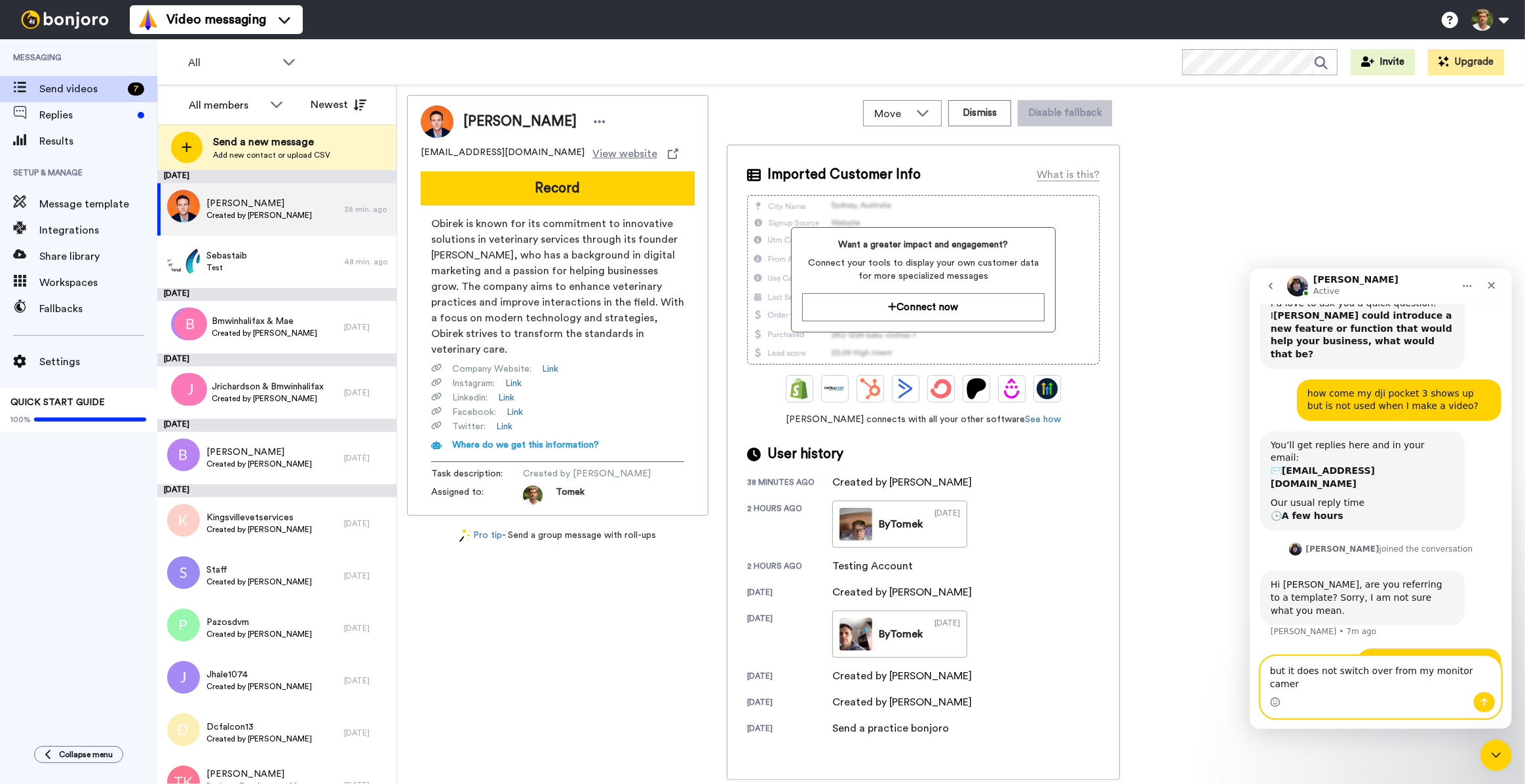
type textarea "but it does not switch over from my monitor camera"
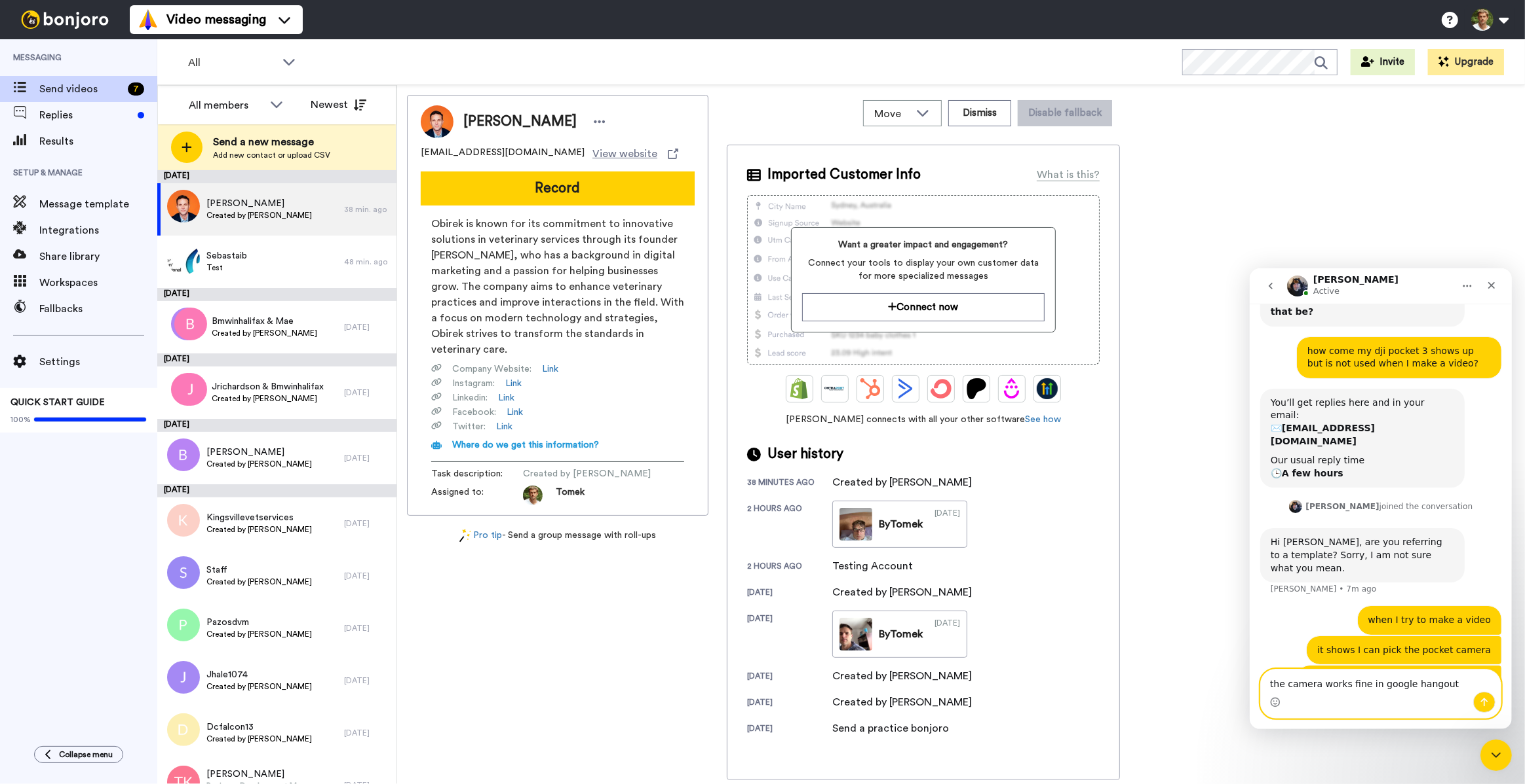
type textarea "the camera works fine in google hangouts"
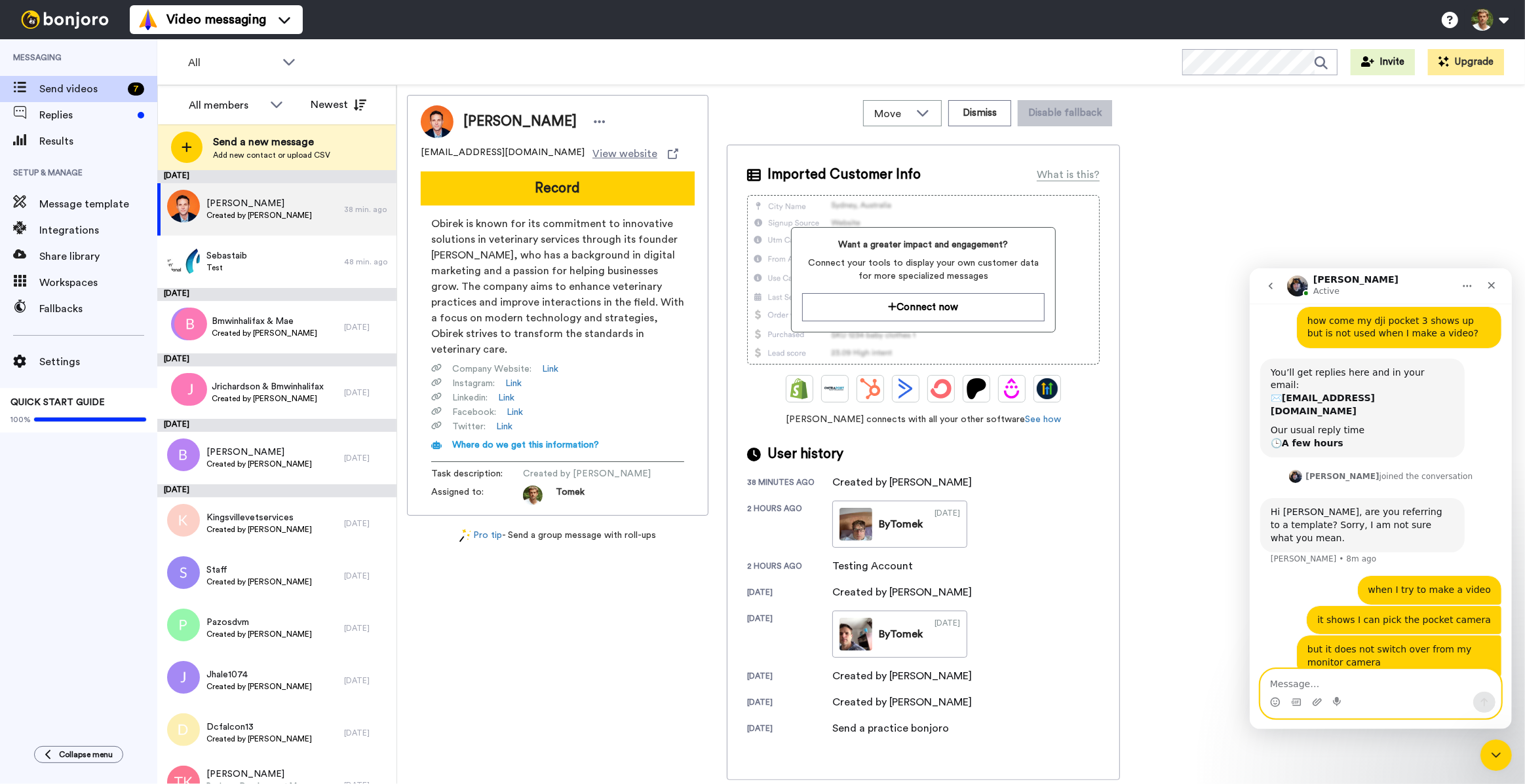
scroll to position [263, 0]
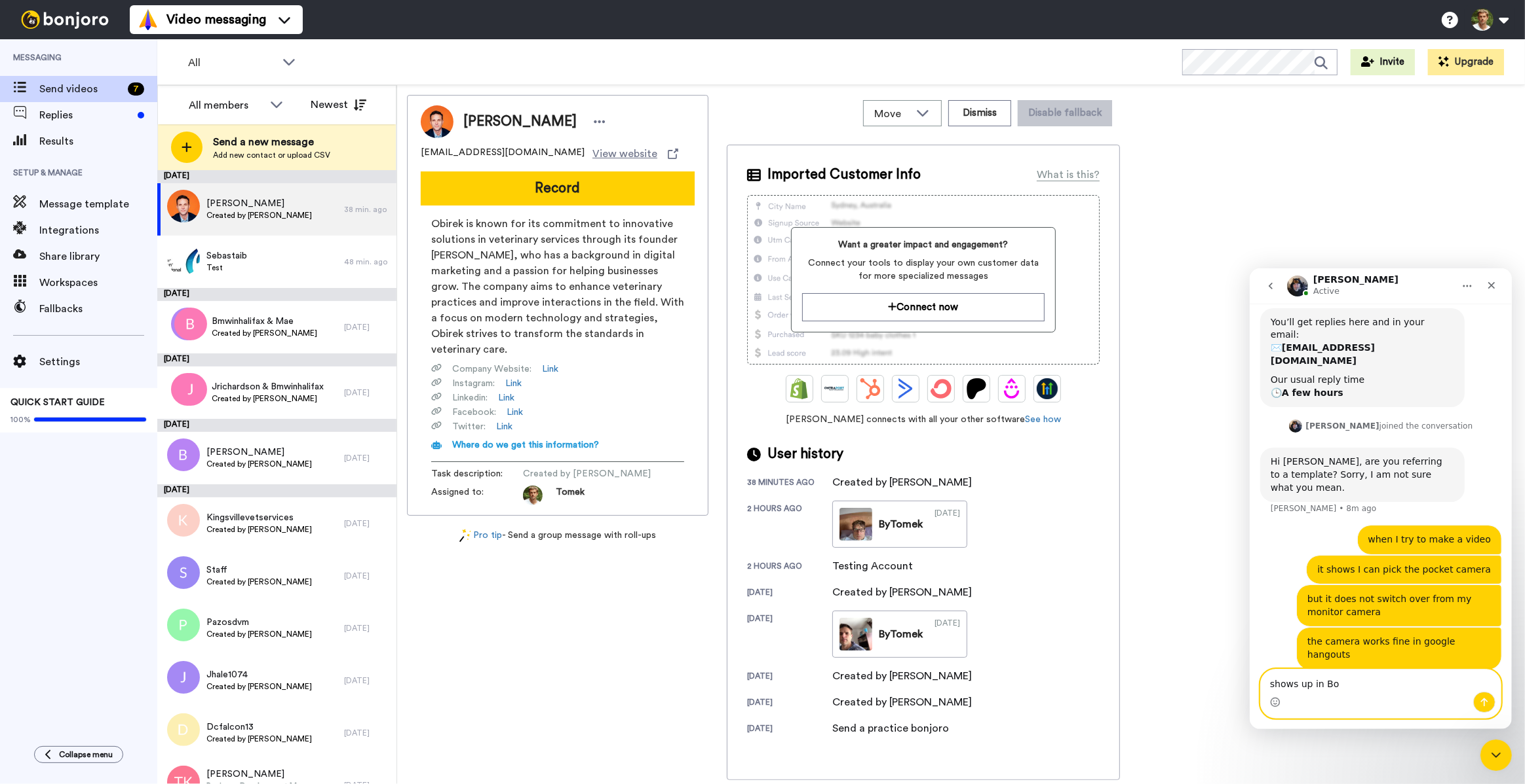
type textarea "shows up in Bon"
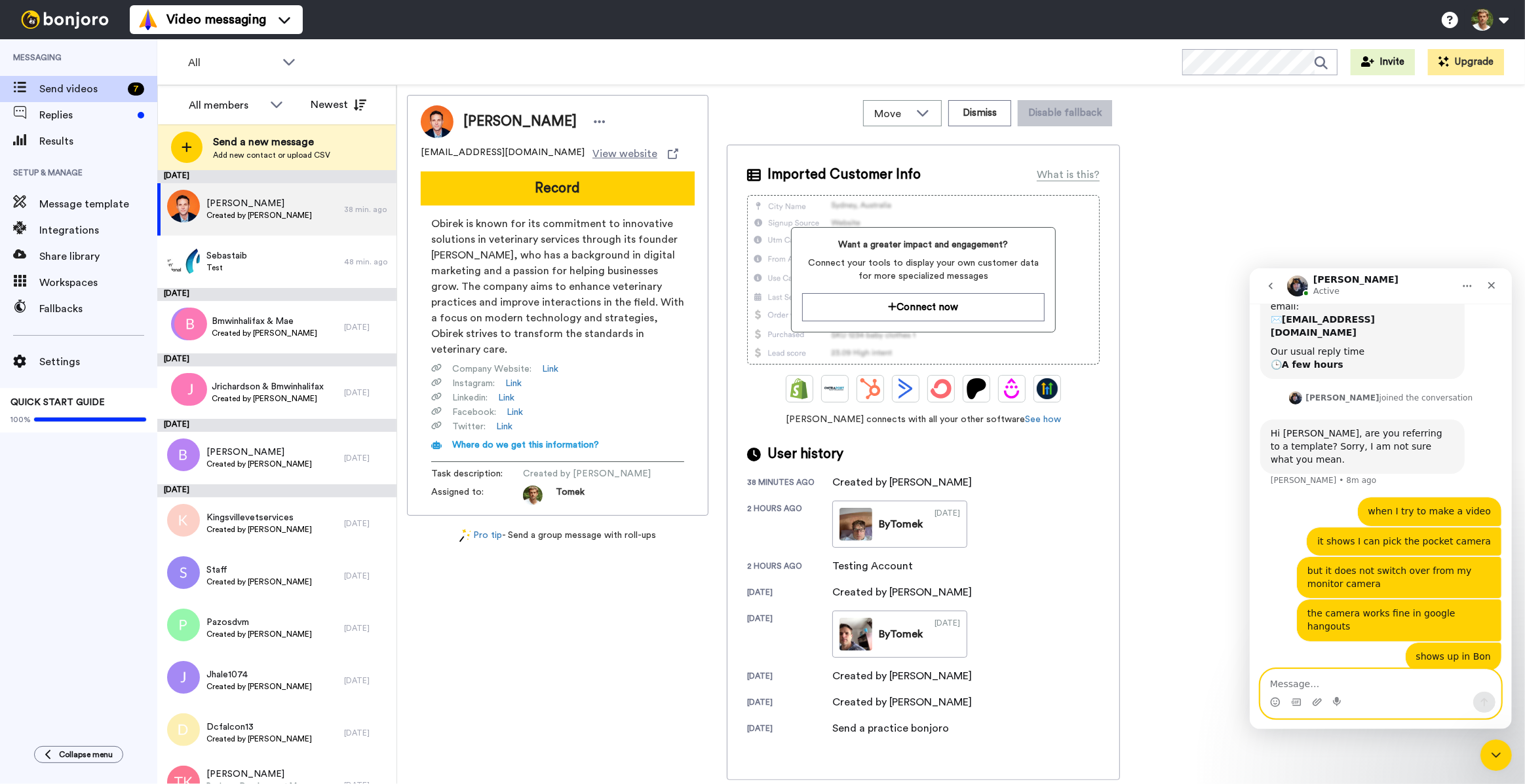
scroll to position [292, 0]
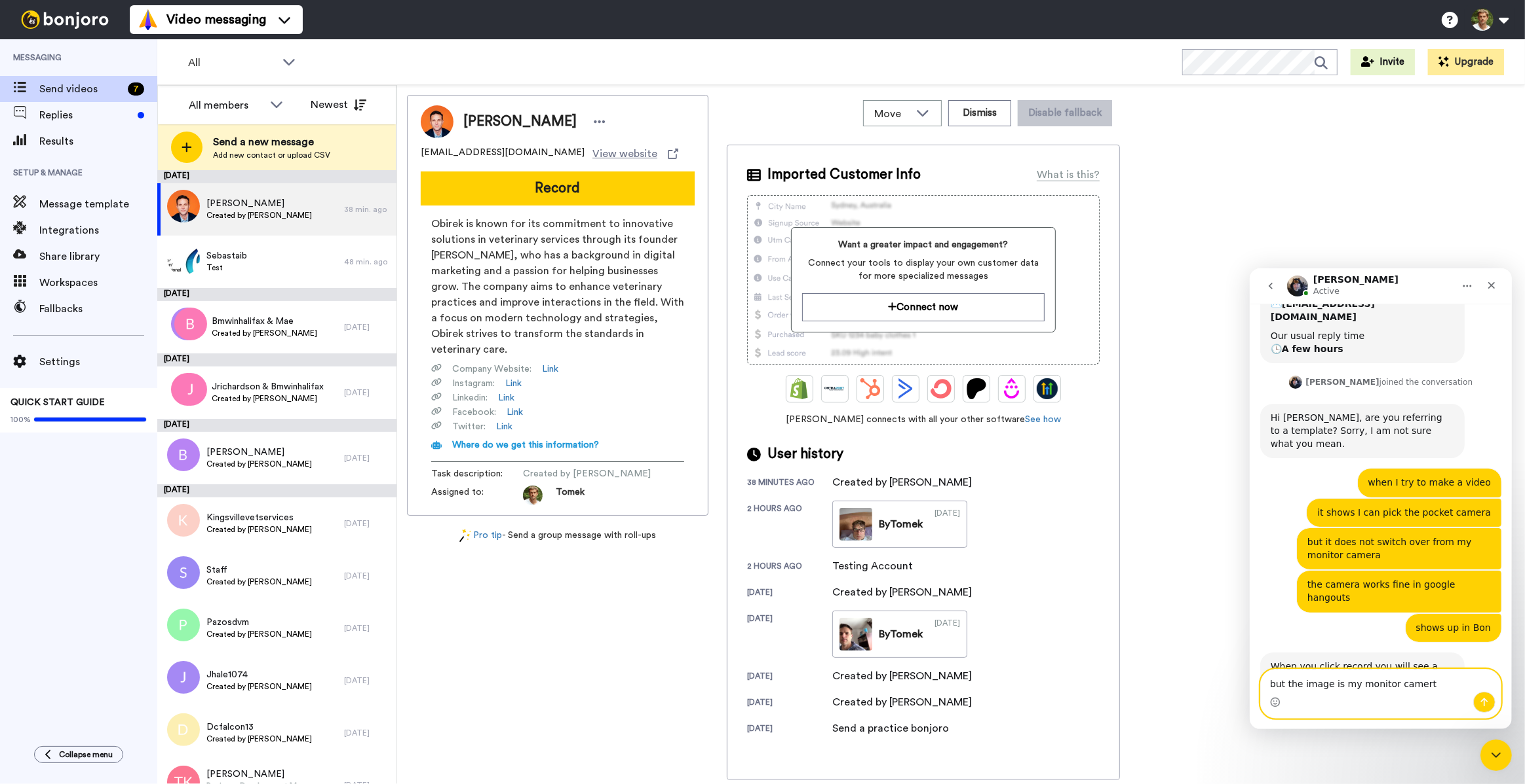
type textarea "but the image is my monitor camerta"
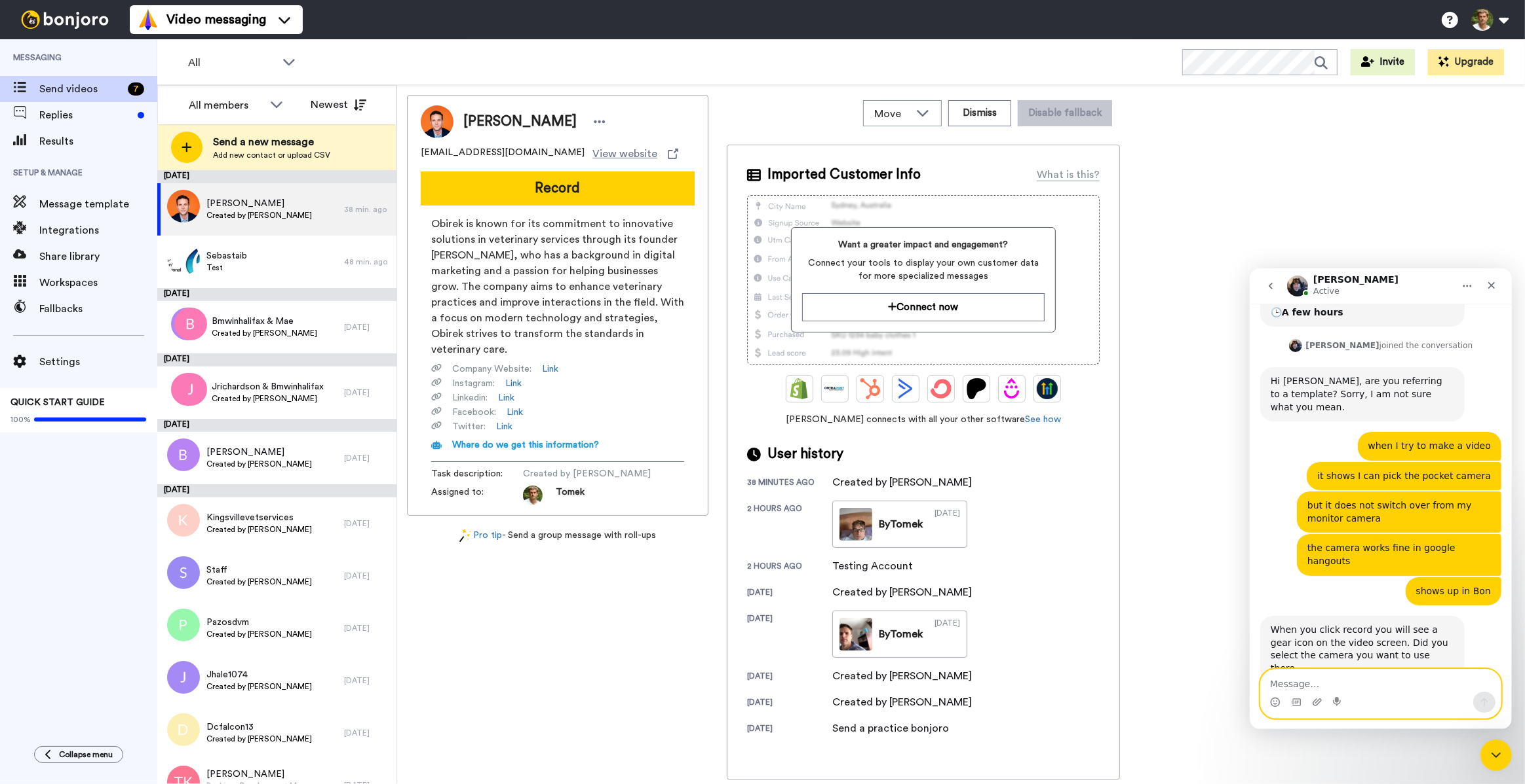
scroll to position [347, 0]
type textarea "yes]"
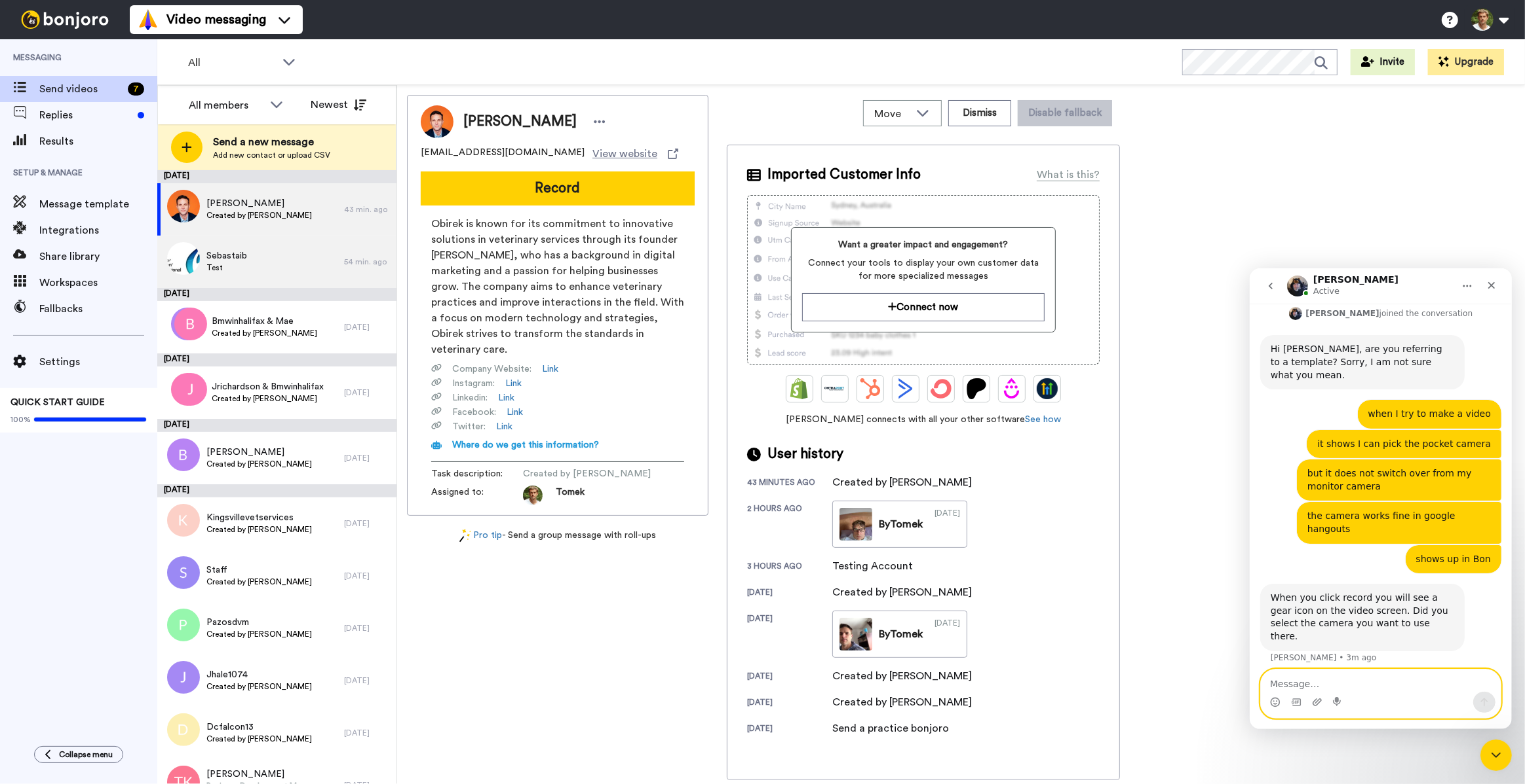
scroll to position [427, 0]
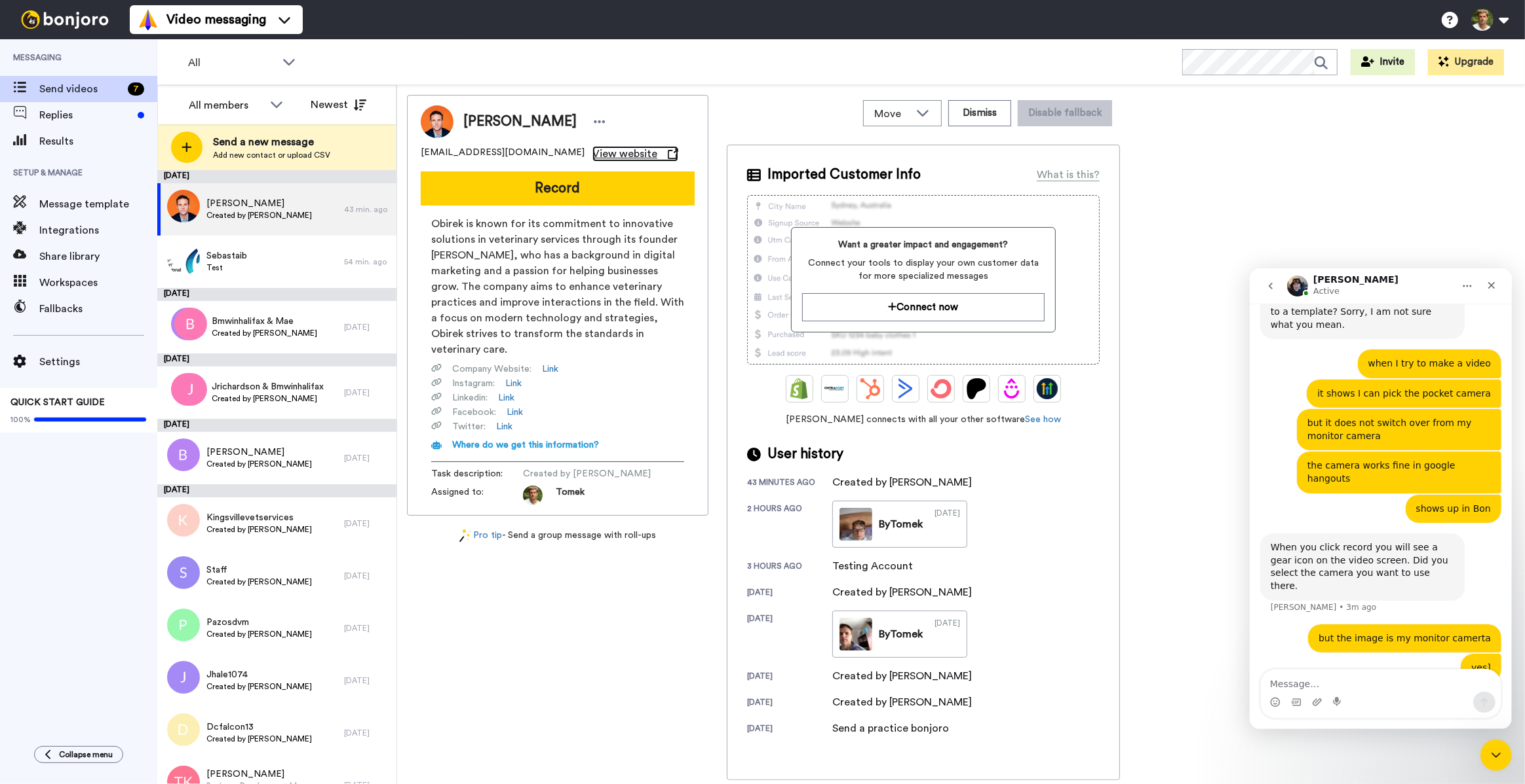
click at [592, 153] on span "View website" at bounding box center [625, 154] width 65 height 16
click at [79, 117] on span "Replies" at bounding box center [86, 115] width 93 height 16
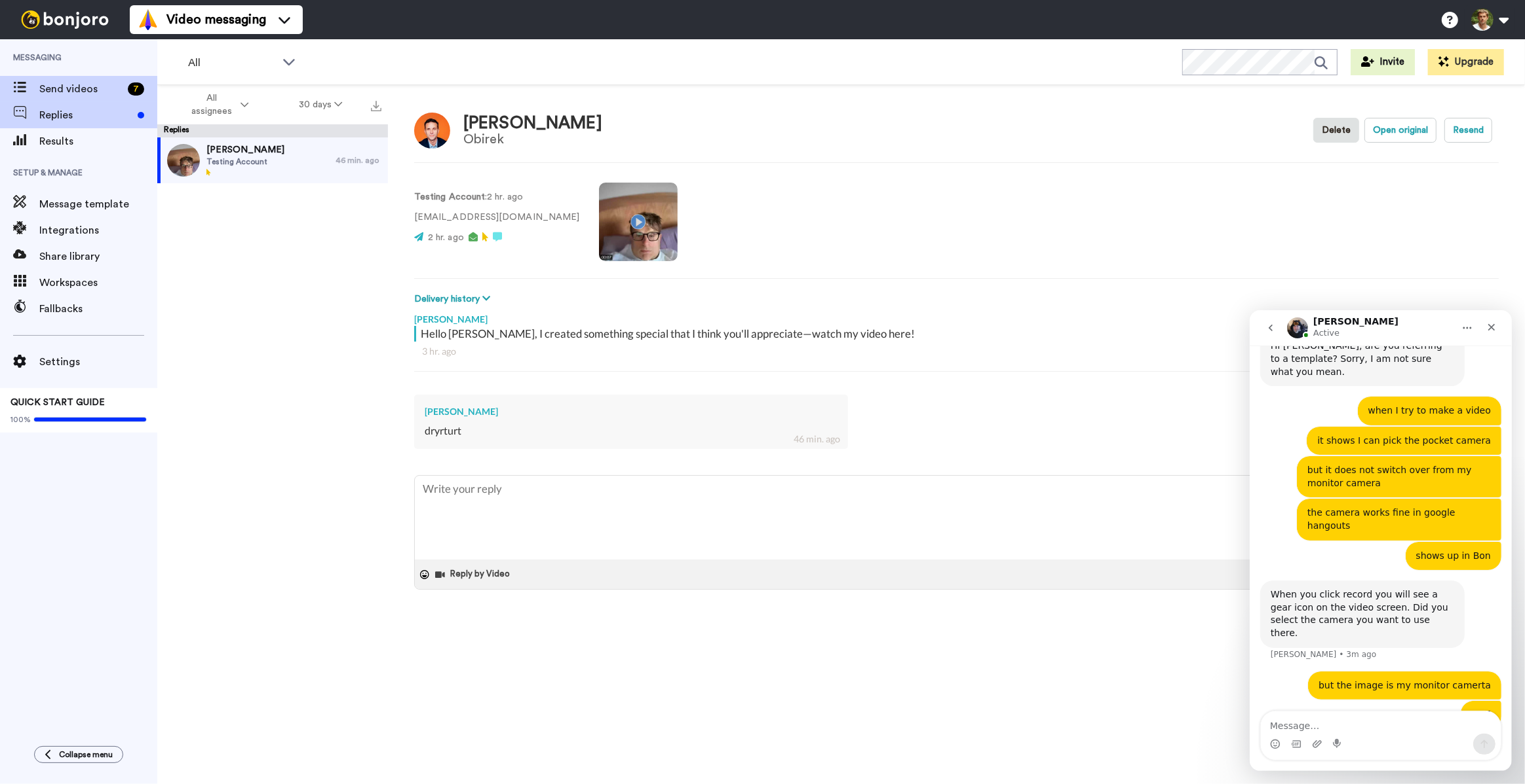
scroll to position [427, 0]
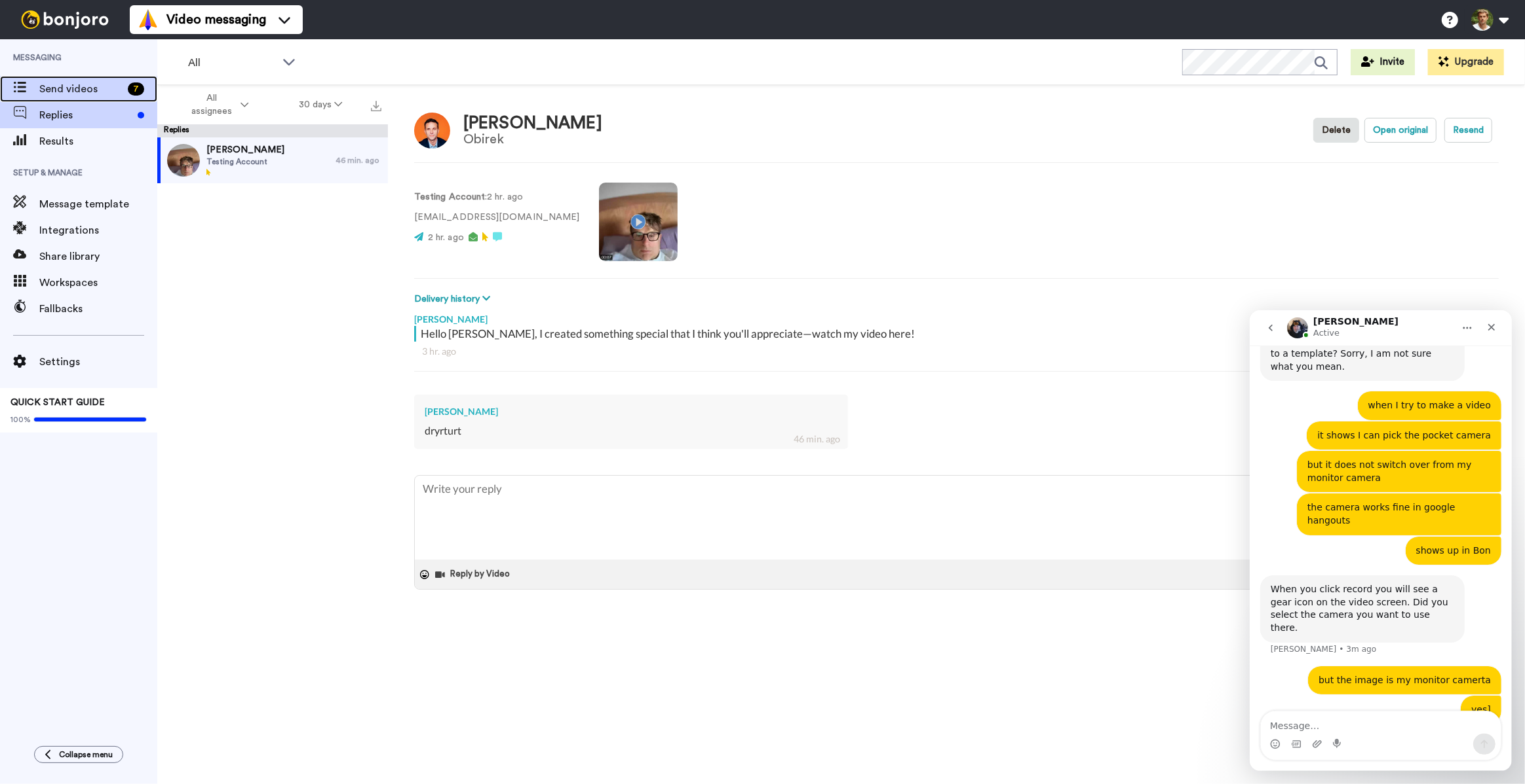
click at [76, 86] on span "Send videos" at bounding box center [81, 89] width 83 height 16
type textarea "x"
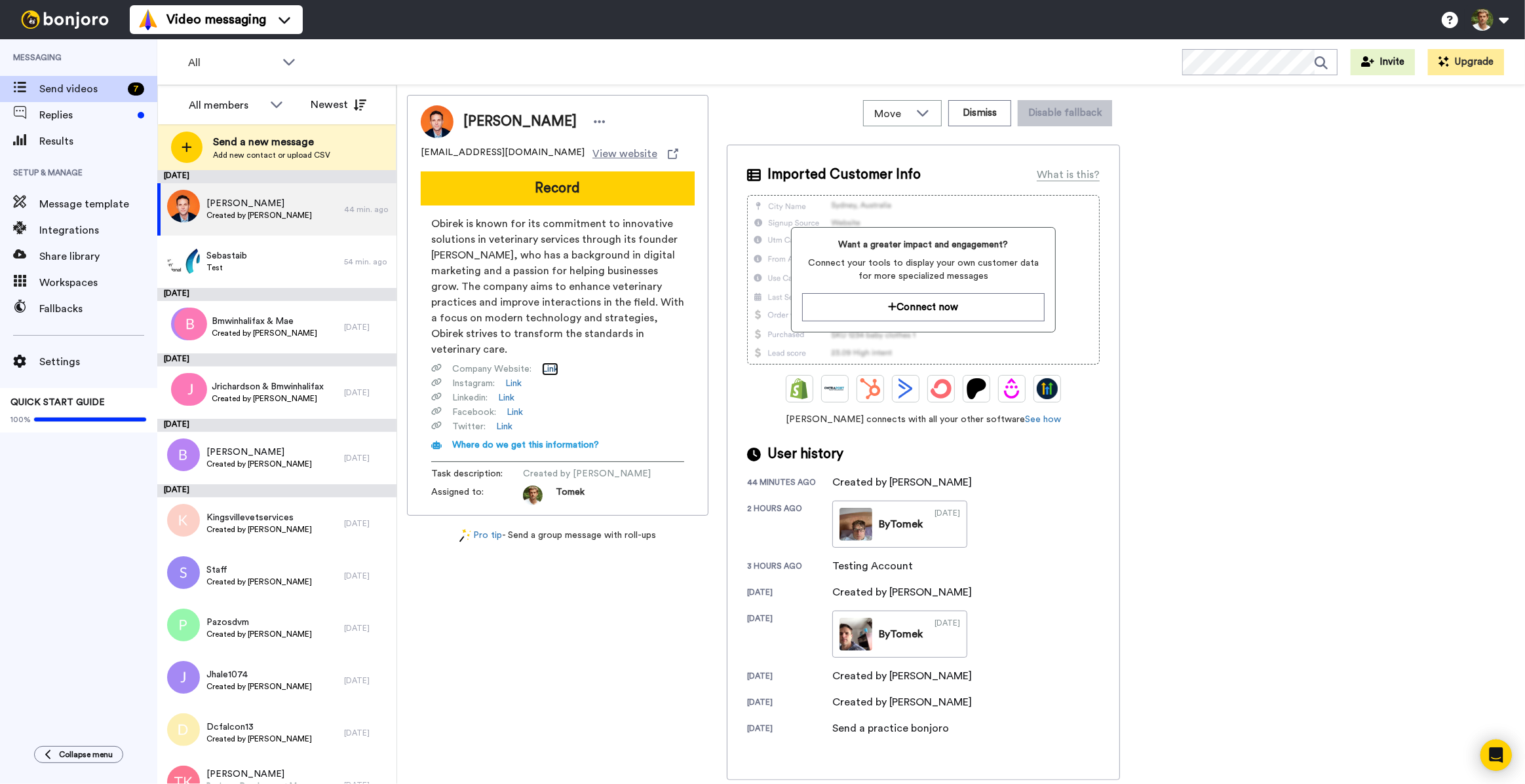
click at [554, 363] on link "Link" at bounding box center [550, 369] width 17 height 13
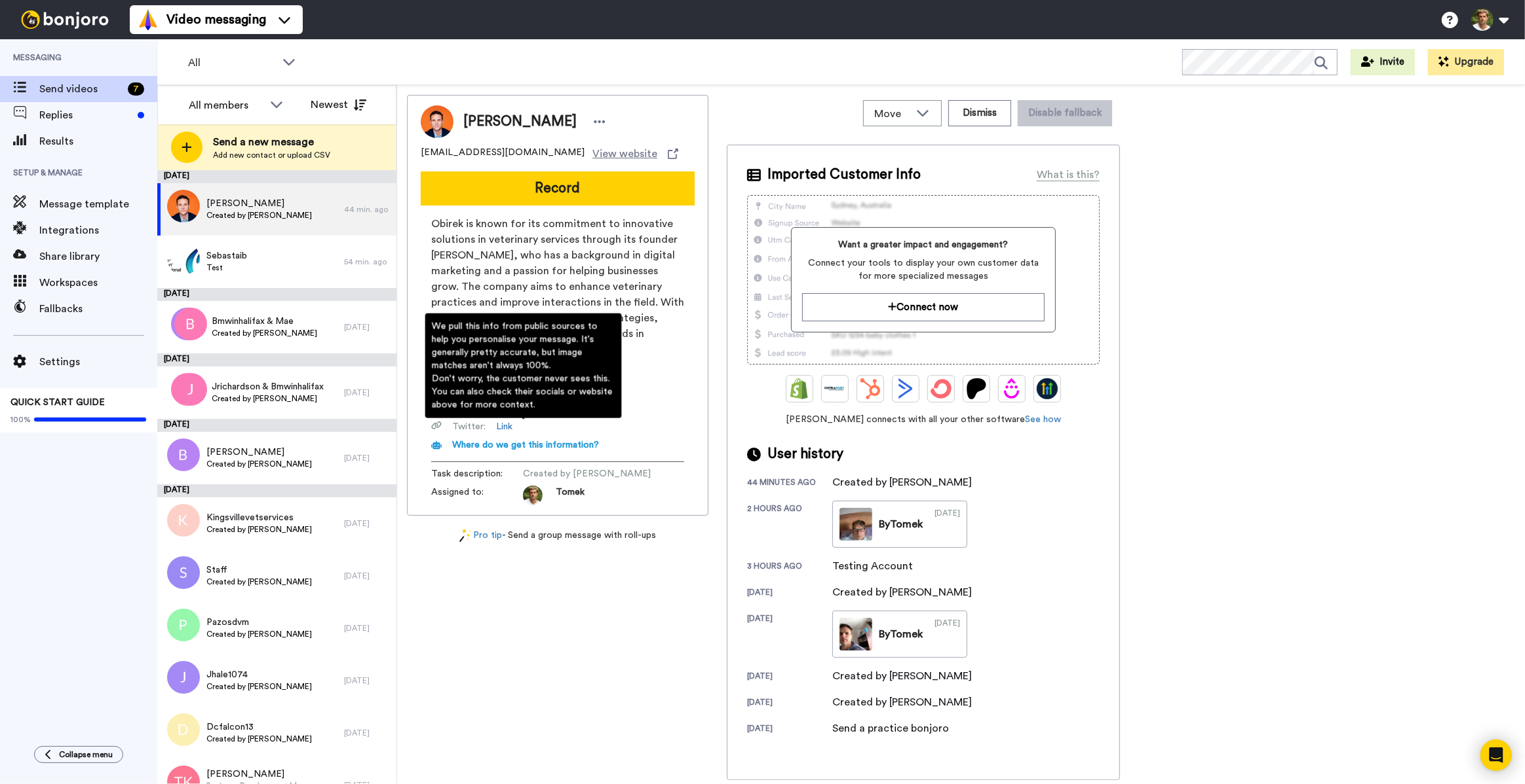
click at [501, 441] on span "Where do we get this information?" at bounding box center [525, 445] width 147 height 9
click at [502, 441] on span "Where do we get this information?" at bounding box center [525, 445] width 147 height 9
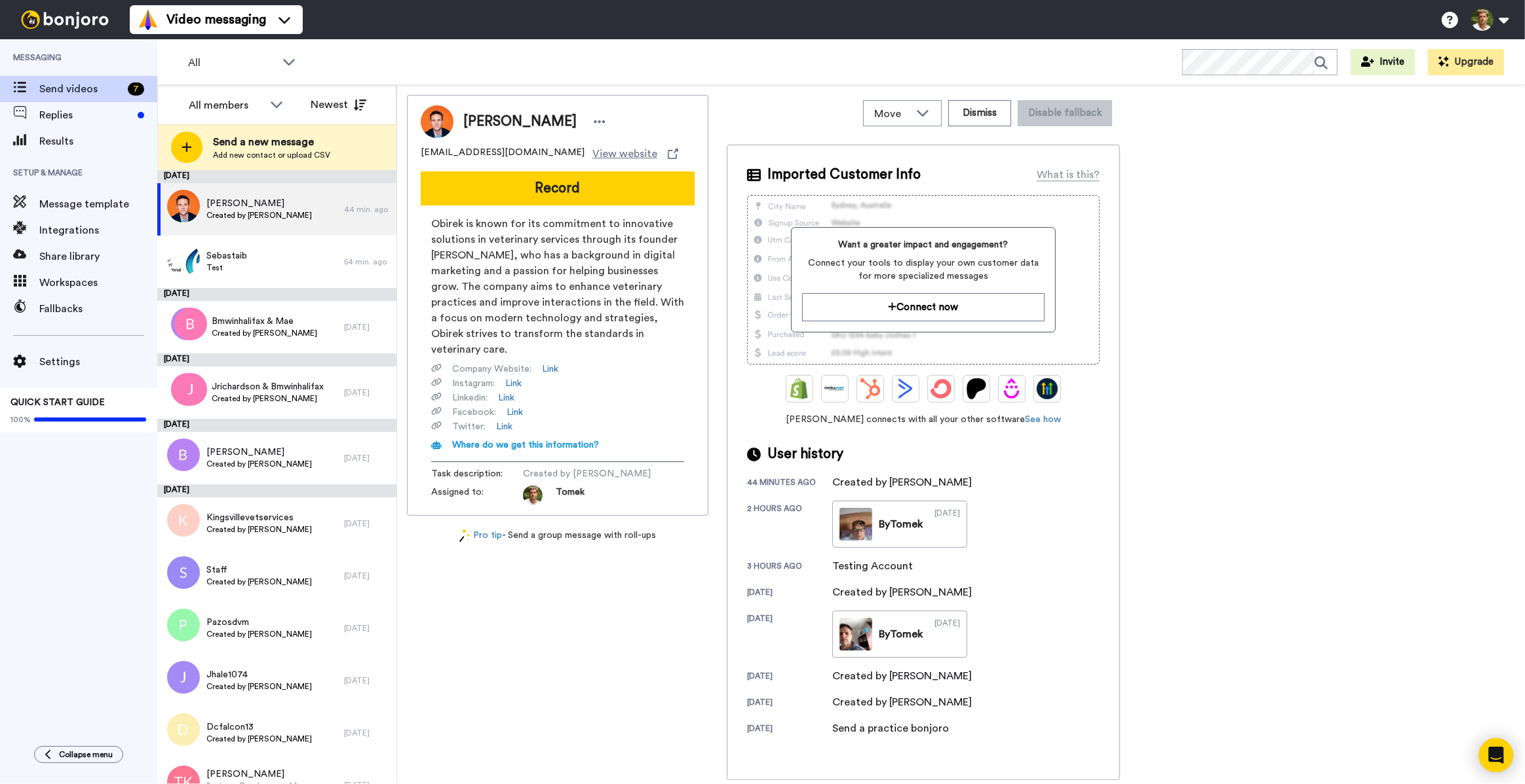
click at [1496, 751] on icon "Open Intercom Messenger" at bounding box center [1495, 755] width 15 height 17
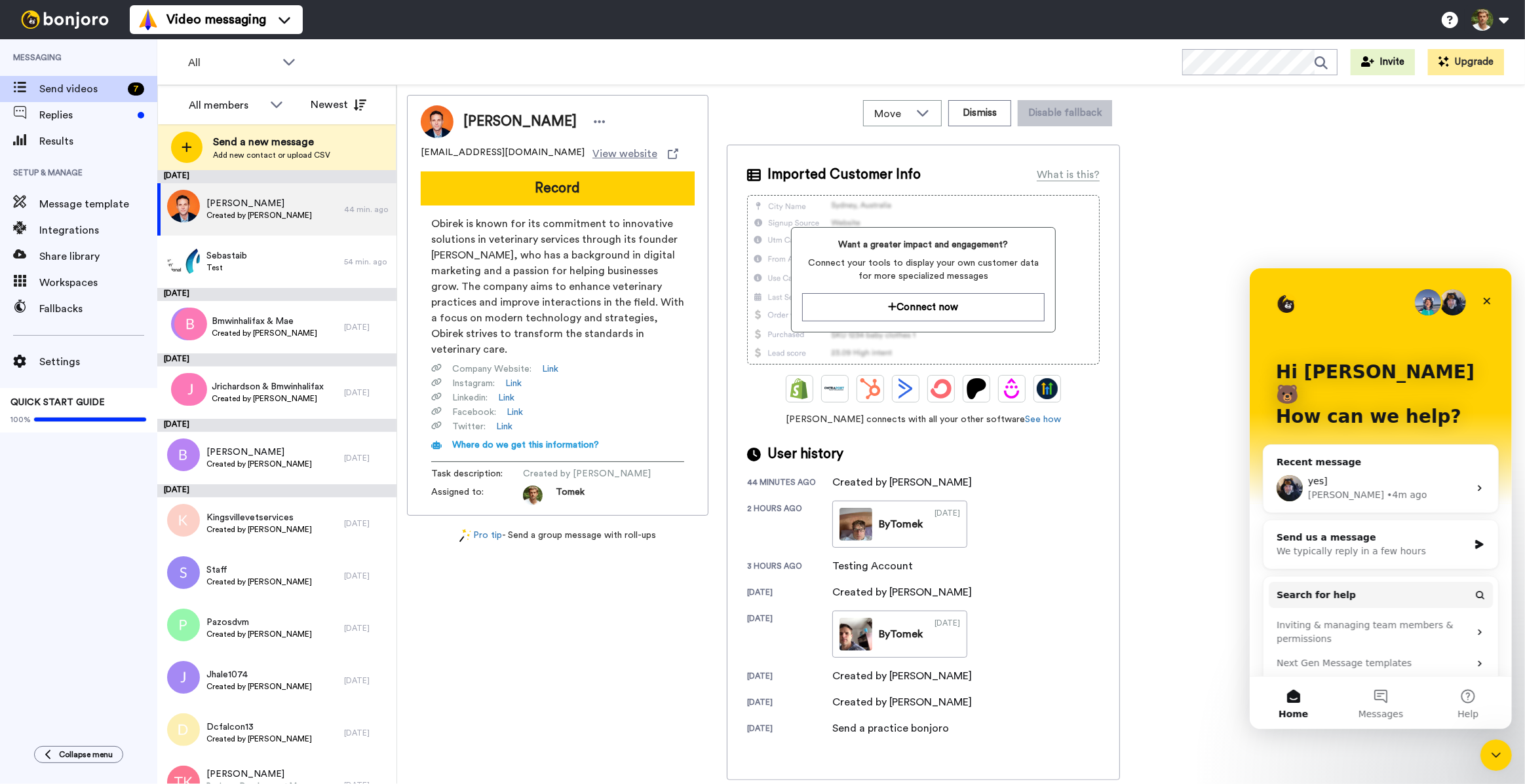
click at [1406, 464] on div "yes] Johann • 4m ago" at bounding box center [1379, 487] width 235 height 48
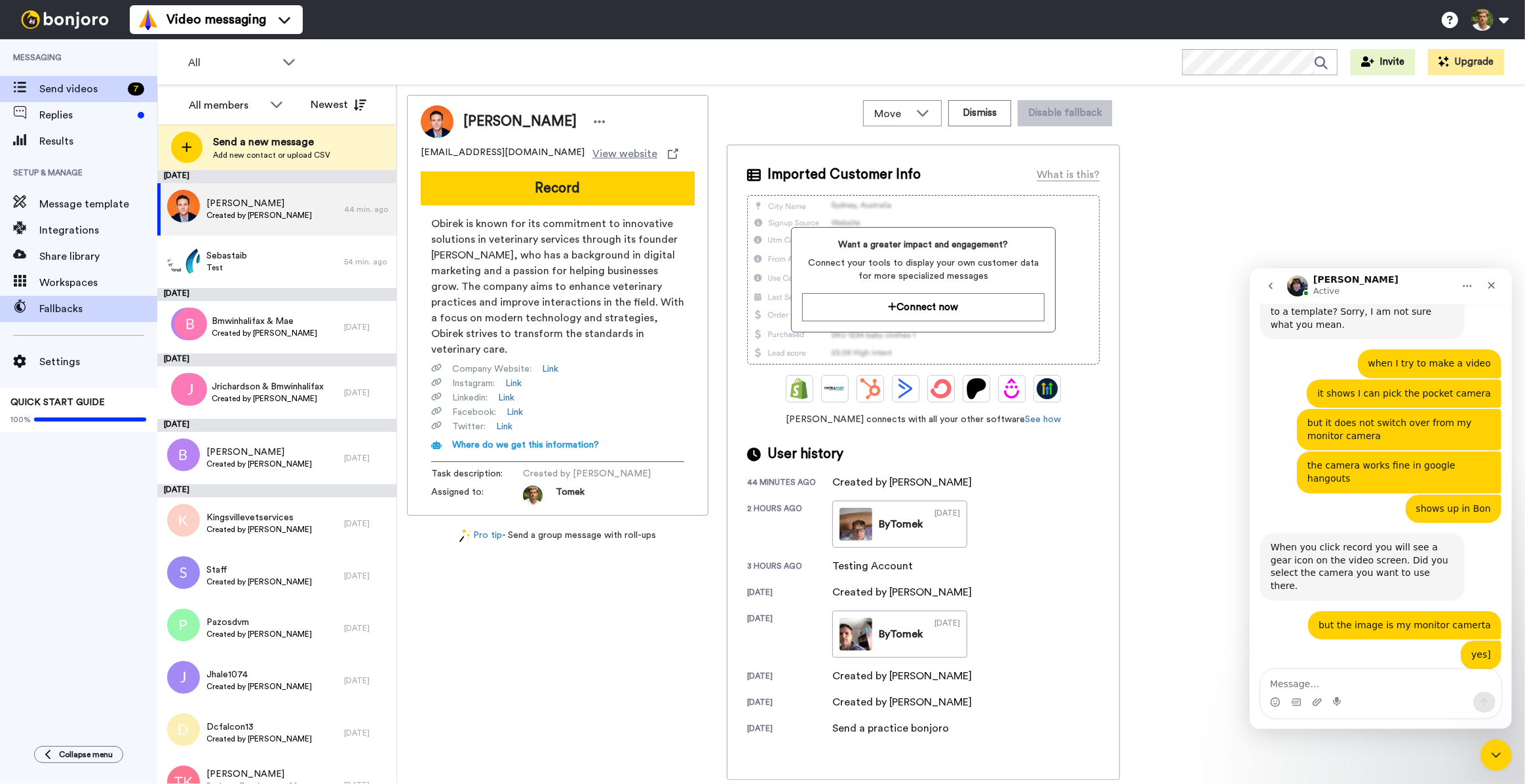
scroll to position [454, 0]
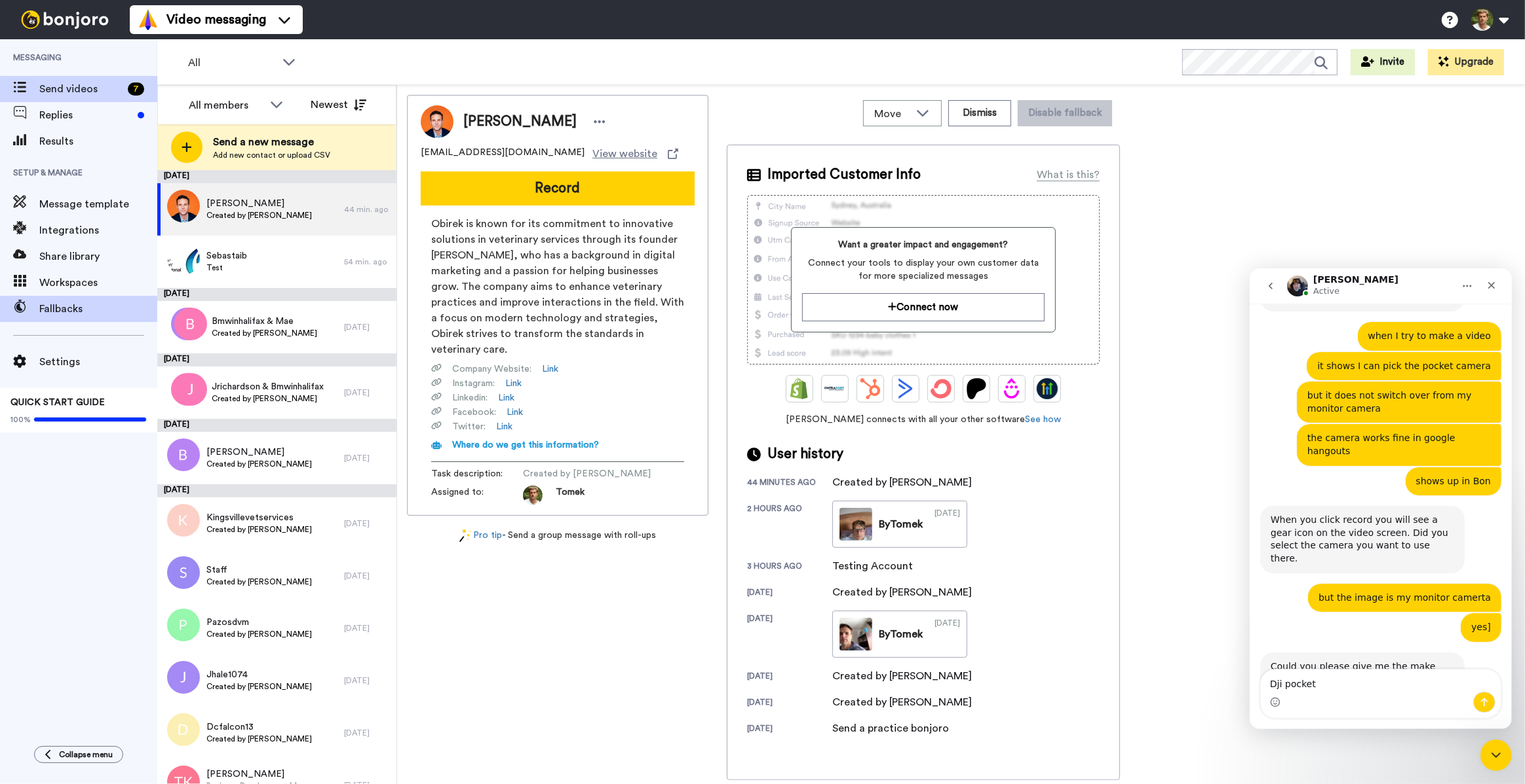
type textarea "Dji pocket 3"
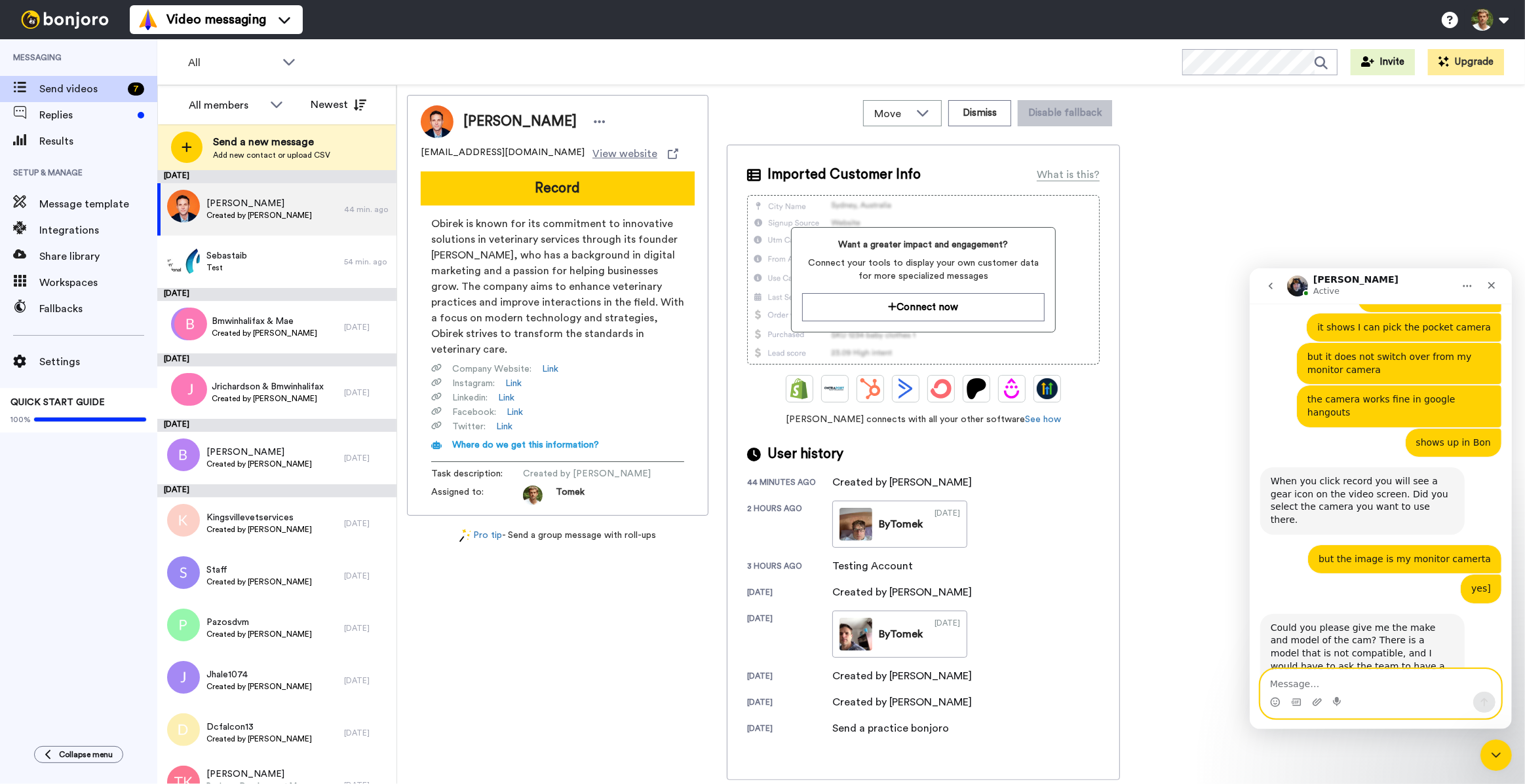
paste textarea "Paul Gérin"
type textarea "Paul Gérin"
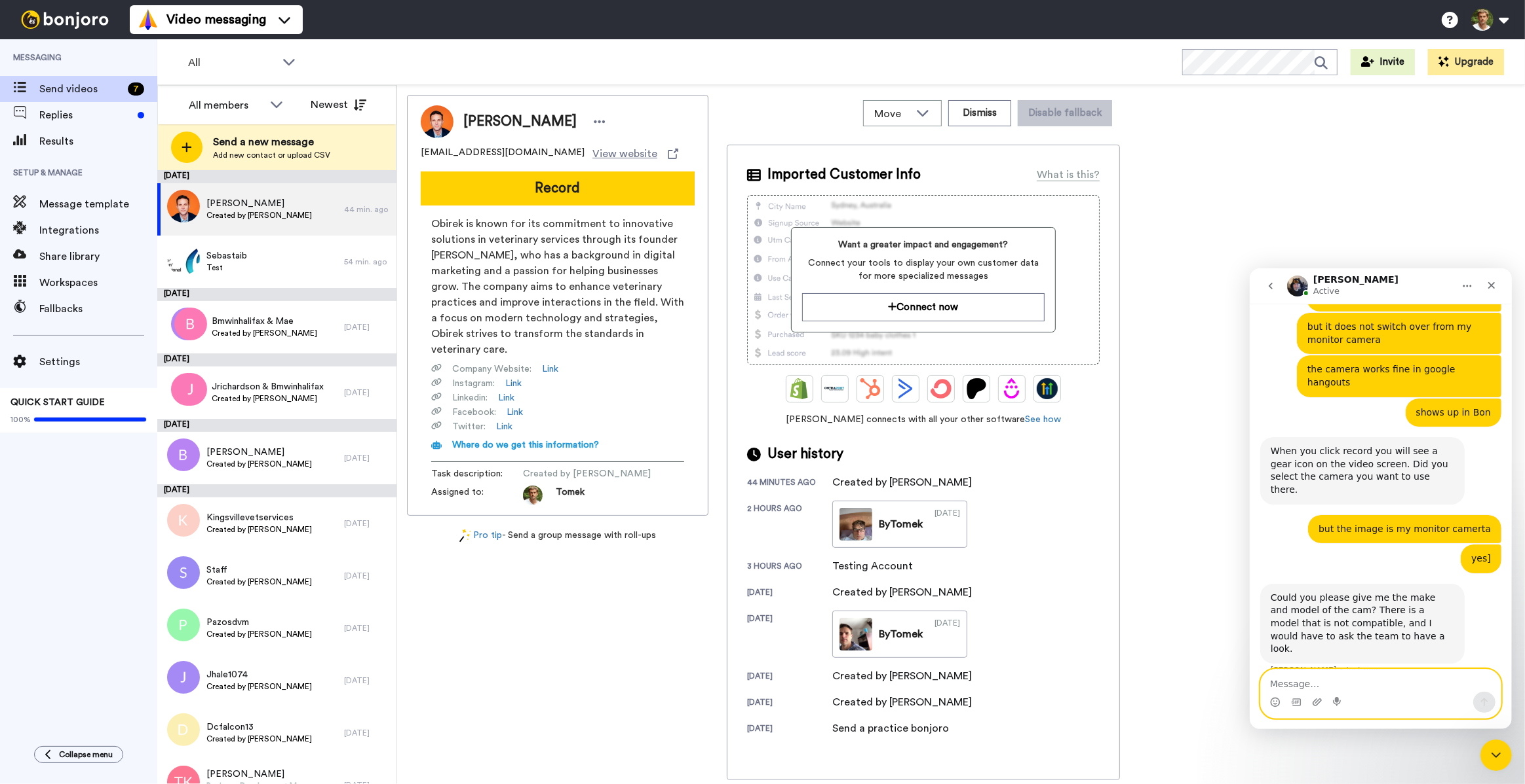
scroll to position [573, 0]
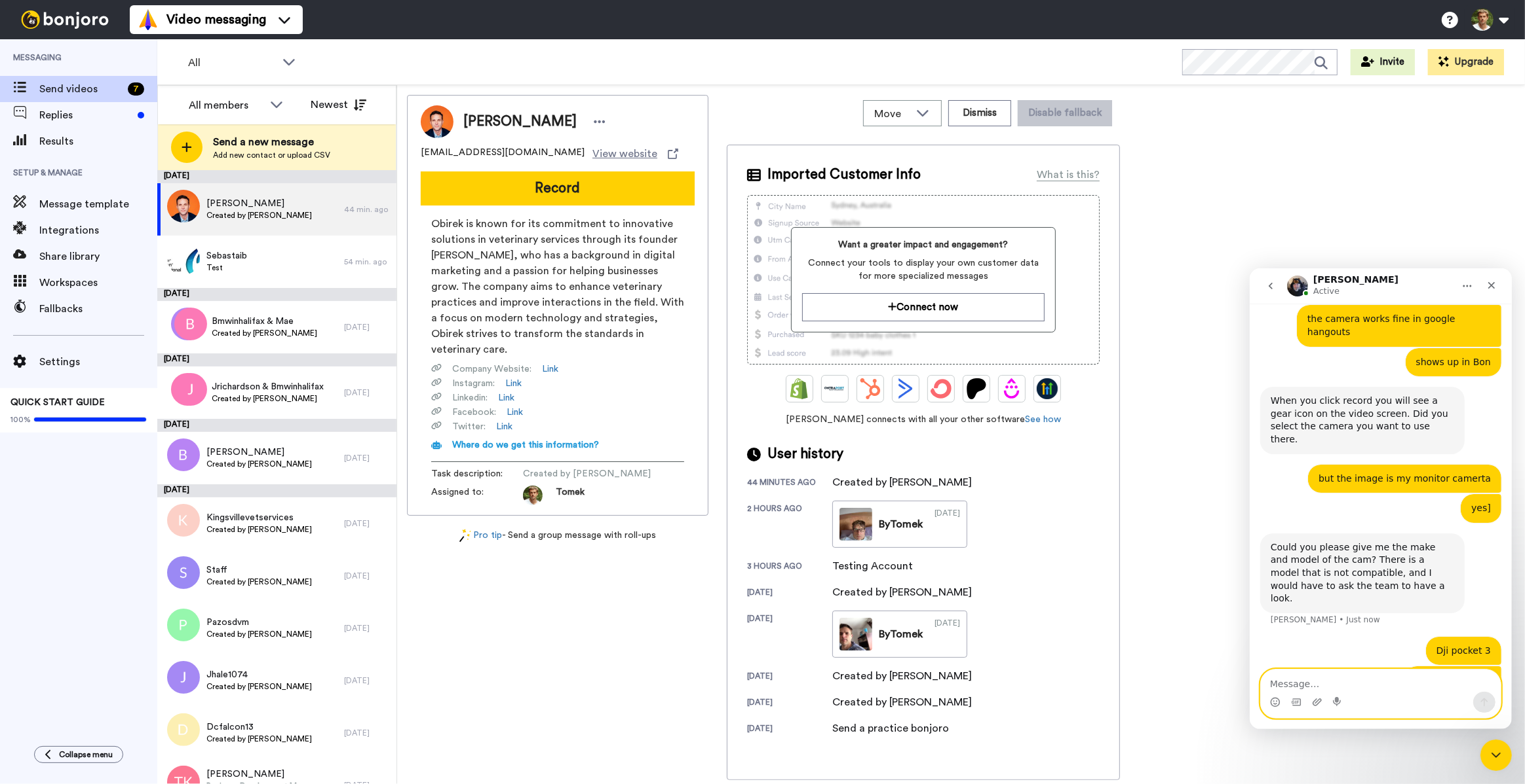
paste textarea "https://www.dji.com/ca/osmo-pocket-3"
type textarea "https://www.dji.com/ca/osmo-pocket-3"
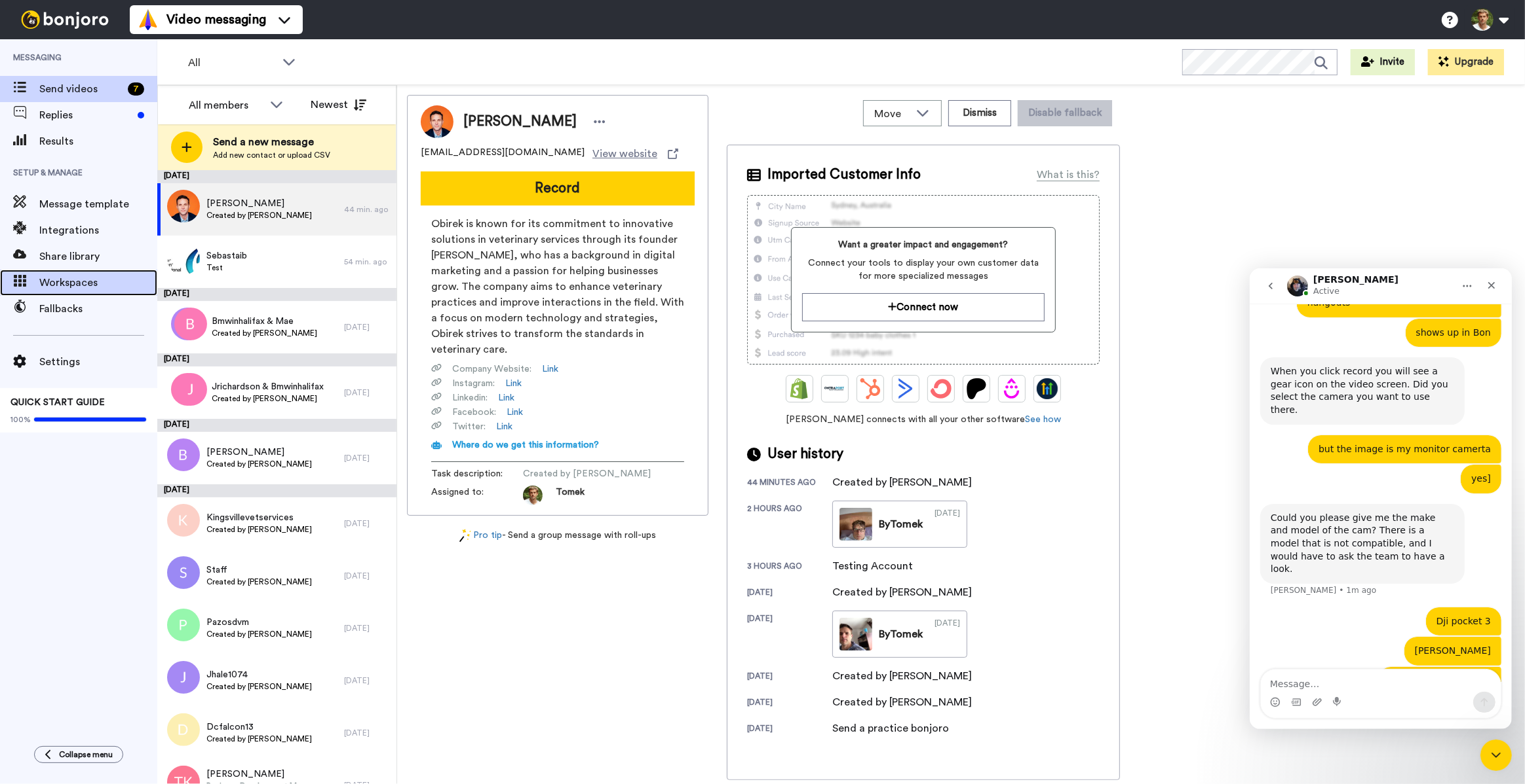
click at [63, 286] on span "Workspaces" at bounding box center [98, 283] width 118 height 16
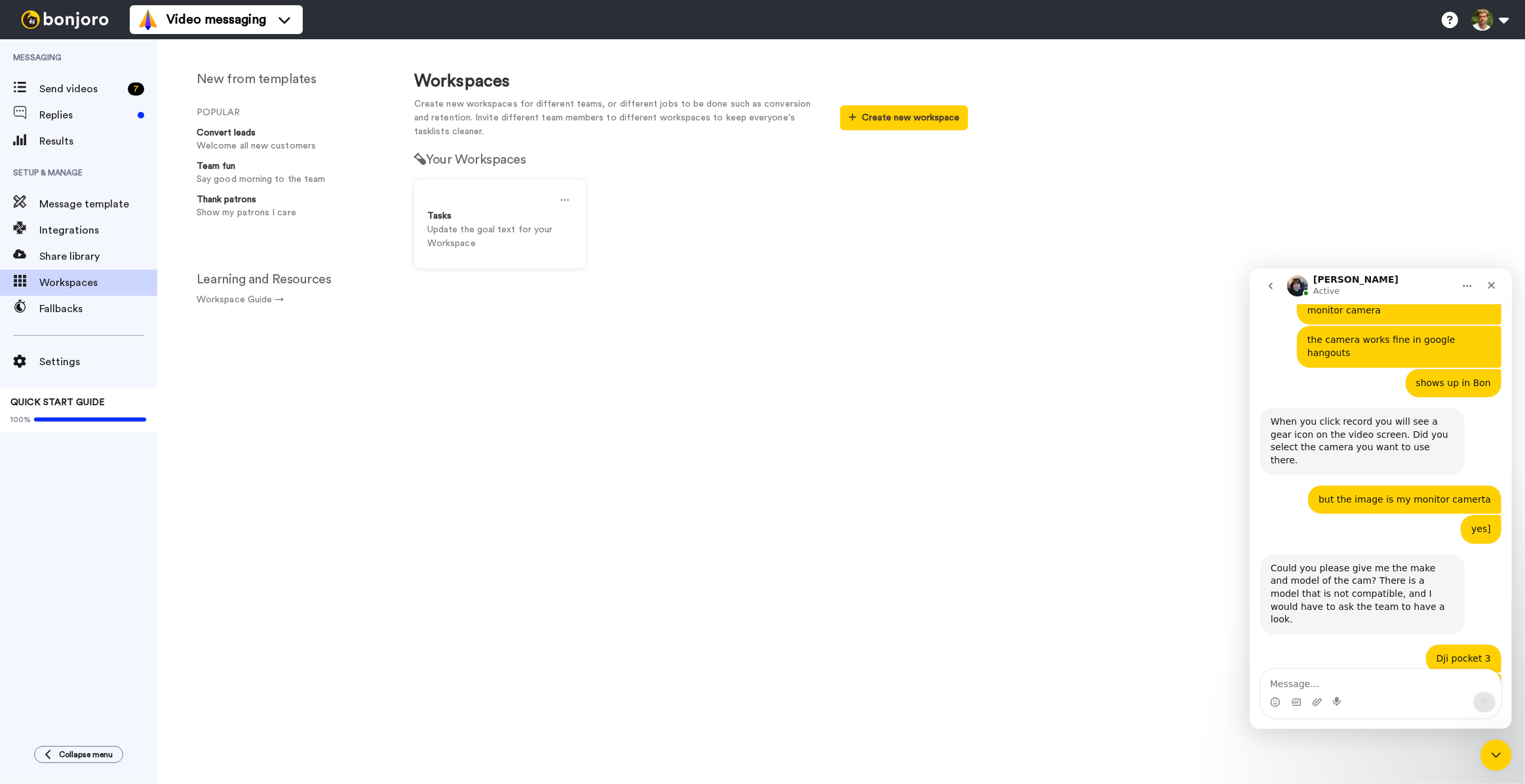
scroll to position [617, 0]
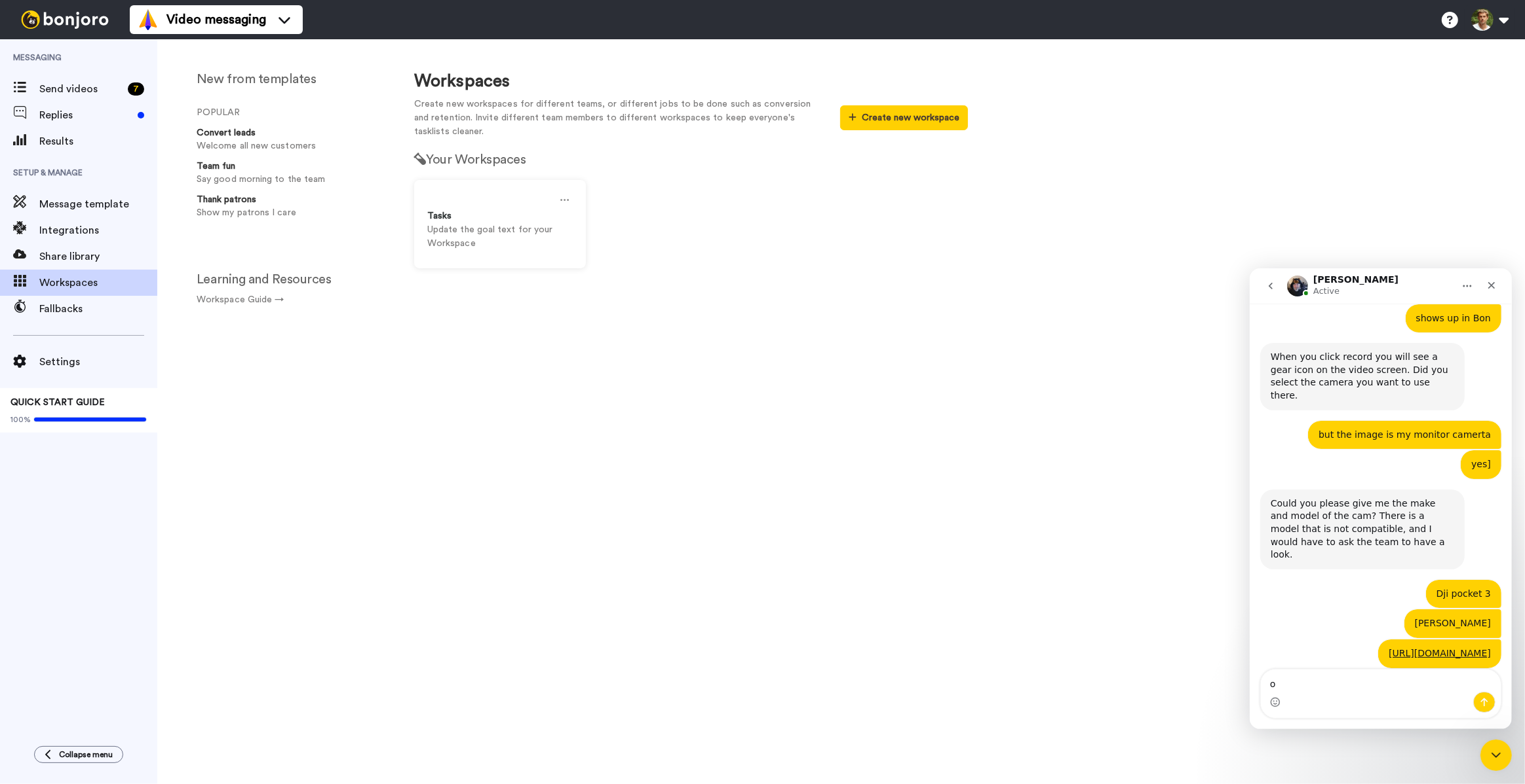
type textarea "ok"
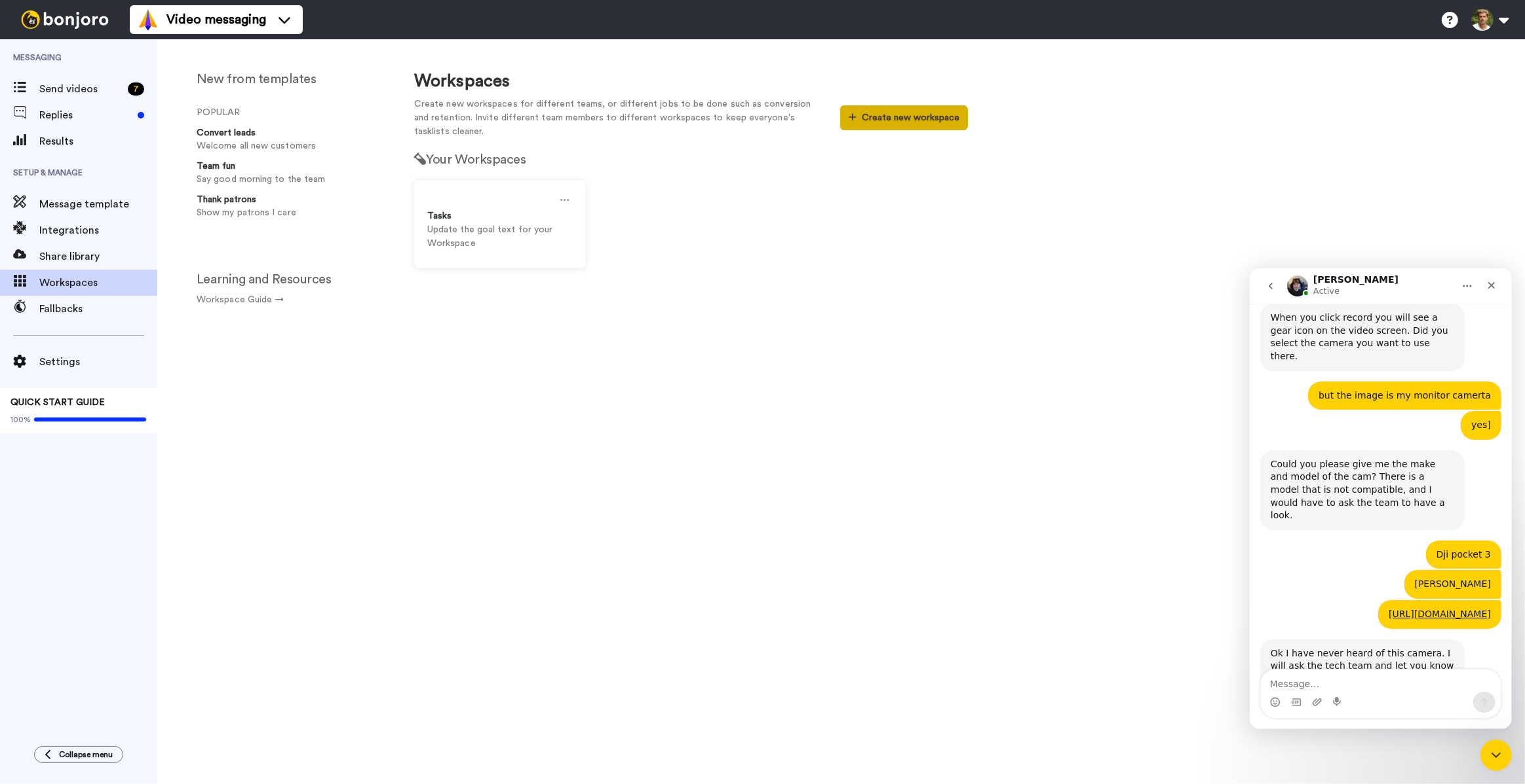
click at [899, 118] on button "Create new workspace" at bounding box center [903, 118] width 127 height 25
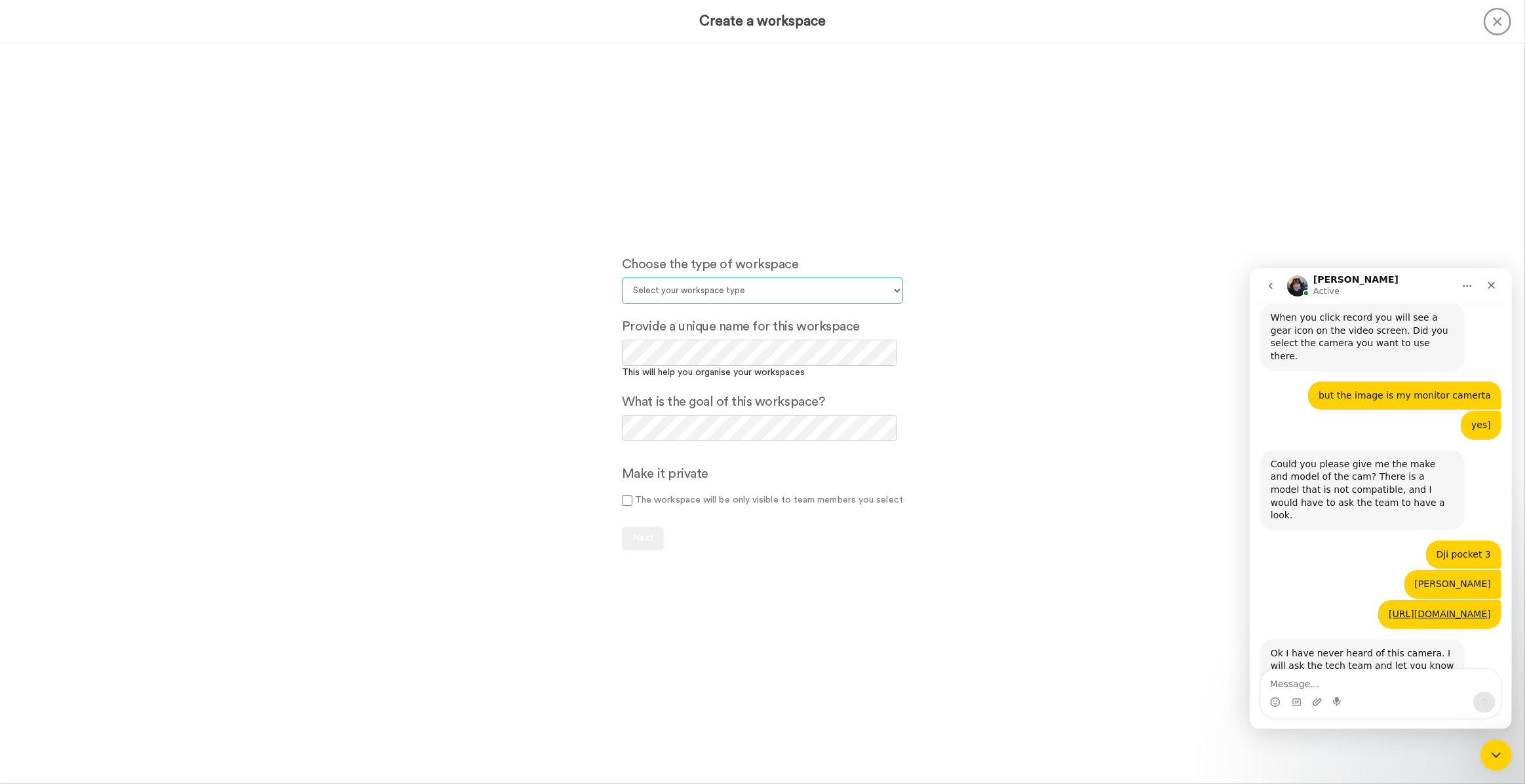
click at [717, 287] on select "Select your workspace type Default Onboarding Activation Retention Team updates…" at bounding box center [762, 291] width 281 height 26
select select "Default"
click at [622, 277] on select "Select your workspace type Default Onboarding Activation Retention Team updates…" at bounding box center [762, 291] width 281 height 26
click at [643, 537] on span "Next" at bounding box center [643, 538] width 21 height 9
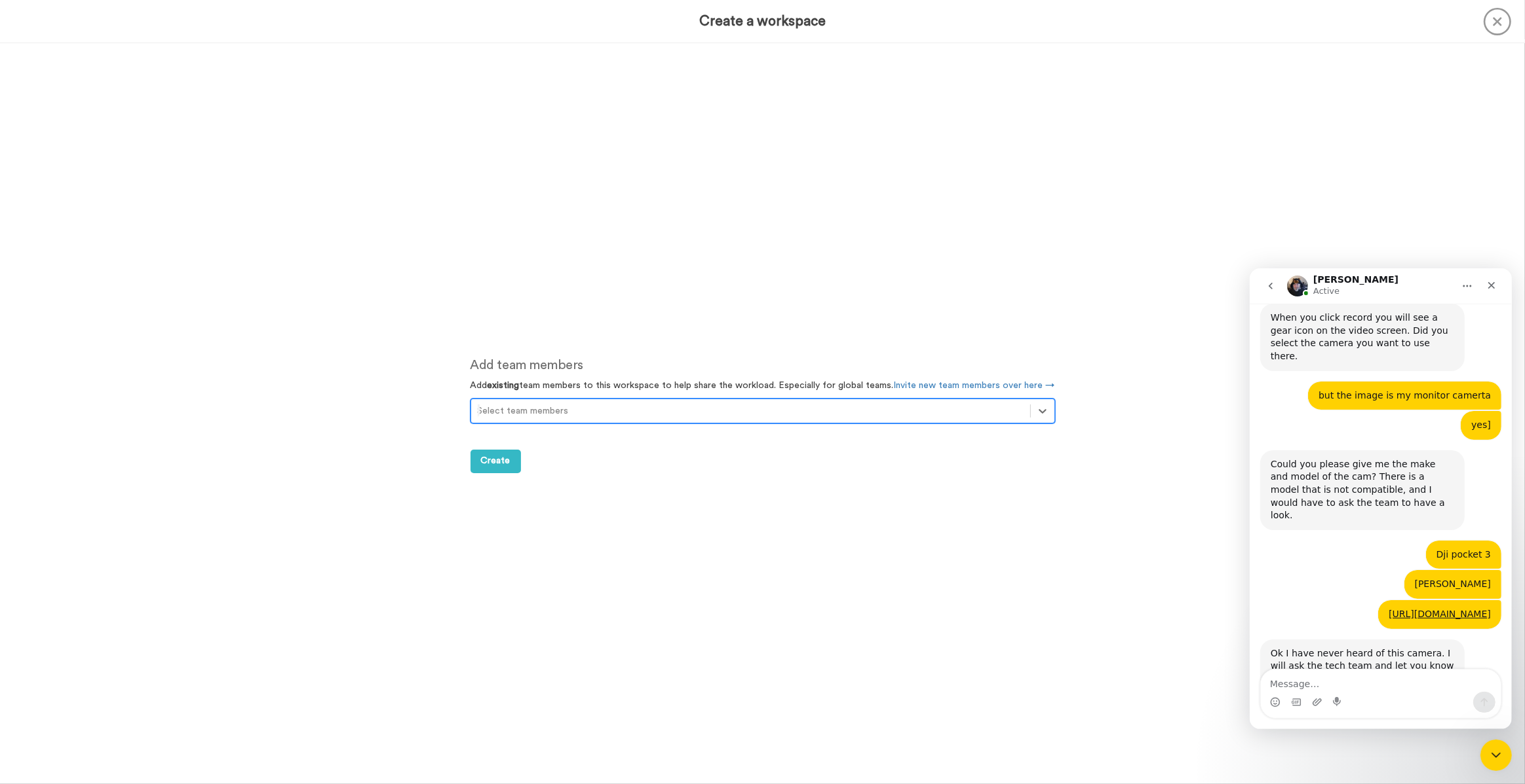
scroll to position [741, 0]
click at [754, 411] on div at bounding box center [750, 411] width 546 height 16
drag, startPoint x: 488, startPoint y: 461, endPoint x: 562, endPoint y: 477, distance: 75.7
click at [494, 463] on span "Create" at bounding box center [495, 461] width 30 height 9
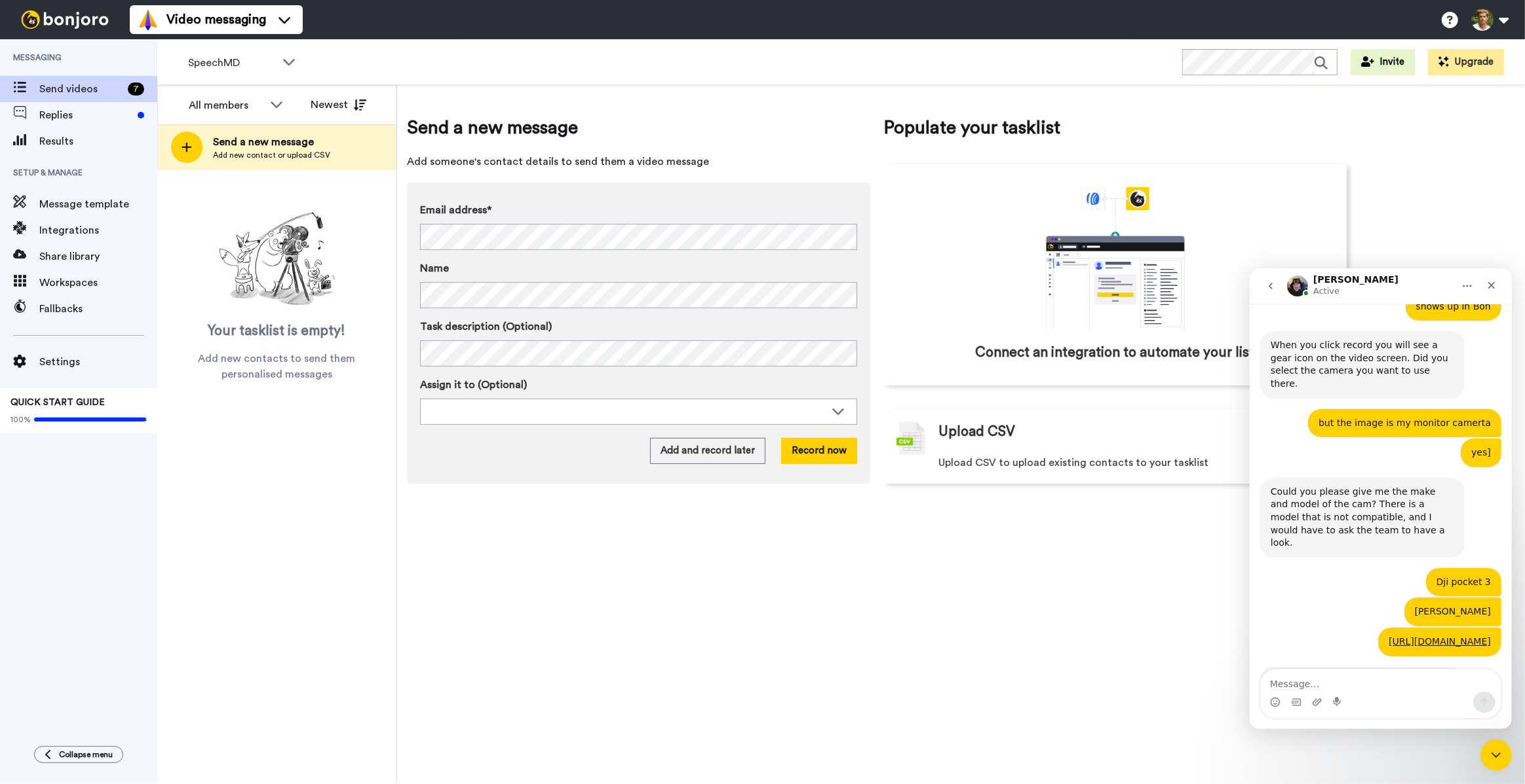
scroll to position [656, 0]
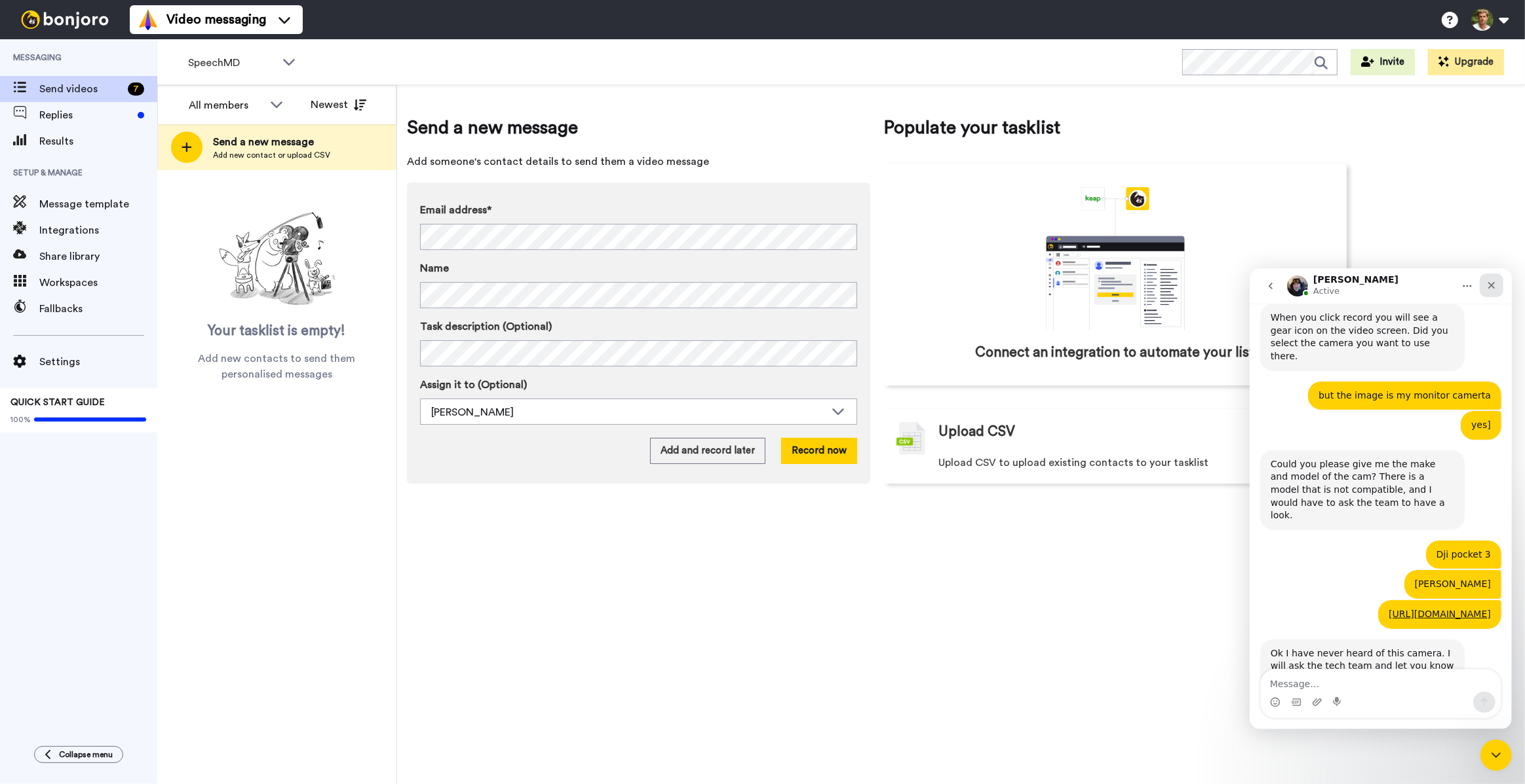
click at [1493, 282] on icon "Close" at bounding box center [1491, 285] width 7 height 7
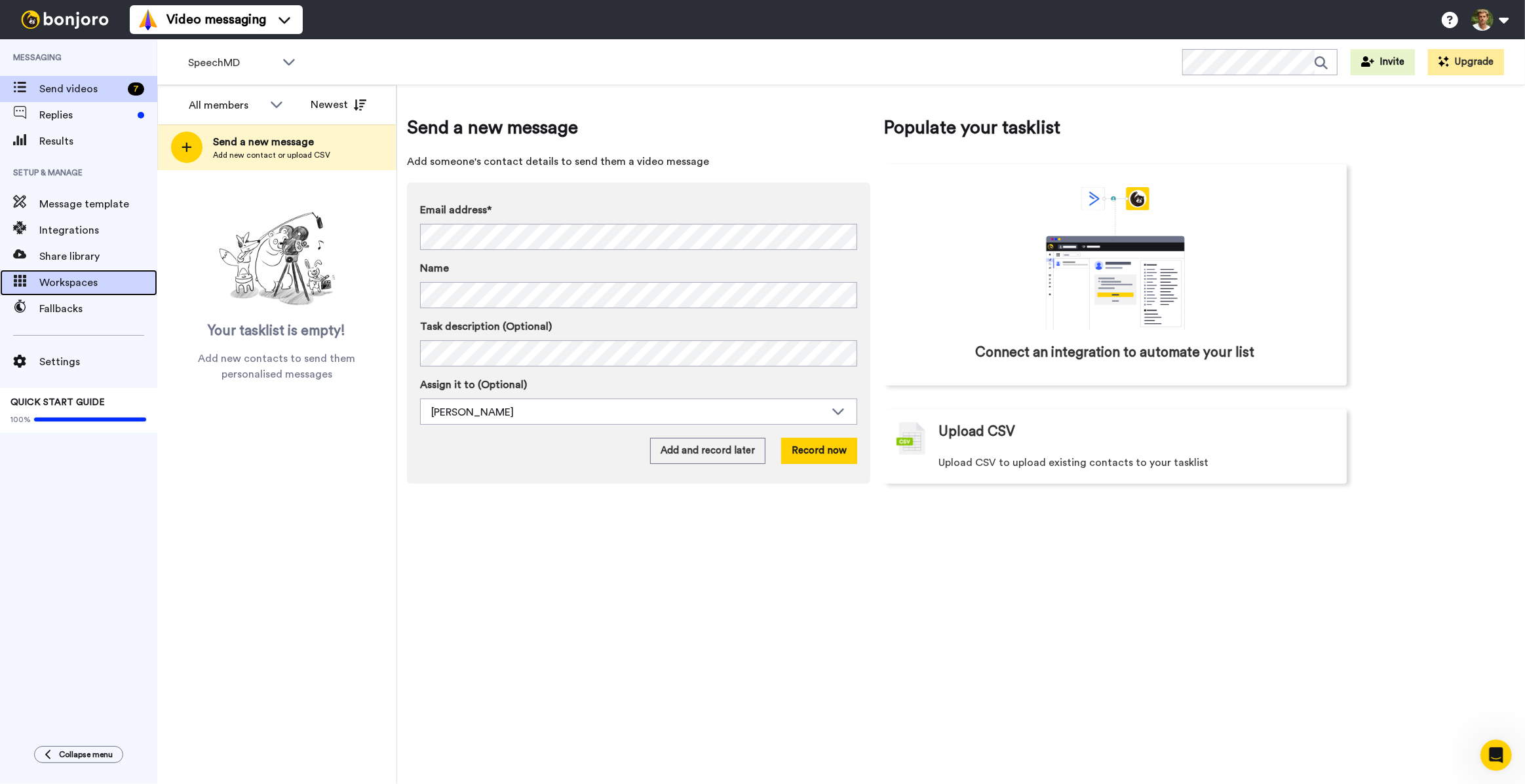
click at [83, 284] on span "Workspaces" at bounding box center [98, 283] width 118 height 16
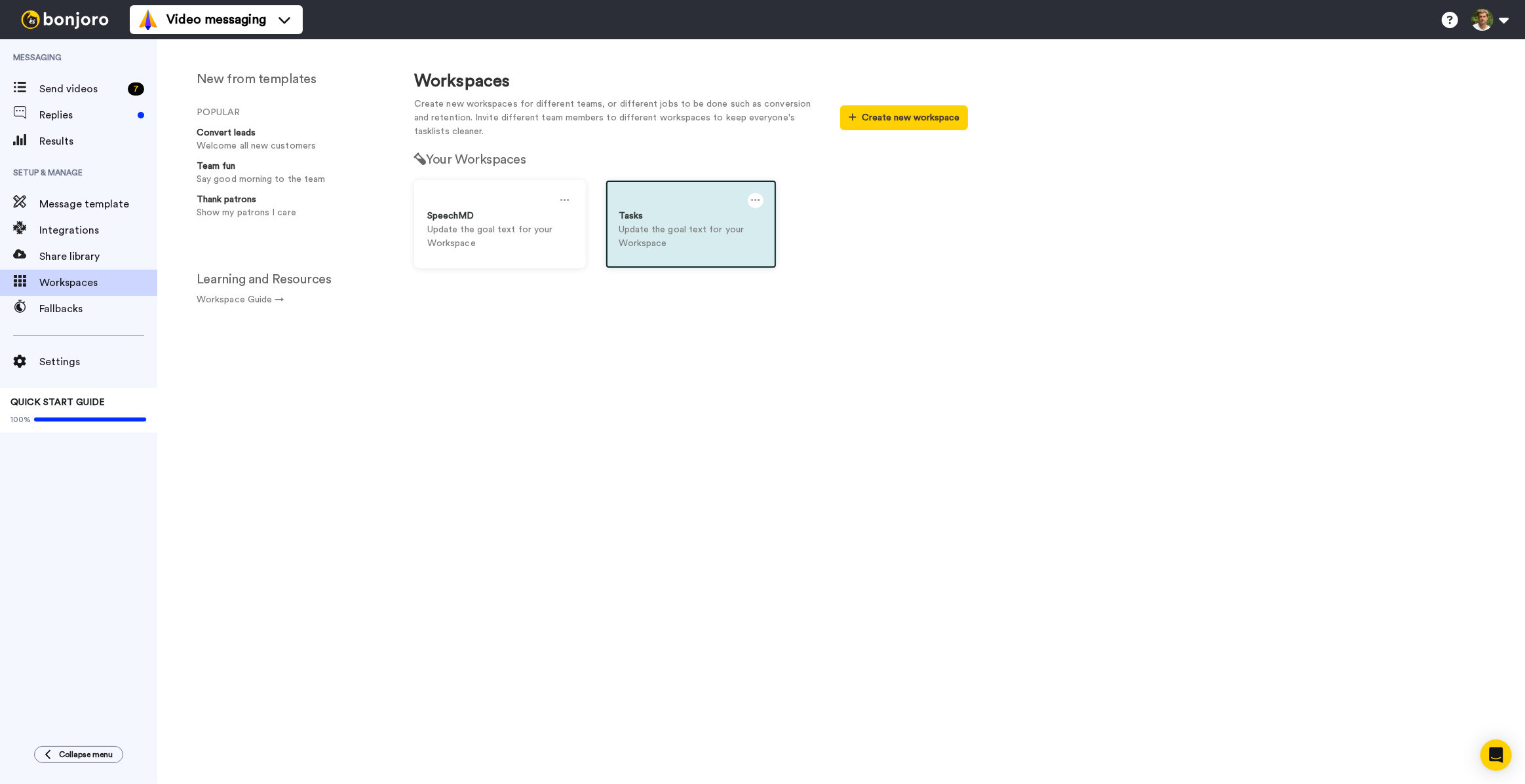
click at [751, 200] on icon at bounding box center [755, 200] width 9 height 14
click at [754, 204] on div "Settings" at bounding box center [697, 206] width 117 height 25
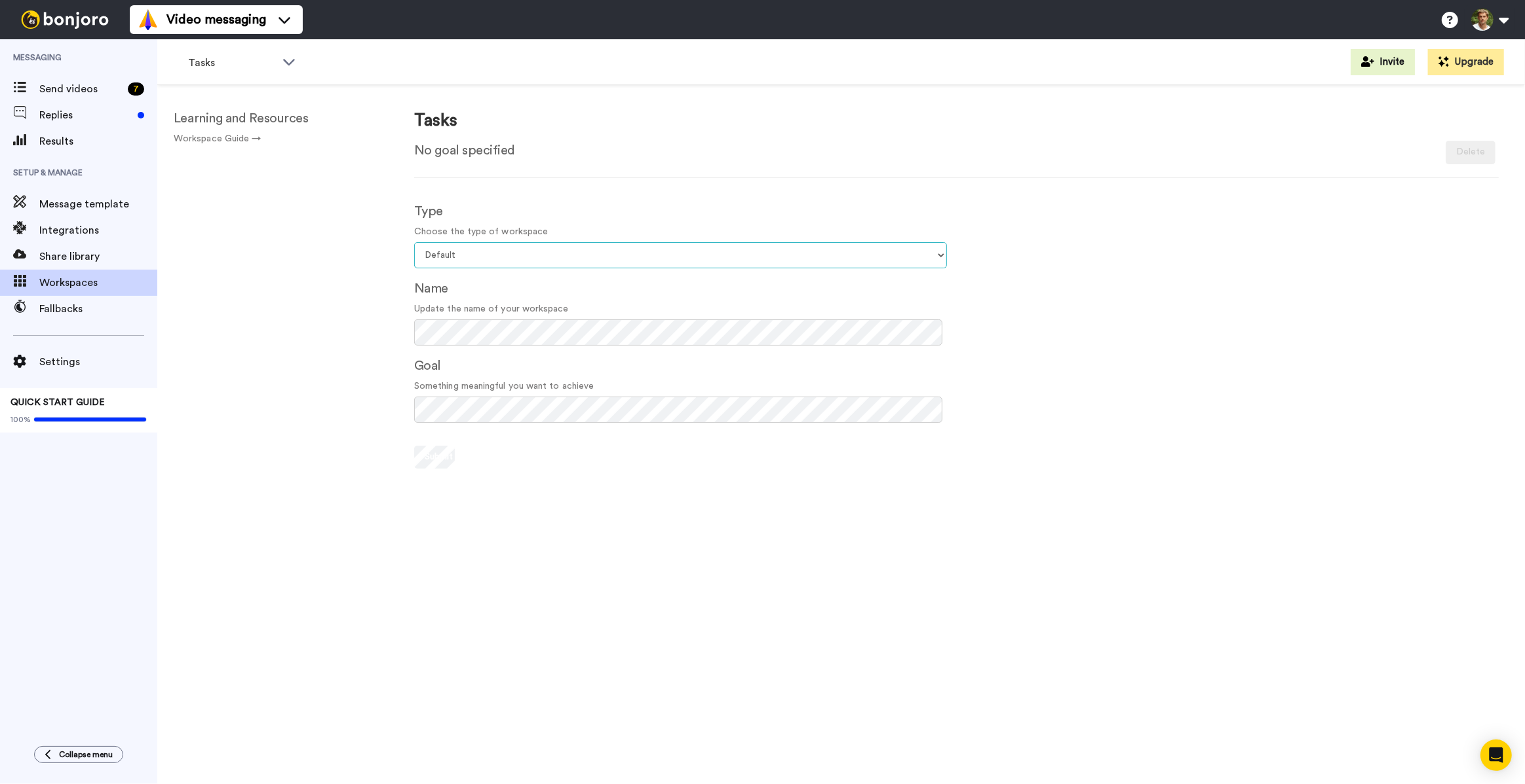
click at [684, 258] on select "Select your workspace type Default Onboarding Activation Retention Team updates…" at bounding box center [680, 255] width 532 height 26
click at [755, 255] on select "Select your workspace type Default Onboarding Activation Retention Team updates…" at bounding box center [680, 255] width 532 height 26
select select "Thanking"
click at [414, 242] on select "Select your workspace type Default Onboarding Activation Retention Team updates…" at bounding box center [680, 255] width 532 height 26
click at [61, 119] on span "Replies" at bounding box center [86, 115] width 93 height 16
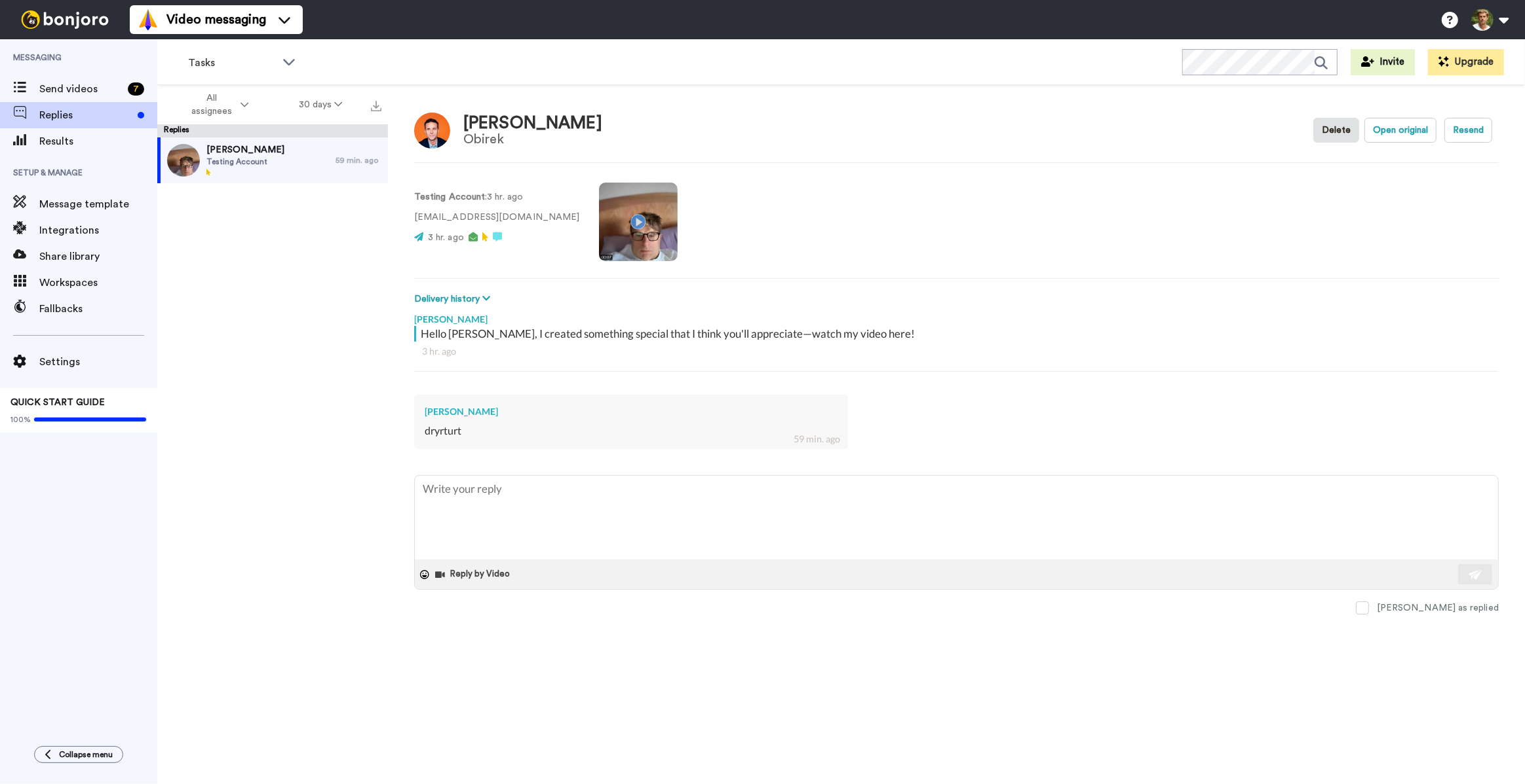
type textarea "x"
